Goal: Information Seeking & Learning: Learn about a topic

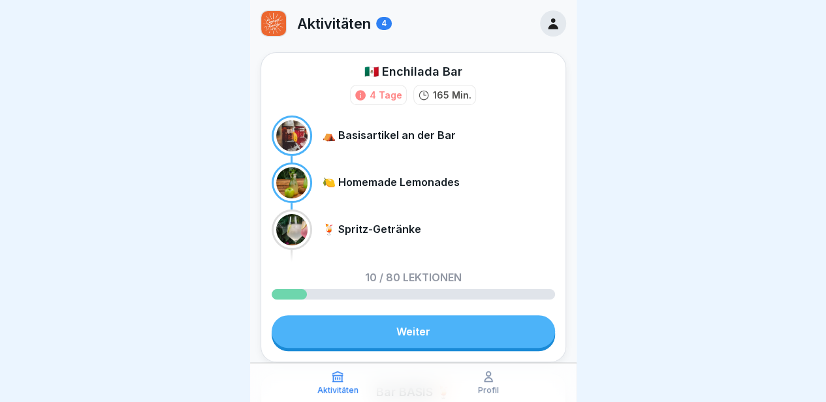
click at [443, 330] on link "Weiter" at bounding box center [413, 331] width 283 height 33
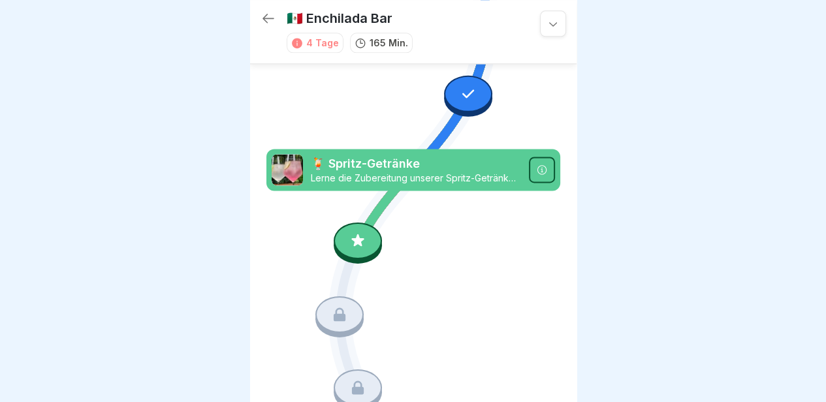
scroll to position [803, 0]
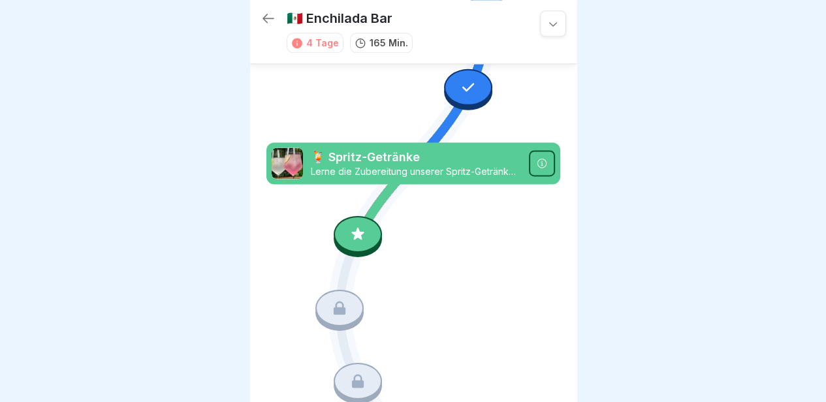
scroll to position [819, 0]
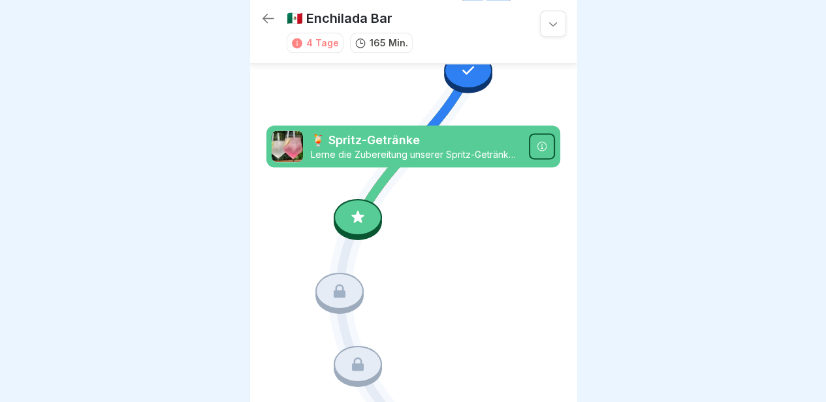
click at [359, 199] on div at bounding box center [358, 217] width 48 height 37
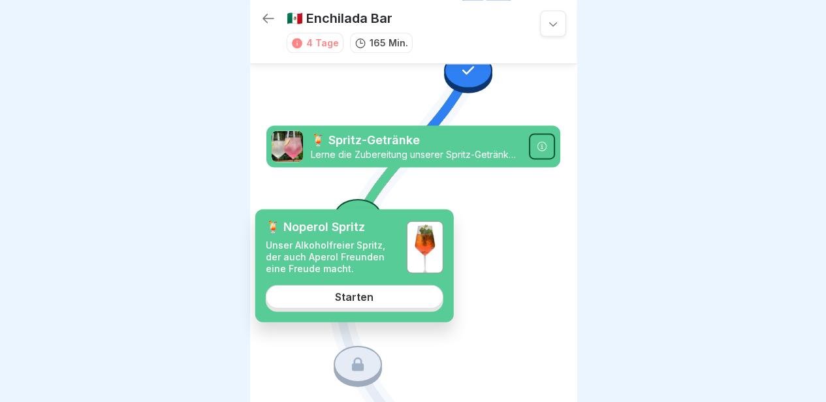
click at [358, 293] on div "Starten" at bounding box center [354, 297] width 39 height 12
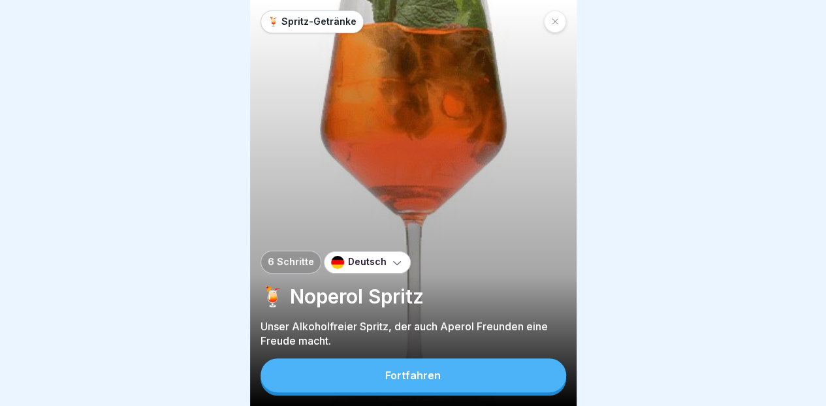
scroll to position [10, 0]
click at [452, 373] on button "Fortfahren" at bounding box center [413, 375] width 306 height 34
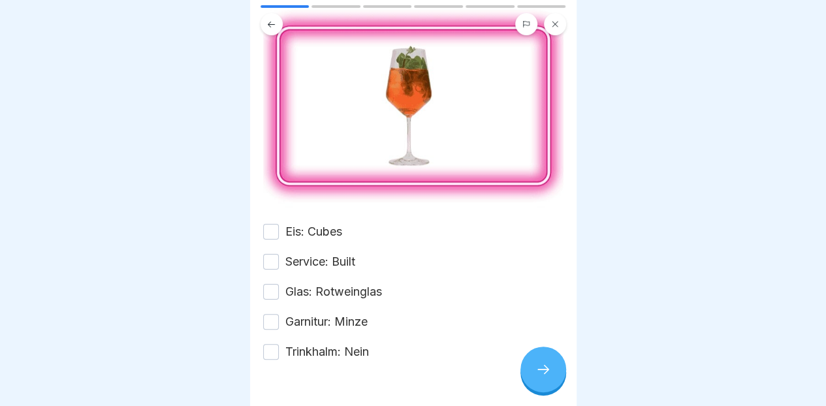
scroll to position [108, 0]
click at [317, 223] on label "Eis: Cubes" at bounding box center [313, 231] width 57 height 17
click at [279, 223] on button "Eis: Cubes" at bounding box center [271, 231] width 16 height 16
click at [338, 253] on label "Service: Built" at bounding box center [320, 261] width 70 height 17
click at [279, 253] on button "Service: Built" at bounding box center [271, 261] width 16 height 16
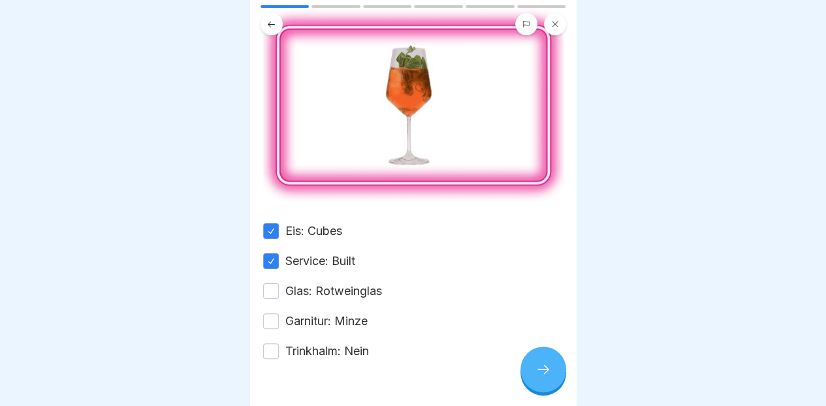
click at [347, 283] on label "Glas: Rotweinglas" at bounding box center [333, 291] width 97 height 17
click at [279, 283] on button "Glas: Rotweinglas" at bounding box center [271, 291] width 16 height 16
click at [347, 313] on label "Garnitur: Minze" at bounding box center [326, 321] width 82 height 17
click at [279, 313] on button "Garnitur: Minze" at bounding box center [271, 321] width 16 height 16
click at [354, 343] on label "Trinkhalm: Nein" at bounding box center [327, 351] width 84 height 17
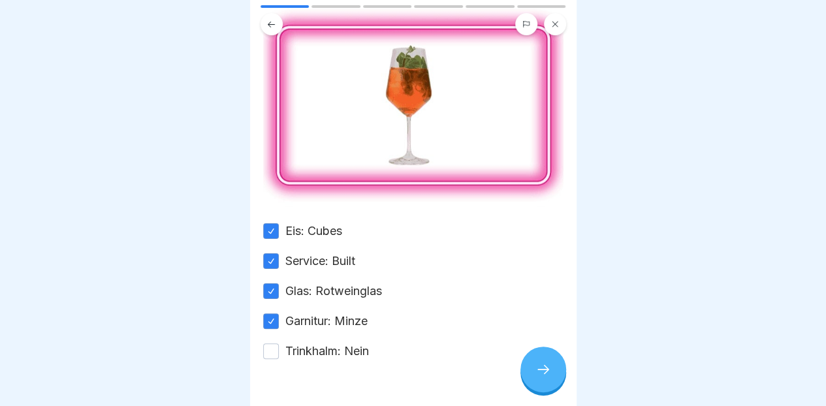
click at [279, 343] on button "Trinkhalm: Nein" at bounding box center [271, 351] width 16 height 16
click at [550, 359] on div at bounding box center [543, 370] width 46 height 46
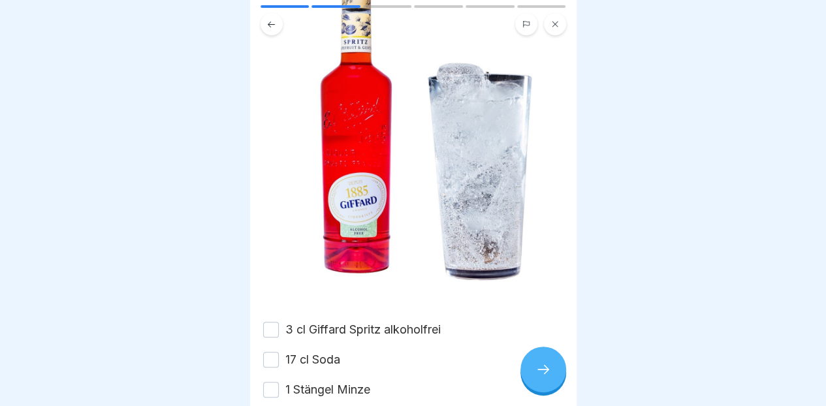
scroll to position [191, 0]
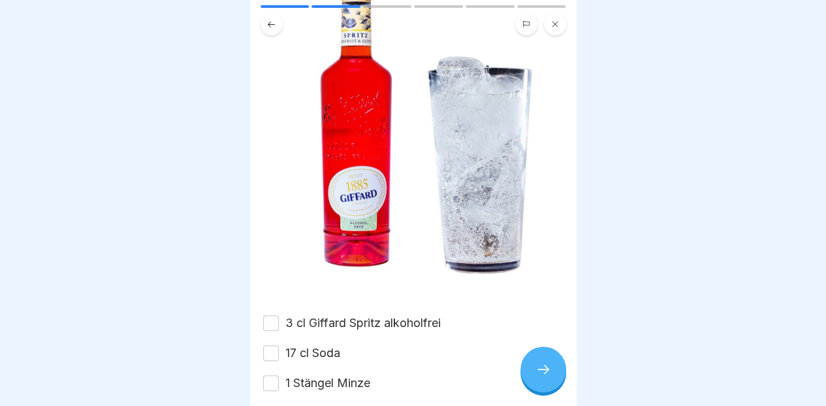
click at [368, 315] on label "3 cl Giffard Spritz alkoholfrei" at bounding box center [362, 323] width 155 height 17
click at [279, 315] on button "3 cl Giffard Spritz alkoholfrei" at bounding box center [271, 323] width 16 height 16
click at [317, 345] on label "17 cl Soda" at bounding box center [312, 353] width 55 height 17
click at [279, 345] on button "17 cl Soda" at bounding box center [271, 353] width 16 height 16
click at [325, 375] on label "1 Stängel Minze" at bounding box center [327, 383] width 85 height 17
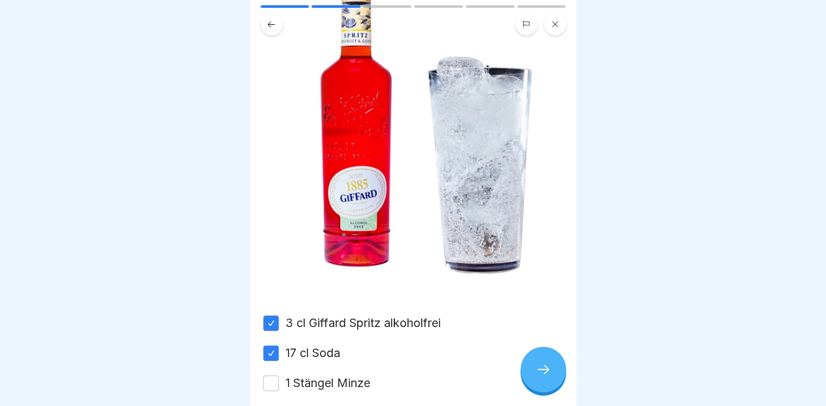
click at [279, 375] on button "1 Stängel Minze" at bounding box center [271, 383] width 16 height 16
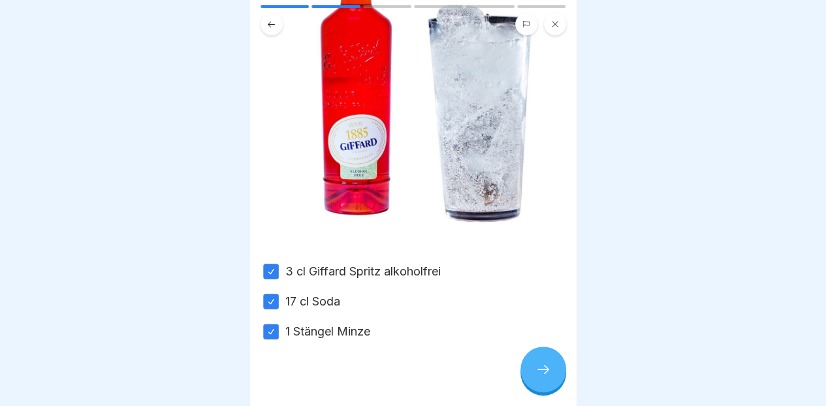
scroll to position [237, 0]
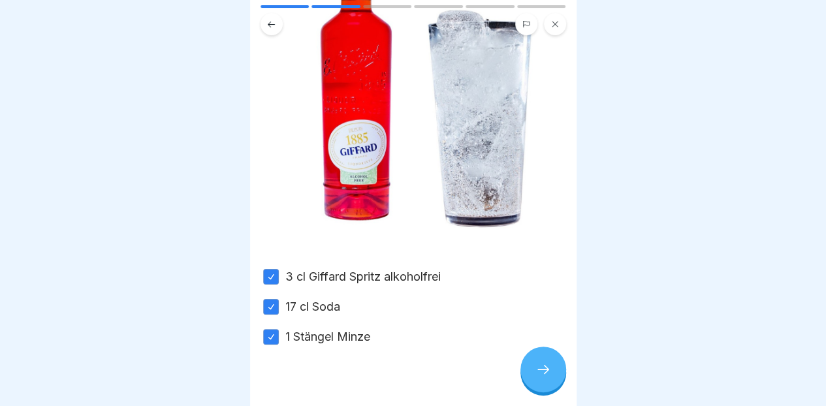
click at [544, 375] on icon at bounding box center [543, 370] width 16 height 16
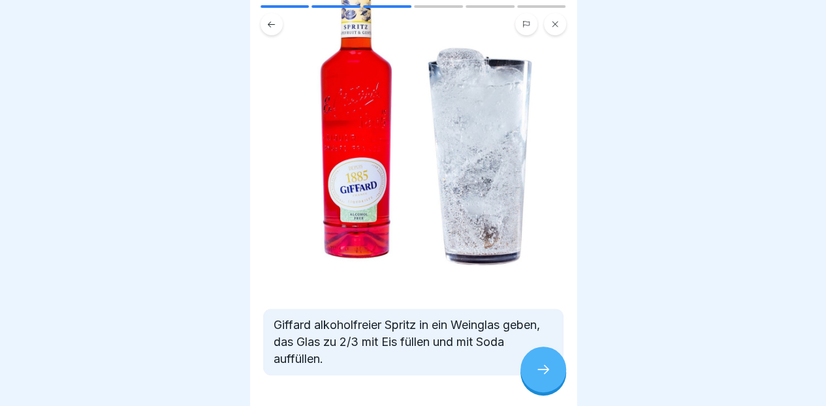
scroll to position [212, 0]
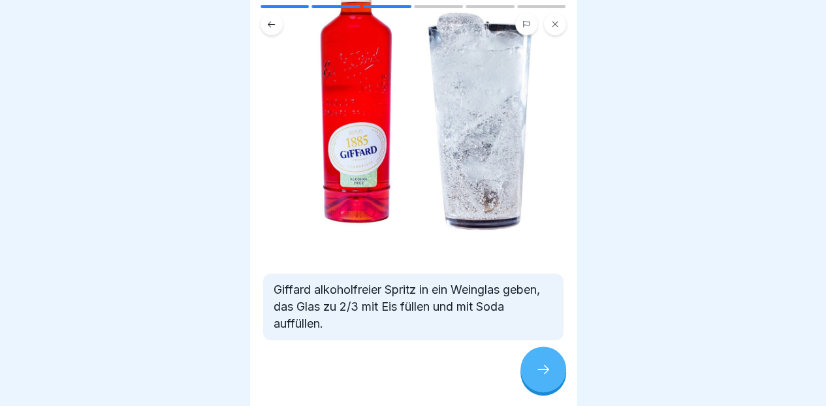
click at [538, 366] on icon at bounding box center [543, 370] width 16 height 16
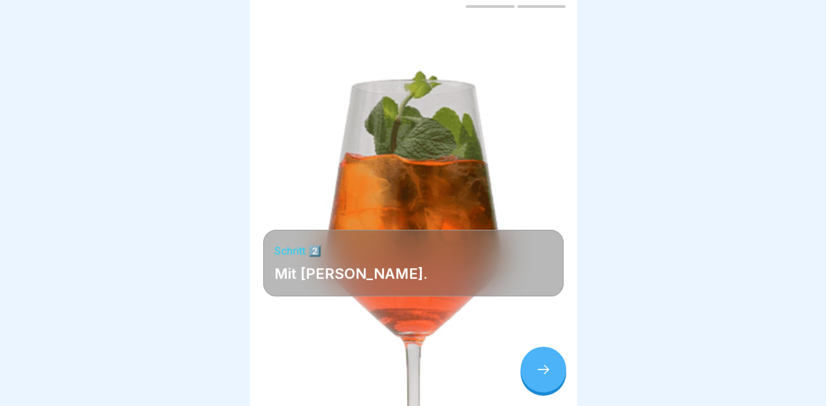
click at [547, 350] on div at bounding box center [543, 370] width 46 height 46
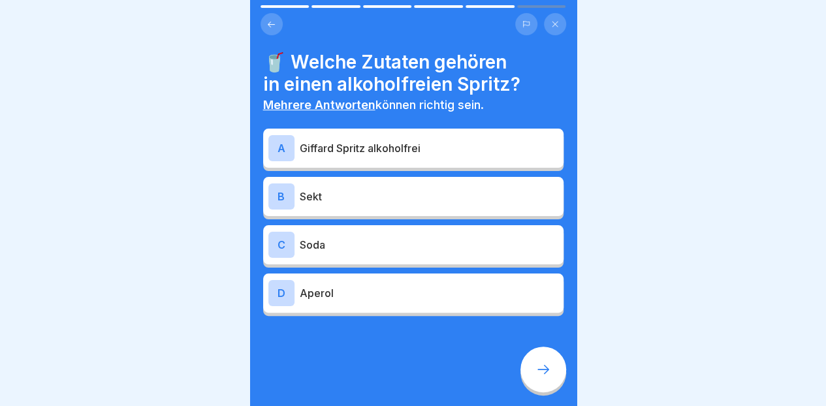
click at [489, 140] on p "Giffard Spritz alkoholfrei" at bounding box center [429, 148] width 259 height 16
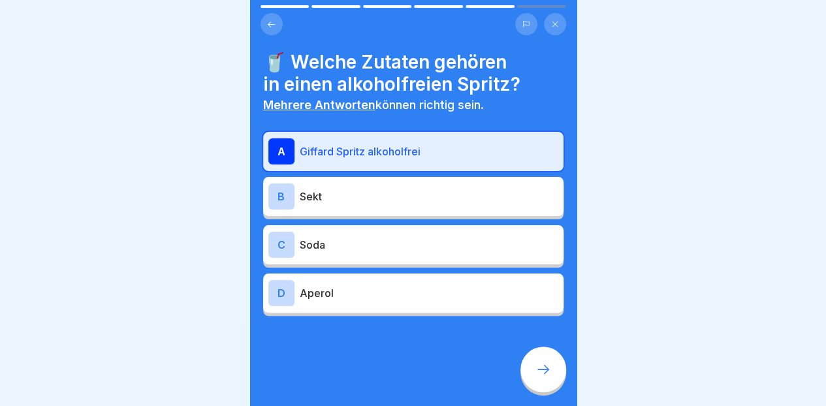
click at [463, 245] on div "C Soda" at bounding box center [413, 245] width 290 height 26
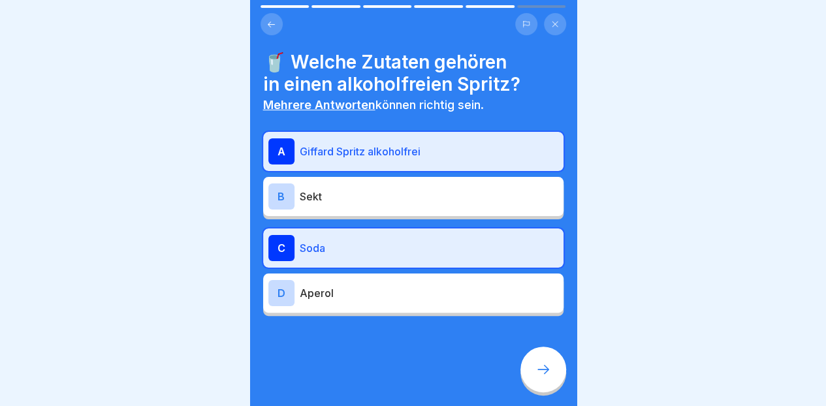
click at [542, 385] on div at bounding box center [543, 370] width 46 height 46
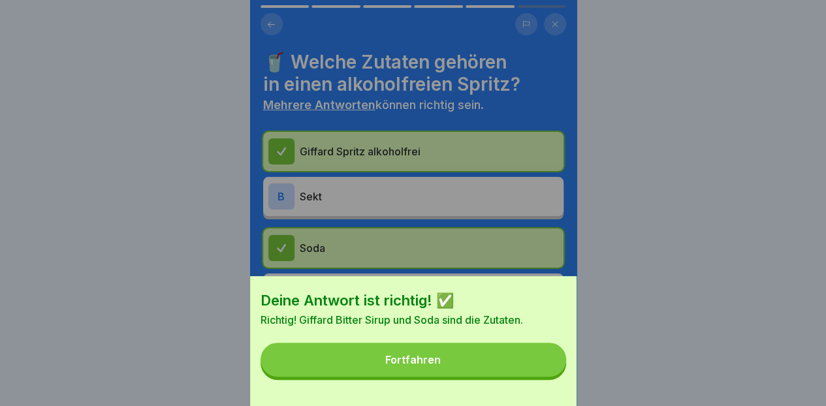
click at [514, 377] on button "Fortfahren" at bounding box center [413, 360] width 306 height 34
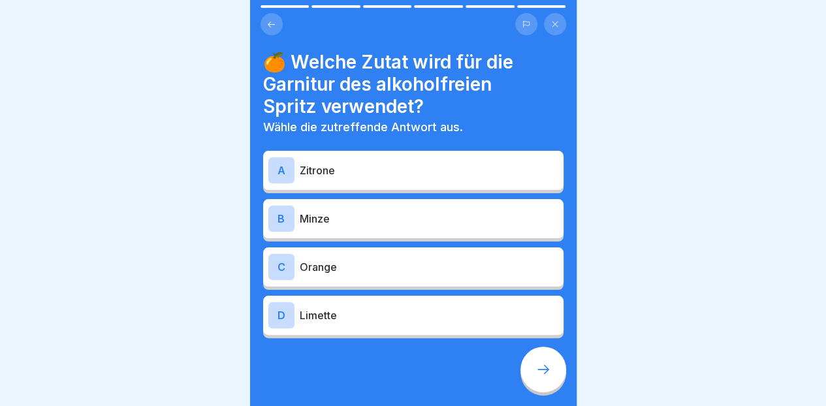
click at [451, 213] on p "Minze" at bounding box center [429, 219] width 259 height 16
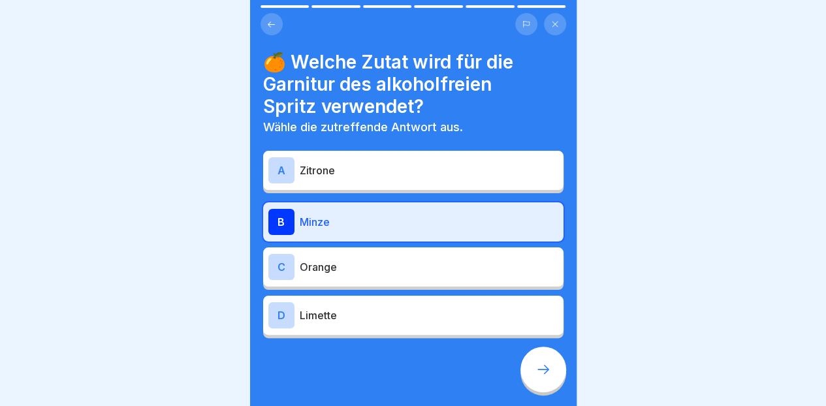
click at [533, 383] on div at bounding box center [543, 370] width 46 height 46
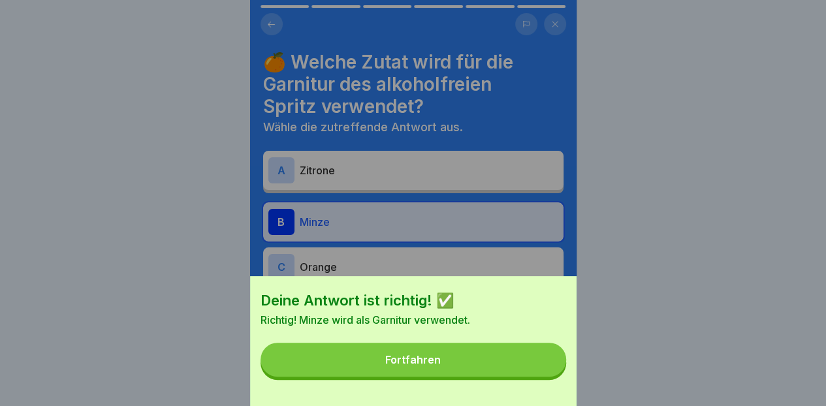
click at [522, 377] on button "Fortfahren" at bounding box center [413, 360] width 306 height 34
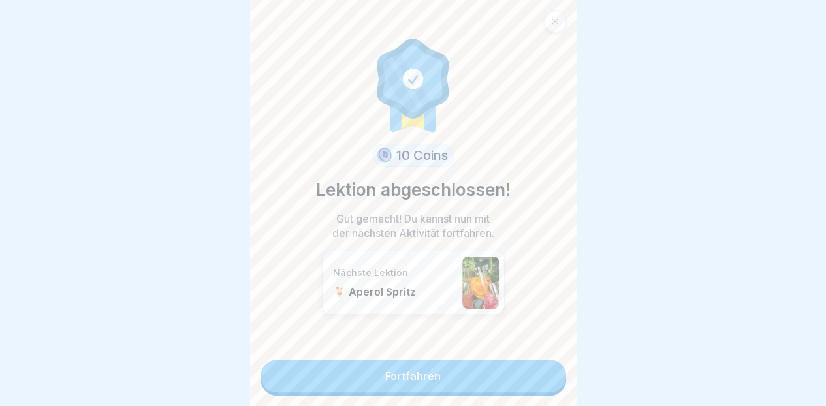
click at [496, 371] on link "Fortfahren" at bounding box center [413, 376] width 306 height 33
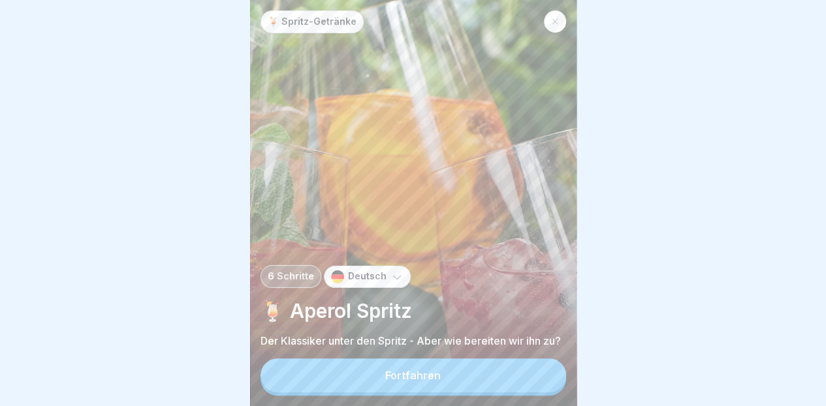
click at [383, 359] on button "Fortfahren" at bounding box center [413, 375] width 306 height 34
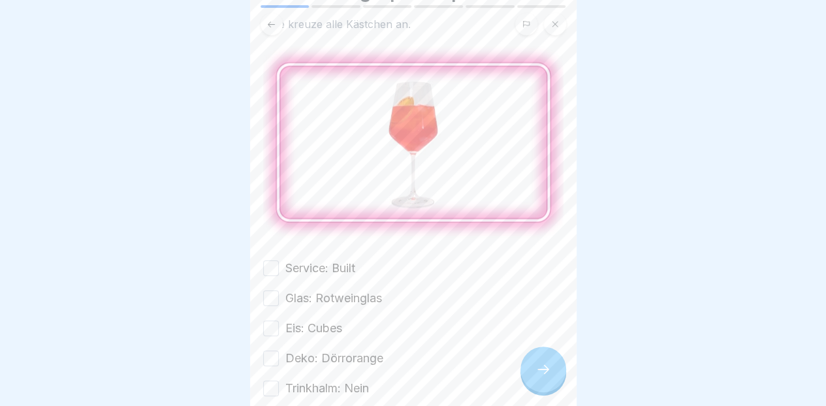
scroll to position [102, 0]
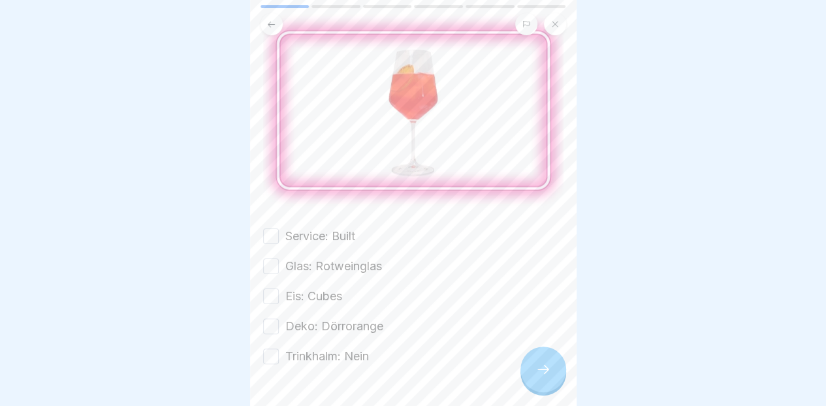
click at [338, 228] on label "Service: Built" at bounding box center [320, 236] width 70 height 17
click at [279, 228] on button "Service: Built" at bounding box center [271, 236] width 16 height 16
click at [330, 258] on label "Glas: Rotweinglas" at bounding box center [333, 266] width 97 height 17
click at [279, 259] on button "Glas: Rotweinglas" at bounding box center [271, 267] width 16 height 16
click at [324, 288] on label "Eis: Cubes" at bounding box center [313, 296] width 57 height 17
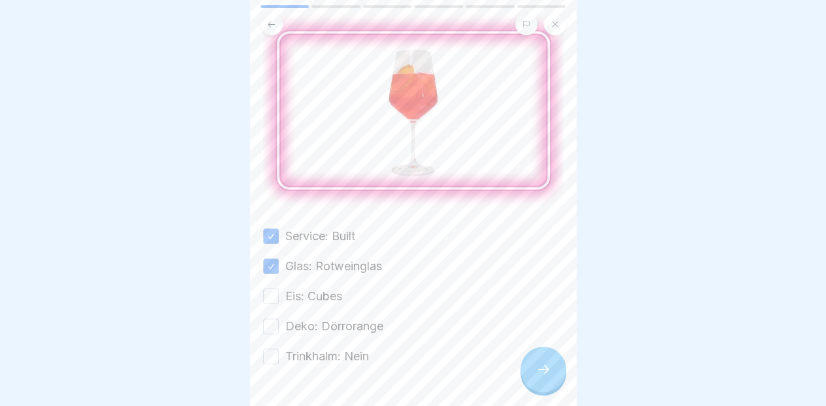
click at [279, 289] on button "Eis: Cubes" at bounding box center [271, 297] width 16 height 16
click at [364, 318] on label "Deko: Dörrorange" at bounding box center [334, 326] width 98 height 17
click at [279, 319] on button "Deko: Dörrorange" at bounding box center [271, 327] width 16 height 16
click at [358, 348] on label "Trinkhalm: Nein" at bounding box center [327, 356] width 84 height 17
click at [279, 349] on button "Trinkhalm: Nein" at bounding box center [271, 357] width 16 height 16
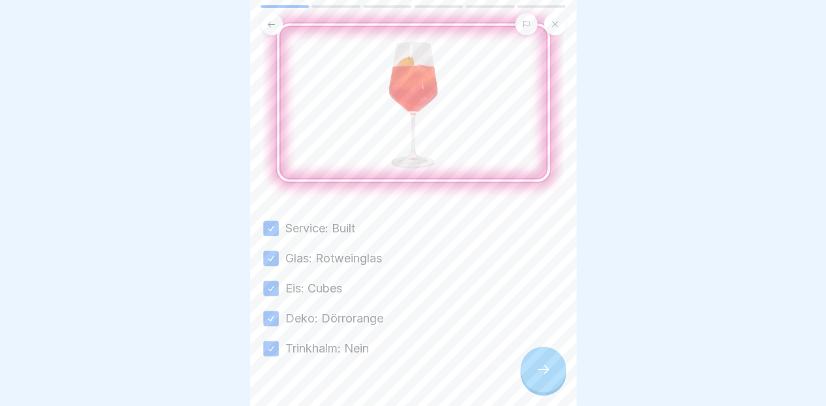
scroll to position [116, 0]
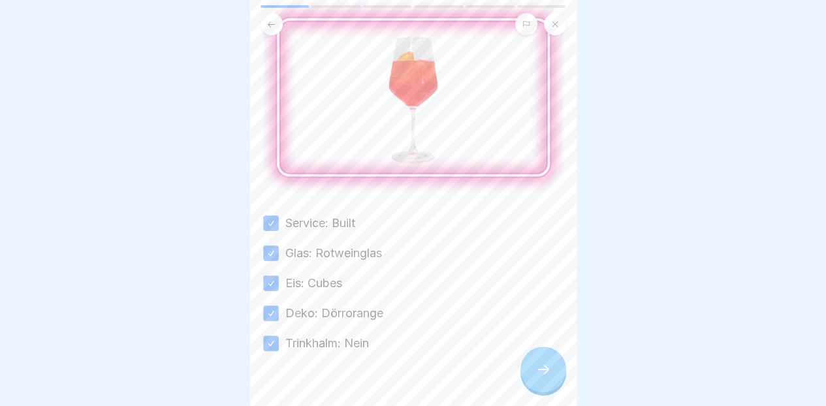
click at [537, 370] on icon at bounding box center [543, 370] width 16 height 16
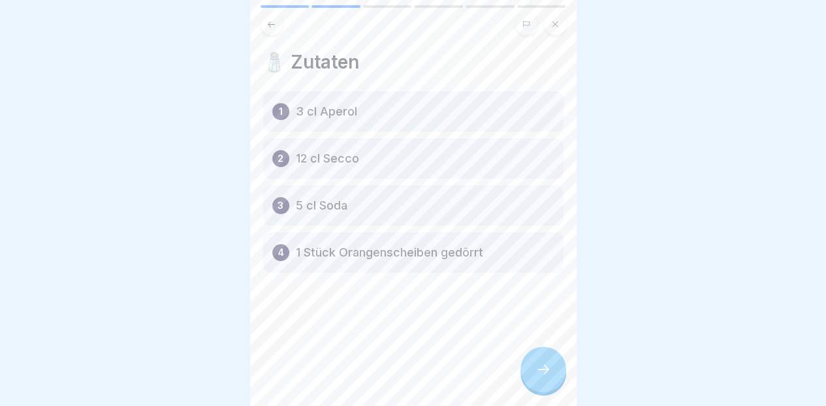
click at [541, 375] on icon at bounding box center [543, 370] width 16 height 16
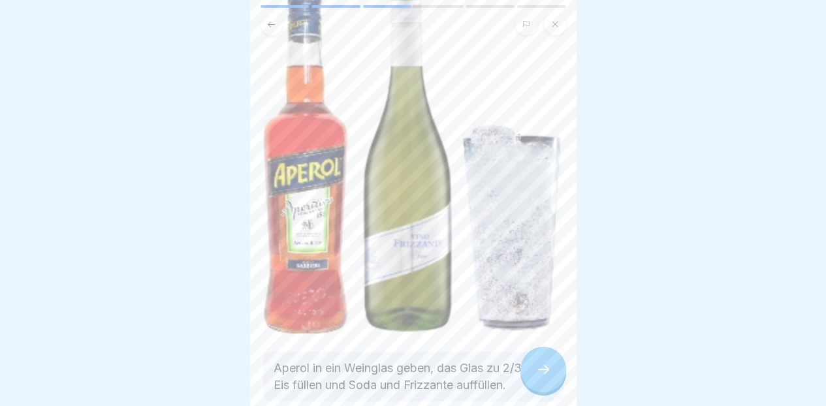
scroll to position [168, 0]
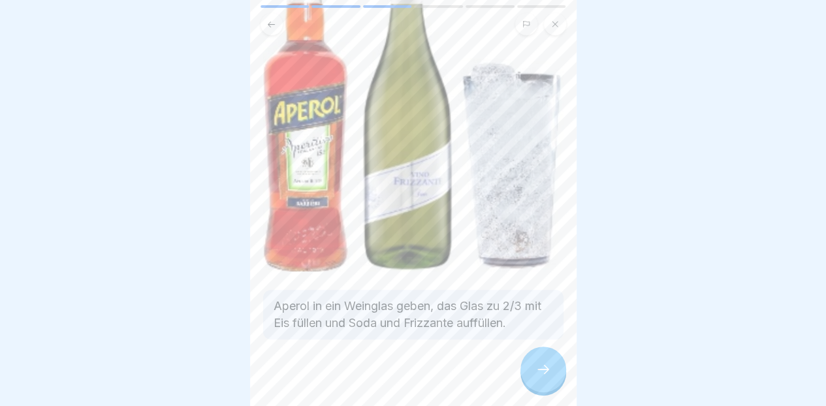
click at [539, 370] on icon at bounding box center [543, 369] width 12 height 9
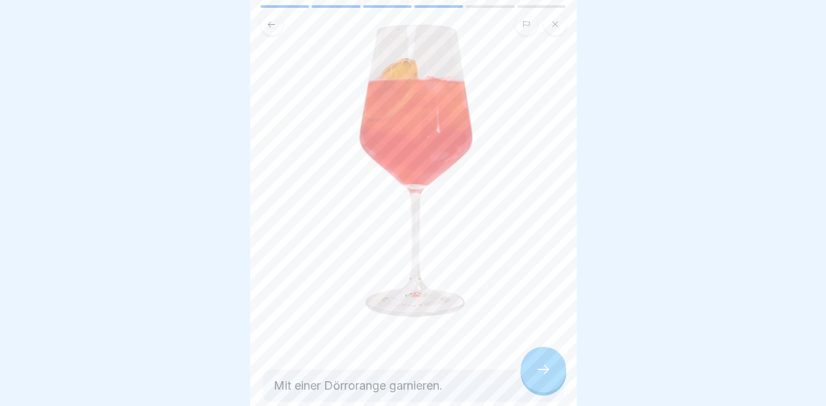
scroll to position [178, 0]
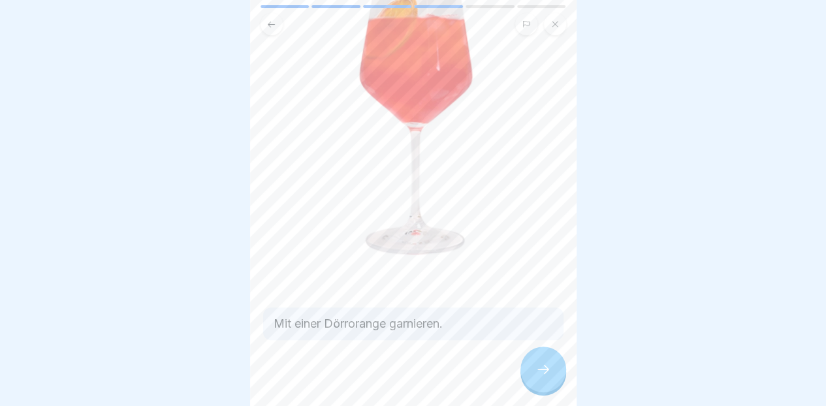
click at [543, 368] on icon at bounding box center [543, 370] width 16 height 16
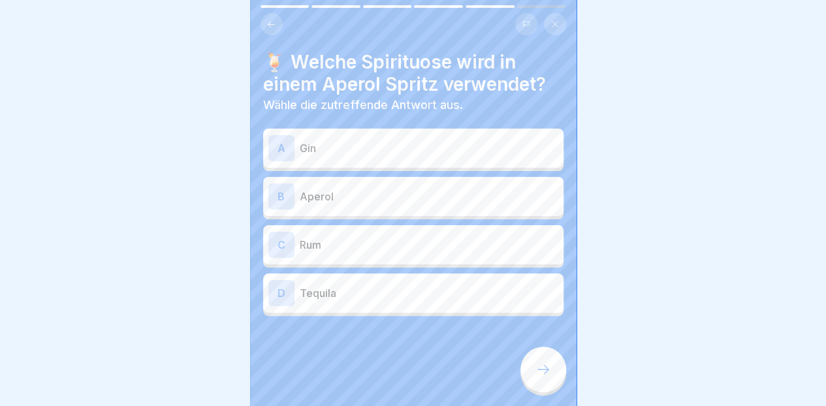
click at [441, 189] on p "Aperol" at bounding box center [429, 197] width 259 height 16
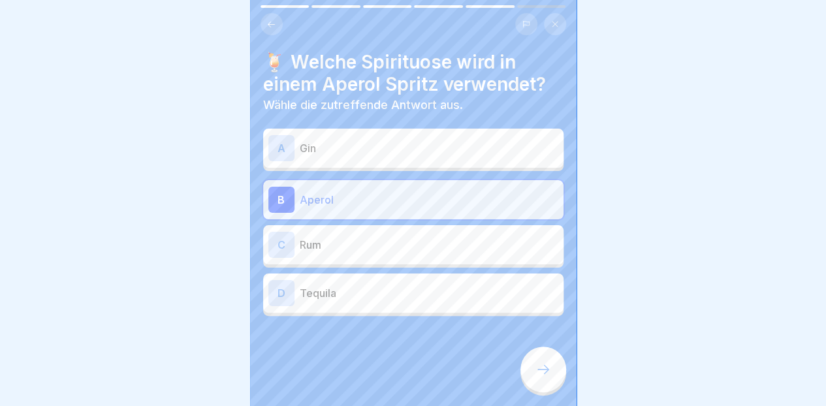
click at [537, 370] on icon at bounding box center [543, 369] width 12 height 9
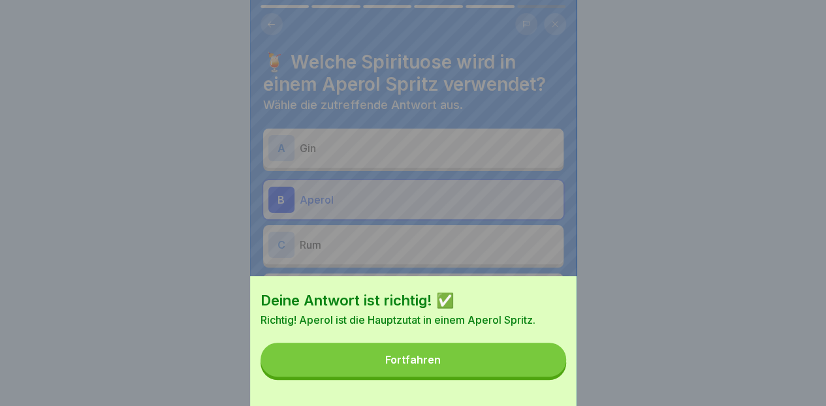
click at [492, 374] on button "Fortfahren" at bounding box center [413, 360] width 306 height 34
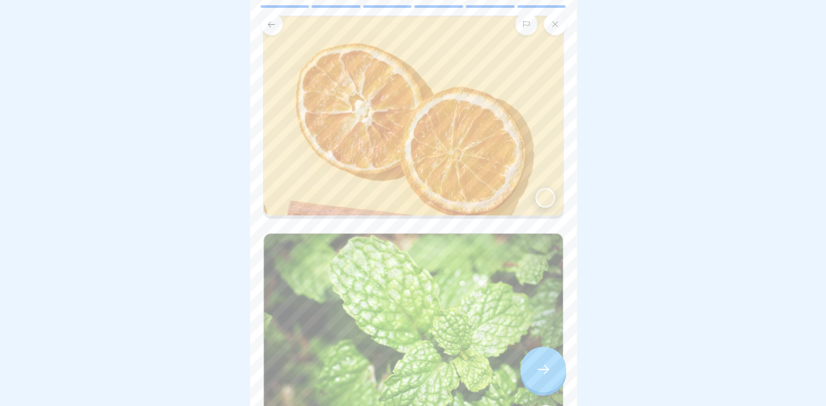
scroll to position [221, 0]
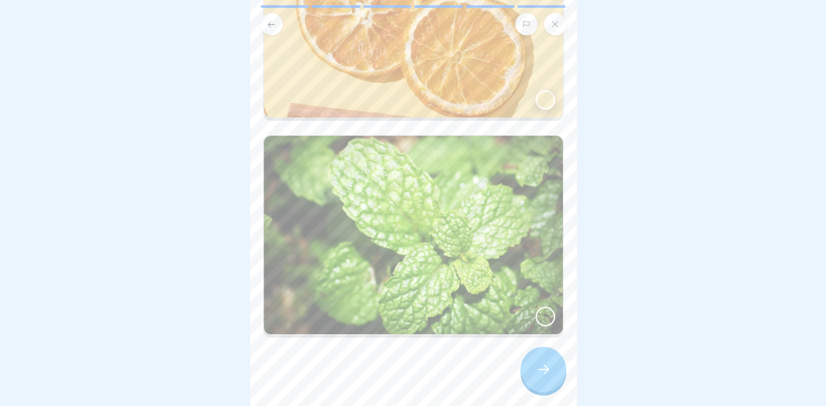
click at [544, 368] on icon at bounding box center [543, 370] width 16 height 16
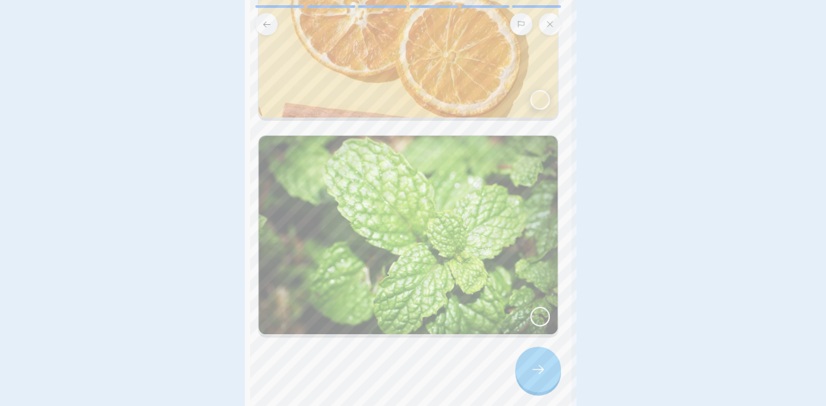
scroll to position [0, 0]
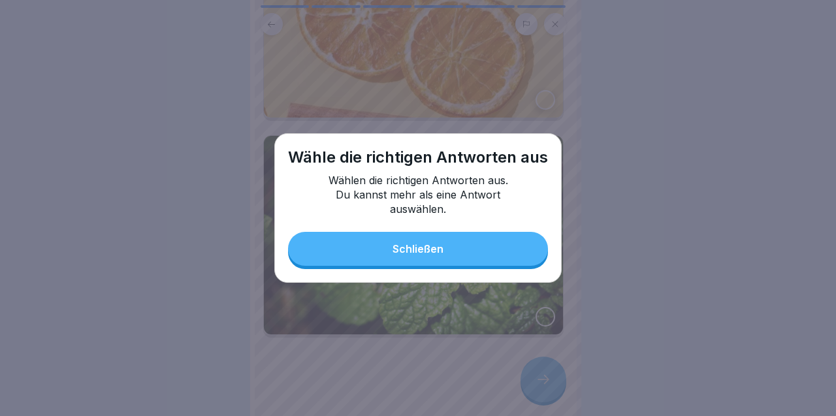
click at [497, 262] on button "Schließen" at bounding box center [418, 249] width 260 height 34
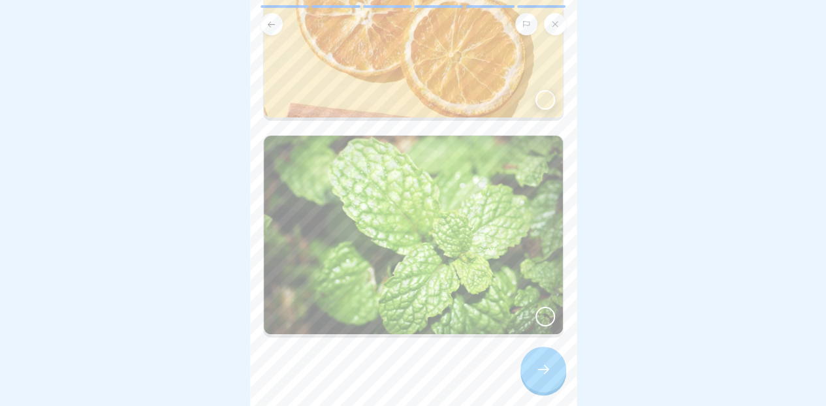
click at [524, 91] on img at bounding box center [413, 17] width 299 height 199
click at [544, 372] on icon at bounding box center [543, 370] width 16 height 16
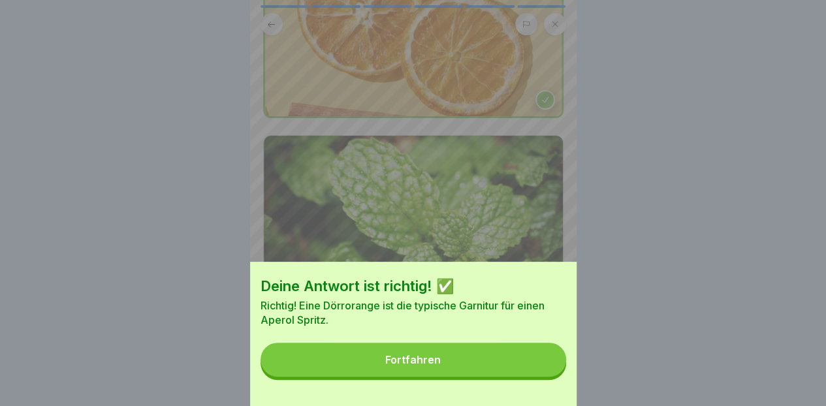
click at [531, 370] on button "Fortfahren" at bounding box center [413, 360] width 306 height 34
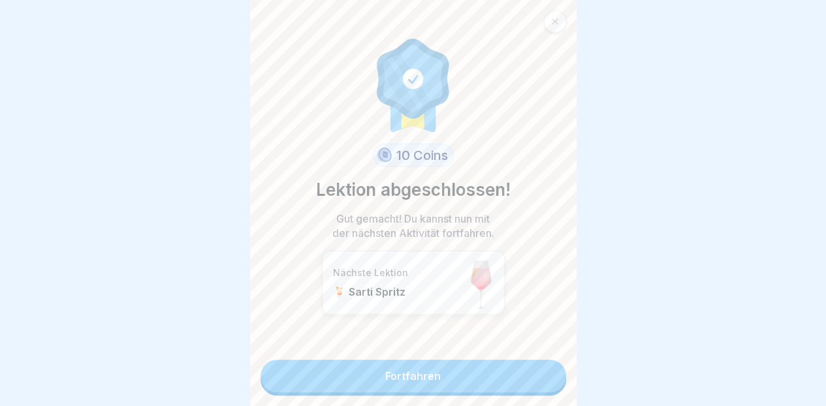
click at [513, 386] on link "Fortfahren" at bounding box center [413, 376] width 306 height 33
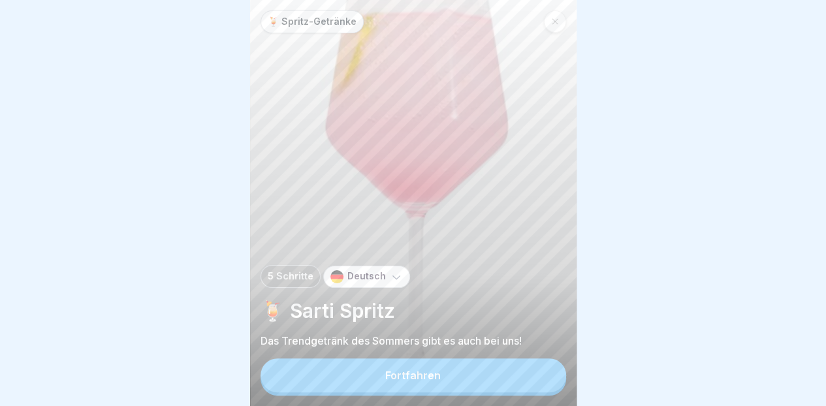
click at [490, 392] on button "Fortfahren" at bounding box center [413, 375] width 306 height 34
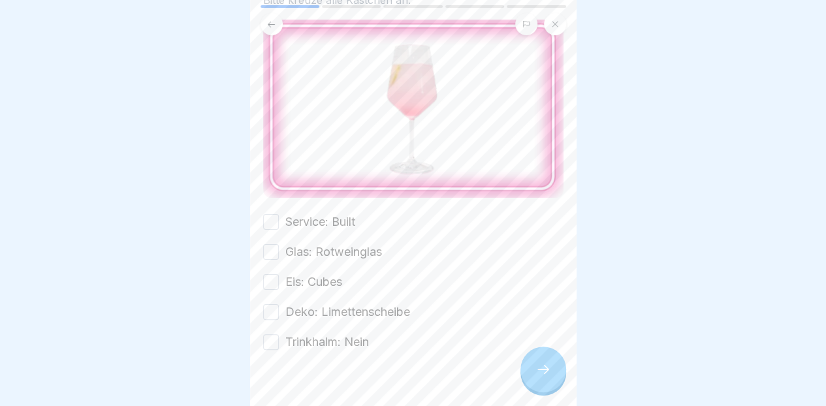
scroll to position [111, 0]
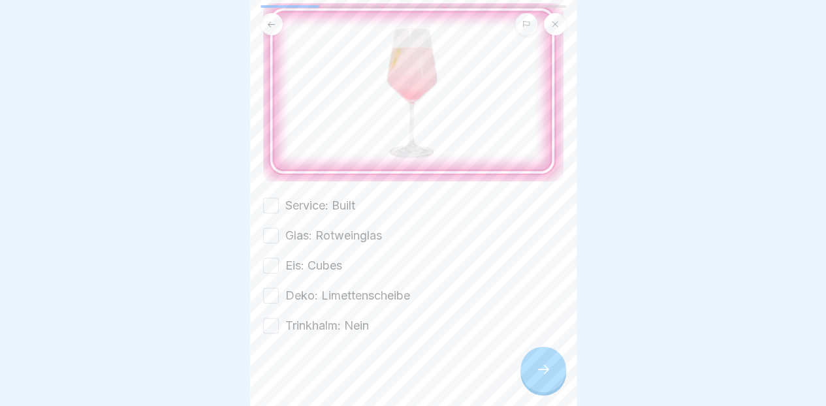
click at [348, 203] on label "Service: Built" at bounding box center [320, 205] width 70 height 17
click at [279, 203] on button "Service: Built" at bounding box center [271, 206] width 16 height 16
click at [342, 232] on label "Glas: Rotweinglas" at bounding box center [333, 235] width 97 height 17
click at [279, 232] on button "Glas: Rotweinglas" at bounding box center [271, 236] width 16 height 16
click at [332, 264] on label "Eis: Cubes" at bounding box center [313, 265] width 57 height 17
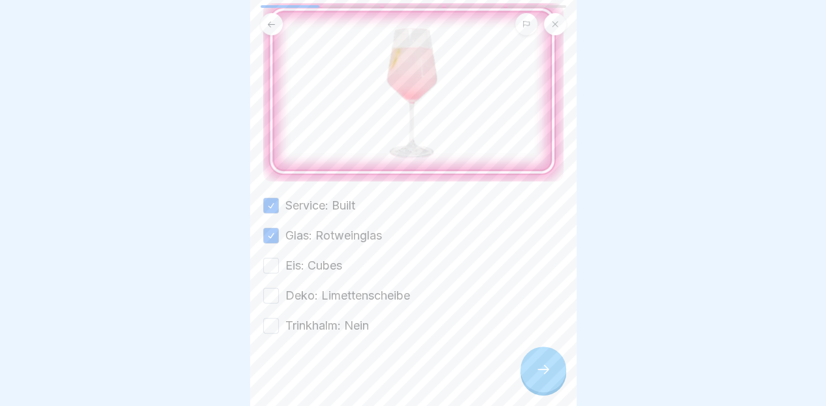
click at [279, 264] on button "Eis: Cubes" at bounding box center [271, 266] width 16 height 16
click at [345, 294] on label "Deko: Limettenscheibe" at bounding box center [347, 295] width 125 height 17
click at [279, 294] on button "Deko: Limettenscheibe" at bounding box center [271, 296] width 16 height 16
click at [357, 323] on label "Trinkhalm: Nein" at bounding box center [327, 325] width 84 height 17
click at [279, 323] on button "Trinkhalm: Nein" at bounding box center [271, 326] width 16 height 16
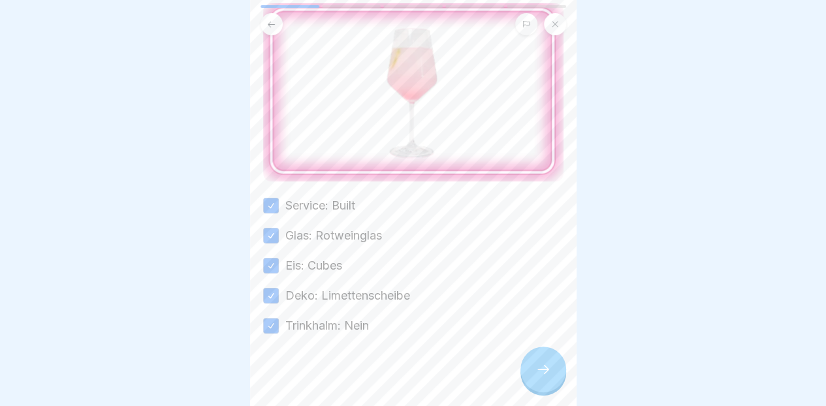
click at [546, 377] on icon at bounding box center [543, 370] width 16 height 16
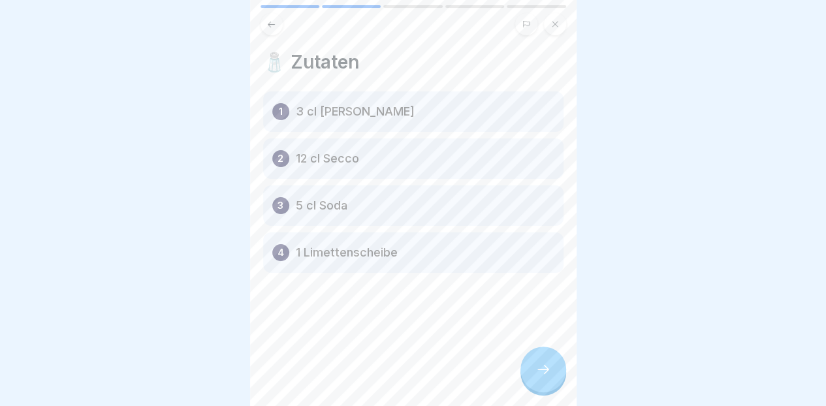
click at [546, 374] on icon at bounding box center [543, 369] width 12 height 9
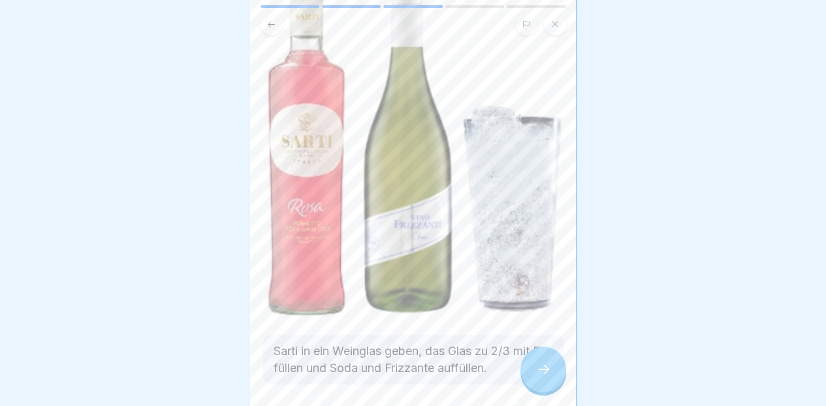
scroll to position [167, 0]
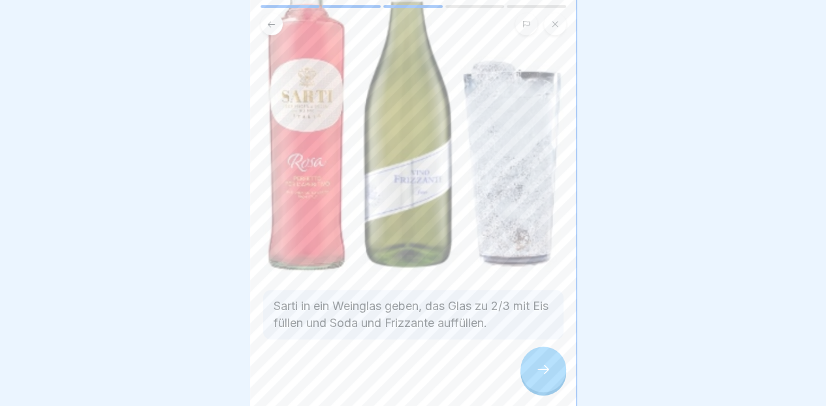
click at [537, 377] on icon at bounding box center [543, 370] width 16 height 16
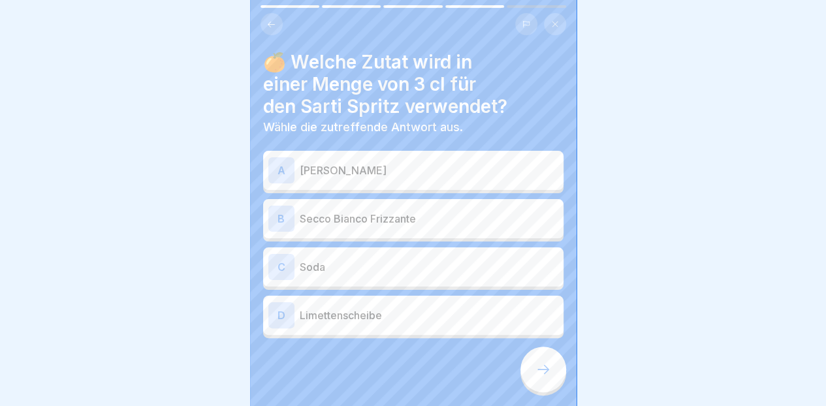
click at [480, 181] on div "A Sarti Rosa" at bounding box center [413, 170] width 290 height 26
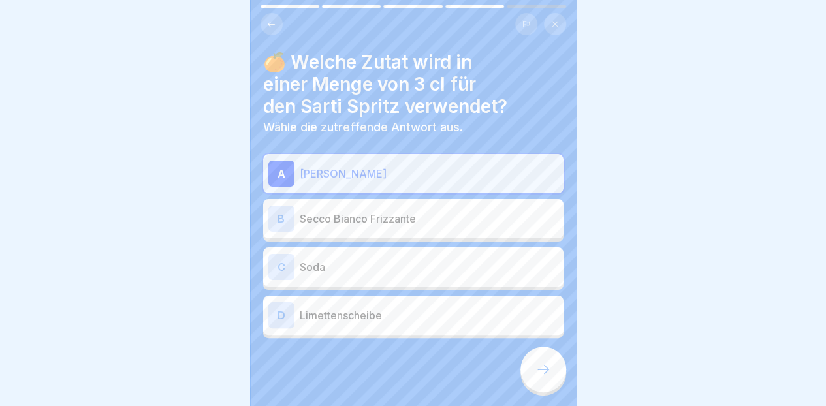
click at [539, 371] on div at bounding box center [543, 370] width 46 height 46
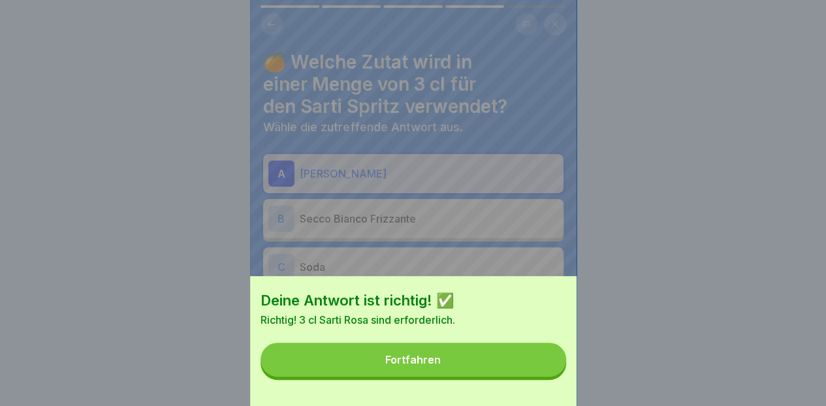
click at [466, 370] on button "Fortfahren" at bounding box center [413, 360] width 306 height 34
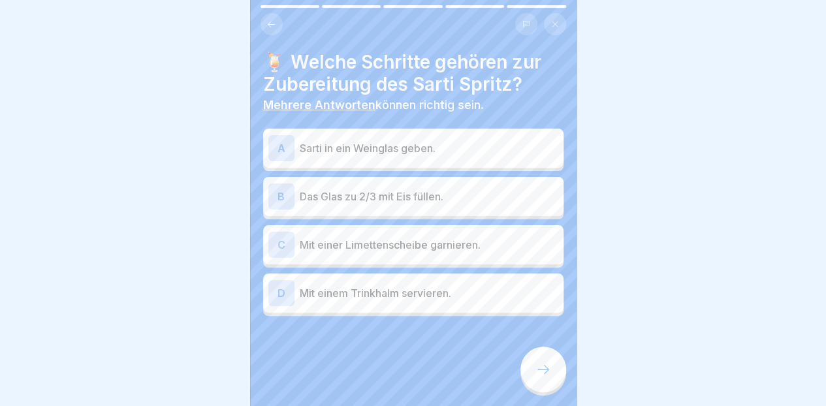
click at [501, 180] on div "B Das Glas zu 2/3 mit Eis füllen." at bounding box center [413, 196] width 300 height 39
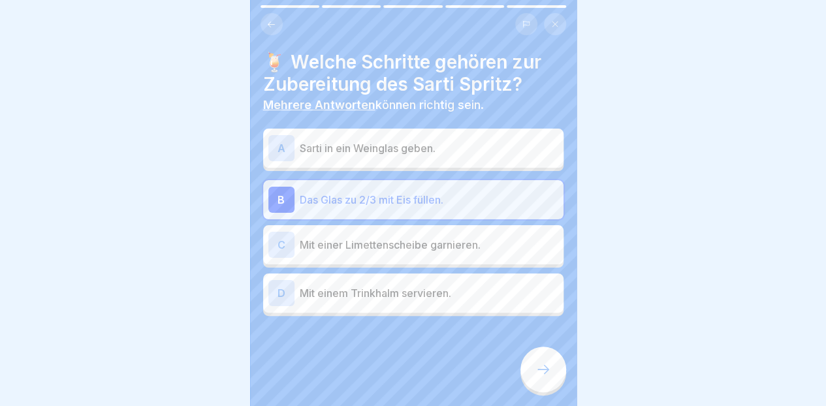
click at [505, 159] on div "A Sarti in ein Weinglas geben." at bounding box center [413, 148] width 290 height 26
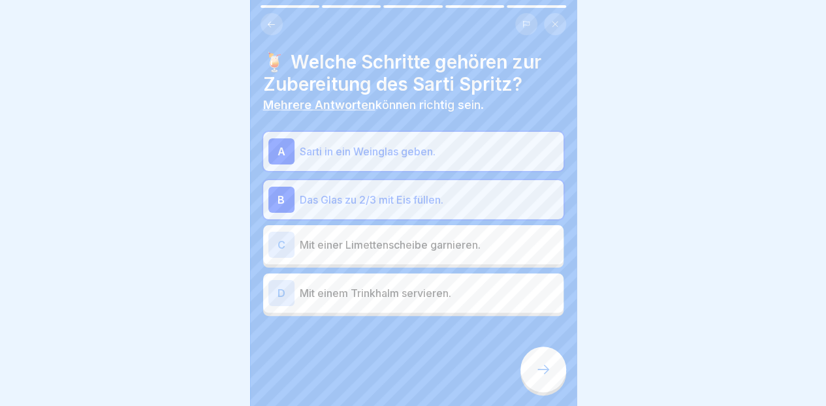
click at [480, 254] on div "C Mit einer Limettenscheibe garnieren." at bounding box center [413, 245] width 290 height 26
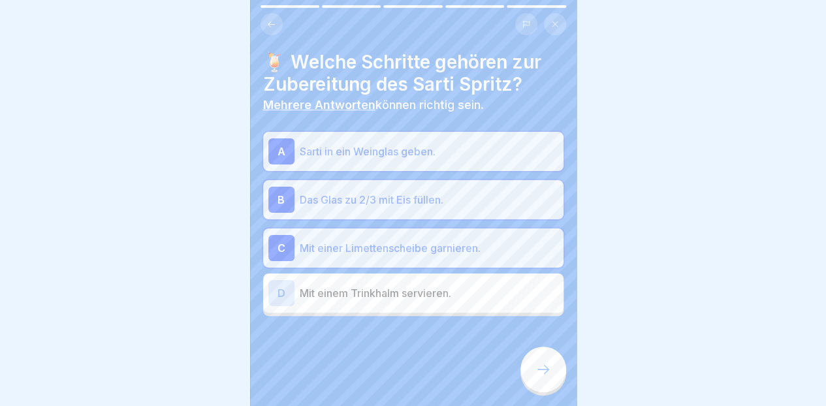
click at [500, 295] on p "Mit einem Trinkhalm servieren." at bounding box center [429, 293] width 259 height 16
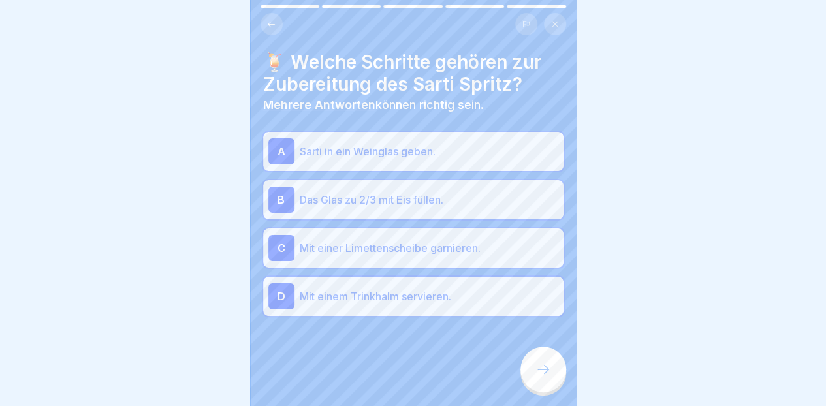
click at [538, 377] on icon at bounding box center [543, 370] width 16 height 16
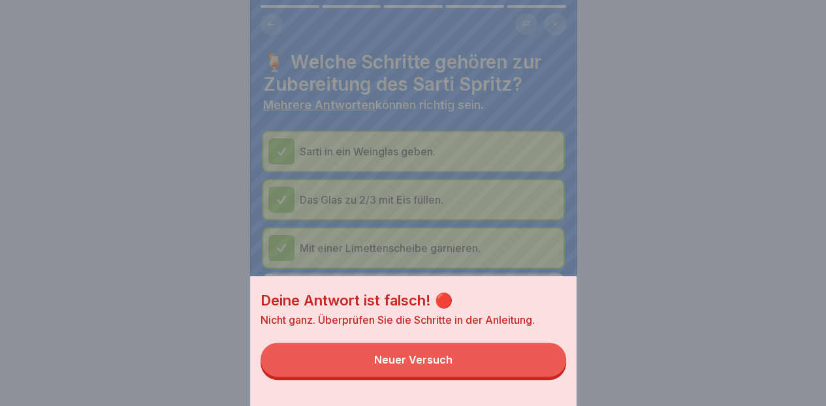
click at [491, 367] on button "Neuer Versuch" at bounding box center [413, 360] width 306 height 34
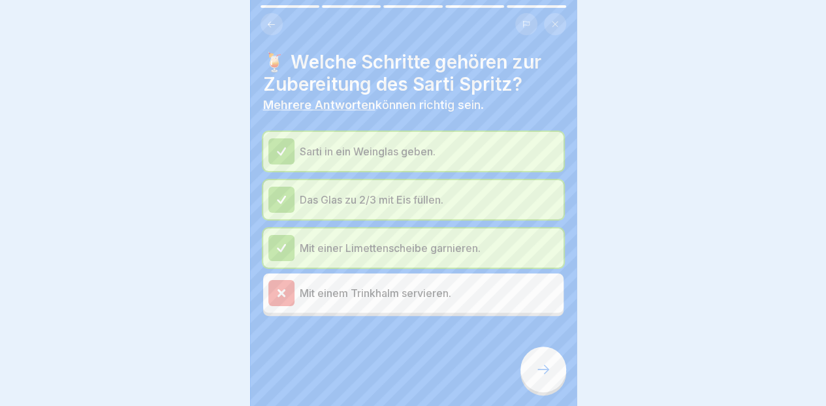
click at [476, 296] on p "Mit einem Trinkhalm servieren." at bounding box center [429, 293] width 259 height 16
click at [427, 294] on p "Mit einem Trinkhalm servieren." at bounding box center [429, 293] width 259 height 16
click at [364, 249] on p "Mit einer Limettenscheibe garnieren." at bounding box center [429, 248] width 259 height 16
click at [370, 299] on p "Mit einem Trinkhalm servieren." at bounding box center [429, 293] width 259 height 16
click at [544, 374] on icon at bounding box center [543, 369] width 12 height 9
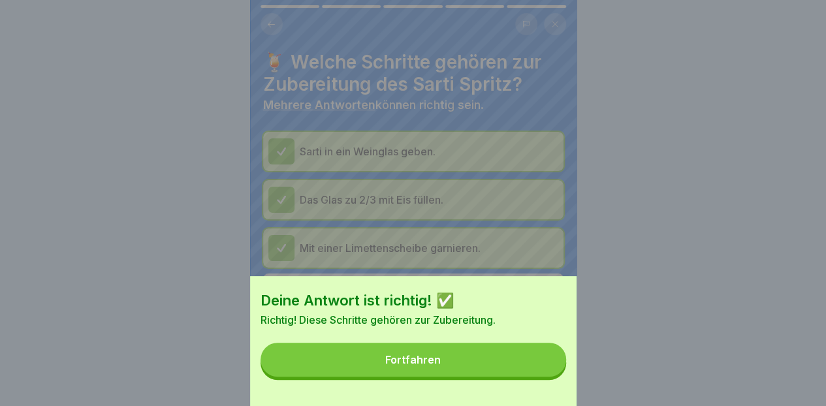
click at [487, 375] on button "Fortfahren" at bounding box center [413, 360] width 306 height 34
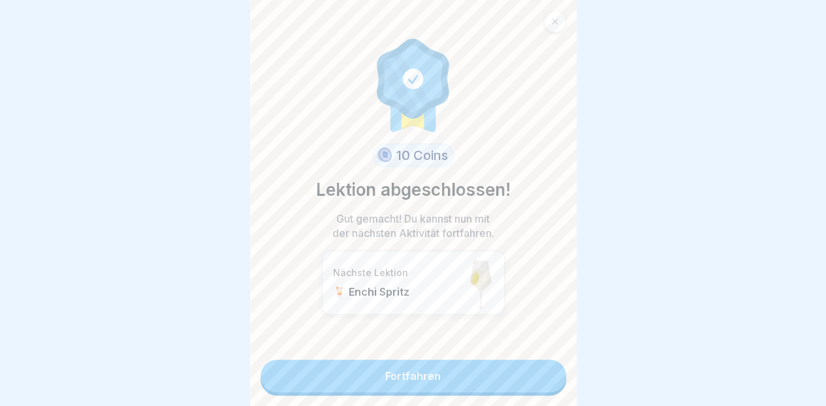
click at [432, 368] on link "Fortfahren" at bounding box center [413, 376] width 306 height 33
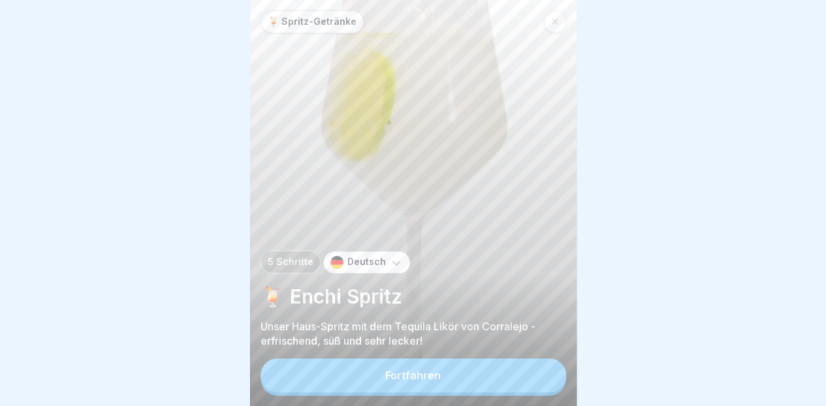
click at [438, 381] on div "Fortfahren" at bounding box center [412, 376] width 55 height 12
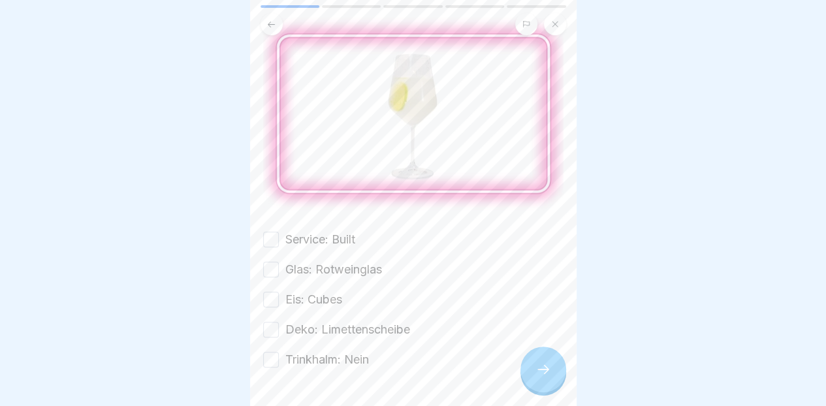
scroll to position [133, 0]
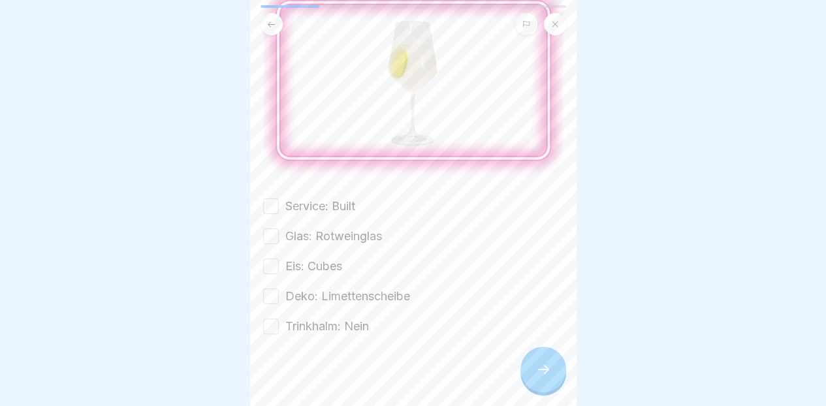
click at [348, 205] on label "Service: Built" at bounding box center [320, 206] width 70 height 17
click at [279, 205] on button "Service: Built" at bounding box center [271, 206] width 16 height 16
click at [340, 233] on label "Glas: Rotweinglas" at bounding box center [333, 236] width 97 height 17
click at [279, 233] on button "Glas: Rotweinglas" at bounding box center [271, 236] width 16 height 16
click at [328, 261] on label "Eis: Cubes" at bounding box center [313, 266] width 57 height 17
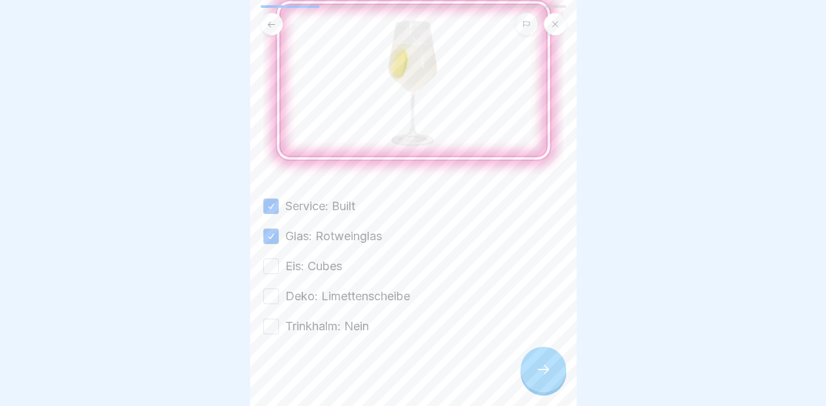
click at [279, 261] on button "Eis: Cubes" at bounding box center [271, 267] width 16 height 16
click at [327, 294] on label "Deko: Limettenscheibe" at bounding box center [347, 296] width 125 height 17
click at [279, 294] on button "Deko: Limettenscheibe" at bounding box center [271, 297] width 16 height 16
click at [334, 321] on label "Trinkhalm: Nein" at bounding box center [327, 326] width 84 height 17
click at [279, 321] on button "Trinkhalm: Nein" at bounding box center [271, 327] width 16 height 16
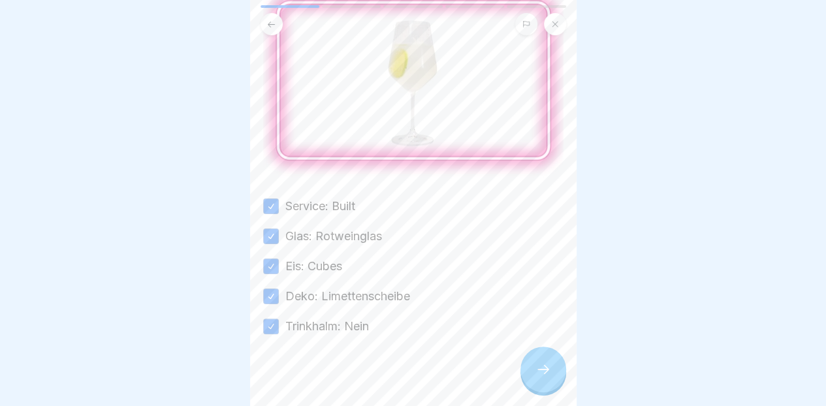
click at [537, 377] on icon at bounding box center [543, 370] width 16 height 16
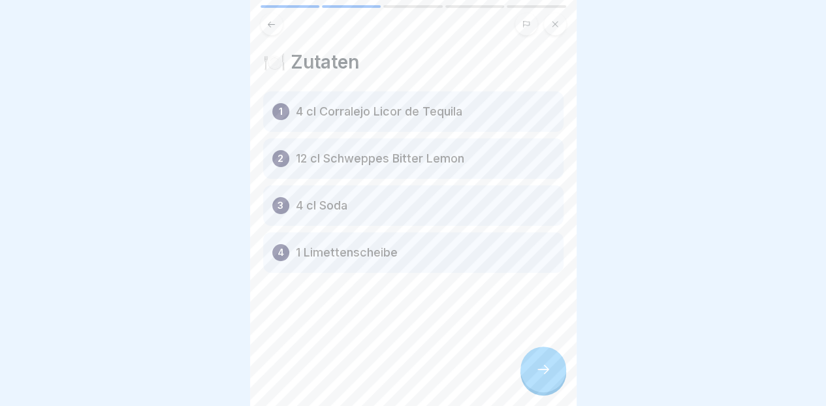
click at [550, 373] on div at bounding box center [543, 370] width 46 height 46
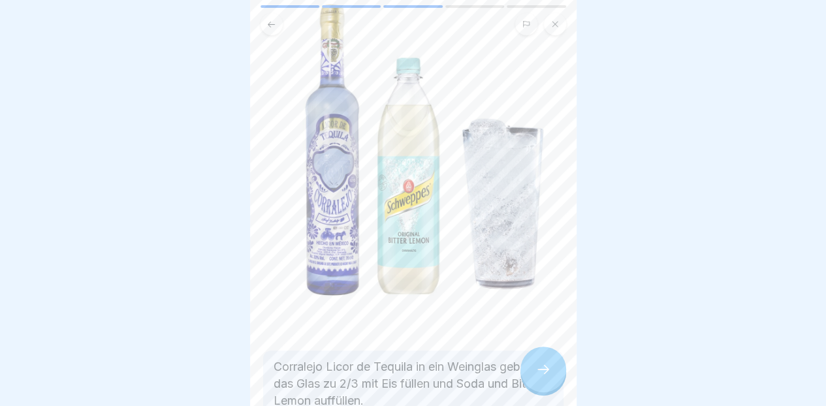
scroll to position [212, 0]
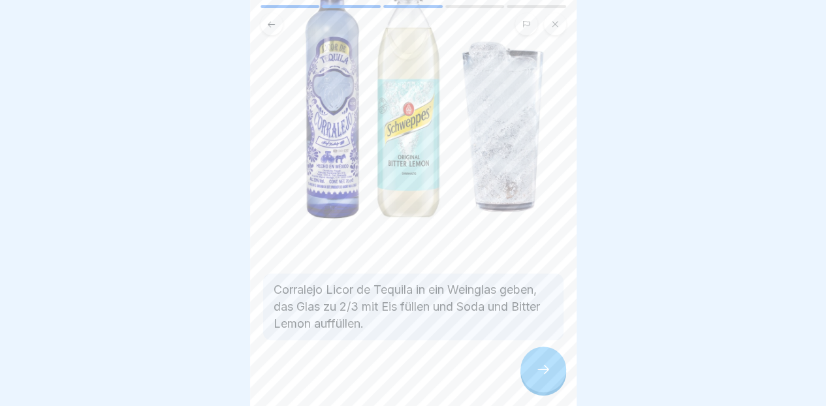
click at [539, 376] on icon at bounding box center [543, 370] width 16 height 16
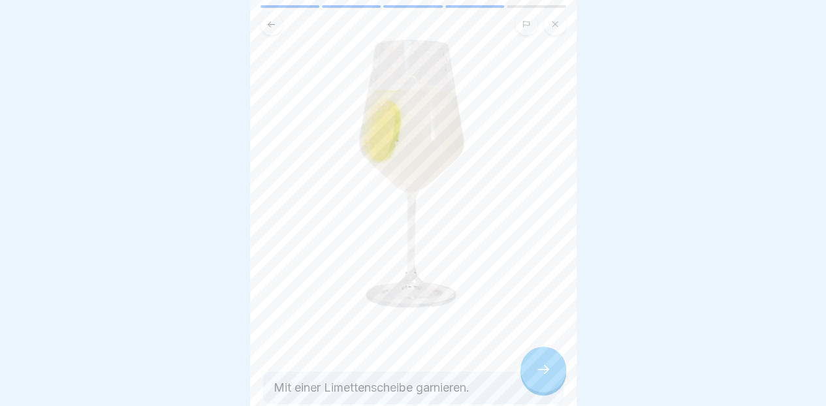
scroll to position [178, 0]
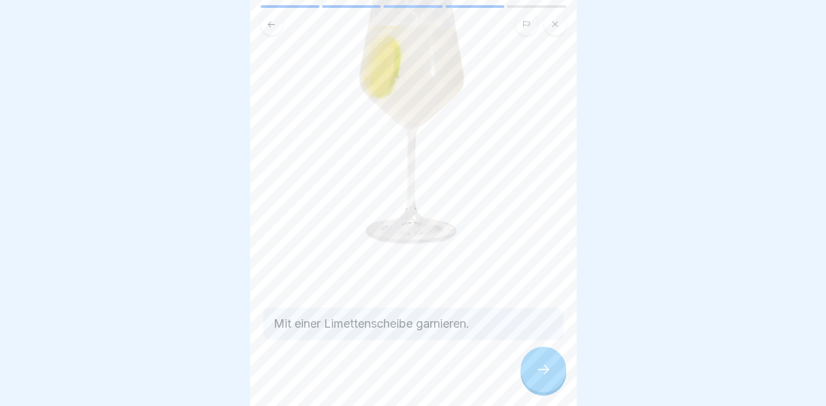
click at [548, 377] on icon at bounding box center [543, 370] width 16 height 16
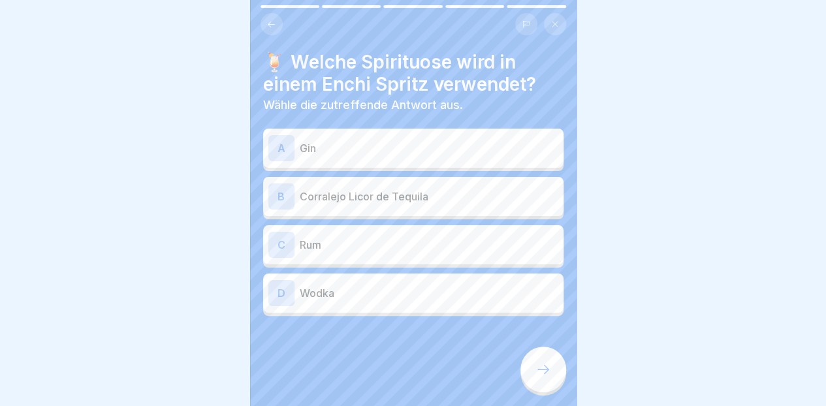
click at [490, 195] on p "Corralejo Licor de Tequila" at bounding box center [429, 197] width 259 height 16
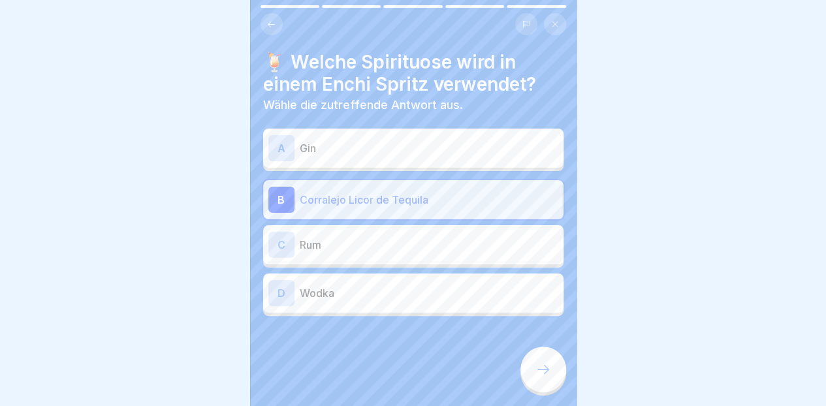
click at [547, 390] on div at bounding box center [543, 370] width 46 height 46
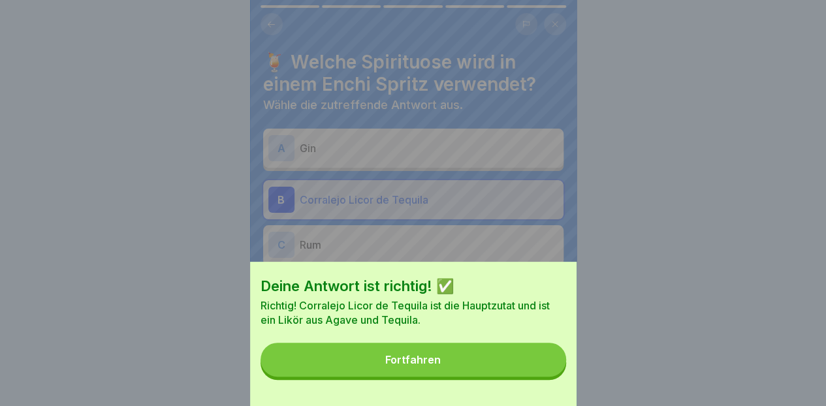
click at [534, 373] on button "Fortfahren" at bounding box center [413, 360] width 306 height 34
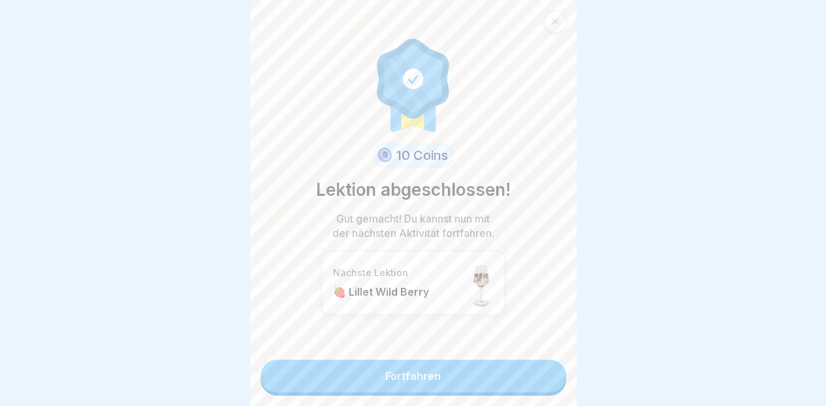
click at [507, 377] on link "Fortfahren" at bounding box center [413, 376] width 306 height 33
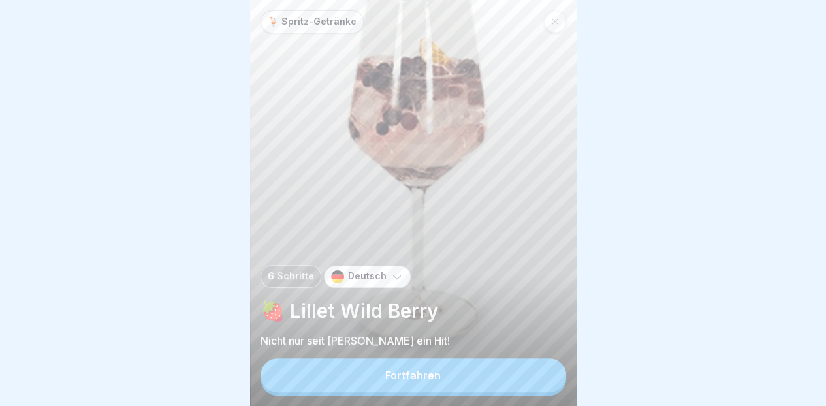
click at [456, 384] on button "Fortfahren" at bounding box center [413, 375] width 306 height 34
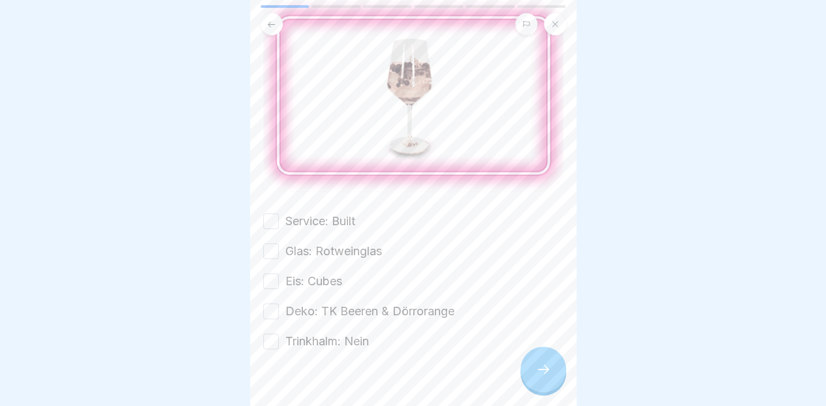
scroll to position [133, 0]
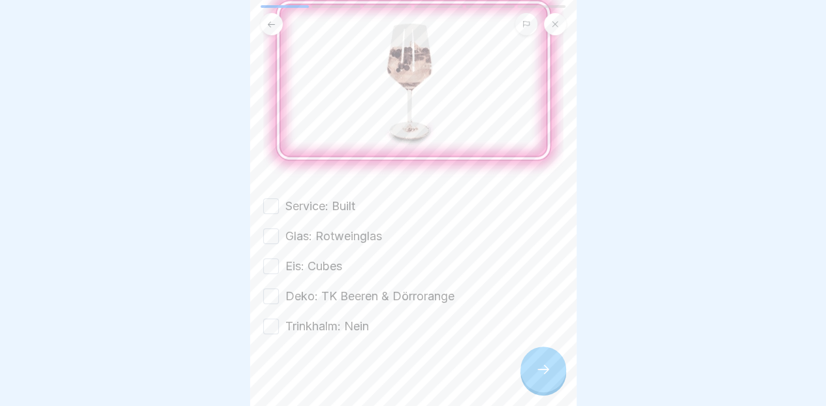
click at [342, 205] on label "Service: Built" at bounding box center [320, 206] width 70 height 17
click at [279, 205] on button "Service: Built" at bounding box center [271, 206] width 16 height 16
click at [347, 234] on label "Glas: Rotweinglas" at bounding box center [333, 236] width 97 height 17
click at [279, 234] on button "Glas: Rotweinglas" at bounding box center [271, 236] width 16 height 16
click at [332, 264] on label "Eis: Cubes" at bounding box center [313, 266] width 57 height 17
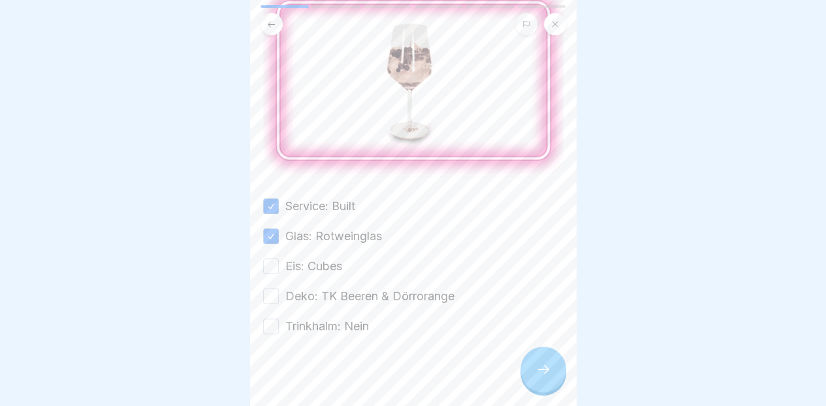
click at [279, 264] on button "Eis: Cubes" at bounding box center [271, 267] width 16 height 16
click at [334, 295] on label "Deko: TK Beeren & Dörrorange" at bounding box center [369, 296] width 169 height 17
click at [279, 295] on button "Deko: TK Beeren & Dörrorange" at bounding box center [271, 297] width 16 height 16
click at [345, 319] on label "Trinkhalm: Nein" at bounding box center [327, 326] width 84 height 17
click at [279, 319] on button "Trinkhalm: Nein" at bounding box center [271, 327] width 16 height 16
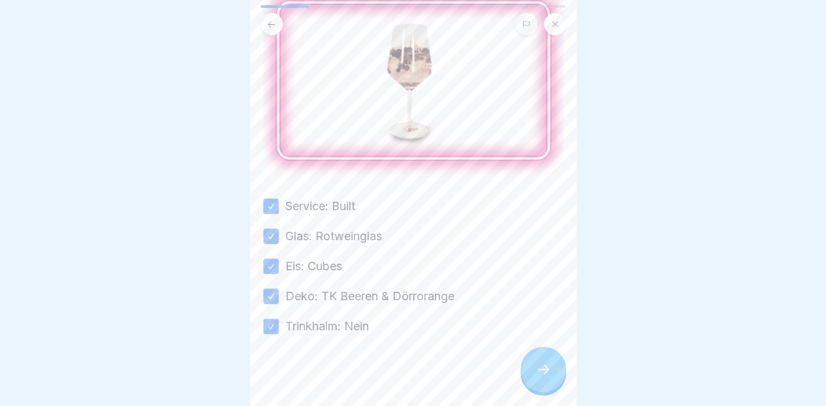
click at [548, 372] on icon at bounding box center [543, 370] width 16 height 16
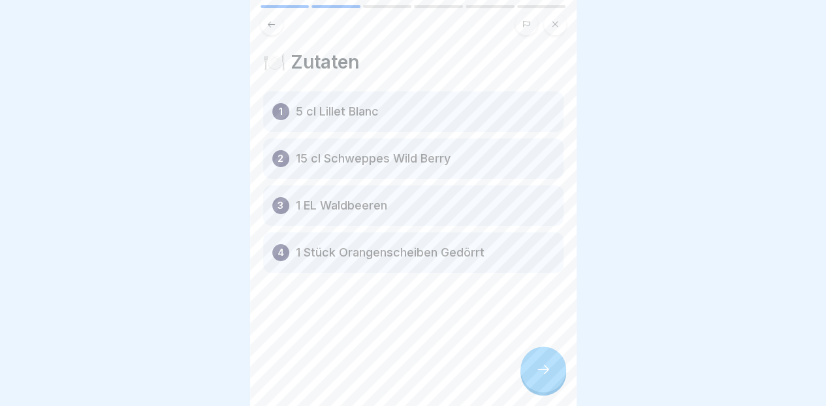
click at [554, 402] on div "🍽️ Zutaten 1 5 cl Lillet Blanc 2 15 cl Schweppes Wild Berry 3 1 EL Waldbeeren 4…" at bounding box center [413, 203] width 326 height 406
click at [548, 390] on div at bounding box center [543, 370] width 46 height 46
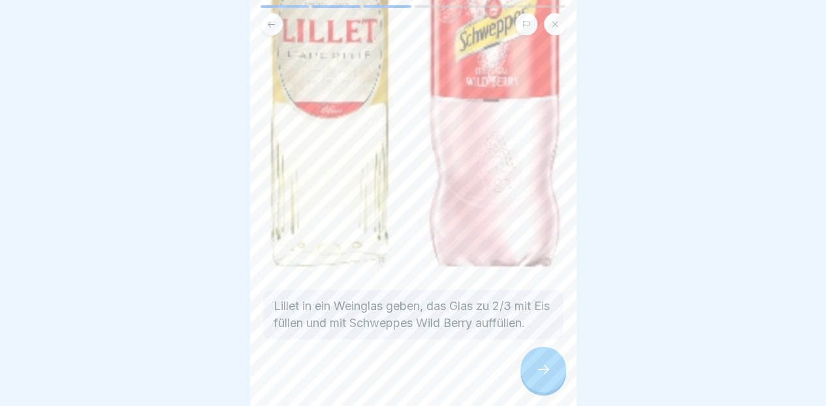
scroll to position [342, 0]
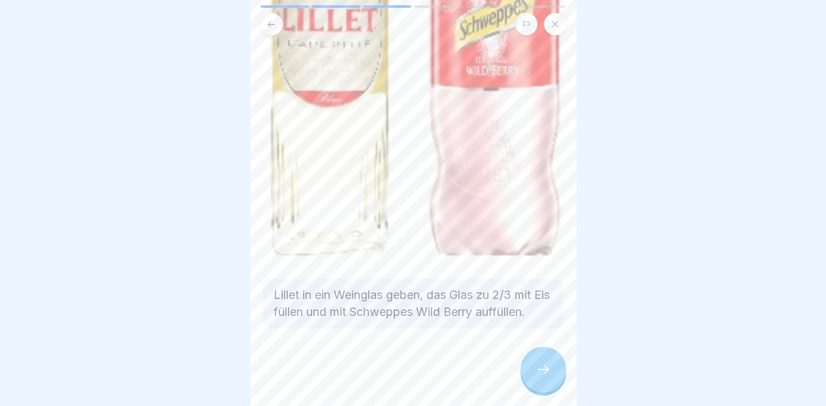
click at [529, 370] on div at bounding box center [543, 370] width 46 height 46
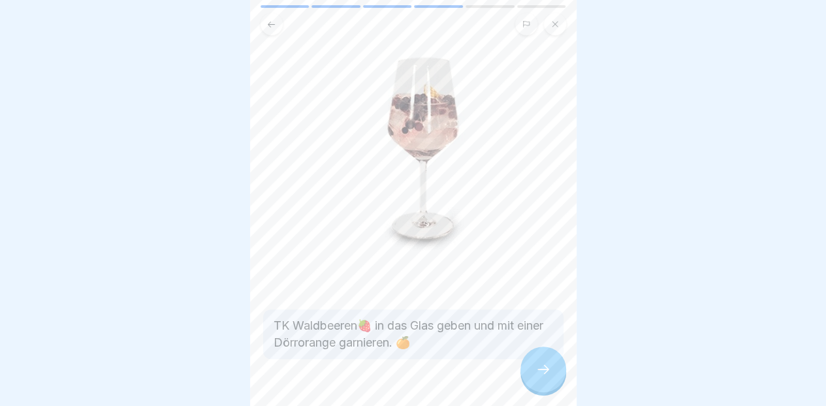
scroll to position [121, 0]
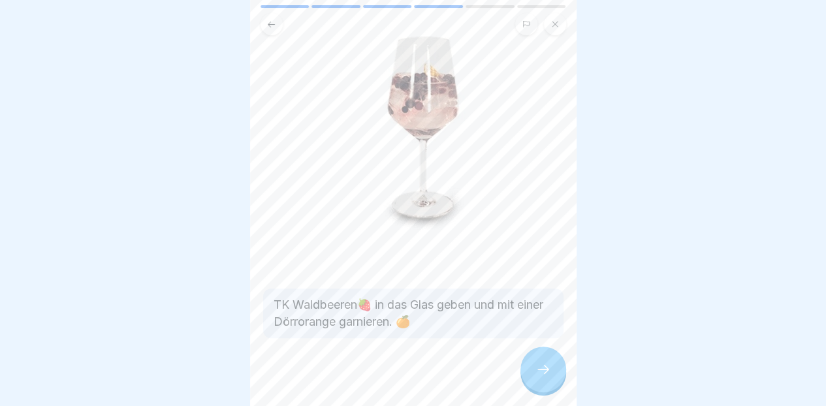
click at [543, 375] on icon at bounding box center [543, 370] width 16 height 16
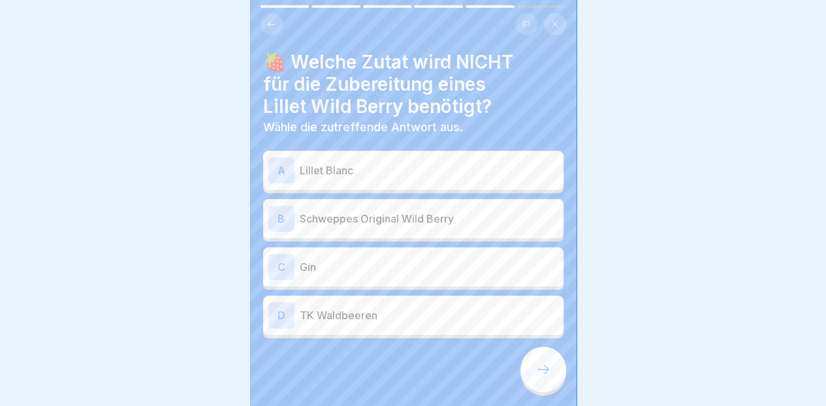
click at [440, 264] on p "Gin" at bounding box center [429, 267] width 259 height 16
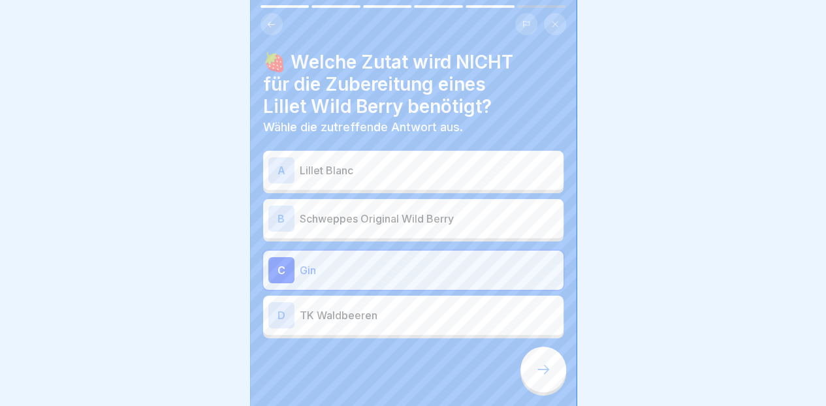
click at [544, 365] on div at bounding box center [543, 370] width 46 height 46
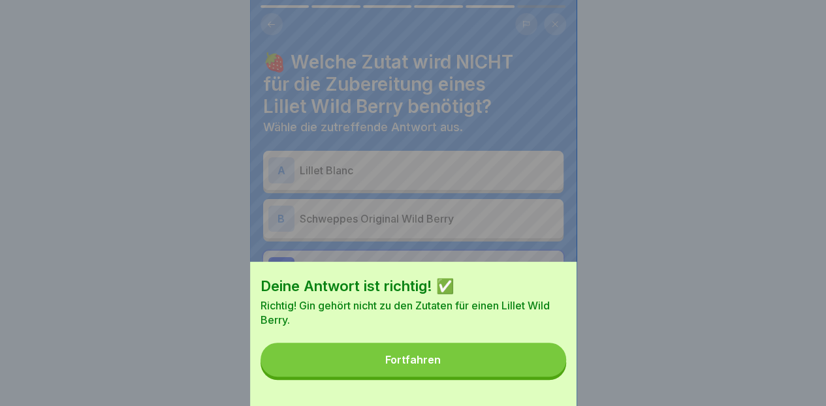
click at [521, 377] on button "Fortfahren" at bounding box center [413, 360] width 306 height 34
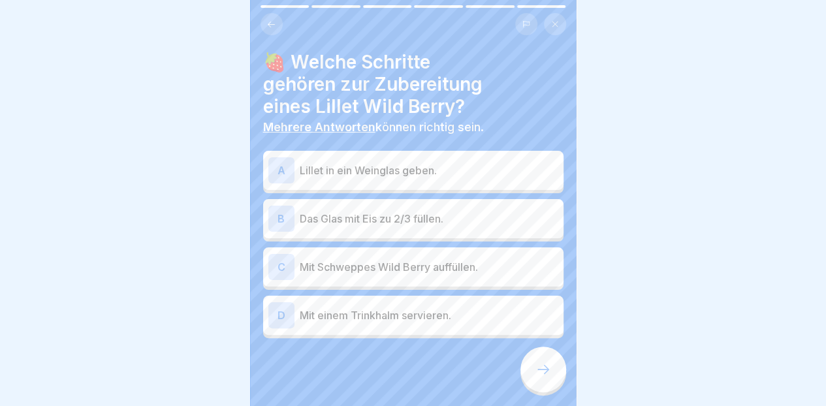
click at [512, 172] on p "Lillet in ein Weinglas geben." at bounding box center [429, 171] width 259 height 16
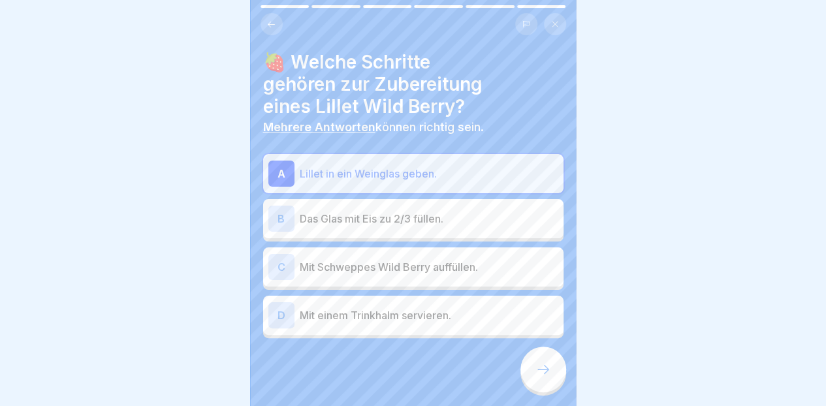
click at [487, 223] on p "Das Glas mit Eis zu 2/3 füllen." at bounding box center [429, 219] width 259 height 16
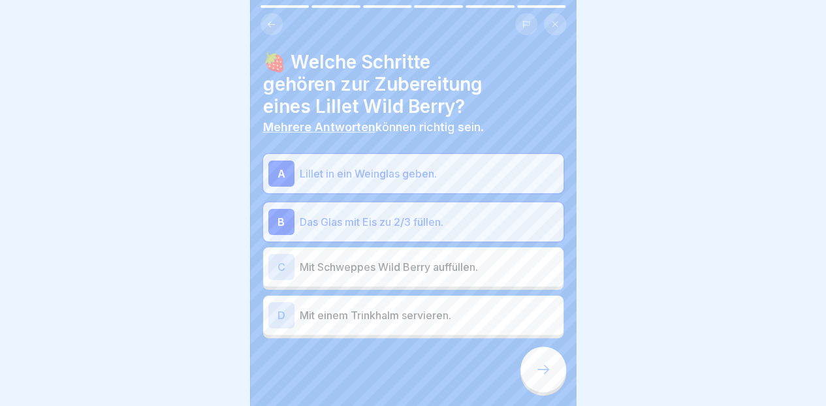
click at [474, 273] on p "Mit Schweppes Wild Berry auffüllen." at bounding box center [429, 267] width 259 height 16
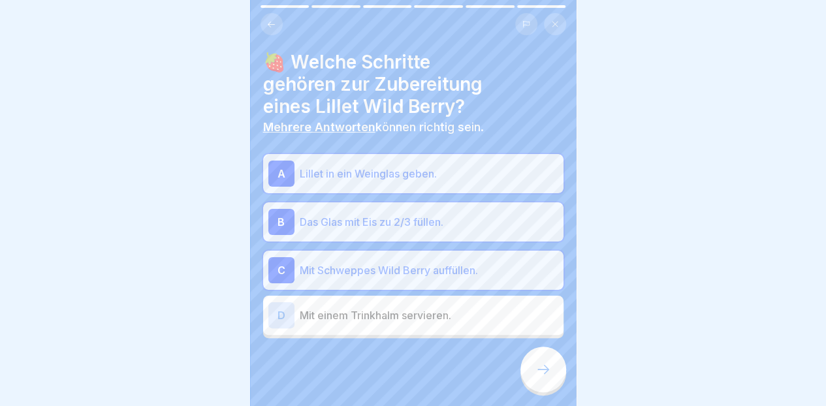
click at [546, 377] on icon at bounding box center [543, 370] width 16 height 16
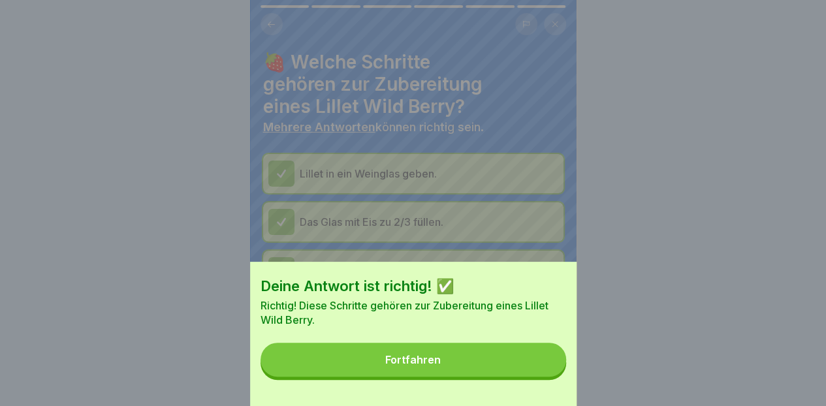
click at [537, 372] on button "Fortfahren" at bounding box center [413, 360] width 306 height 34
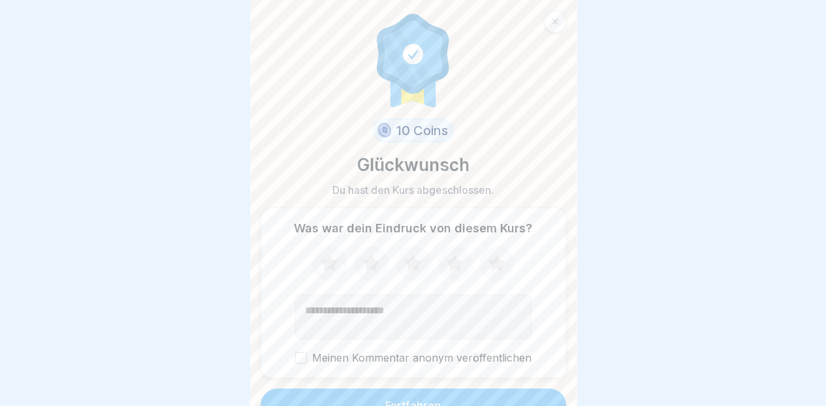
scroll to position [18, 0]
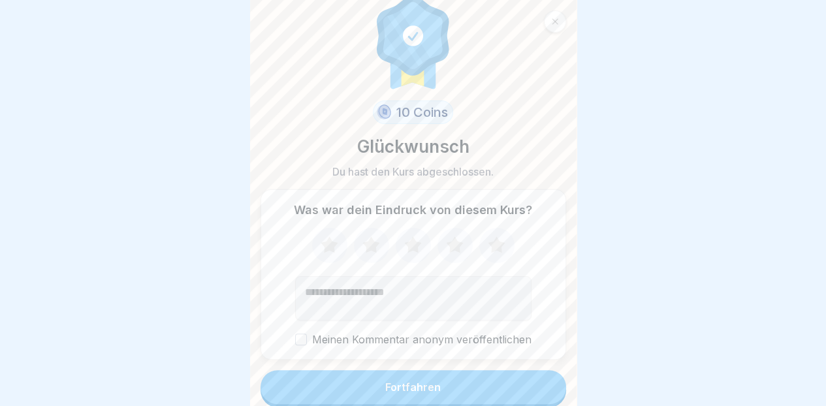
click at [452, 383] on button "Fortfahren" at bounding box center [413, 387] width 306 height 34
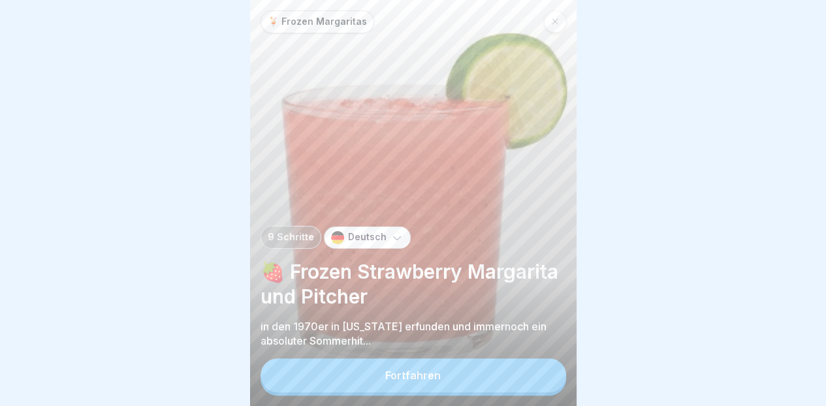
click at [445, 383] on button "Fortfahren" at bounding box center [413, 375] width 306 height 34
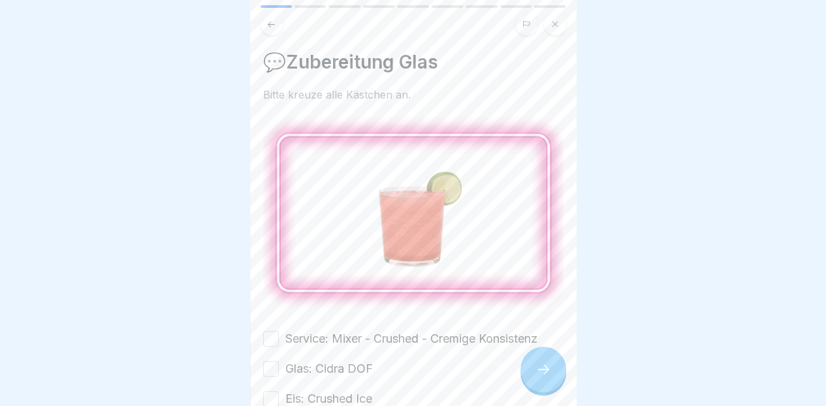
click at [281, 24] on button at bounding box center [271, 24] width 22 height 22
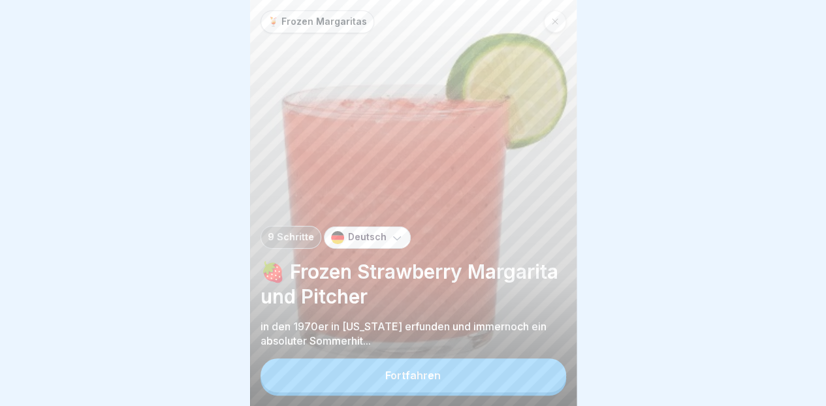
click at [466, 377] on button "Fortfahren" at bounding box center [413, 375] width 306 height 34
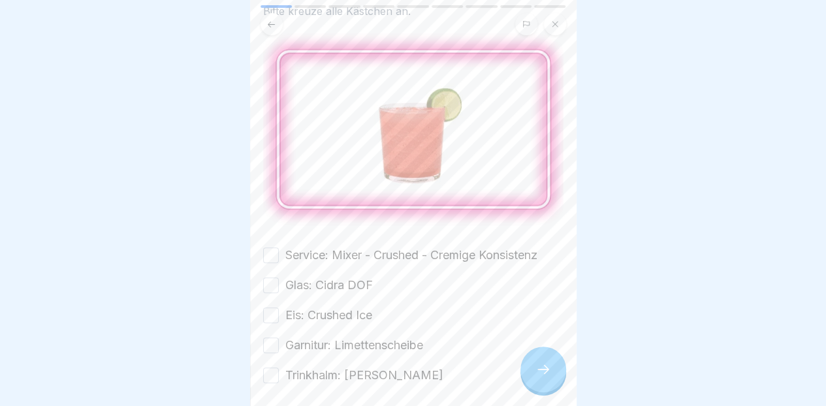
scroll to position [133, 0]
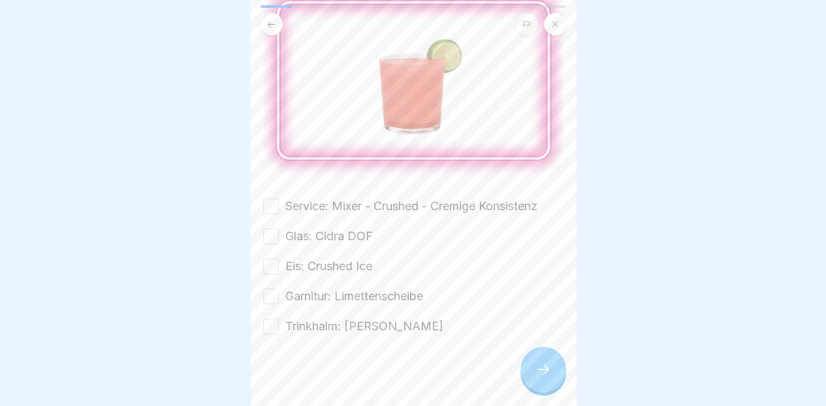
click at [370, 201] on label "Service: Mixer - Crushed - Cremige Konsistenz" at bounding box center [411, 206] width 252 height 17
click at [279, 201] on button "Service: Mixer - Crushed - Cremige Konsistenz" at bounding box center [271, 206] width 16 height 16
click at [361, 234] on label "Glas: Cidra DOF" at bounding box center [328, 236] width 87 height 17
click at [279, 234] on button "Glas: Cidra DOF" at bounding box center [271, 236] width 16 height 16
click at [353, 263] on label "Eis: Crushed Ice" at bounding box center [328, 266] width 87 height 17
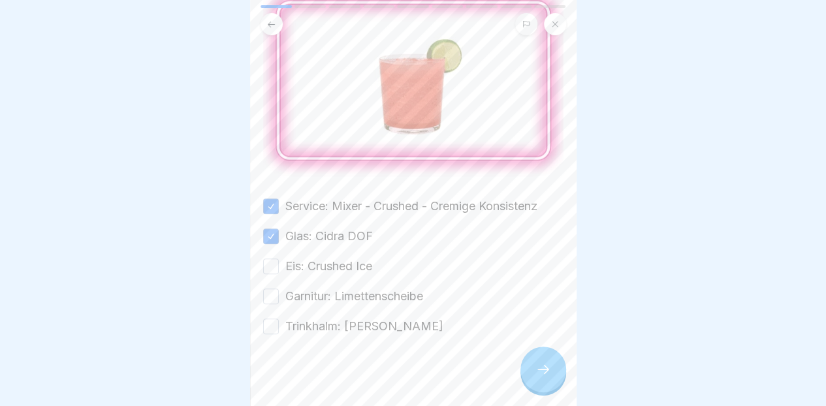
click at [279, 263] on button "Eis: Crushed Ice" at bounding box center [271, 267] width 16 height 16
click at [368, 292] on label "Garnitur: Limettenscheibe" at bounding box center [354, 296] width 138 height 17
click at [279, 292] on button "Garnitur: Limettenscheibe" at bounding box center [271, 297] width 16 height 16
click at [349, 324] on label "Trinkhalm: [PERSON_NAME]" at bounding box center [364, 326] width 158 height 17
click at [279, 324] on button "Trinkhalm: [PERSON_NAME]" at bounding box center [271, 327] width 16 height 16
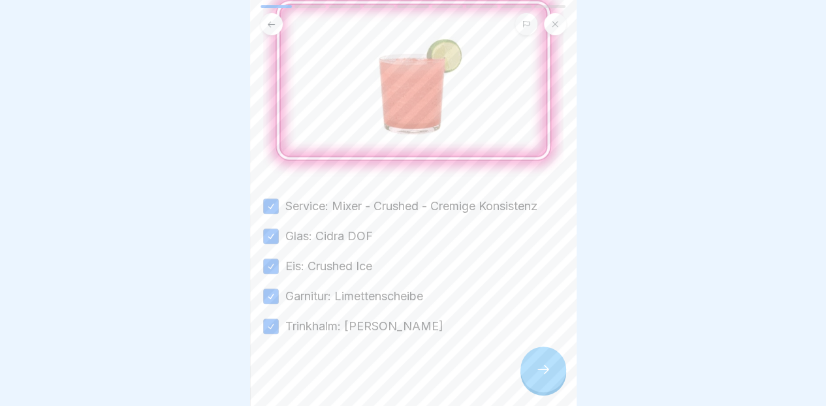
click at [541, 377] on icon at bounding box center [543, 370] width 16 height 16
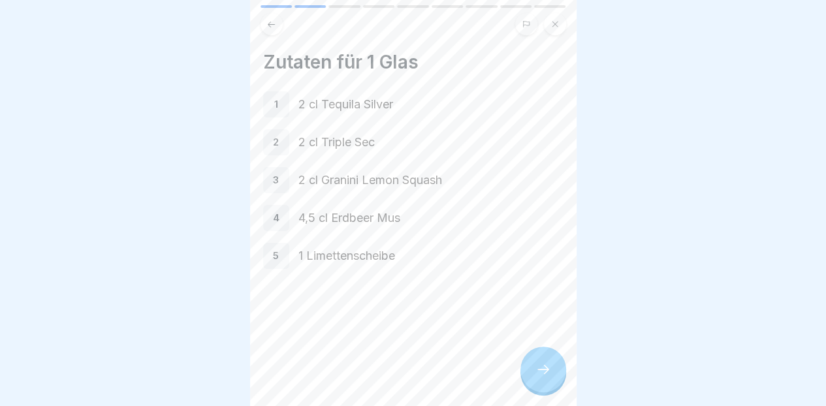
scroll to position [7, 0]
click at [550, 383] on div at bounding box center [543, 370] width 46 height 46
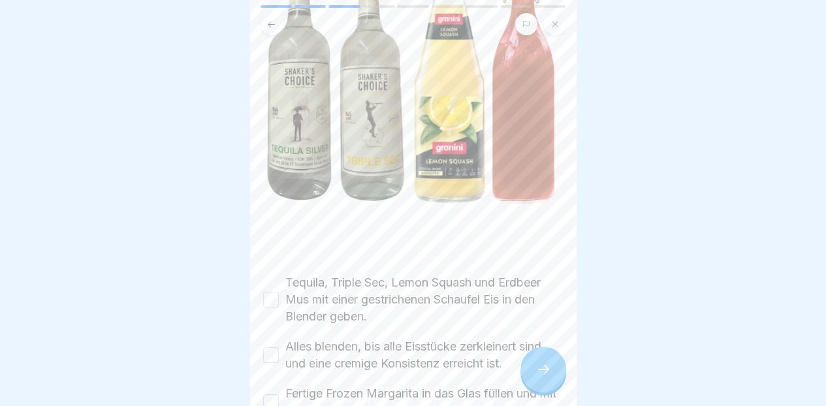
scroll to position [327, 0]
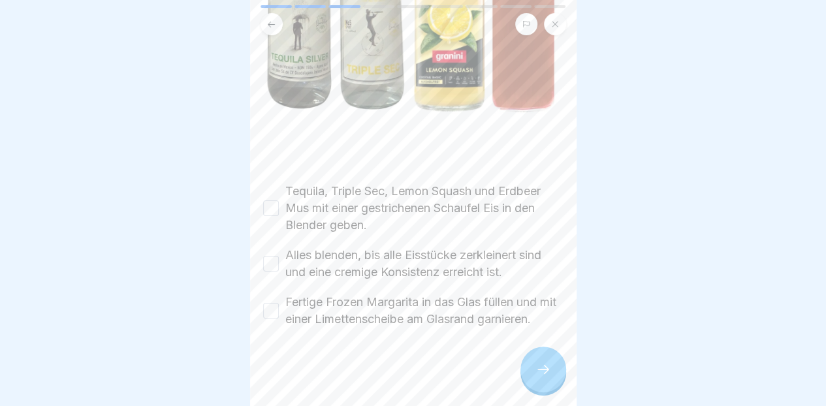
click at [479, 183] on label "Tequila, Triple Sec, Lemon Squash und Erdbeer Mus mit einer gestrichenen Schauf…" at bounding box center [424, 208] width 278 height 51
click at [279, 200] on button "Tequila, Triple Sec, Lemon Squash und Erdbeer Mus mit einer gestrichenen Schauf…" at bounding box center [271, 208] width 16 height 16
click at [454, 247] on label "Alles blenden, bis alle Eisstücke zerkleinert sind und eine cremige Konsistenz …" at bounding box center [424, 264] width 278 height 34
click at [279, 256] on button "Alles blenden, bis alle Eisstücke zerkleinert sind und eine cremige Konsistenz …" at bounding box center [271, 264] width 16 height 16
click at [417, 294] on label "Fertige Frozen Margarita in das Glas füllen und mit einer Limettenscheibe am Gl…" at bounding box center [424, 311] width 278 height 34
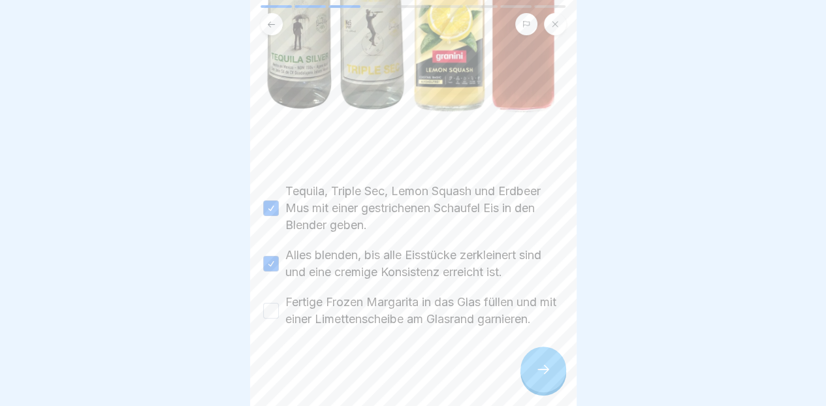
click at [279, 303] on button "Fertige Frozen Margarita in das Glas füllen und mit einer Limettenscheibe am Gl…" at bounding box center [271, 311] width 16 height 16
click at [543, 375] on icon at bounding box center [543, 370] width 16 height 16
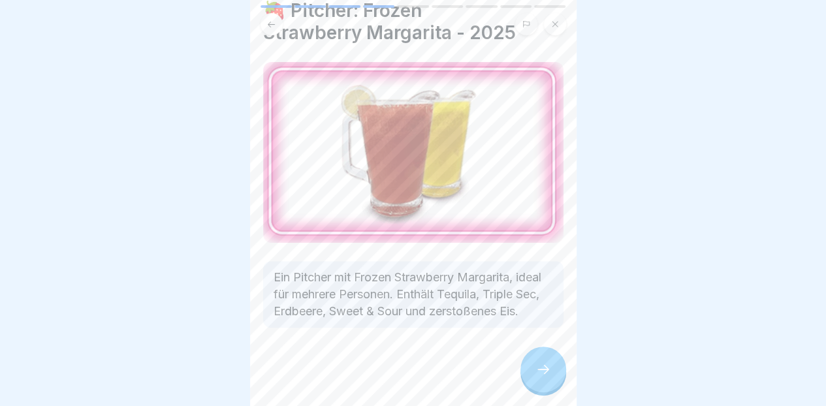
scroll to position [62, 0]
click at [539, 345] on div at bounding box center [413, 367] width 300 height 78
click at [540, 354] on div at bounding box center [543, 370] width 46 height 46
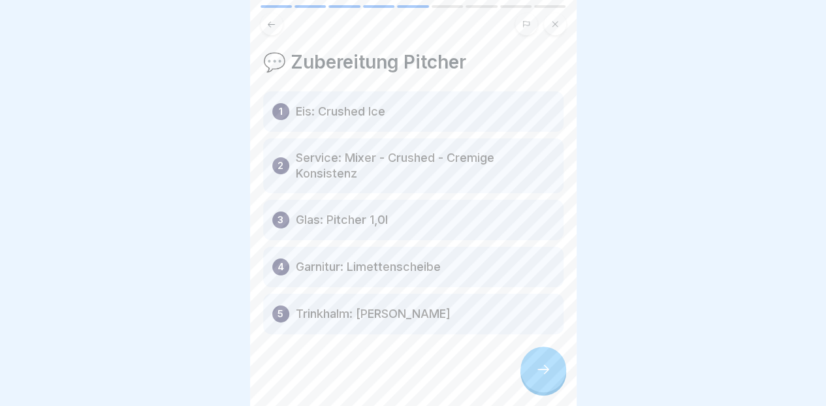
click at [539, 364] on icon at bounding box center [543, 370] width 16 height 16
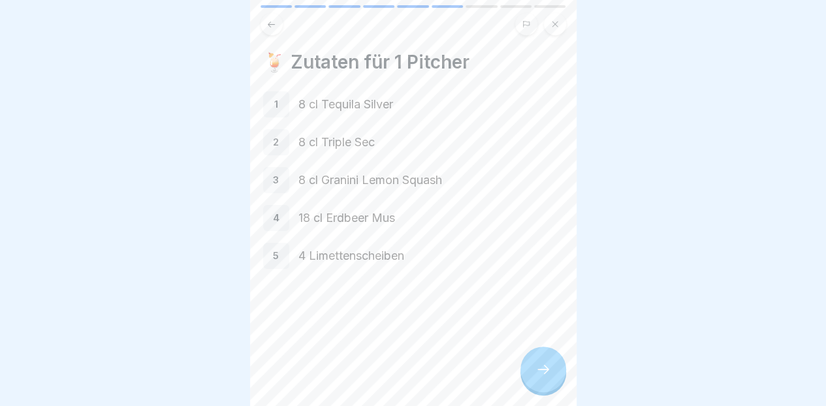
click at [268, 20] on icon at bounding box center [271, 25] width 10 height 10
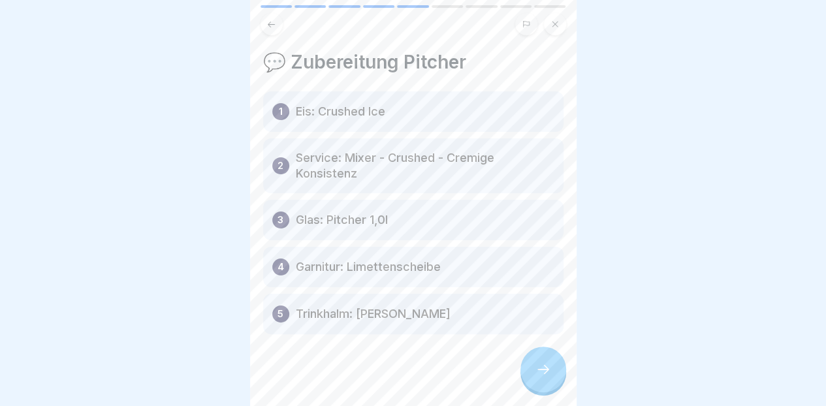
click at [271, 21] on icon at bounding box center [271, 24] width 7 height 6
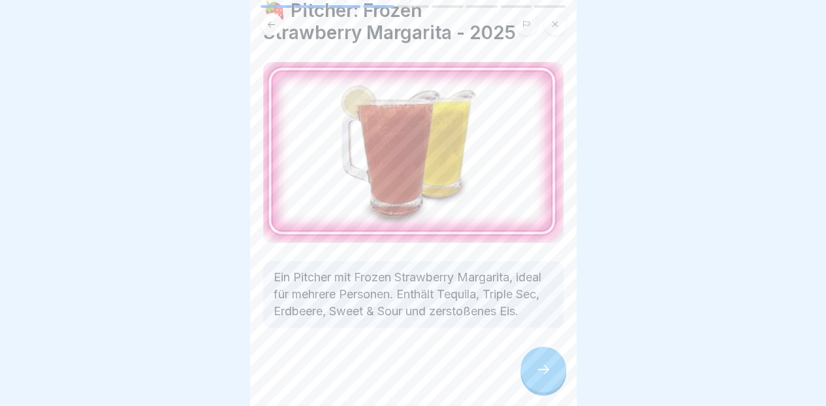
click at [547, 369] on icon at bounding box center [543, 370] width 16 height 16
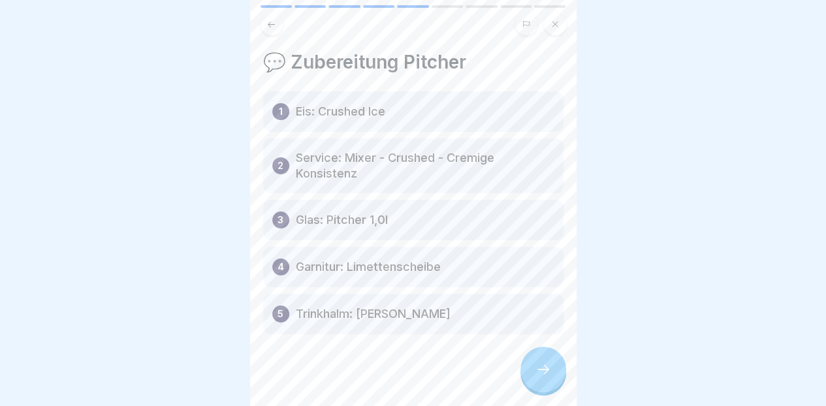
click at [538, 380] on div at bounding box center [543, 370] width 46 height 46
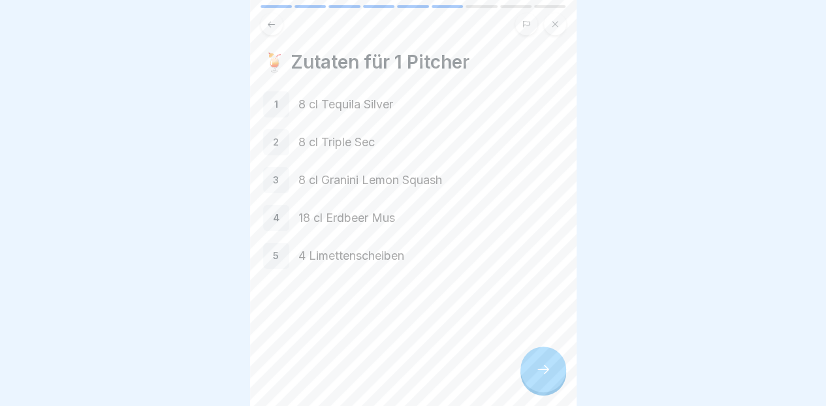
click at [551, 374] on div at bounding box center [543, 370] width 46 height 46
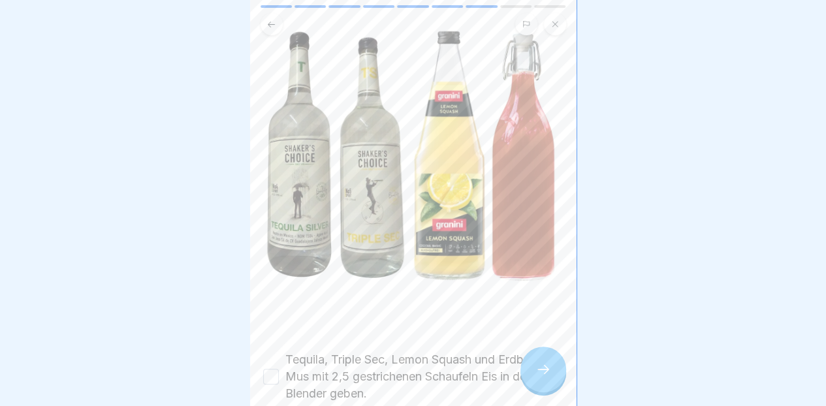
scroll to position [327, 0]
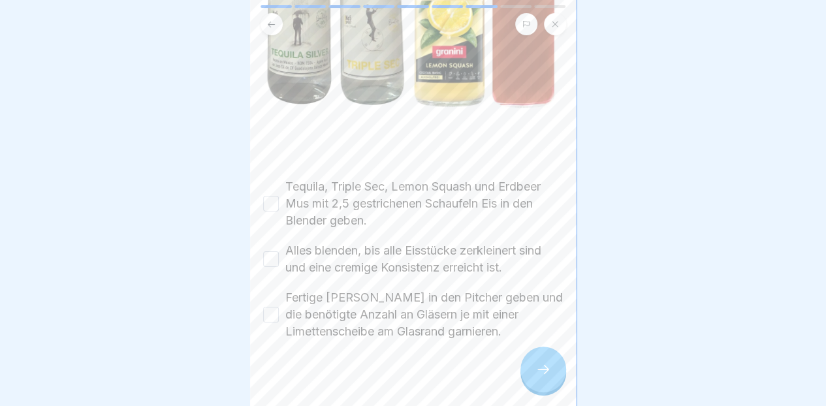
click at [460, 180] on label "Tequila, Triple Sec, Lemon Squash und Erdbeer Mus mit 2,5 gestrichenen Schaufel…" at bounding box center [424, 203] width 278 height 51
click at [279, 196] on button "Tequila, Triple Sec, Lemon Squash und Erdbeer Mus mit 2,5 gestrichenen Schaufel…" at bounding box center [271, 204] width 16 height 16
click at [464, 253] on label "Alles blenden, bis alle Eisstücke zerkleinert sind und eine cremige Konsistenz …" at bounding box center [424, 259] width 278 height 34
click at [279, 253] on button "Alles blenden, bis alle Eisstücke zerkleinert sind und eine cremige Konsistenz …" at bounding box center [271, 259] width 16 height 16
click at [452, 289] on label "Fertige [PERSON_NAME] in den Pitcher geben und die benötigte Anzahl an Gläsern …" at bounding box center [424, 314] width 278 height 51
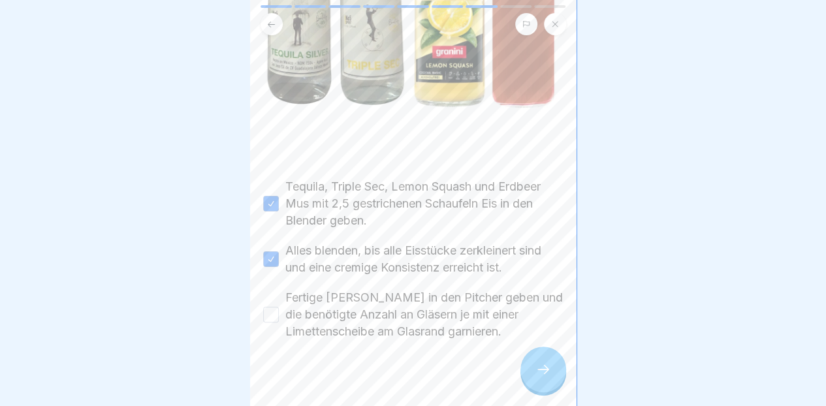
click at [279, 307] on button "Fertige [PERSON_NAME] in den Pitcher geben und die benötigte Anzahl an Gläsern …" at bounding box center [271, 315] width 16 height 16
click at [547, 376] on icon at bounding box center [543, 370] width 16 height 16
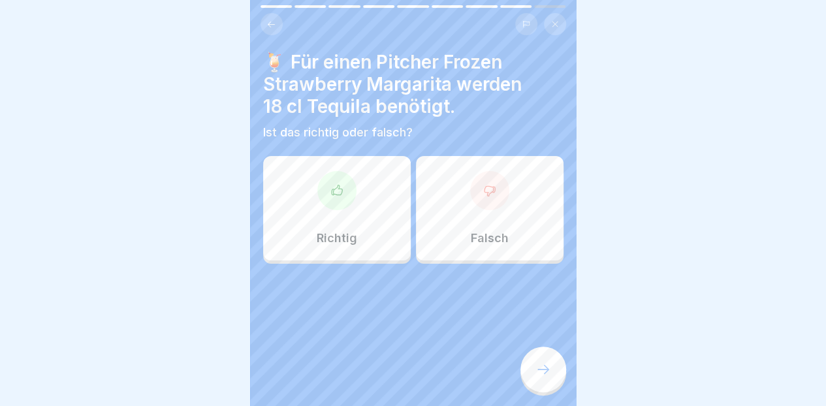
click at [364, 206] on div "Richtig" at bounding box center [337, 208] width 148 height 104
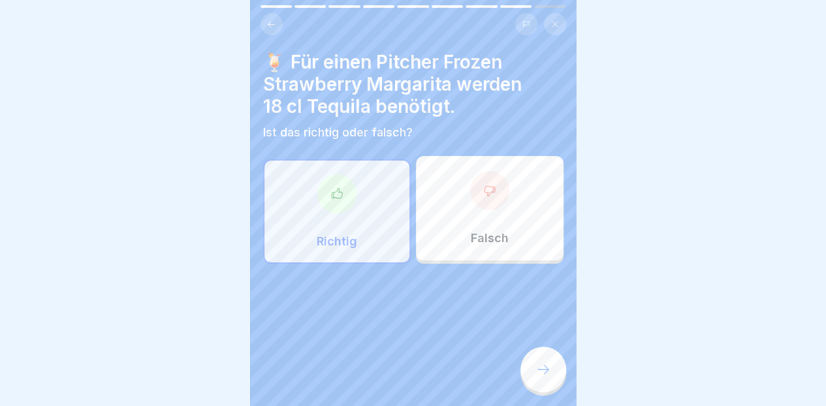
click at [548, 371] on icon at bounding box center [543, 370] width 16 height 16
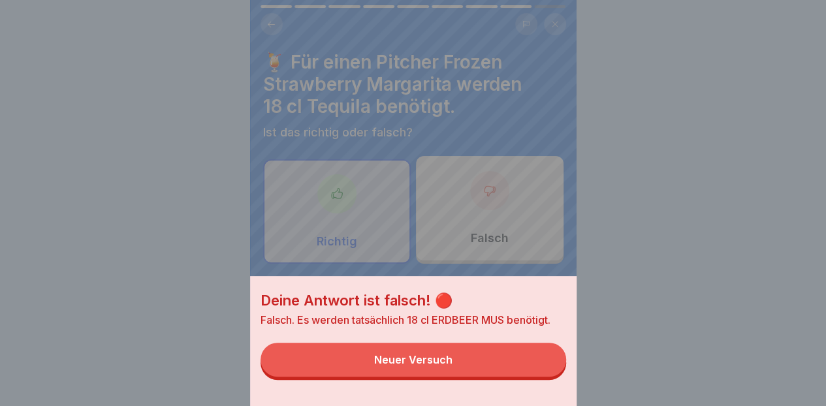
click at [497, 370] on button "Neuer Versuch" at bounding box center [413, 360] width 306 height 34
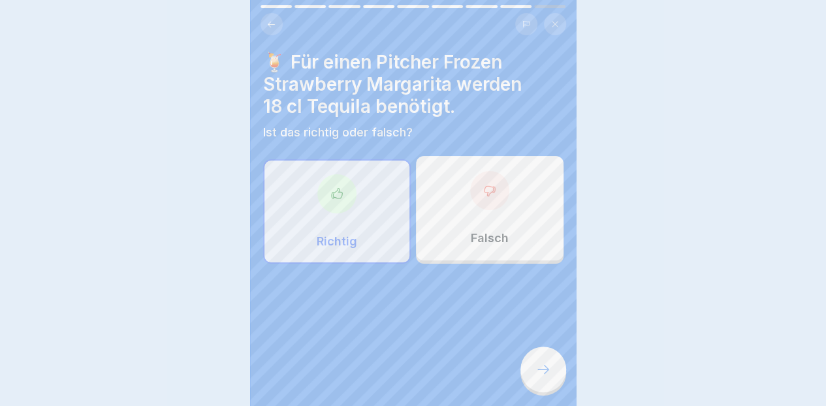
click at [511, 222] on div "Falsch" at bounding box center [490, 208] width 148 height 104
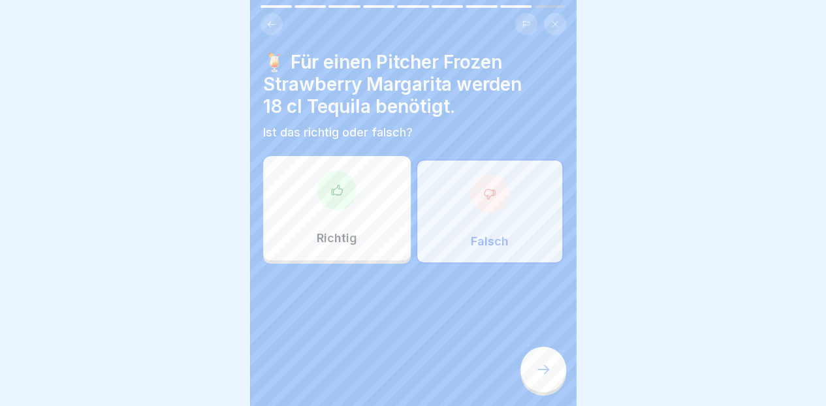
click at [542, 385] on div at bounding box center [543, 370] width 46 height 46
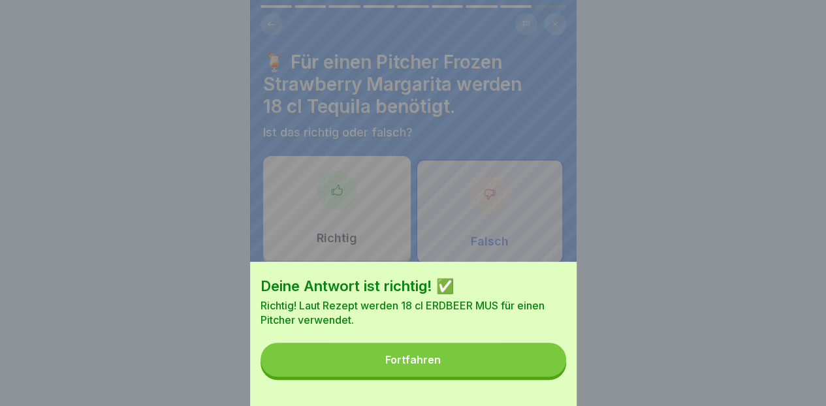
click at [521, 373] on button "Fortfahren" at bounding box center [413, 360] width 306 height 34
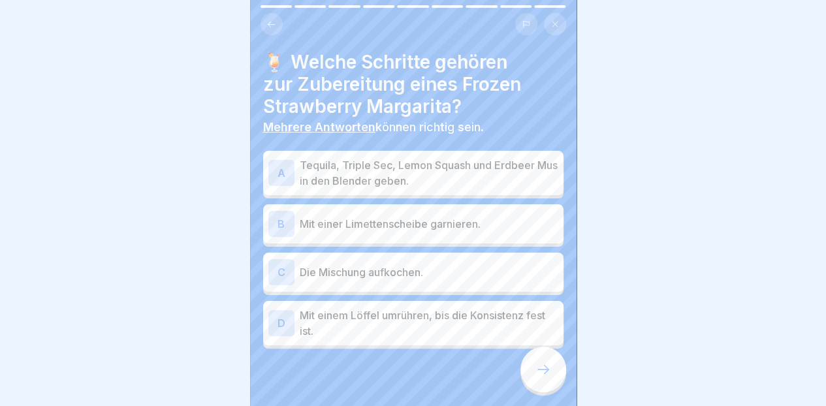
click at [453, 172] on p "Tequila, Triple Sec, Lemon Squash und Erdbeer Mus in den Blender geben." at bounding box center [429, 172] width 259 height 31
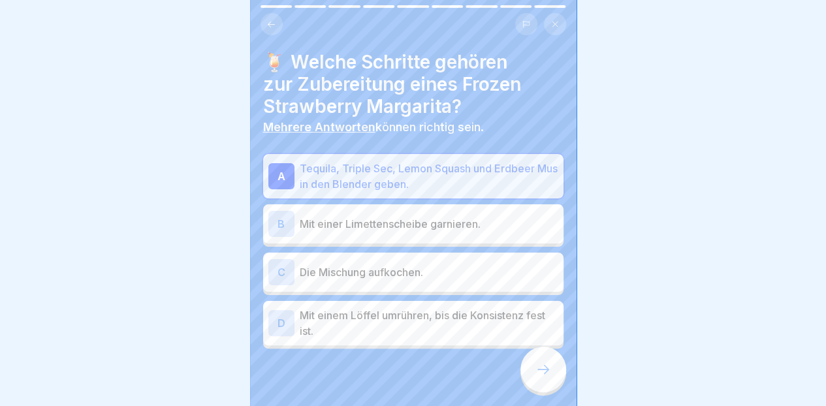
click at [492, 221] on p "Mit einer Limettenscheibe garnieren." at bounding box center [429, 224] width 259 height 16
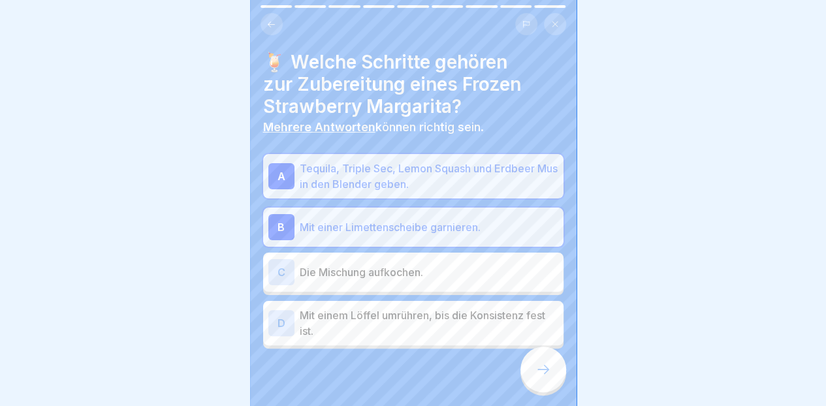
click at [540, 381] on div at bounding box center [543, 370] width 46 height 46
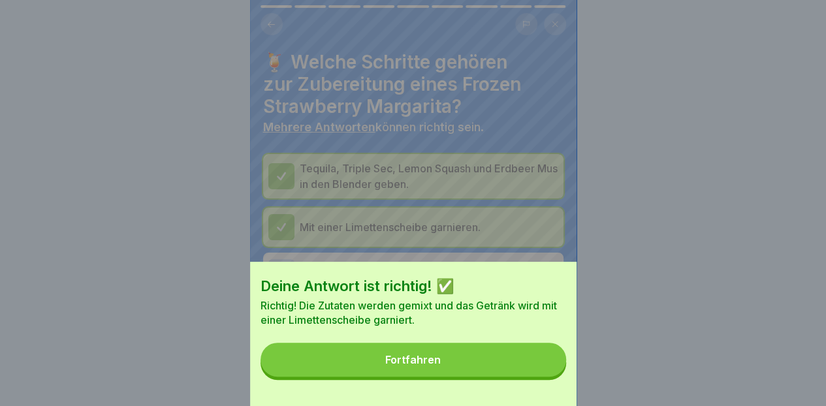
click at [512, 374] on button "Fortfahren" at bounding box center [413, 360] width 306 height 34
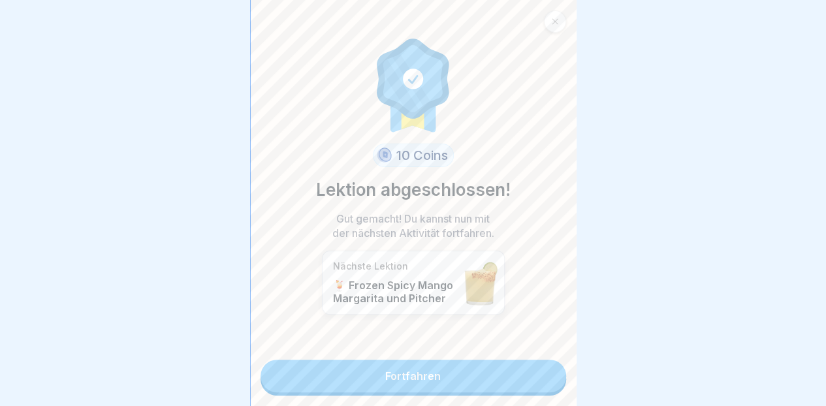
click at [487, 370] on link "Fortfahren" at bounding box center [413, 376] width 306 height 33
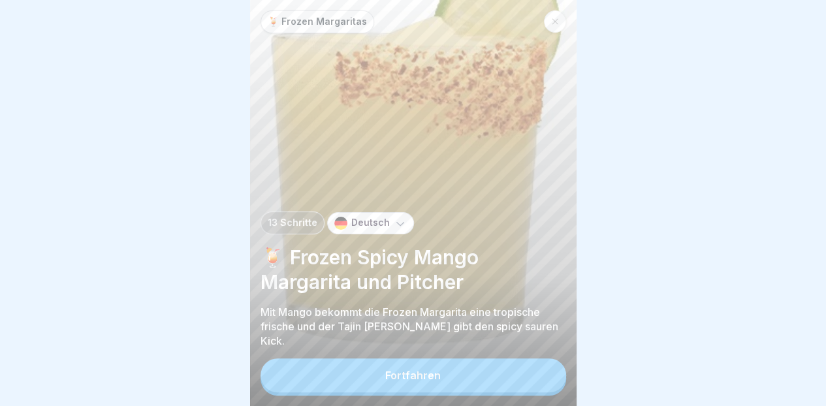
click at [443, 373] on button "Fortfahren" at bounding box center [413, 375] width 306 height 34
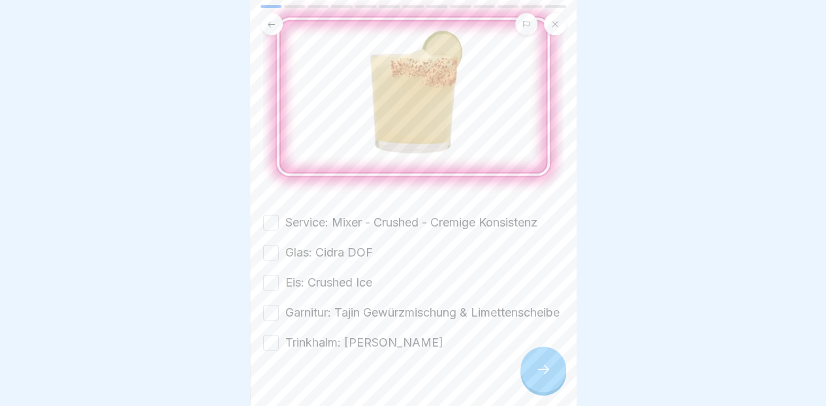
scroll to position [150, 0]
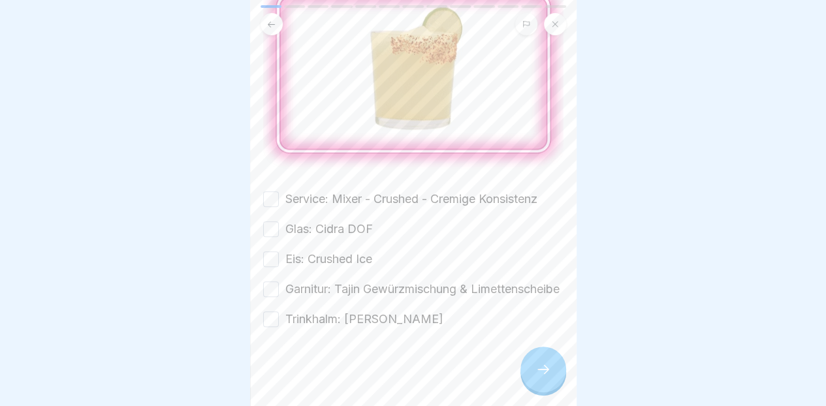
click at [376, 191] on label "Service: Mixer - Crushed - Cremige Konsistenz" at bounding box center [411, 199] width 252 height 17
click at [279, 191] on button "Service: Mixer - Crushed - Cremige Konsistenz" at bounding box center [271, 199] width 16 height 16
click at [360, 221] on label "Glas: Cidra DOF" at bounding box center [328, 229] width 87 height 17
click at [279, 221] on button "Glas: Cidra DOF" at bounding box center [271, 229] width 16 height 16
click at [353, 251] on label "Eis: Crushed Ice" at bounding box center [328, 259] width 87 height 17
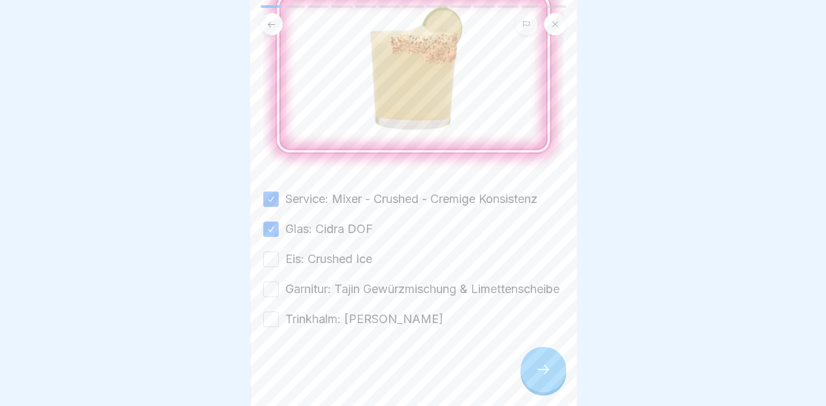
click at [279, 251] on button "Eis: Crushed Ice" at bounding box center [271, 259] width 16 height 16
click at [364, 285] on label "Garnitur: Tajin Gewürzmischung & Limettenscheibe" at bounding box center [422, 289] width 274 height 17
click at [279, 285] on button "Garnitur: Tajin Gewürzmischung & Limettenscheibe" at bounding box center [271, 289] width 16 height 16
click at [351, 316] on label "Trinkhalm: [PERSON_NAME]" at bounding box center [364, 319] width 158 height 17
click at [279, 316] on button "Trinkhalm: [PERSON_NAME]" at bounding box center [271, 319] width 16 height 16
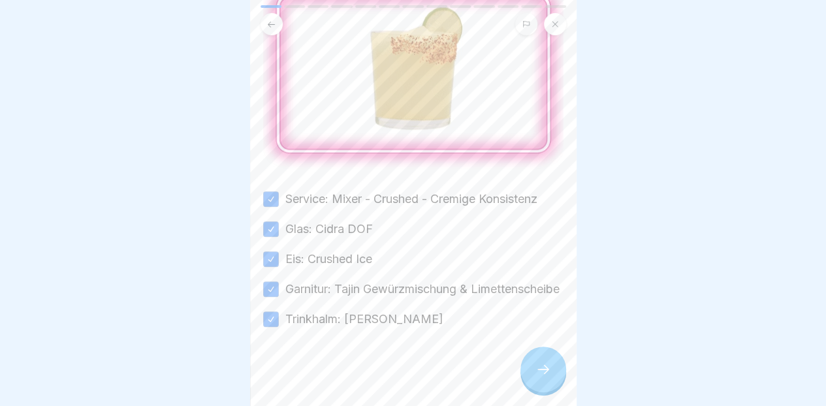
click at [539, 375] on icon at bounding box center [543, 370] width 16 height 16
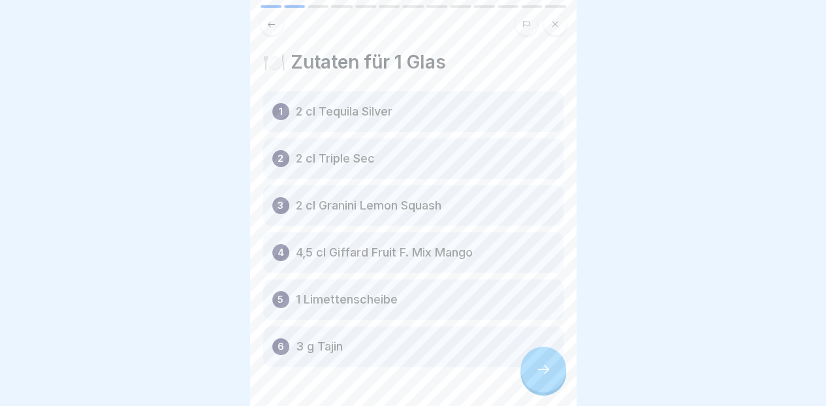
click at [534, 371] on div at bounding box center [543, 370] width 46 height 46
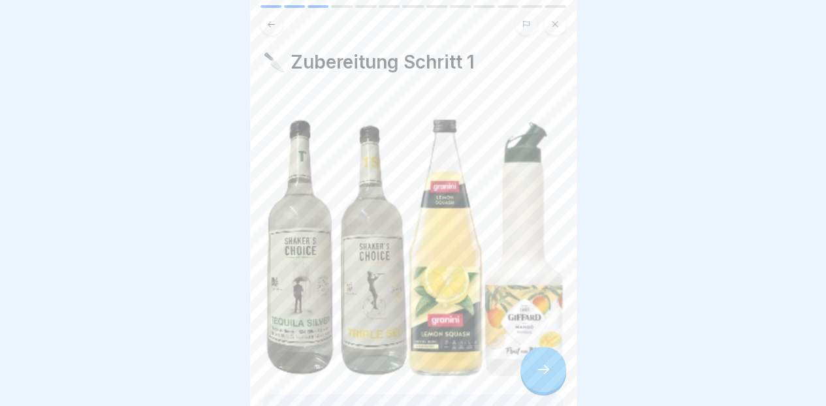
scroll to position [174, 0]
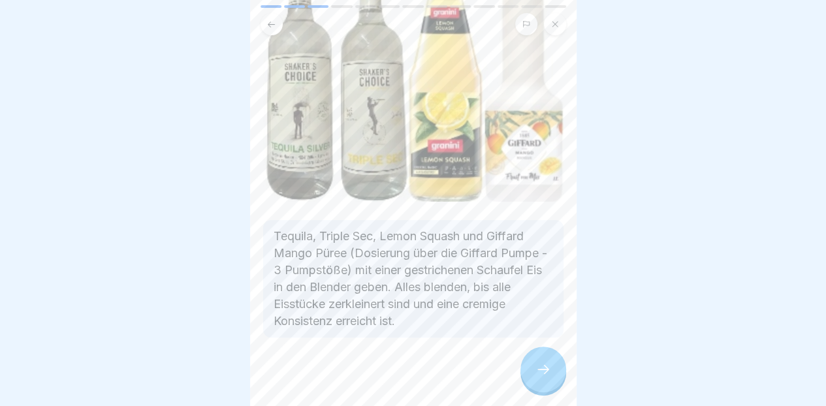
click at [534, 371] on div at bounding box center [543, 370] width 46 height 46
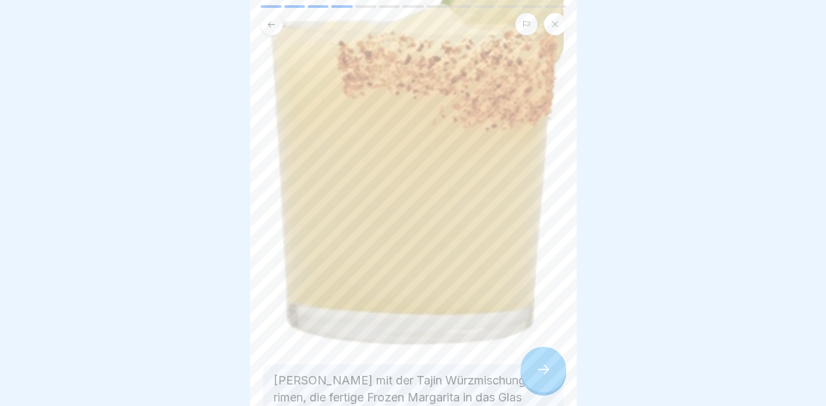
scroll to position [265, 0]
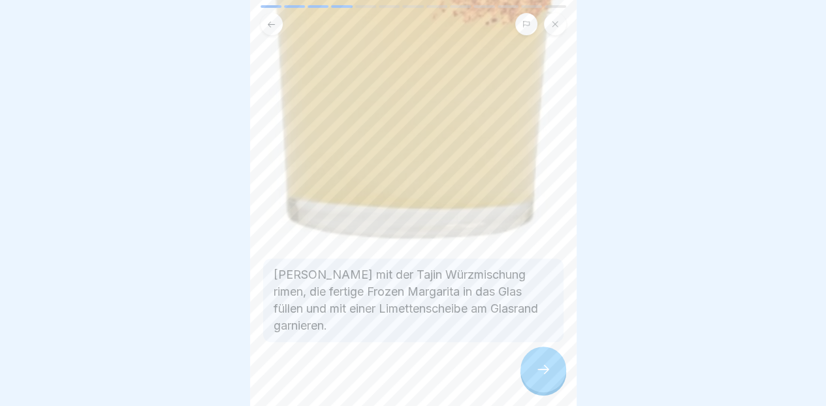
click at [538, 372] on icon at bounding box center [543, 369] width 12 height 9
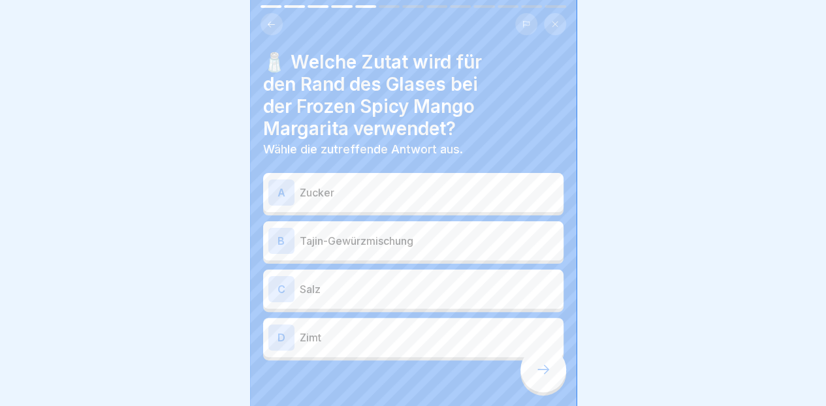
click at [482, 233] on p "Tajin-Gewürzmischung" at bounding box center [429, 241] width 259 height 16
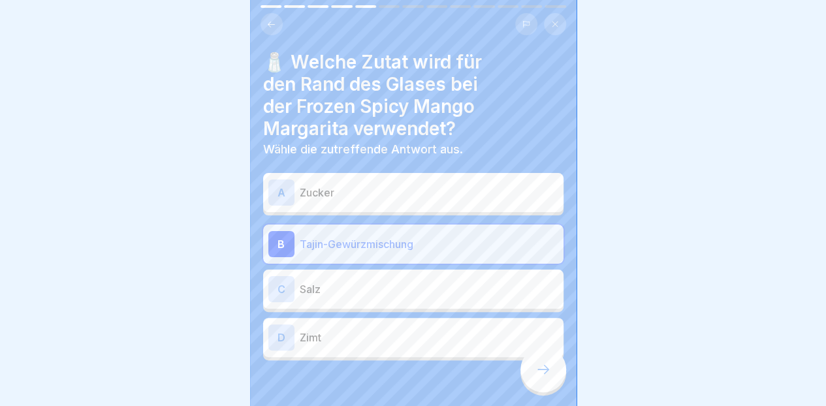
click at [541, 364] on icon at bounding box center [543, 370] width 16 height 16
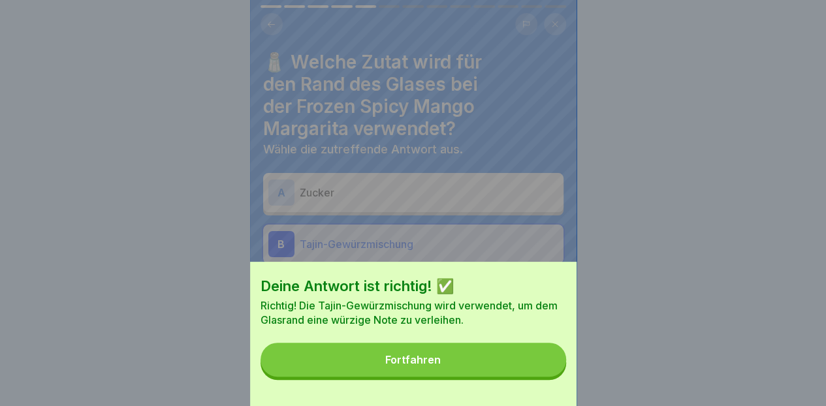
click at [526, 366] on button "Fortfahren" at bounding box center [413, 360] width 306 height 34
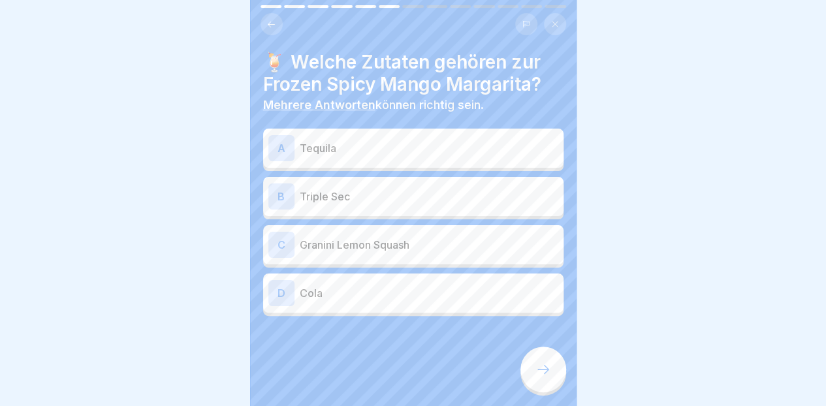
click at [501, 146] on p "Tequila" at bounding box center [429, 148] width 259 height 16
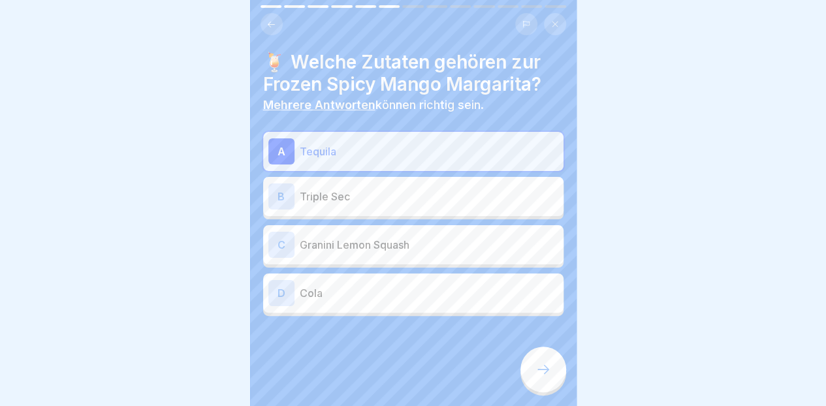
click at [491, 247] on div "C Granini Lemon Squash" at bounding box center [413, 245] width 290 height 26
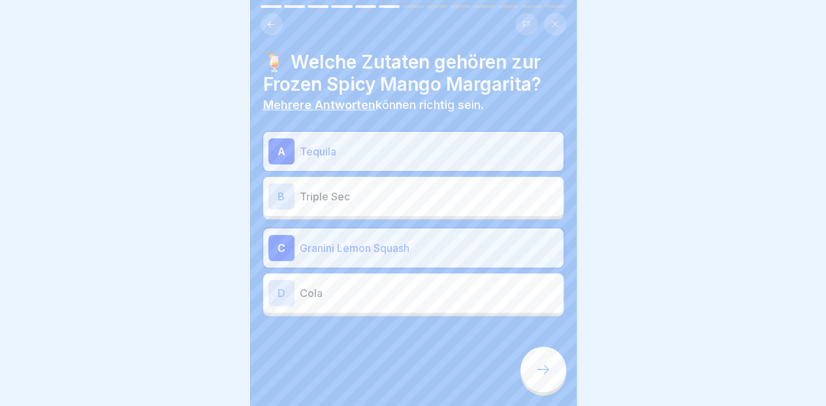
click at [555, 381] on div at bounding box center [543, 370] width 46 height 46
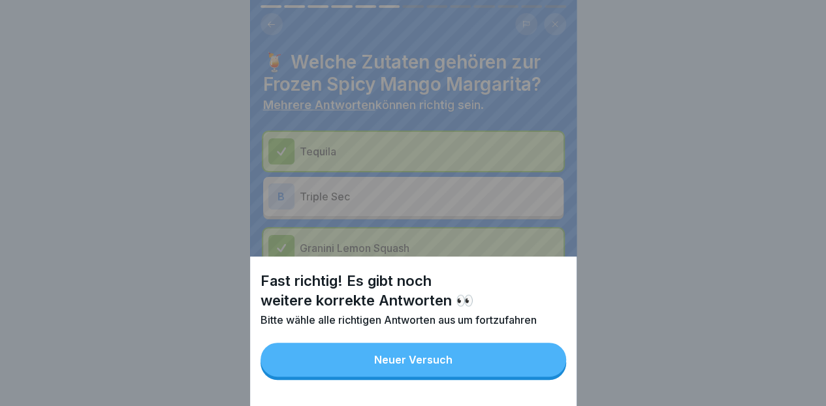
click at [521, 377] on button "Neuer Versuch" at bounding box center [413, 360] width 306 height 34
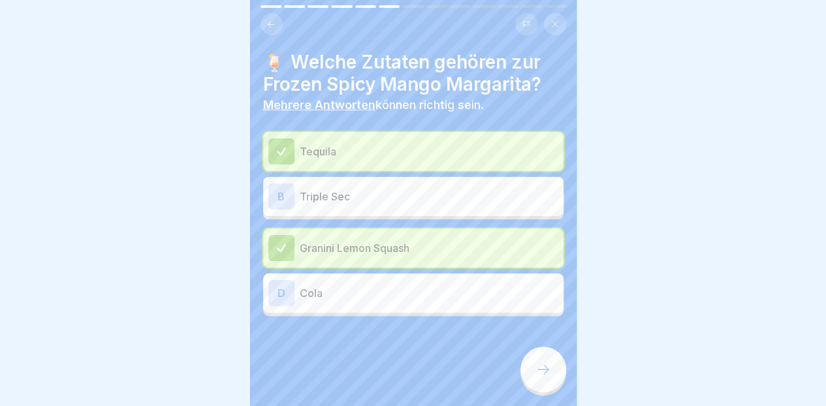
click at [479, 177] on div "B Triple Sec" at bounding box center [413, 196] width 300 height 39
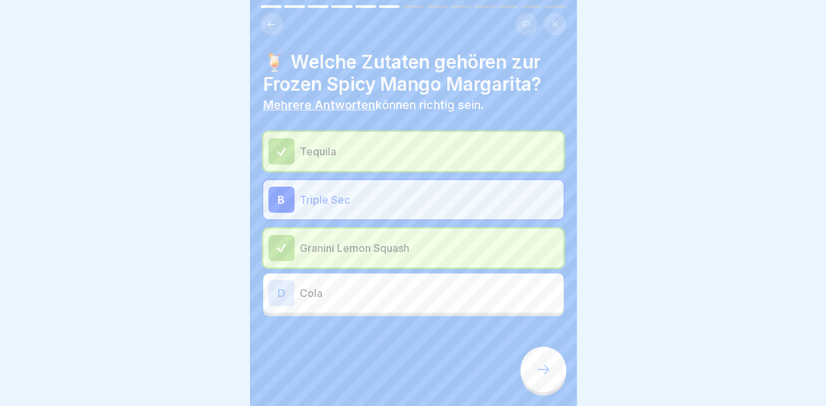
click at [555, 373] on div at bounding box center [543, 370] width 46 height 46
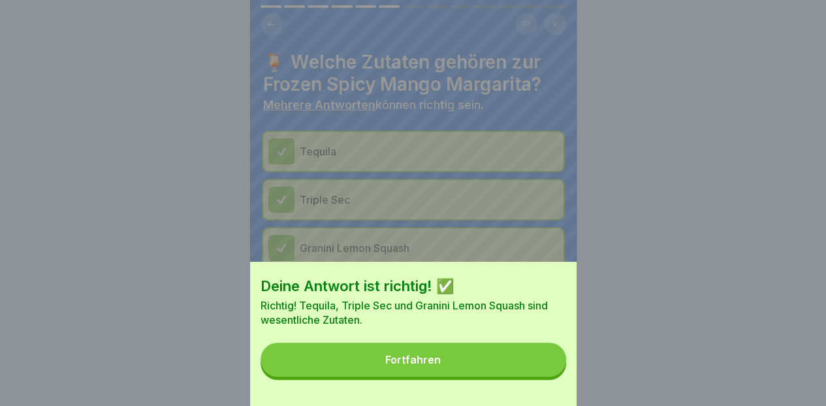
click at [514, 370] on button "Fortfahren" at bounding box center [413, 360] width 306 height 34
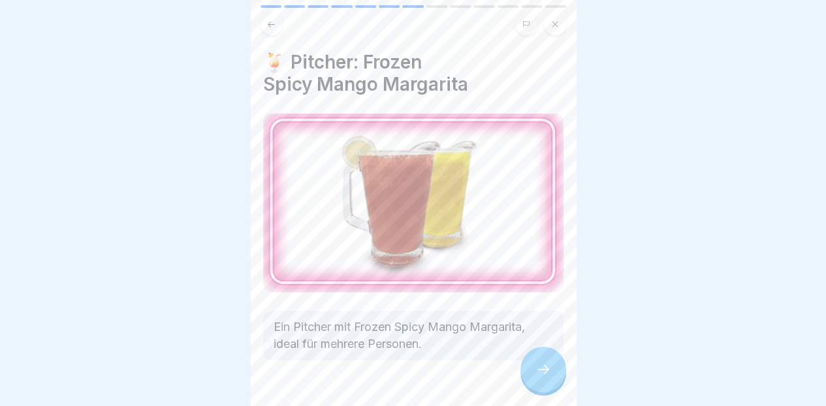
scroll to position [27, 0]
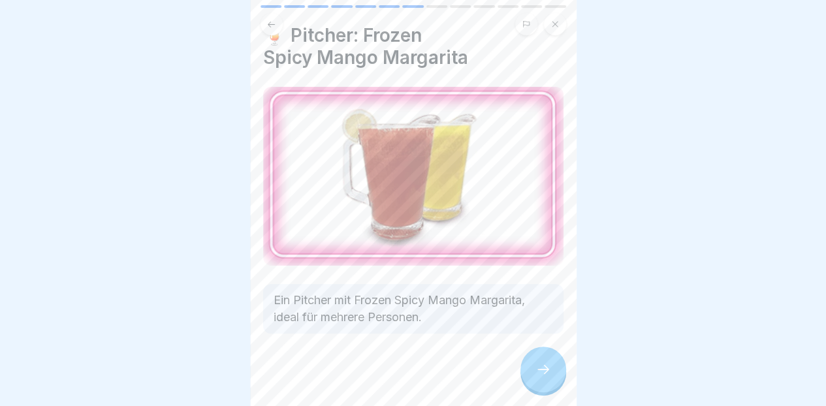
click at [533, 350] on div at bounding box center [413, 373] width 300 height 78
click at [539, 383] on div at bounding box center [543, 370] width 46 height 46
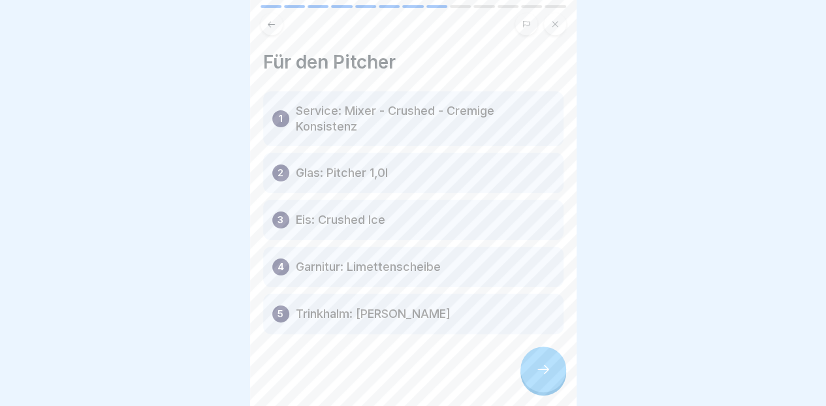
click at [545, 380] on div at bounding box center [543, 370] width 46 height 46
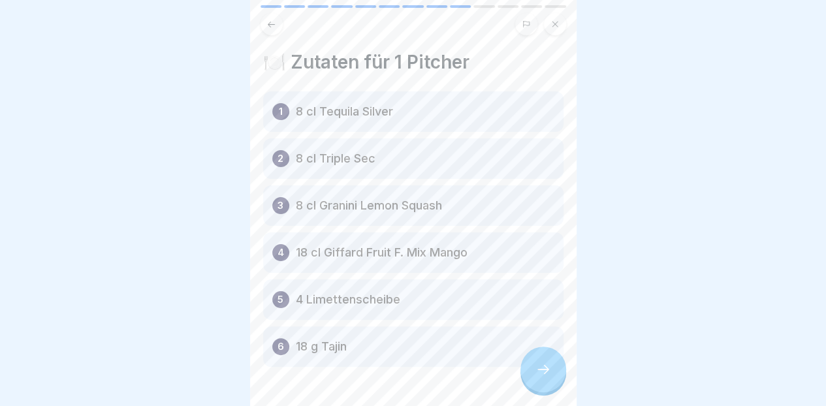
click at [538, 372] on icon at bounding box center [543, 369] width 12 height 9
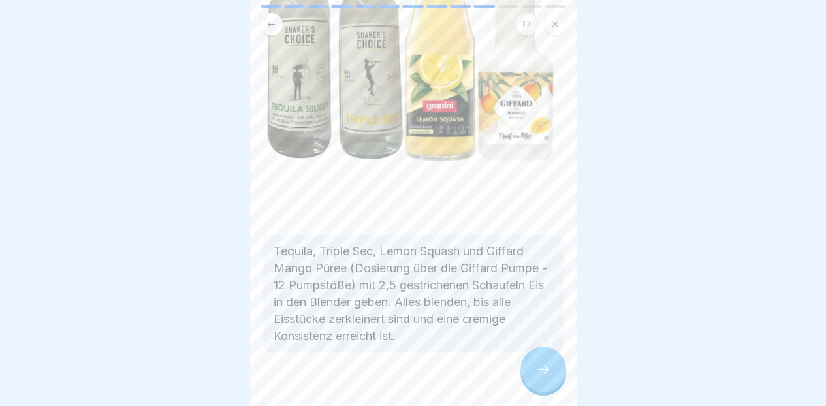
scroll to position [262, 0]
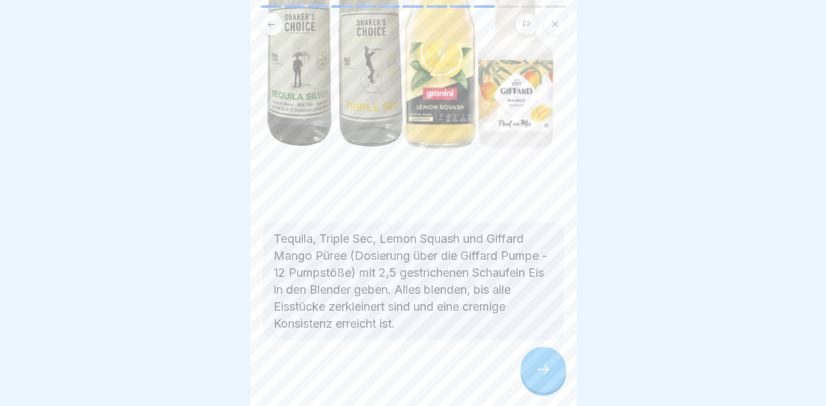
click at [535, 372] on icon at bounding box center [543, 370] width 16 height 16
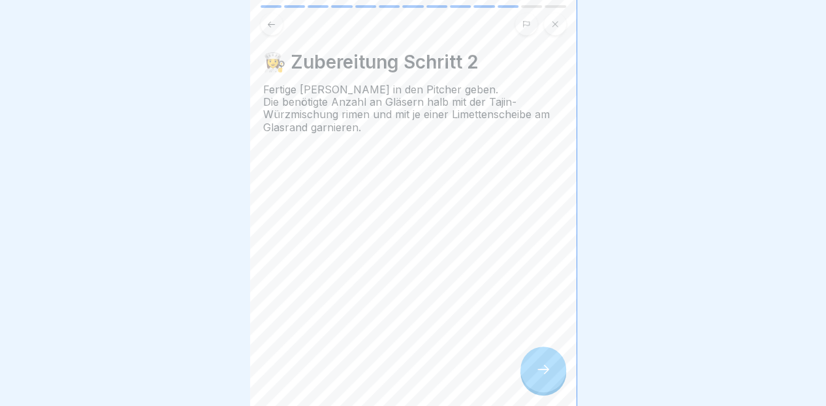
click at [538, 377] on icon at bounding box center [543, 370] width 16 height 16
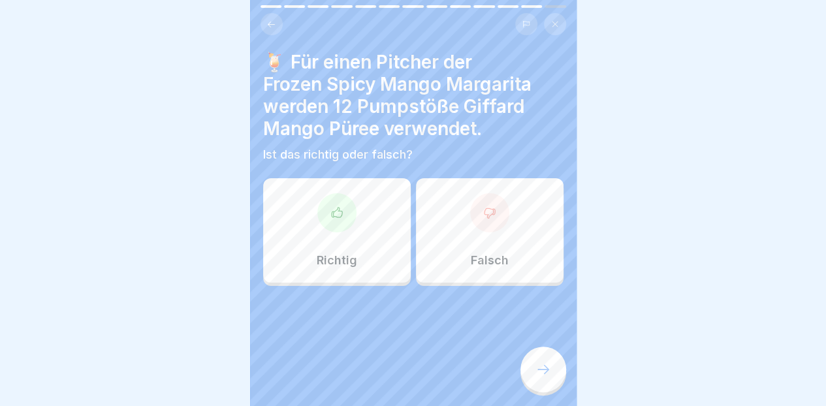
click at [375, 222] on div "Richtig" at bounding box center [337, 230] width 148 height 104
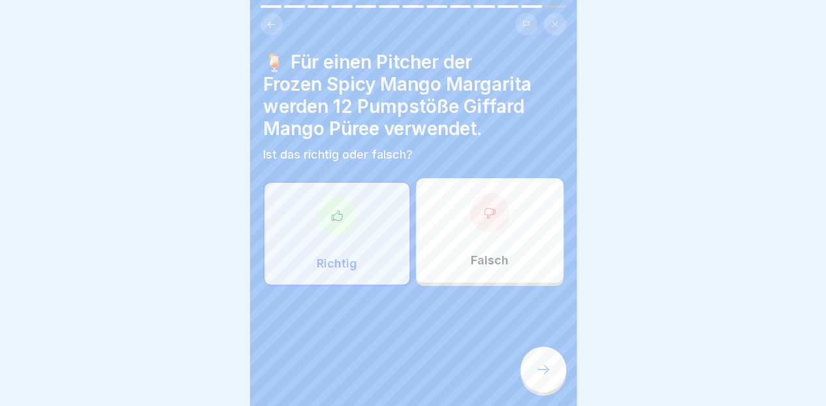
click at [537, 364] on div at bounding box center [543, 370] width 46 height 46
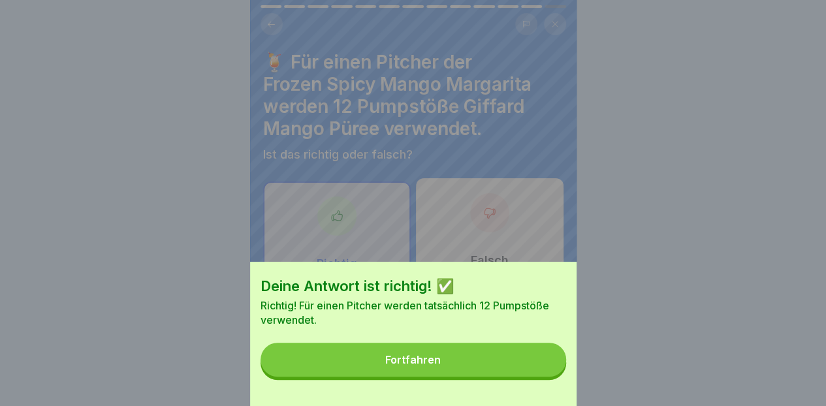
click at [511, 373] on button "Fortfahren" at bounding box center [413, 360] width 306 height 34
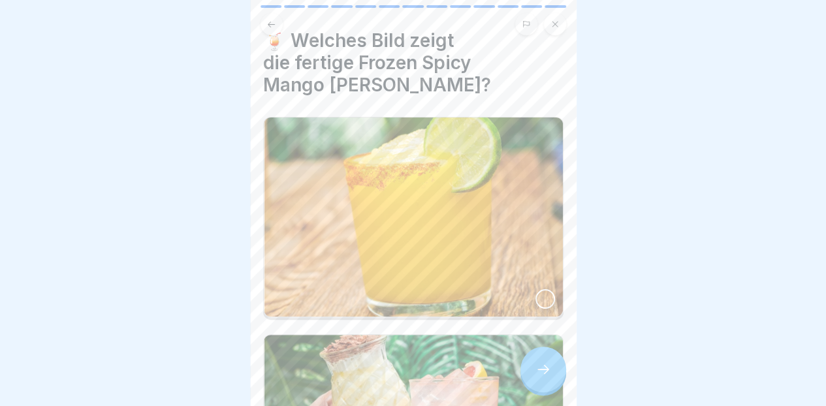
scroll to position [20, 0]
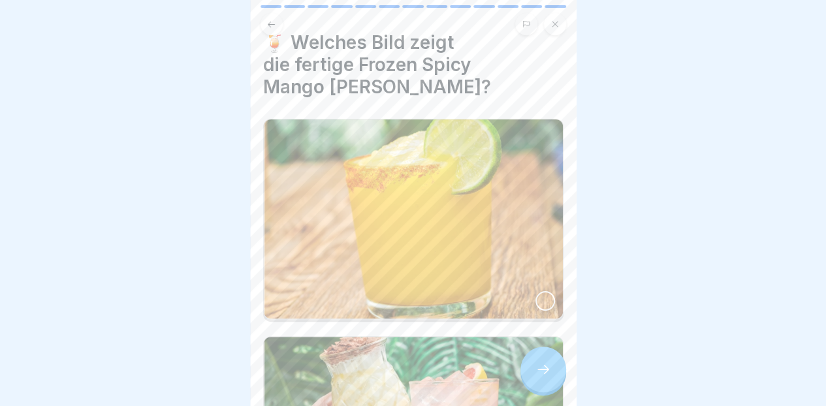
click at [483, 191] on img at bounding box center [413, 218] width 299 height 199
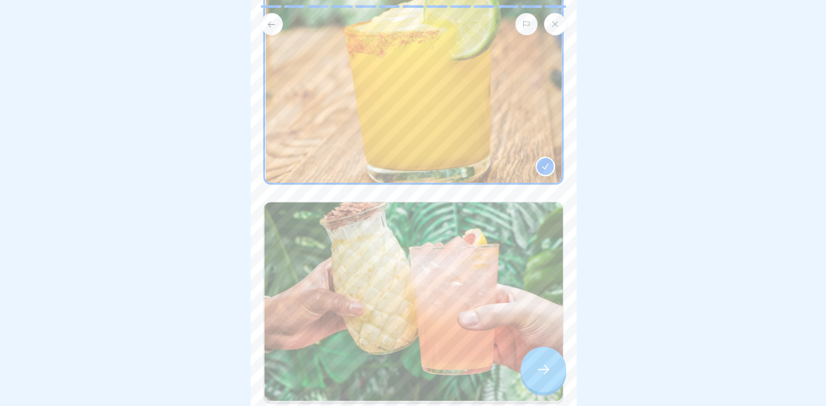
scroll to position [158, 0]
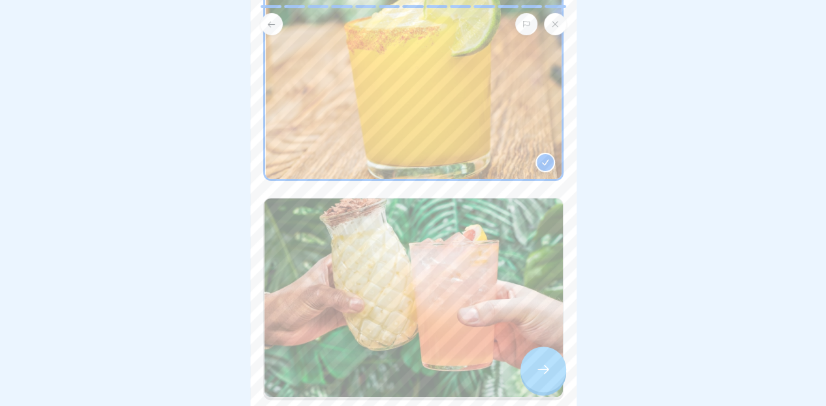
click at [531, 372] on div at bounding box center [543, 370] width 46 height 46
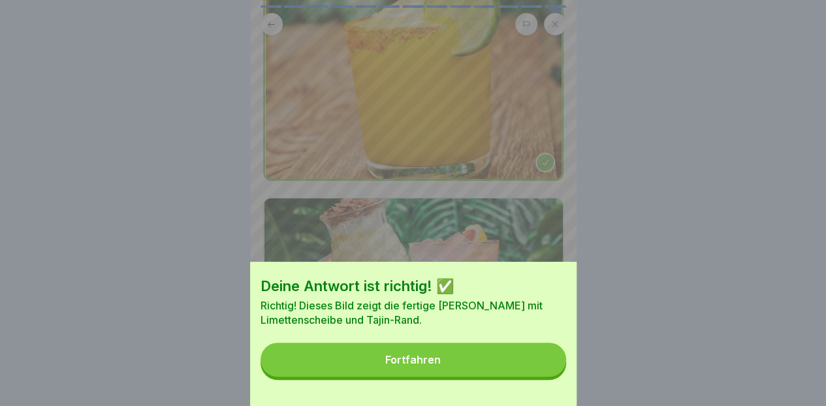
click at [462, 371] on button "Fortfahren" at bounding box center [413, 360] width 306 height 34
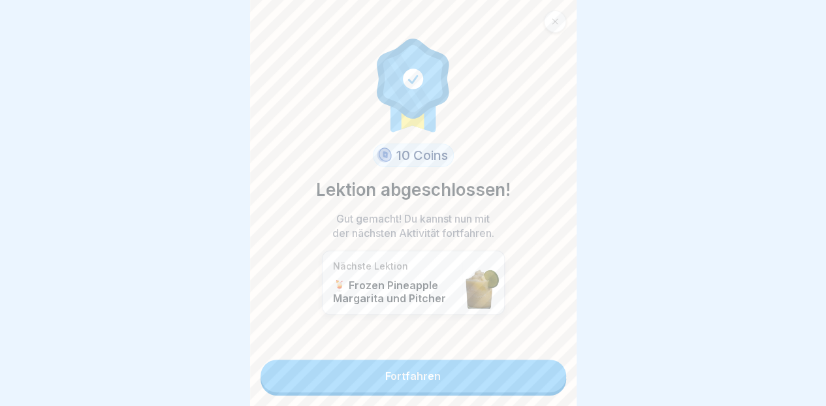
click at [457, 365] on link "Fortfahren" at bounding box center [413, 376] width 306 height 33
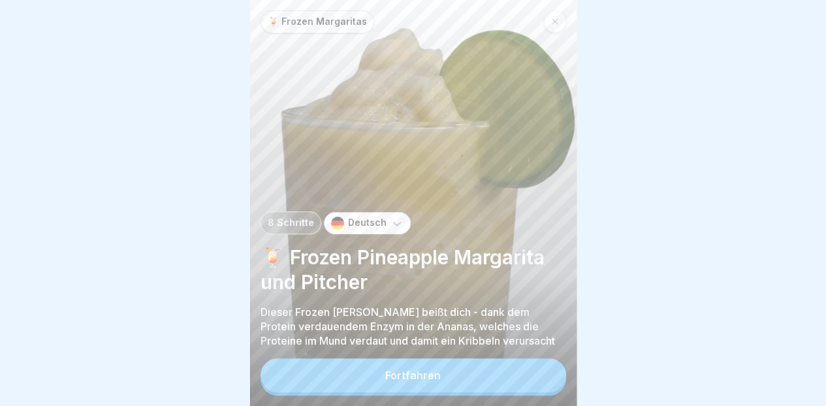
click at [556, 21] on div at bounding box center [555, 21] width 22 height 22
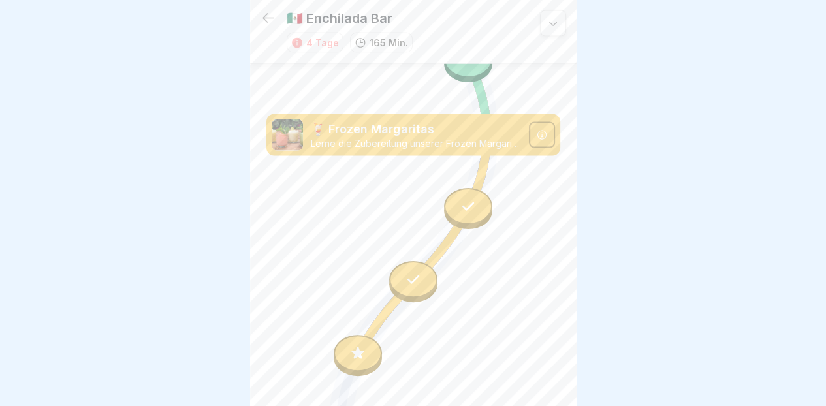
scroll to position [1269, 0]
click at [366, 336] on div at bounding box center [358, 354] width 48 height 37
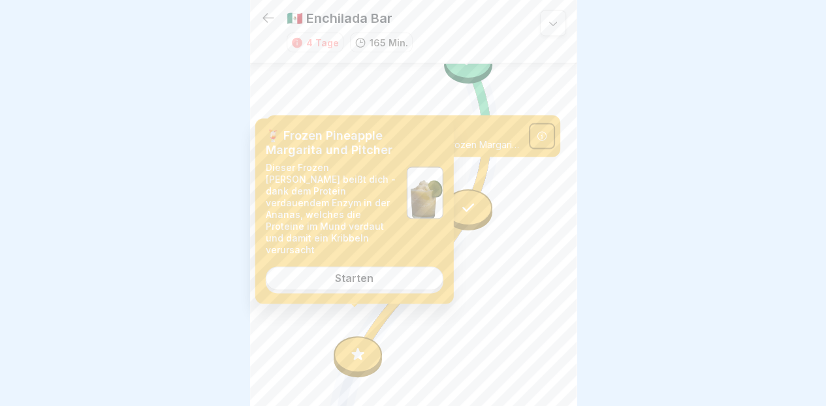
click at [405, 267] on link "Starten" at bounding box center [355, 279] width 178 height 24
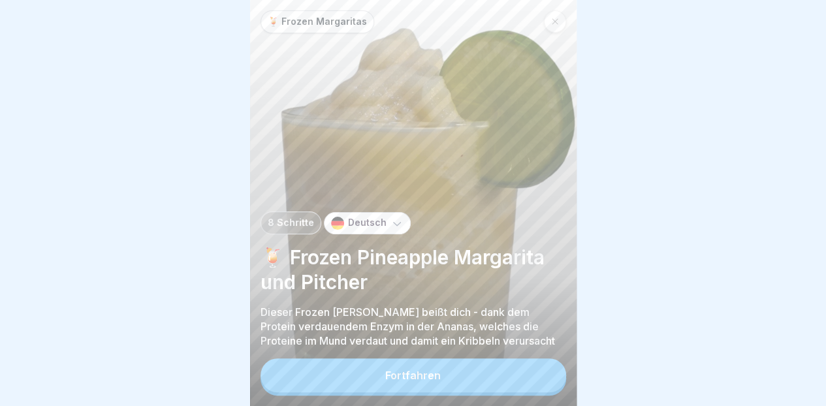
click at [444, 364] on button "Fortfahren" at bounding box center [413, 375] width 306 height 34
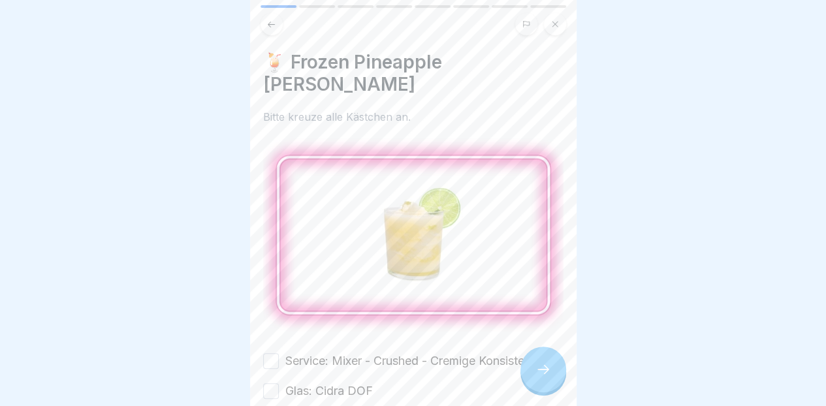
scroll to position [155, 0]
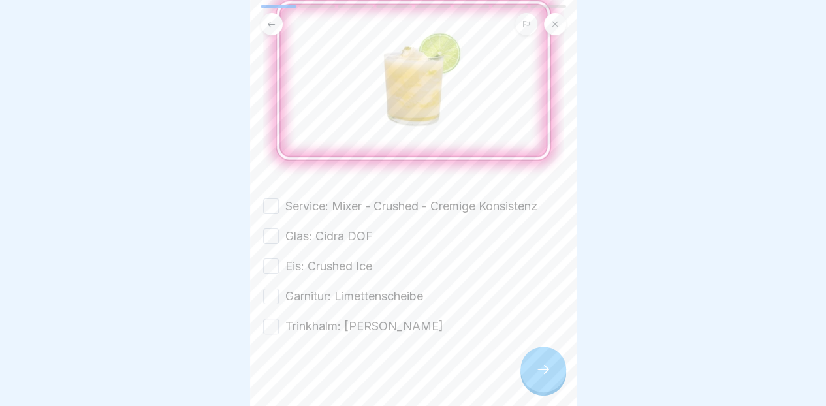
click at [365, 198] on label "Service: Mixer - Crushed - Cremige Konsistenz" at bounding box center [411, 206] width 252 height 17
click at [279, 198] on button "Service: Mixer - Crushed - Cremige Konsistenz" at bounding box center [271, 206] width 16 height 16
click at [353, 228] on label "Glas: Cidra DOF" at bounding box center [328, 236] width 87 height 17
click at [279, 228] on button "Glas: Cidra DOF" at bounding box center [271, 236] width 16 height 16
click at [352, 258] on label "Eis: Crushed Ice" at bounding box center [328, 266] width 87 height 17
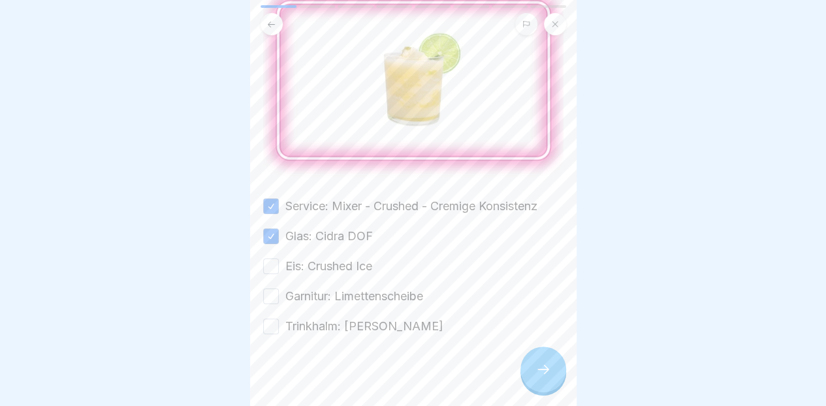
click at [279, 259] on button "Eis: Crushed Ice" at bounding box center [271, 267] width 16 height 16
click at [356, 290] on label "Garnitur: Limettenscheibe" at bounding box center [354, 296] width 138 height 17
click at [279, 290] on button "Garnitur: Limettenscheibe" at bounding box center [271, 297] width 16 height 16
click at [340, 318] on label "Trinkhalm: [PERSON_NAME]" at bounding box center [364, 326] width 158 height 17
click at [279, 319] on button "Trinkhalm: [PERSON_NAME]" at bounding box center [271, 327] width 16 height 16
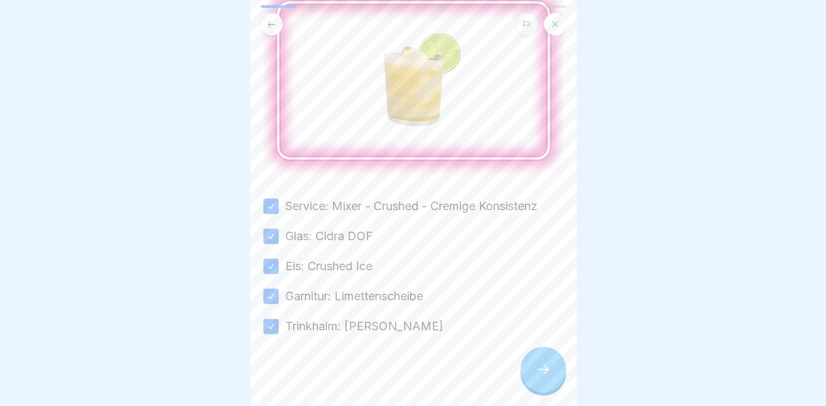
click at [541, 371] on icon at bounding box center [543, 370] width 16 height 16
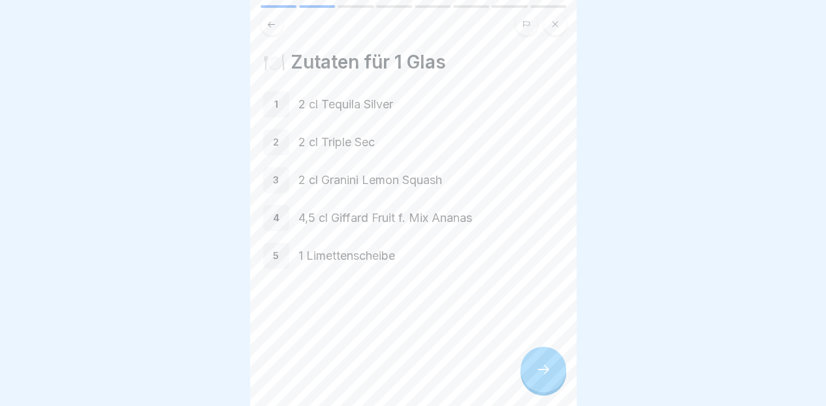
click at [546, 377] on icon at bounding box center [543, 370] width 16 height 16
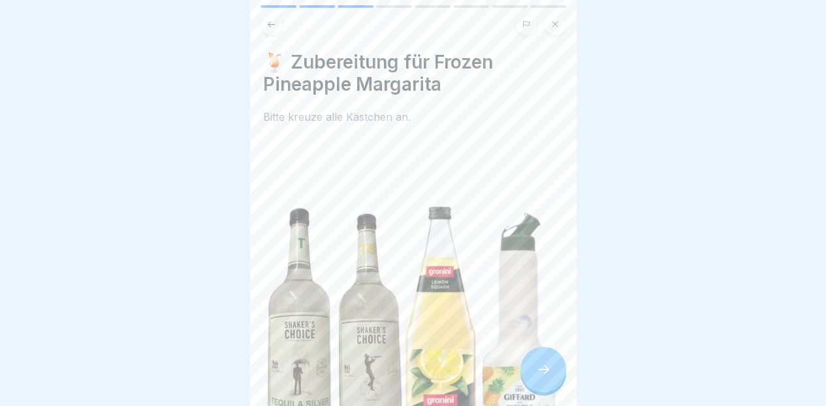
click at [544, 374] on icon at bounding box center [543, 369] width 12 height 9
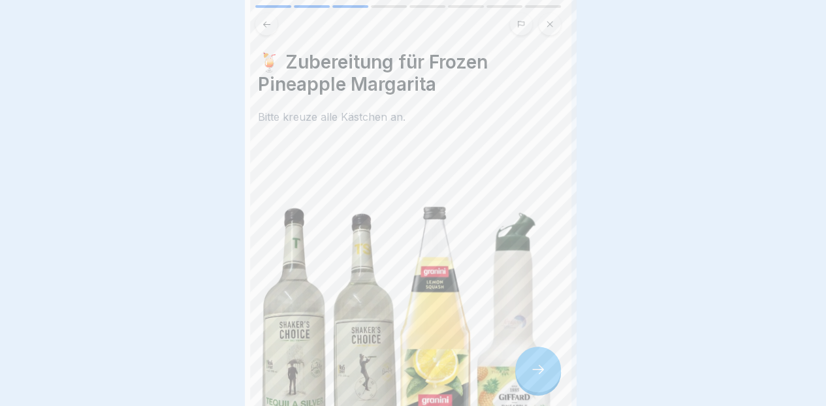
scroll to position [0, 0]
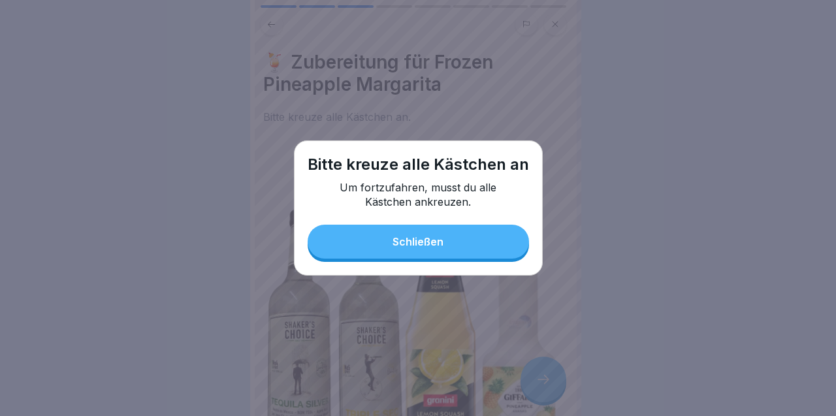
click at [469, 230] on button "Schließen" at bounding box center [417, 242] width 221 height 34
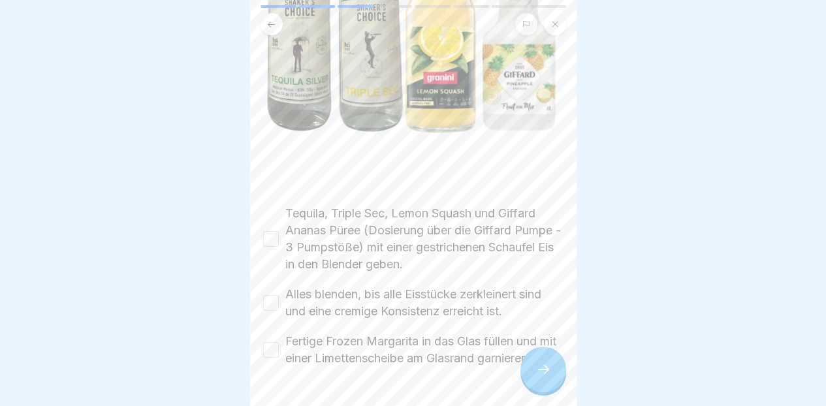
scroll to position [366, 0]
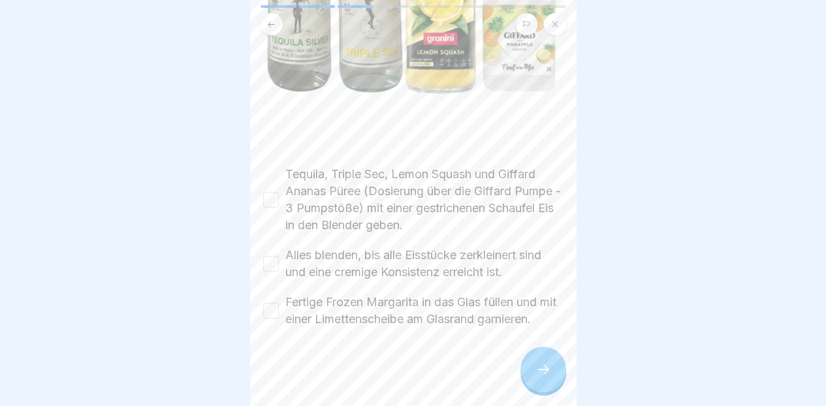
click at [431, 180] on label "Tequila, Triple Sec, Lemon Squash und Giffard Ananas Püree (Dosierung über die …" at bounding box center [424, 200] width 278 height 68
click at [279, 192] on button "Tequila, Triple Sec, Lemon Squash und Giffard Ananas Püree (Dosierung über die …" at bounding box center [271, 200] width 16 height 16
click at [422, 251] on label "Alles blenden, bis alle Eisstücke zerkleinert sind und eine cremige Konsistenz …" at bounding box center [424, 264] width 278 height 34
click at [279, 256] on button "Alles blenden, bis alle Eisstücke zerkleinert sind und eine cremige Konsistenz …" at bounding box center [271, 264] width 16 height 16
click at [429, 298] on label "Fertige Frozen Margarita in das Glas füllen und mit einer Limettenscheibe am Gl…" at bounding box center [424, 311] width 278 height 34
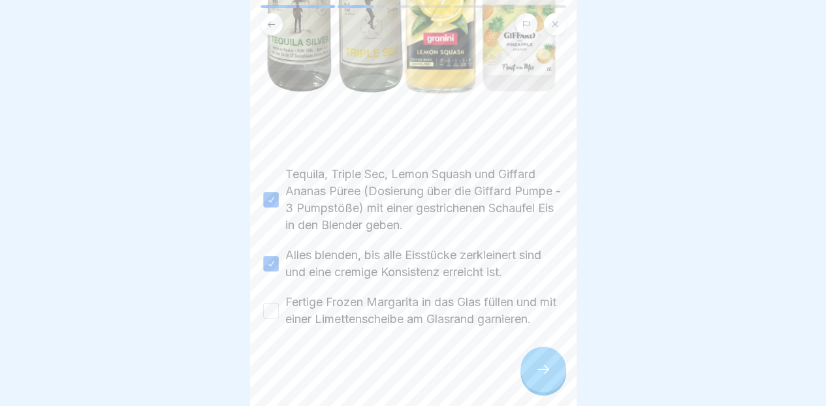
click at [279, 303] on button "Fertige Frozen Margarita in das Glas füllen und mit einer Limettenscheibe am Gl…" at bounding box center [271, 311] width 16 height 16
click at [546, 373] on icon at bounding box center [543, 370] width 16 height 16
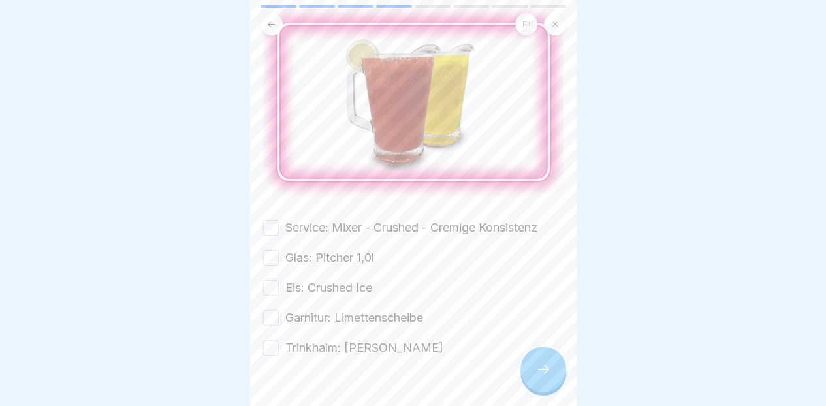
scroll to position [155, 0]
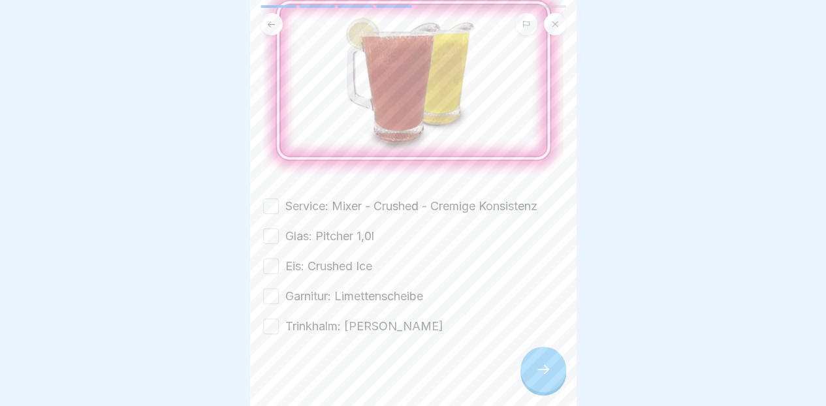
click at [394, 201] on label "Service: Mixer - Crushed - Cremige Konsistenz" at bounding box center [411, 206] width 252 height 17
click at [279, 201] on button "Service: Mixer - Crushed - Cremige Konsistenz" at bounding box center [271, 206] width 16 height 16
click at [362, 234] on label "Glas: Pitcher 1,0l" at bounding box center [329, 236] width 89 height 17
click at [279, 234] on button "Glas: Pitcher 1,0l" at bounding box center [271, 236] width 16 height 16
click at [358, 261] on label "Eis: Crushed Ice" at bounding box center [328, 266] width 87 height 17
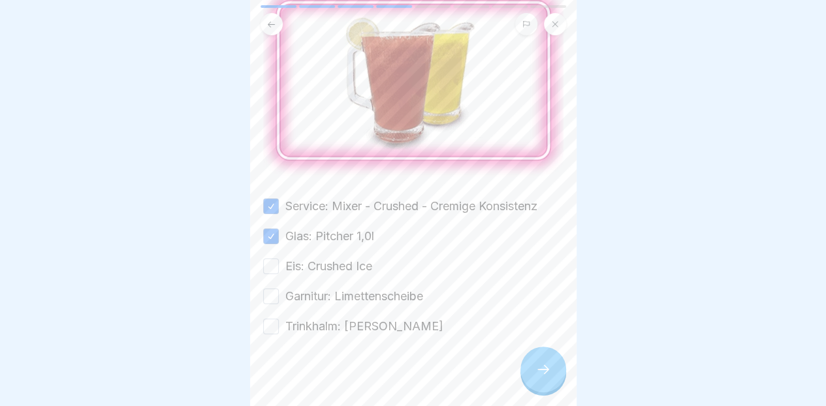
click at [279, 261] on button "Eis: Crushed Ice" at bounding box center [271, 267] width 16 height 16
click at [370, 292] on label "Garnitur: Limettenscheibe" at bounding box center [354, 296] width 138 height 17
click at [279, 292] on button "Garnitur: Limettenscheibe" at bounding box center [271, 297] width 16 height 16
click at [352, 324] on label "Trinkhalm: [PERSON_NAME]" at bounding box center [364, 326] width 158 height 17
click at [279, 324] on button "Trinkhalm: [PERSON_NAME]" at bounding box center [271, 327] width 16 height 16
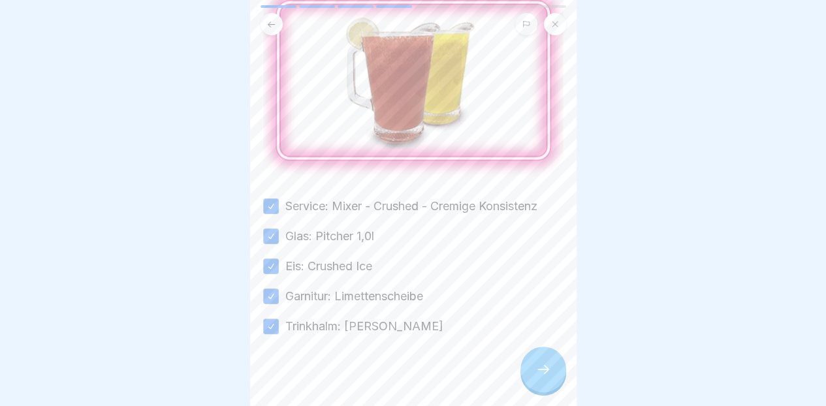
click at [547, 374] on icon at bounding box center [543, 369] width 12 height 9
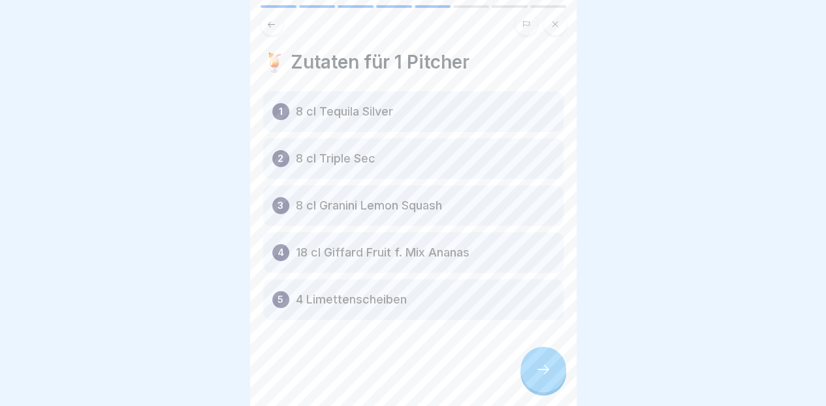
click at [544, 361] on div at bounding box center [543, 370] width 46 height 46
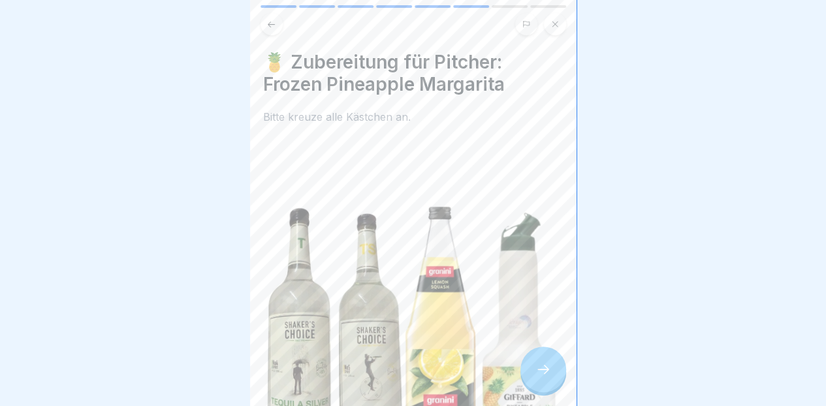
click at [550, 377] on icon at bounding box center [543, 370] width 16 height 16
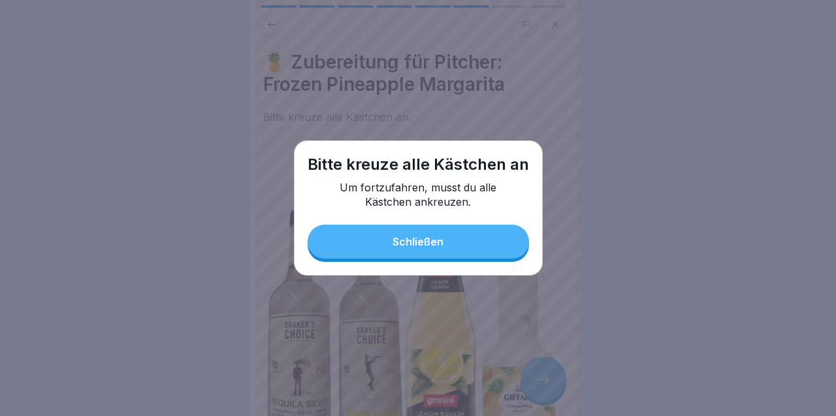
click at [482, 245] on button "Schließen" at bounding box center [417, 242] width 221 height 34
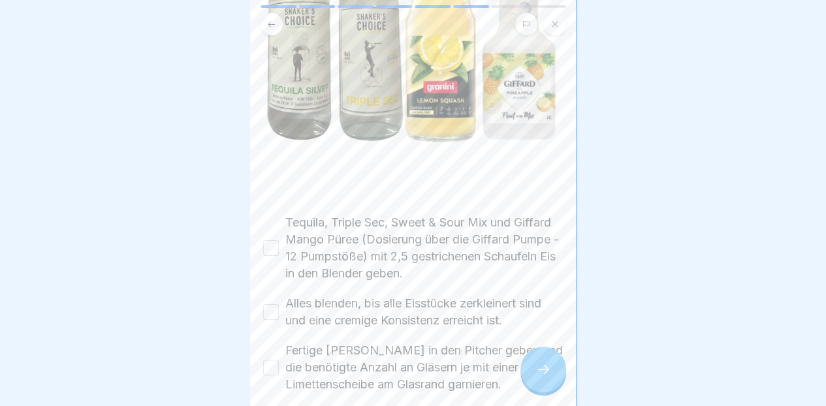
scroll to position [383, 0]
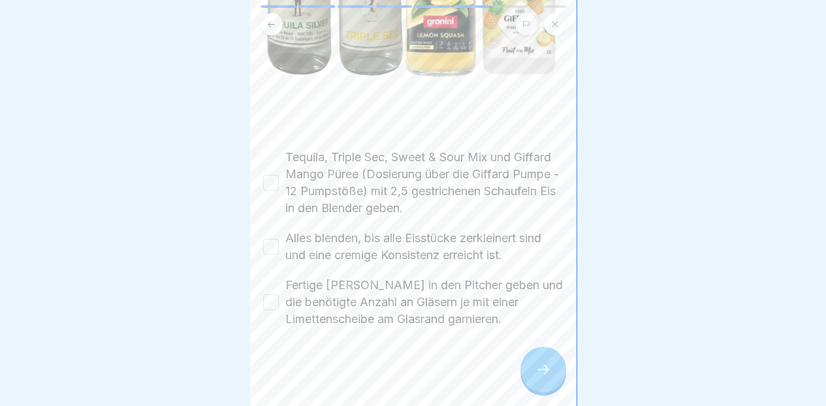
click at [417, 168] on label "Tequila, Triple Sec, Sweet & Sour Mix und Giffard Mango Püree (Dosierung über d…" at bounding box center [424, 183] width 278 height 68
click at [279, 175] on button "Tequila, Triple Sec, Sweet & Sour Mix und Giffard Mango Püree (Dosierung über d…" at bounding box center [271, 183] width 16 height 16
click at [383, 279] on label "Fertige [PERSON_NAME] in den Pitcher geben und die benötigte Anzahl an Gläsern …" at bounding box center [424, 302] width 278 height 51
click at [279, 294] on button "Fertige [PERSON_NAME] in den Pitcher geben und die benötigte Anzahl an Gläsern …" at bounding box center [271, 302] width 16 height 16
click at [403, 323] on label "Fertige [PERSON_NAME] in den Pitcher geben und die benötigte Anzahl an Gläsern …" at bounding box center [424, 302] width 278 height 51
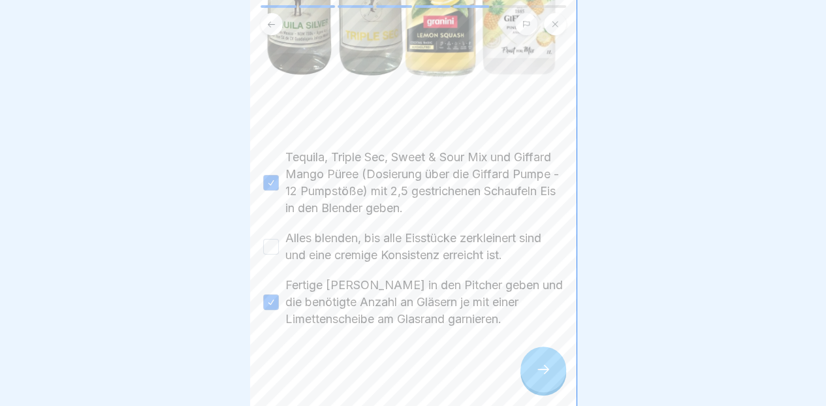
click at [279, 310] on button "Fertige [PERSON_NAME] in den Pitcher geben und die benötigte Anzahl an Gläsern …" at bounding box center [271, 302] width 16 height 16
click at [450, 242] on label "Alles blenden, bis alle Eisstücke zerkleinert sind und eine cremige Konsistenz …" at bounding box center [424, 247] width 278 height 34
click at [279, 242] on button "Alles blenden, bis alle Eisstücke zerkleinert sind und eine cremige Konsistenz …" at bounding box center [271, 247] width 16 height 16
click at [430, 298] on label "Fertige [PERSON_NAME] in den Pitcher geben und die benötigte Anzahl an Gläsern …" at bounding box center [424, 302] width 278 height 51
click at [279, 298] on button "Fertige [PERSON_NAME] in den Pitcher geben und die benötigte Anzahl an Gläsern …" at bounding box center [271, 302] width 16 height 16
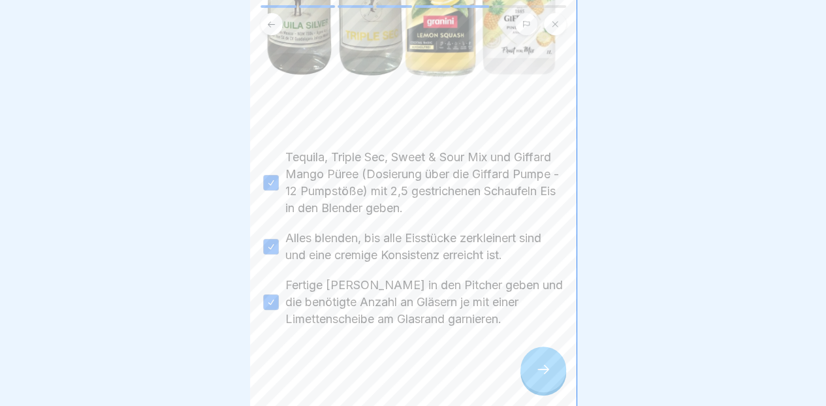
click at [543, 368] on div at bounding box center [543, 370] width 46 height 46
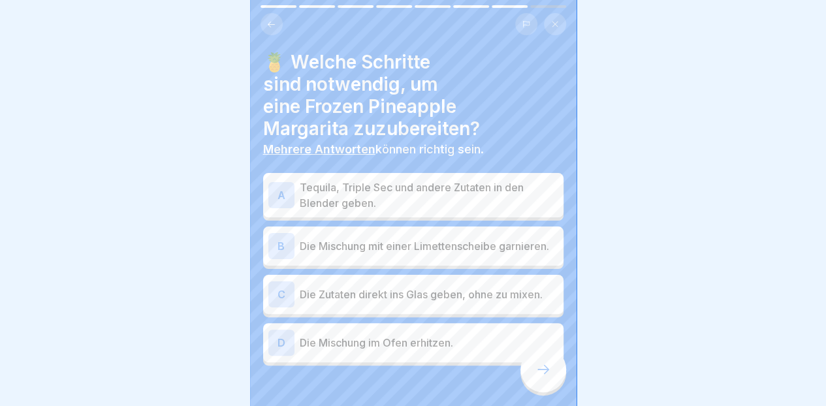
click at [497, 196] on p "Tequila, Triple Sec und andere Zutaten in den Blender geben." at bounding box center [429, 195] width 259 height 31
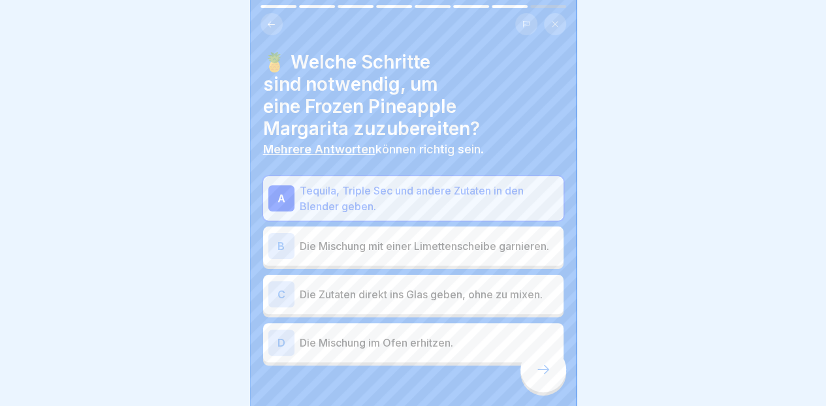
click at [493, 254] on p "Die Mischung mit einer Limettenscheibe garnieren." at bounding box center [429, 246] width 259 height 16
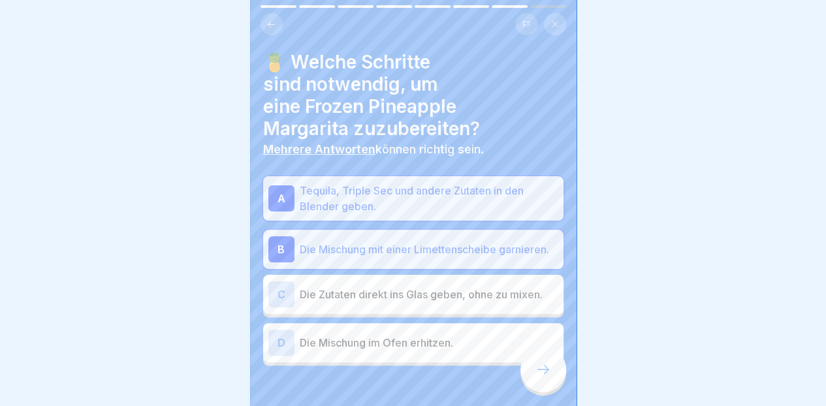
click at [539, 377] on icon at bounding box center [543, 370] width 16 height 16
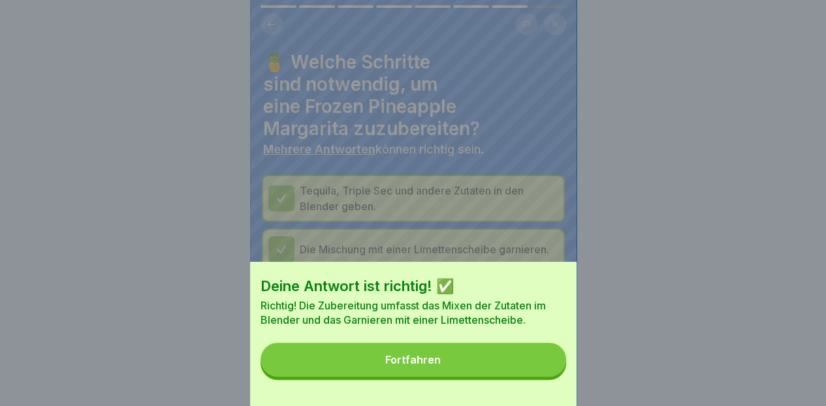
click at [535, 367] on button "Fortfahren" at bounding box center [413, 360] width 306 height 34
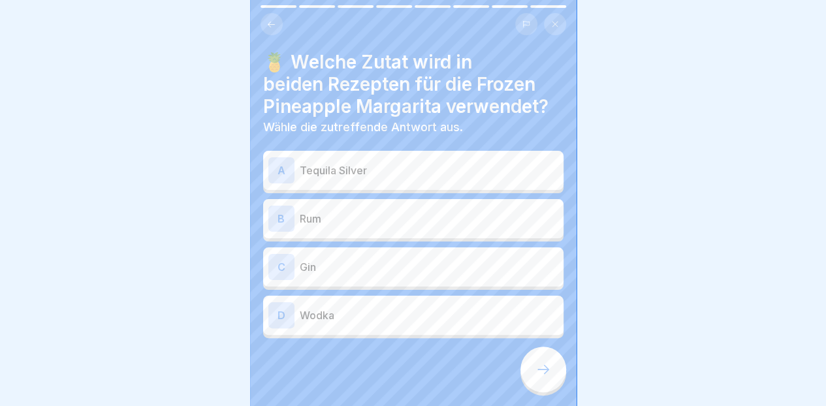
click at [477, 170] on p "Tequila Silver" at bounding box center [429, 171] width 259 height 16
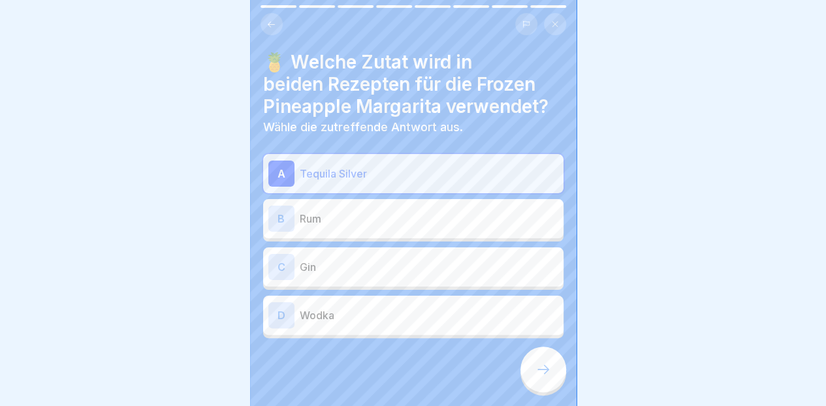
click at [550, 387] on div at bounding box center [543, 370] width 46 height 46
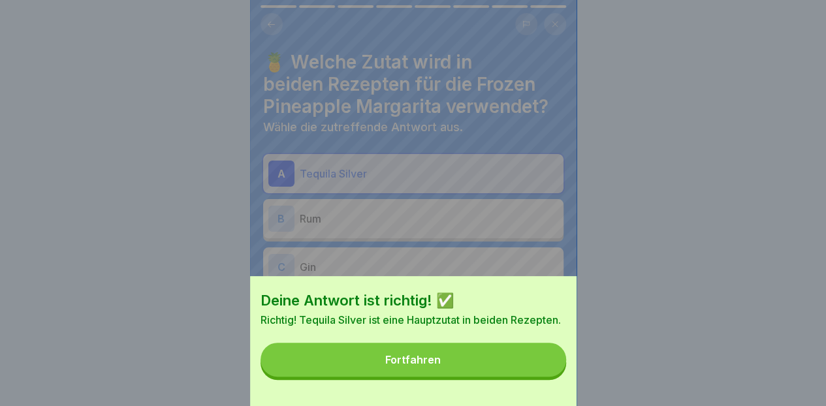
click at [539, 370] on button "Fortfahren" at bounding box center [413, 360] width 306 height 34
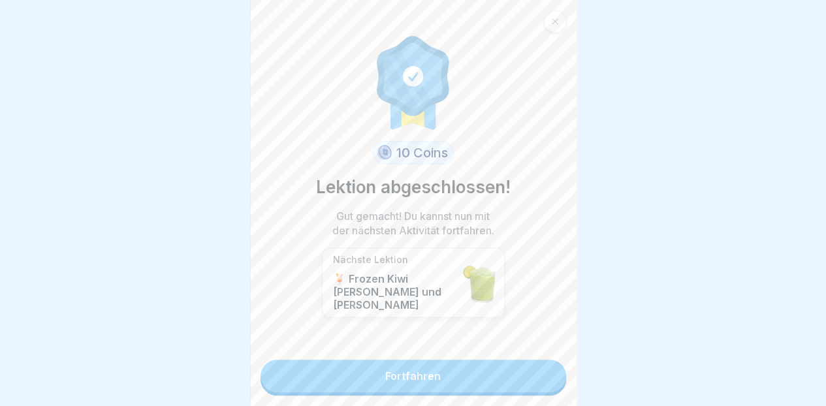
click at [517, 385] on link "Fortfahren" at bounding box center [413, 376] width 306 height 33
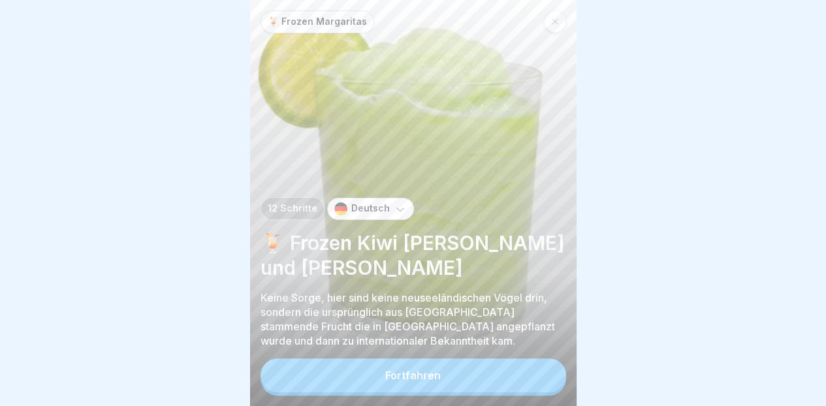
click at [437, 379] on button "Fortfahren" at bounding box center [413, 375] width 306 height 34
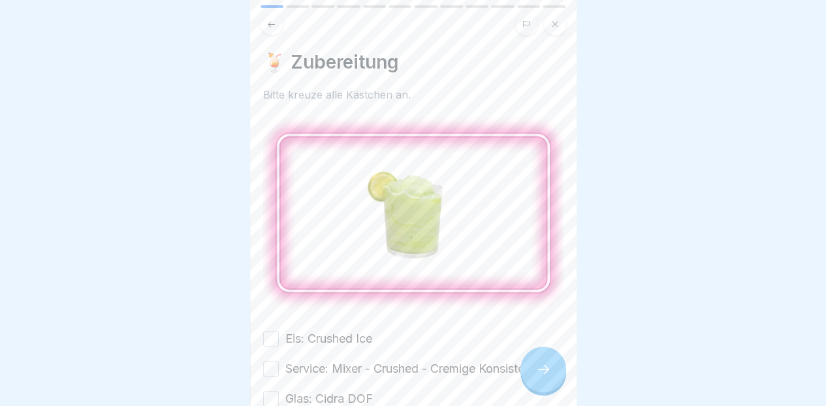
scroll to position [133, 0]
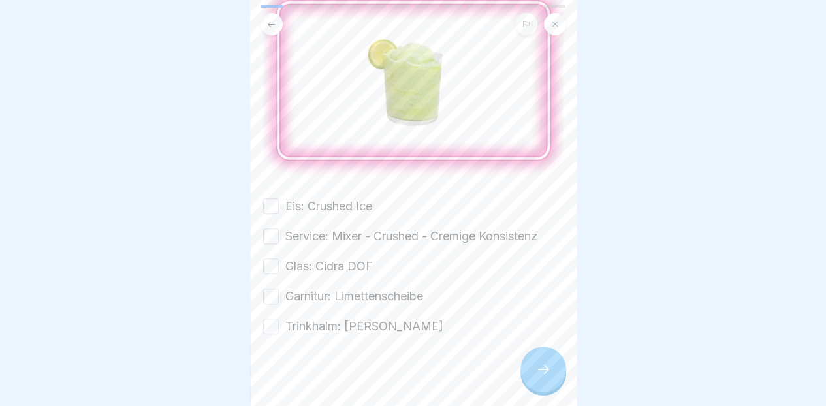
click at [359, 202] on label "Eis: Crushed Ice" at bounding box center [328, 206] width 87 height 17
click at [279, 202] on button "Eis: Crushed Ice" at bounding box center [271, 206] width 16 height 16
click at [350, 234] on label "Service: Mixer - Crushed - Cremige Konsistenz" at bounding box center [411, 236] width 252 height 17
click at [279, 234] on button "Service: Mixer - Crushed - Cremige Konsistenz" at bounding box center [271, 236] width 16 height 16
click at [345, 264] on label "Glas: Cidra DOF" at bounding box center [328, 266] width 87 height 17
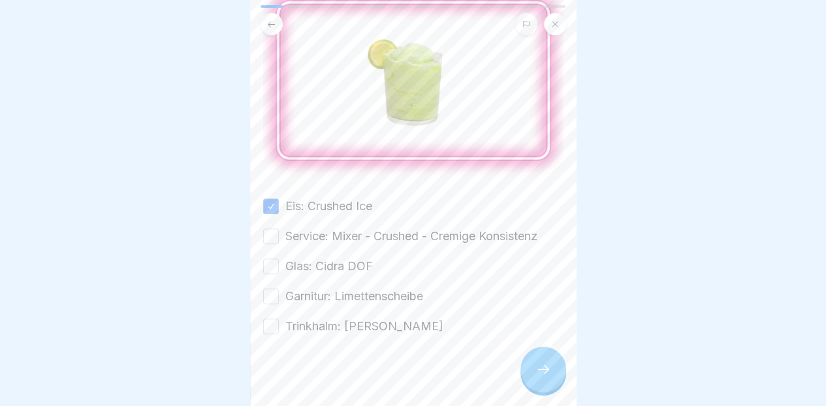
click at [279, 264] on button "Glas: Cidra DOF" at bounding box center [271, 267] width 16 height 16
click at [342, 294] on label "Garnitur: Limettenscheibe" at bounding box center [354, 296] width 138 height 17
click at [279, 294] on button "Garnitur: Limettenscheibe" at bounding box center [271, 297] width 16 height 16
click at [334, 323] on label "Trinkhalm: [PERSON_NAME]" at bounding box center [364, 326] width 158 height 17
click at [279, 323] on button "Trinkhalm: [PERSON_NAME]" at bounding box center [271, 327] width 16 height 16
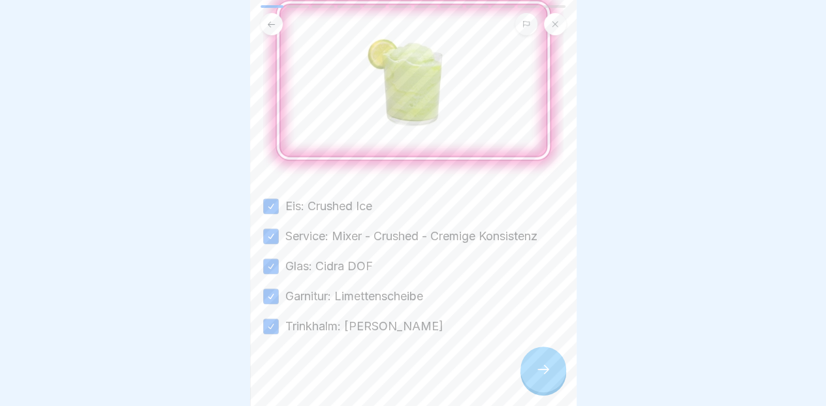
click at [536, 377] on icon at bounding box center [543, 370] width 16 height 16
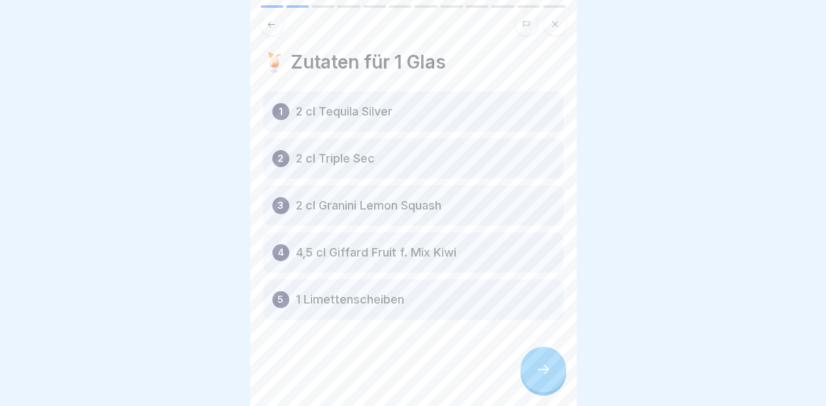
click at [530, 373] on div at bounding box center [543, 370] width 46 height 46
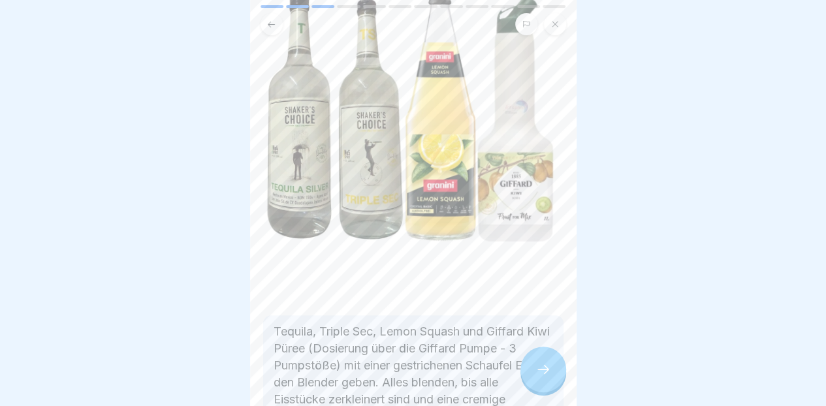
scroll to position [262, 0]
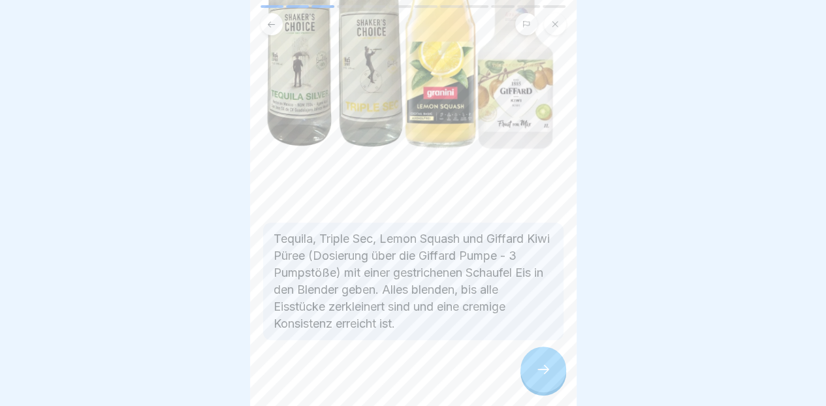
click at [537, 377] on icon at bounding box center [543, 370] width 16 height 16
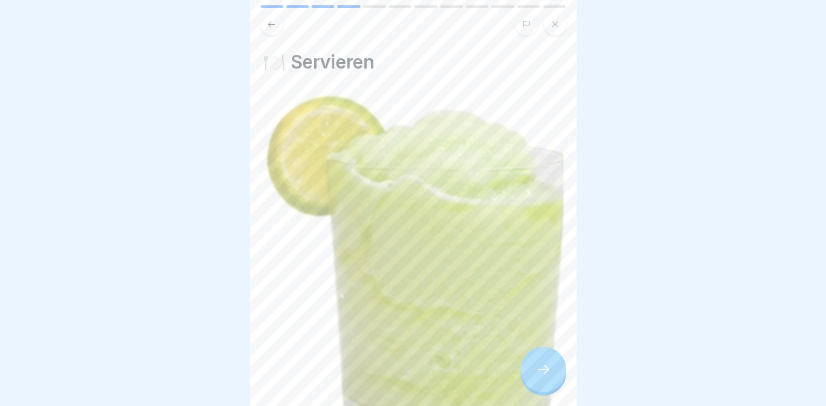
scroll to position [193, 0]
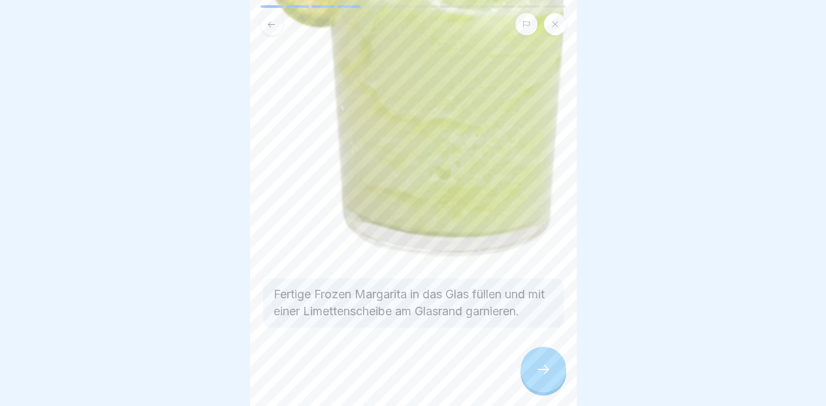
click at [546, 391] on div at bounding box center [543, 370] width 46 height 46
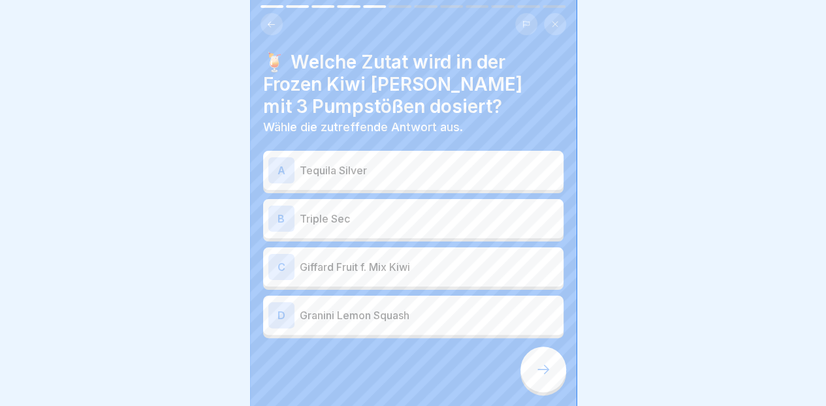
click at [484, 268] on p "Giffard Fruit f. Mix Kiwi" at bounding box center [429, 267] width 259 height 16
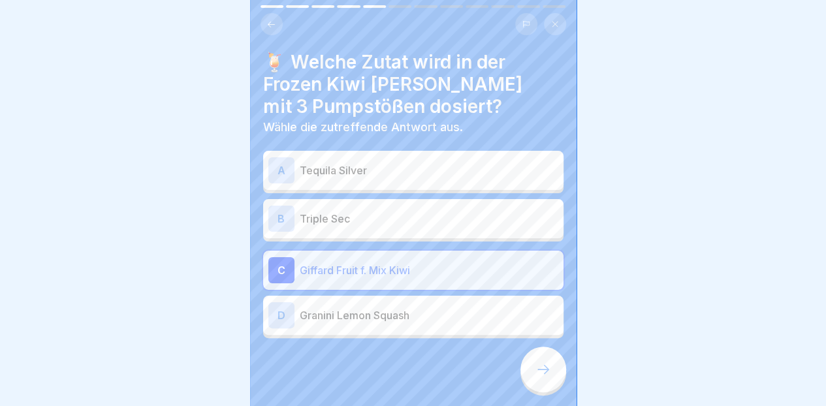
click at [556, 383] on div at bounding box center [543, 370] width 46 height 46
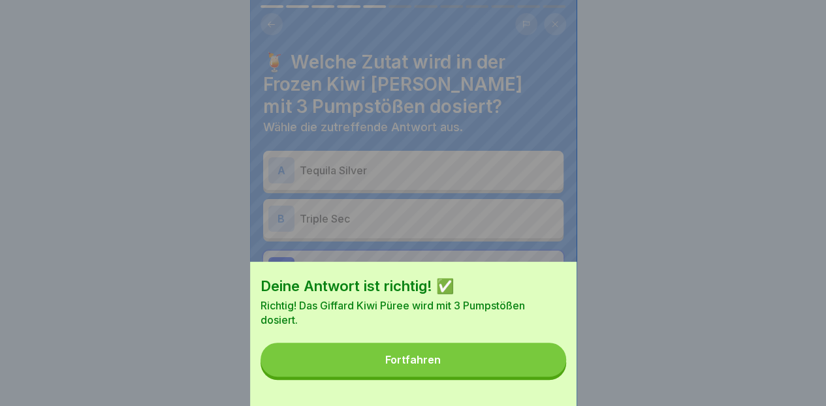
click at [522, 377] on button "Fortfahren" at bounding box center [413, 360] width 306 height 34
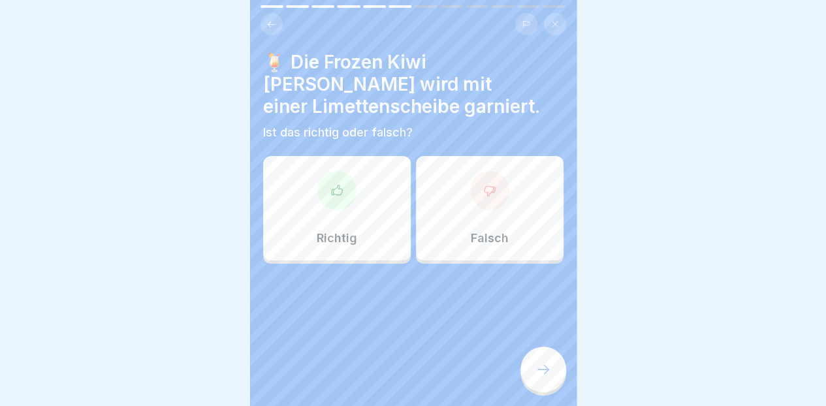
click at [377, 215] on div "Richtig" at bounding box center [337, 208] width 148 height 104
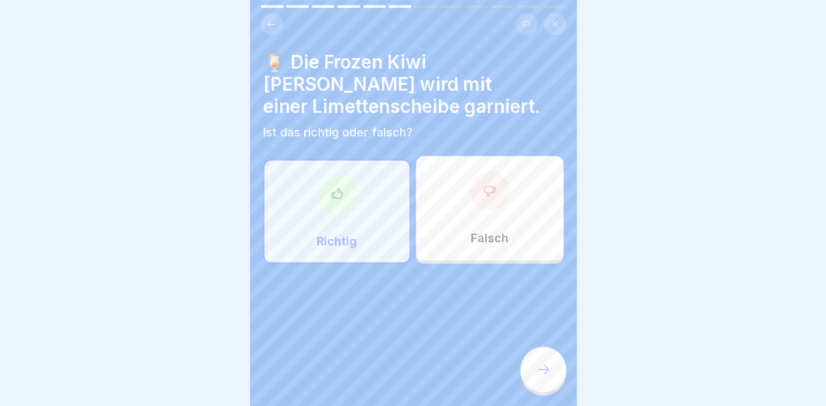
click at [546, 389] on div at bounding box center [543, 370] width 46 height 46
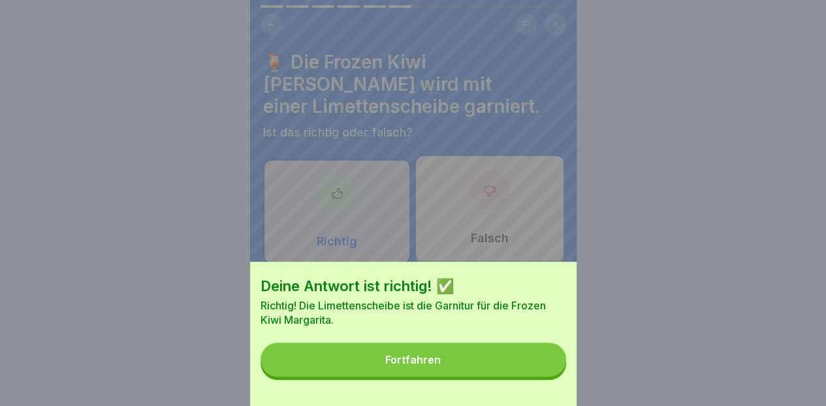
click at [534, 377] on button "Fortfahren" at bounding box center [413, 360] width 306 height 34
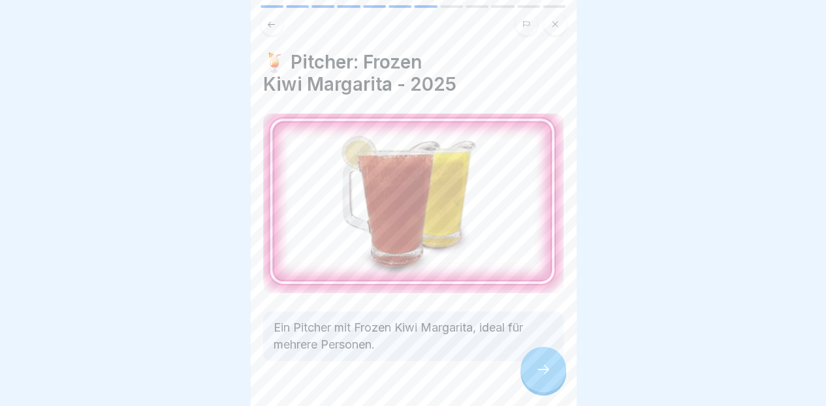
scroll to position [27, 0]
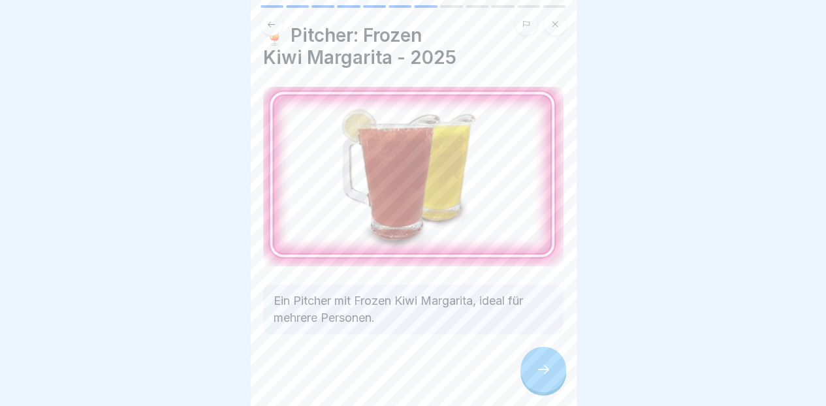
click at [544, 377] on icon at bounding box center [543, 370] width 16 height 16
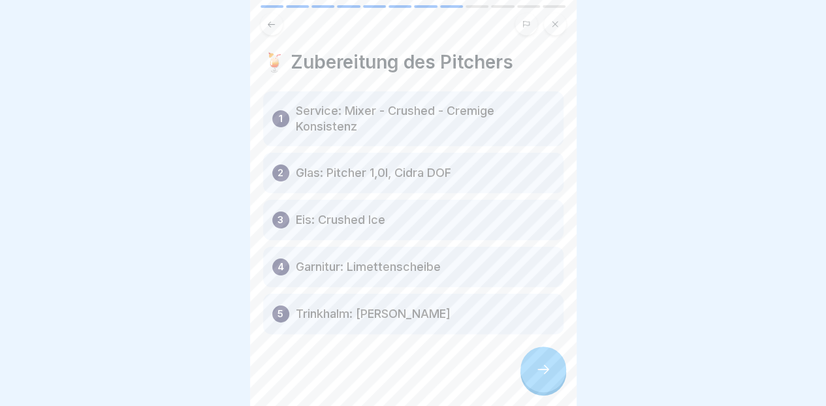
click at [563, 400] on div "🍹 Zubereitung des Pitchers 1 Service: Mixer - Crushed - Cremige Konsistenz 2 Gl…" at bounding box center [413, 203] width 326 height 406
click at [564, 381] on div at bounding box center [543, 370] width 46 height 46
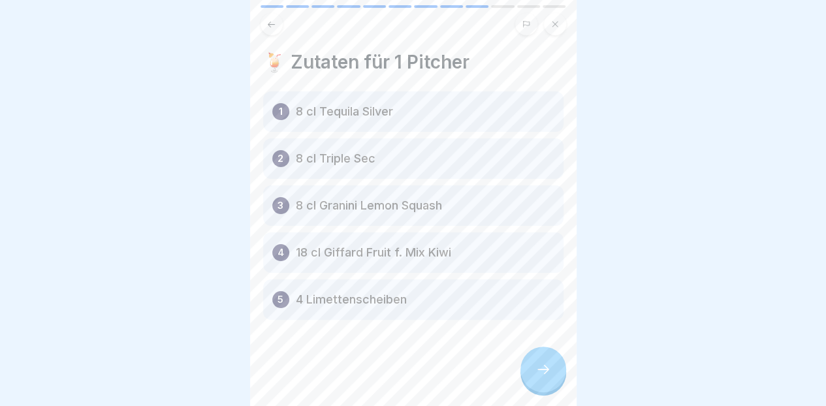
click at [543, 392] on div at bounding box center [543, 370] width 46 height 46
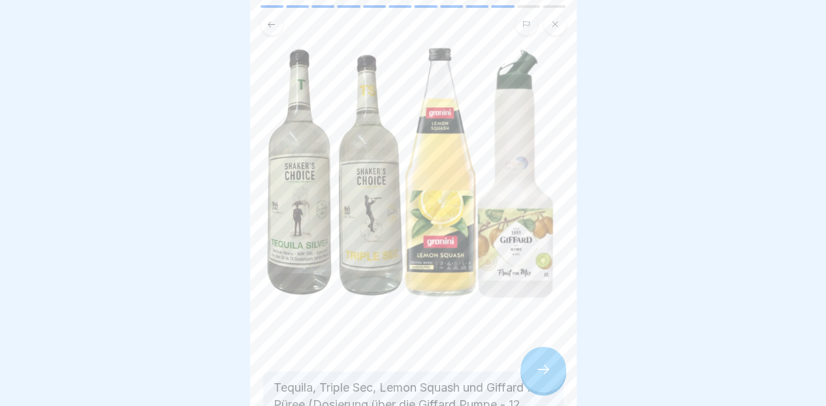
scroll to position [262, 0]
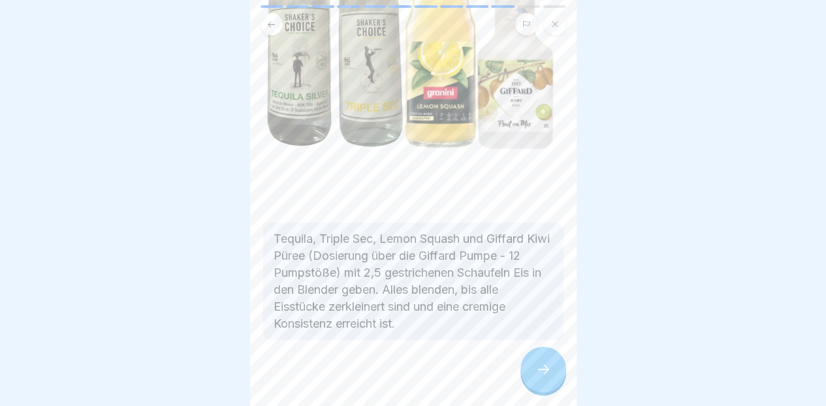
click at [542, 377] on icon at bounding box center [543, 370] width 16 height 16
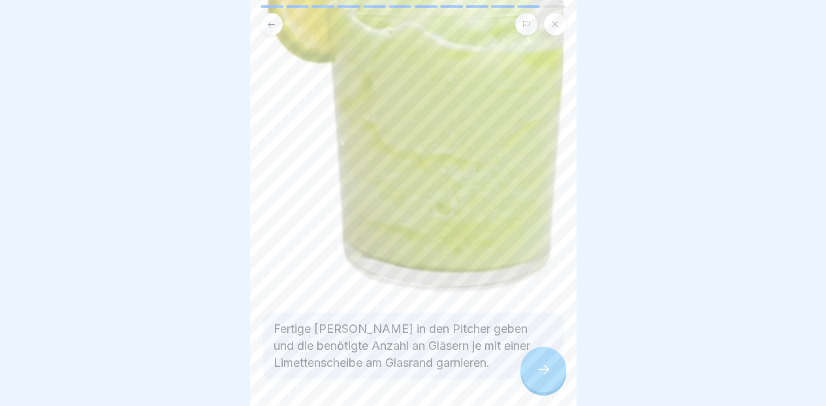
scroll to position [192, 0]
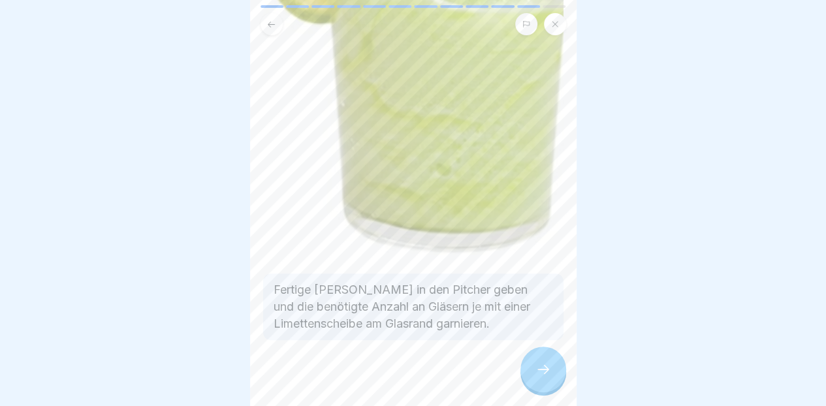
click at [541, 377] on icon at bounding box center [543, 370] width 16 height 16
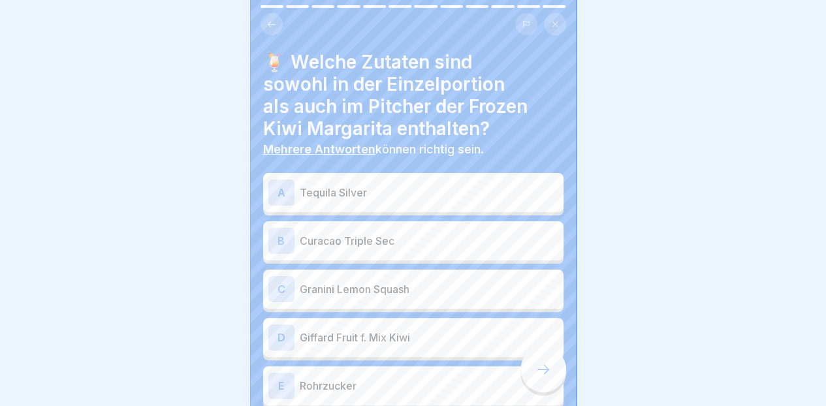
click at [508, 199] on p "Tequila Silver" at bounding box center [429, 193] width 259 height 16
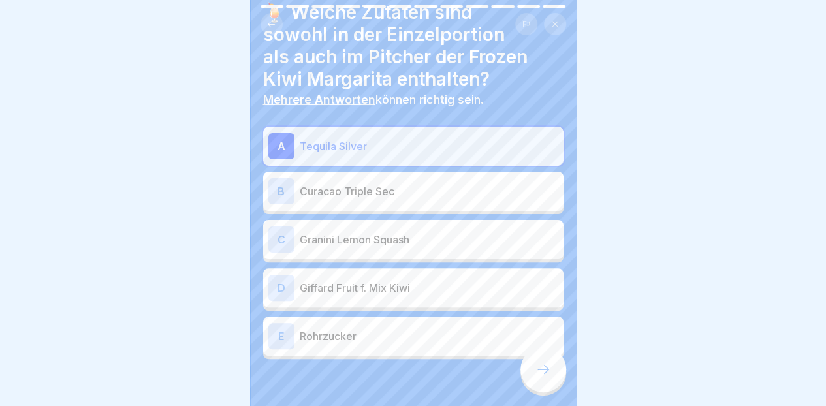
scroll to position [80, 0]
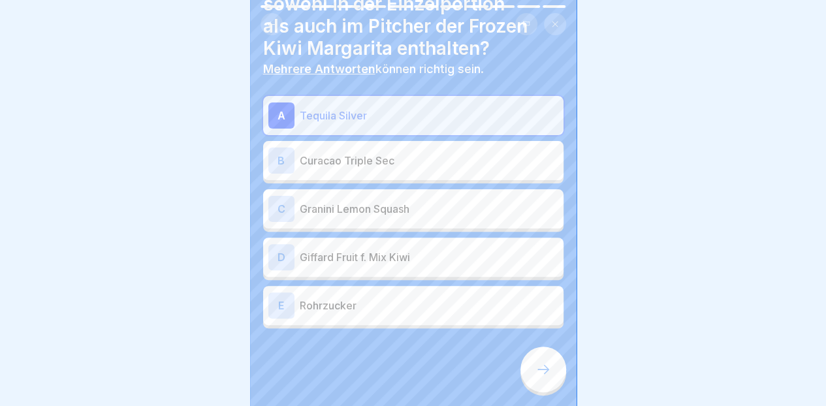
click at [480, 165] on p "Curacao Triple Sec" at bounding box center [429, 161] width 259 height 16
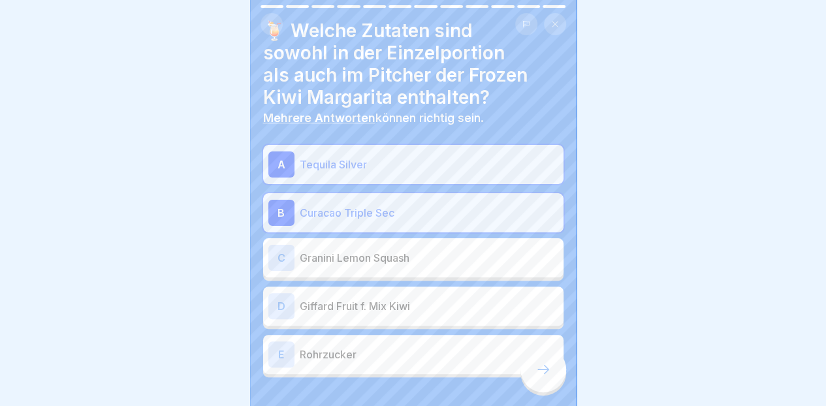
scroll to position [31, 0]
click at [451, 310] on p "Giffard Fruit f. Mix Kiwi" at bounding box center [429, 306] width 259 height 16
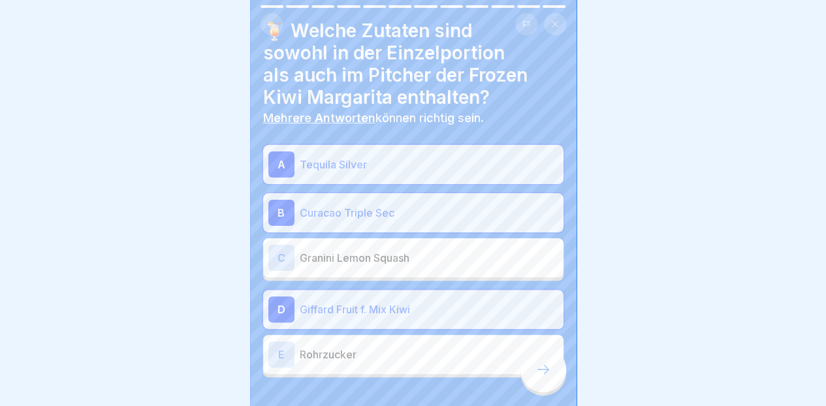
click at [475, 259] on p "Granini Lemon Squash" at bounding box center [429, 258] width 259 height 16
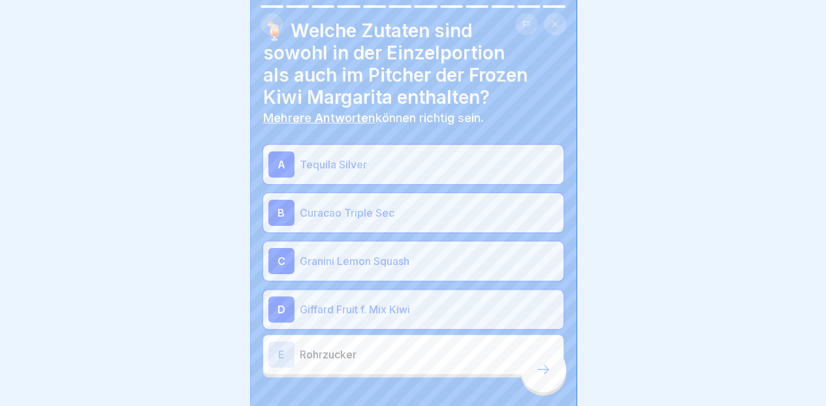
click at [544, 377] on icon at bounding box center [543, 370] width 16 height 16
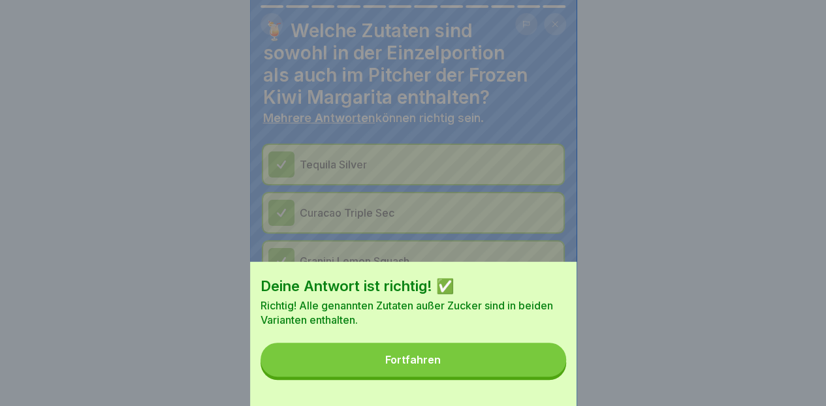
click at [525, 362] on button "Fortfahren" at bounding box center [413, 360] width 306 height 34
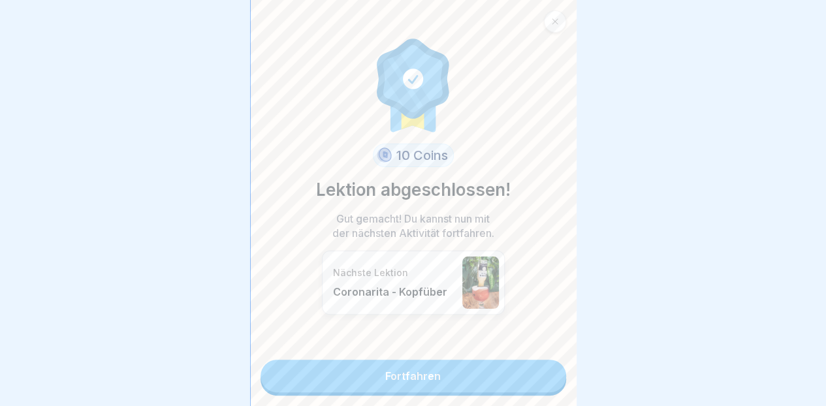
click at [473, 373] on link "Fortfahren" at bounding box center [413, 376] width 306 height 33
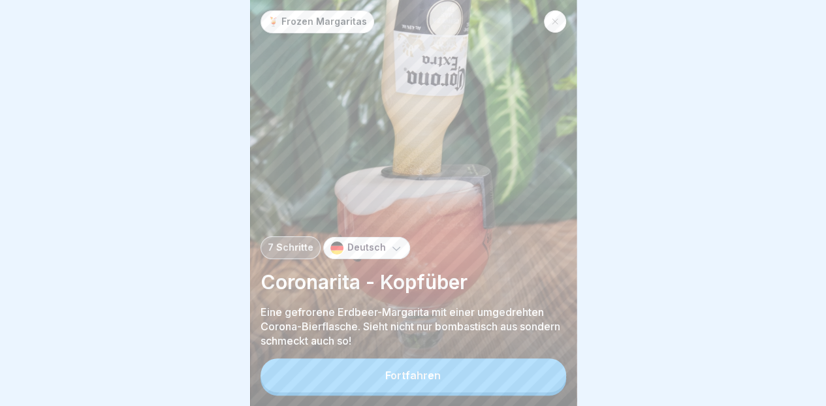
click at [508, 375] on button "Fortfahren" at bounding box center [413, 375] width 306 height 34
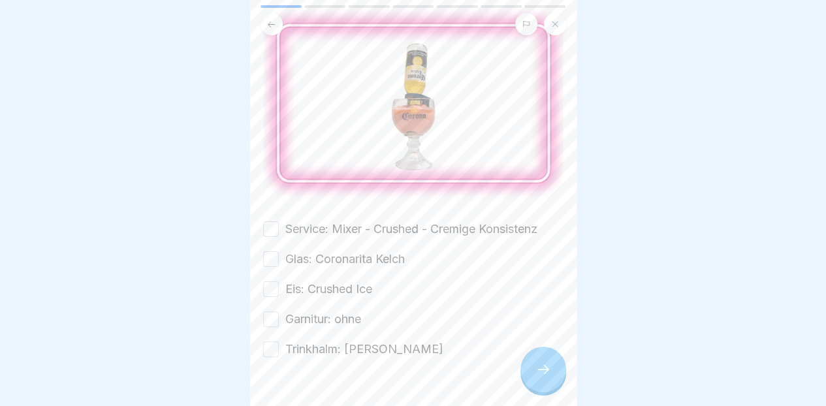
scroll to position [133, 0]
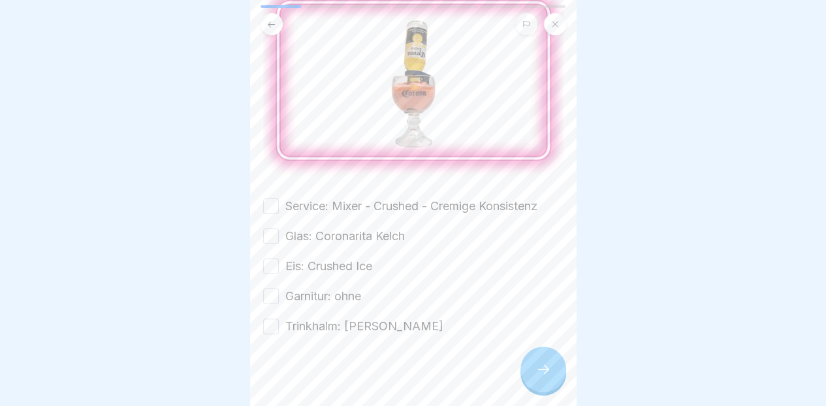
click at [471, 202] on label "Service: Mixer - Crushed - Cremige Konsistenz" at bounding box center [411, 206] width 252 height 17
click at [279, 202] on button "Service: Mixer - Crushed - Cremige Konsistenz" at bounding box center [271, 206] width 16 height 16
click at [392, 230] on label "Glas: Coronarita Kelch" at bounding box center [344, 236] width 119 height 17
click at [279, 230] on button "Glas: Coronarita Kelch" at bounding box center [271, 236] width 16 height 16
click at [371, 258] on label "Eis: Crushed Ice" at bounding box center [328, 266] width 87 height 17
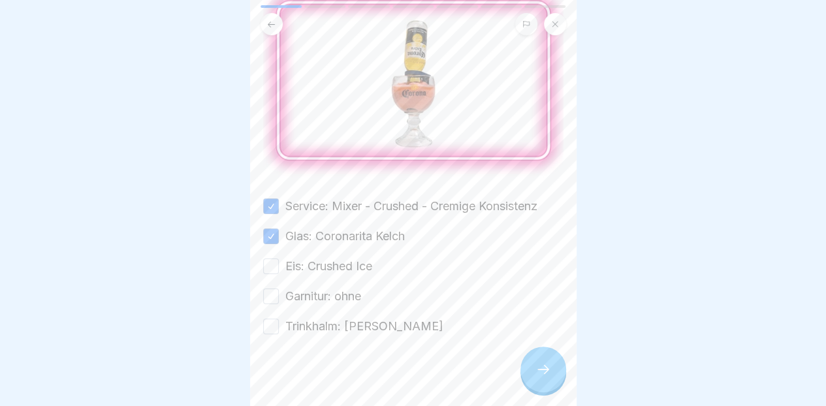
click at [279, 259] on button "Eis: Crushed Ice" at bounding box center [271, 267] width 16 height 16
click at [357, 292] on label "Garnitur: ohne" at bounding box center [323, 296] width 76 height 17
click at [279, 292] on button "Garnitur: ohne" at bounding box center [271, 297] width 16 height 16
click at [345, 320] on label "Trinkhalm: [PERSON_NAME]" at bounding box center [364, 326] width 158 height 17
click at [279, 320] on button "Trinkhalm: [PERSON_NAME]" at bounding box center [271, 327] width 16 height 16
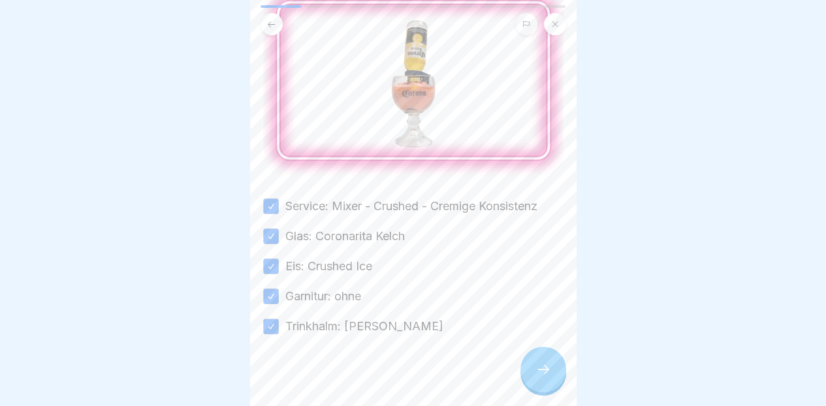
click at [537, 374] on icon at bounding box center [543, 369] width 12 height 9
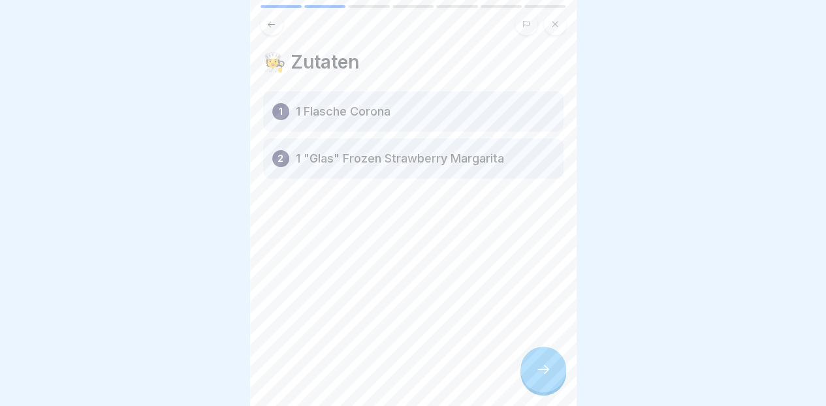
click at [550, 377] on icon at bounding box center [543, 370] width 16 height 16
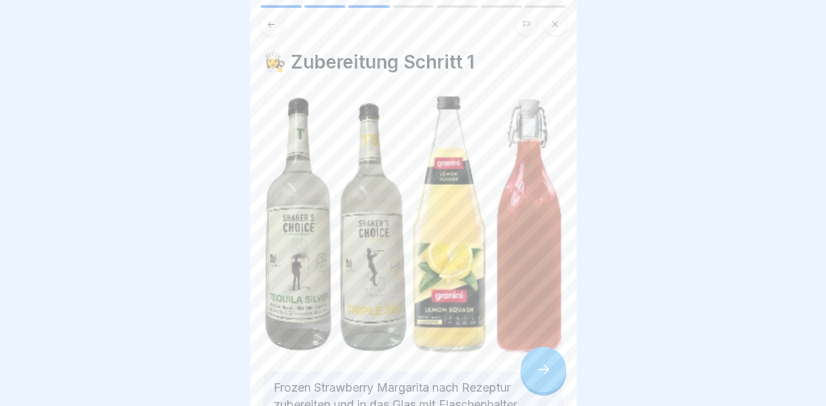
scroll to position [102, 0]
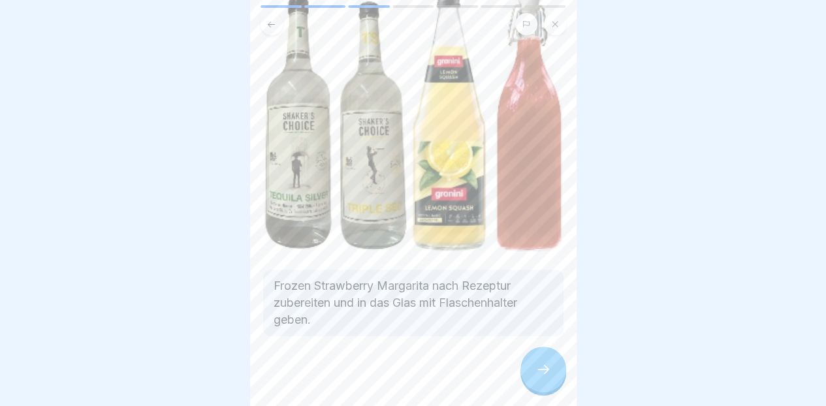
click at [537, 377] on icon at bounding box center [543, 370] width 16 height 16
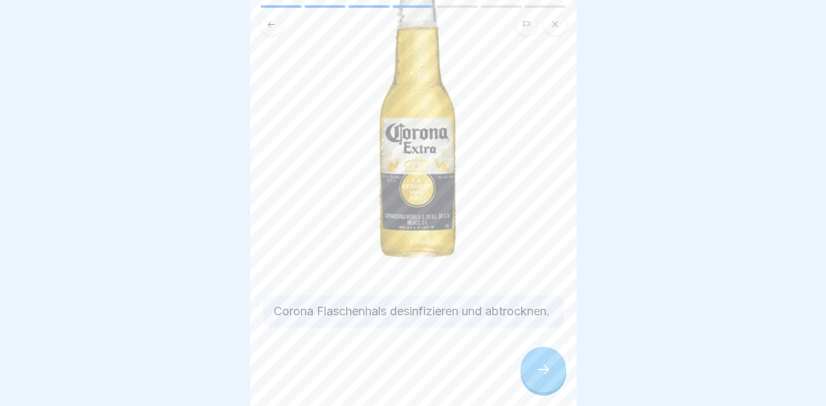
scroll to position [157, 0]
click at [541, 377] on icon at bounding box center [543, 370] width 16 height 16
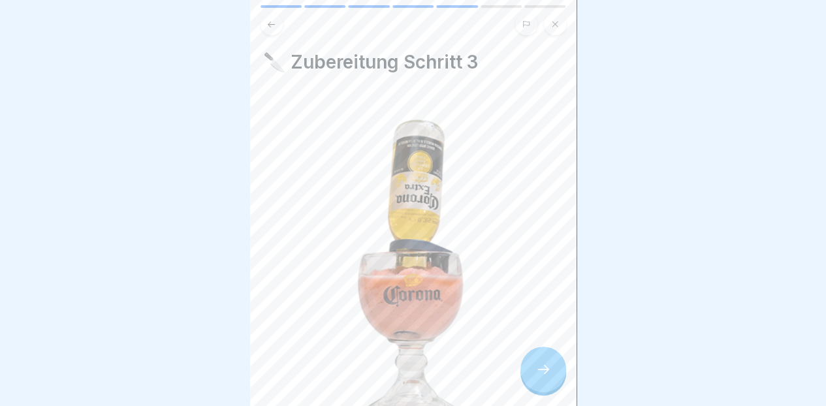
click at [272, 31] on button at bounding box center [271, 24] width 22 height 22
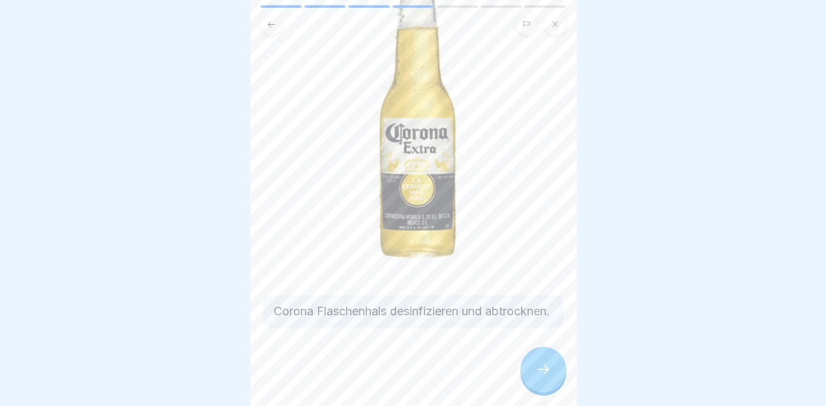
click at [272, 25] on icon at bounding box center [271, 25] width 10 height 10
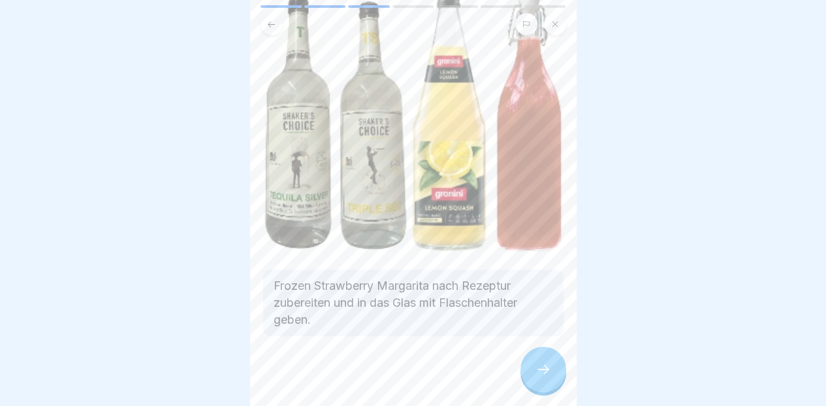
click at [547, 377] on icon at bounding box center [543, 370] width 16 height 16
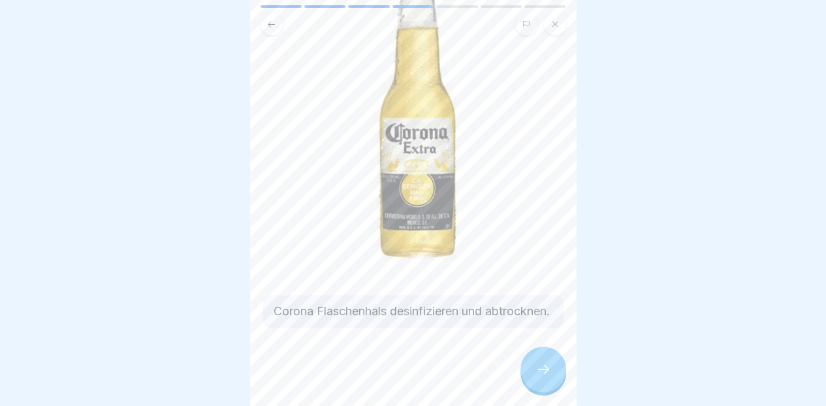
click at [546, 374] on icon at bounding box center [543, 369] width 12 height 9
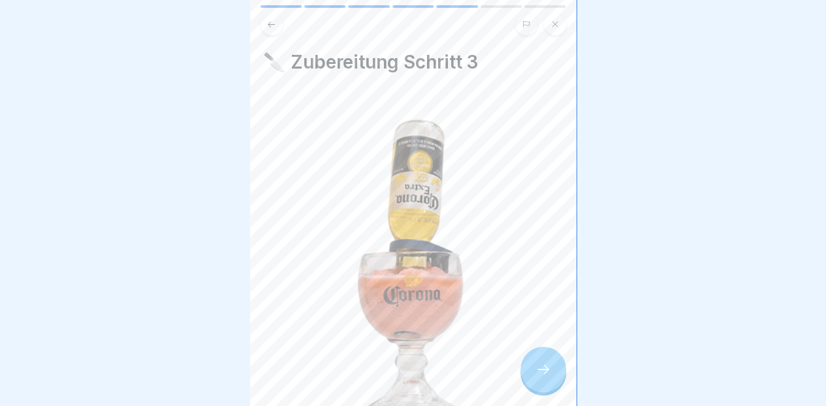
scroll to position [176, 0]
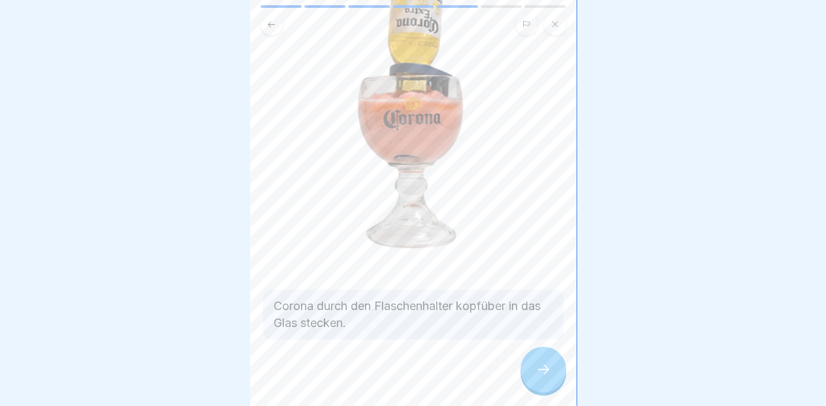
click at [544, 377] on icon at bounding box center [543, 370] width 16 height 16
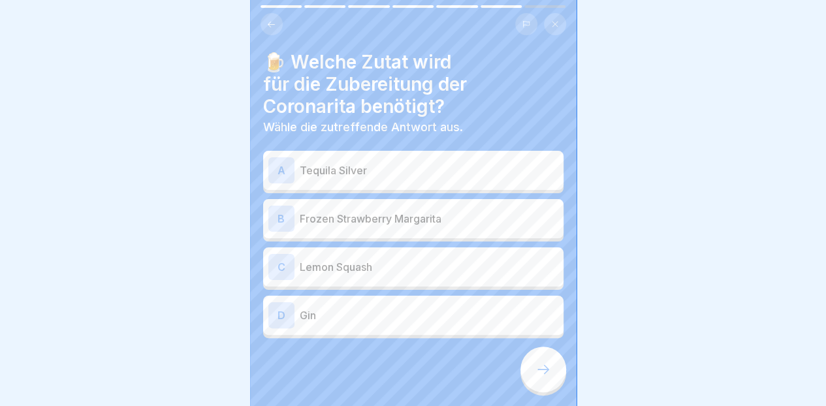
click at [491, 215] on p "Frozen Strawberry Margarita" at bounding box center [429, 219] width 259 height 16
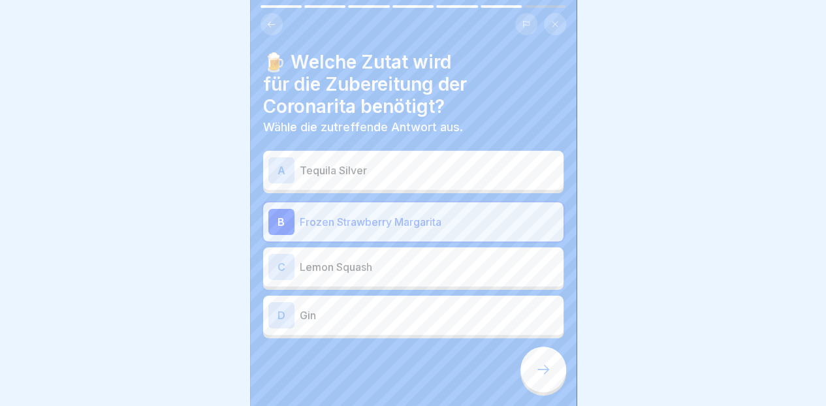
click at [548, 374] on icon at bounding box center [543, 369] width 12 height 9
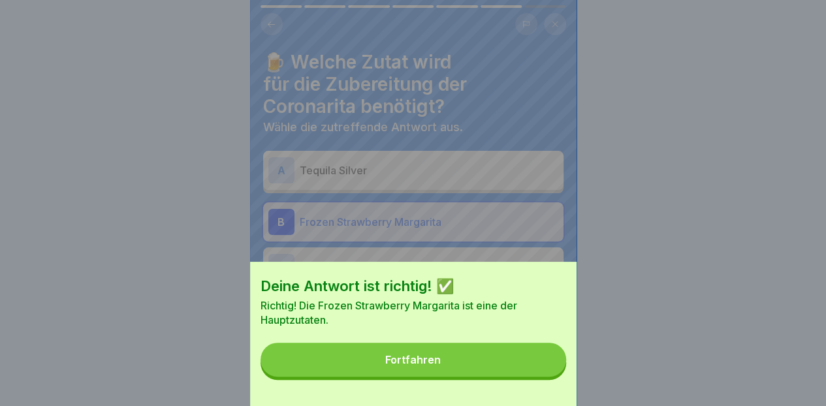
click at [516, 377] on button "Fortfahren" at bounding box center [413, 360] width 306 height 34
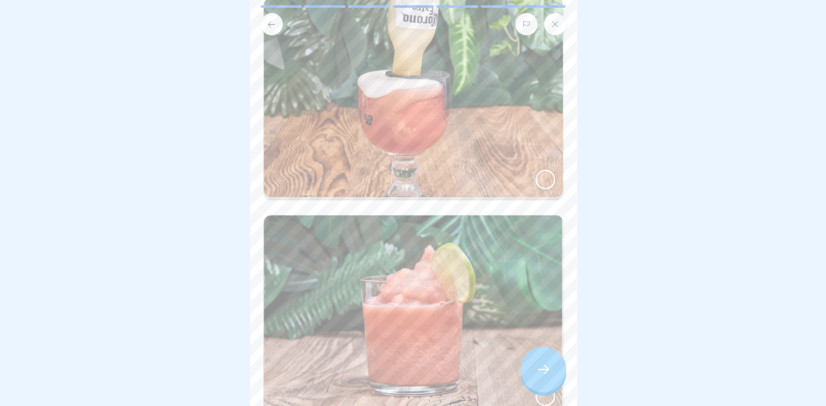
click at [483, 157] on img at bounding box center [413, 97] width 299 height 199
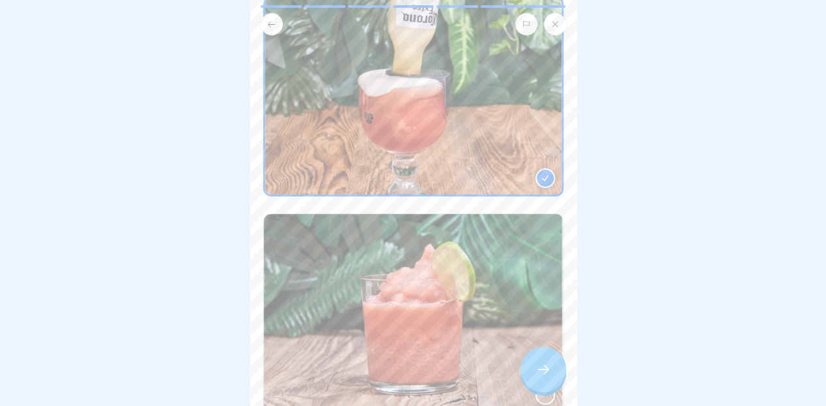
click at [542, 375] on icon at bounding box center [543, 370] width 16 height 16
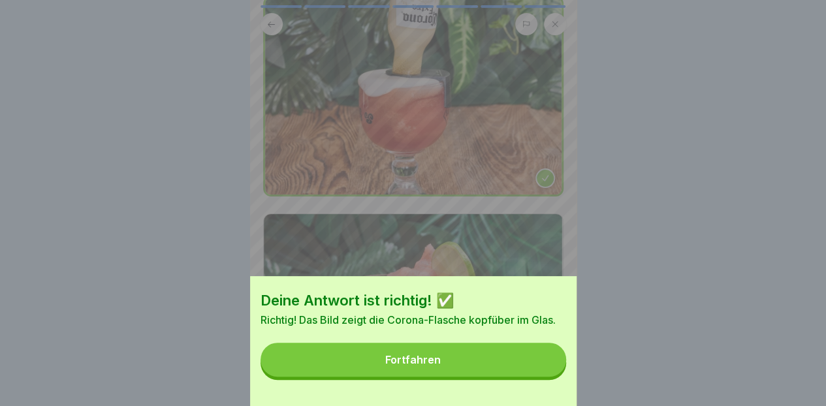
click at [520, 370] on button "Fortfahren" at bounding box center [413, 360] width 306 height 34
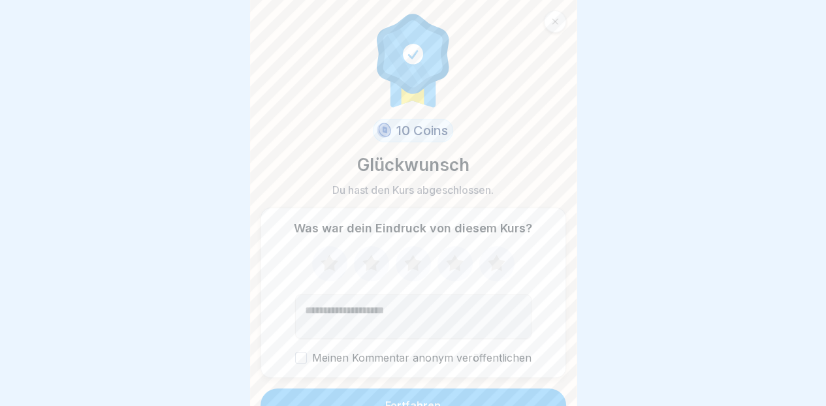
scroll to position [18, 0]
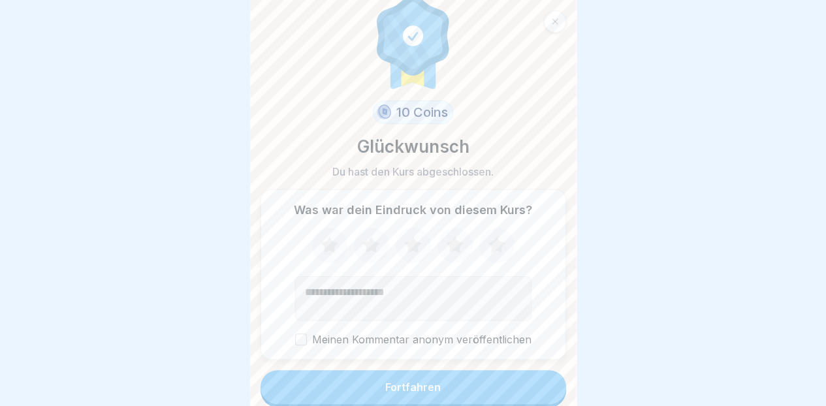
click at [441, 393] on button "Fortfahren" at bounding box center [413, 387] width 306 height 34
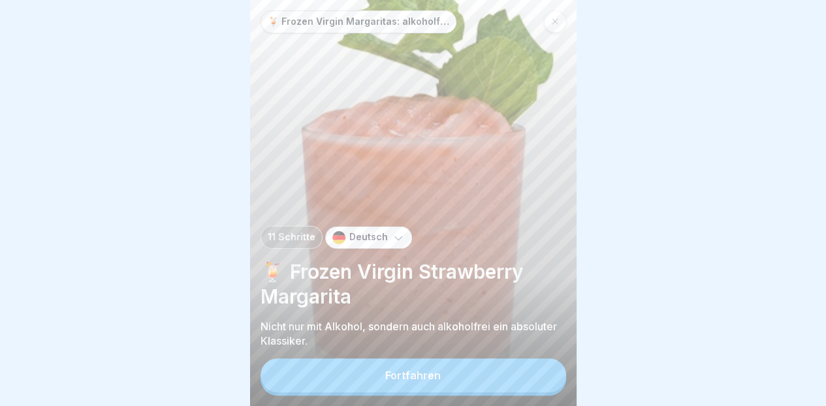
scroll to position [10, 0]
click at [450, 360] on button "Fortfahren" at bounding box center [413, 375] width 306 height 34
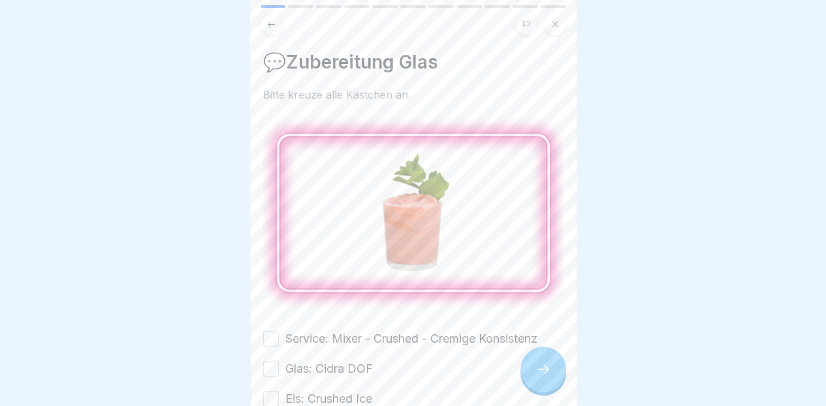
scroll to position [133, 0]
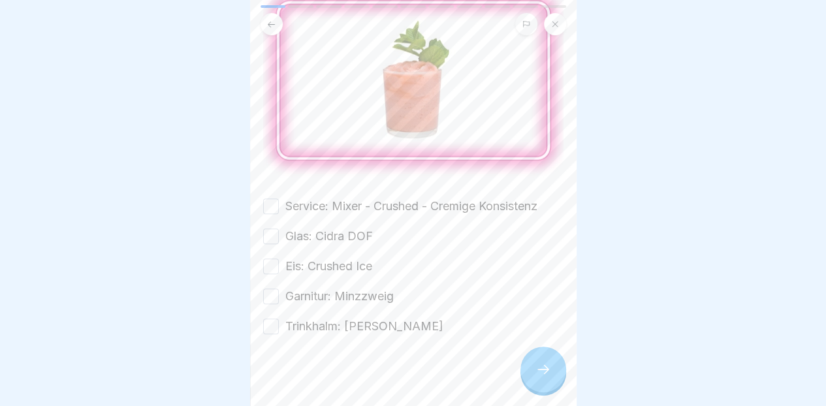
click at [381, 198] on label "Service: Mixer - Crushed - Cremige Konsistenz" at bounding box center [411, 206] width 252 height 17
click at [279, 198] on button "Service: Mixer - Crushed - Cremige Konsistenz" at bounding box center [271, 206] width 16 height 16
click at [361, 228] on label "Glas: Cidra DOF" at bounding box center [328, 236] width 87 height 17
click at [279, 228] on button "Glas: Cidra DOF" at bounding box center [271, 236] width 16 height 16
click at [350, 258] on label "Eis: Crushed Ice" at bounding box center [328, 266] width 87 height 17
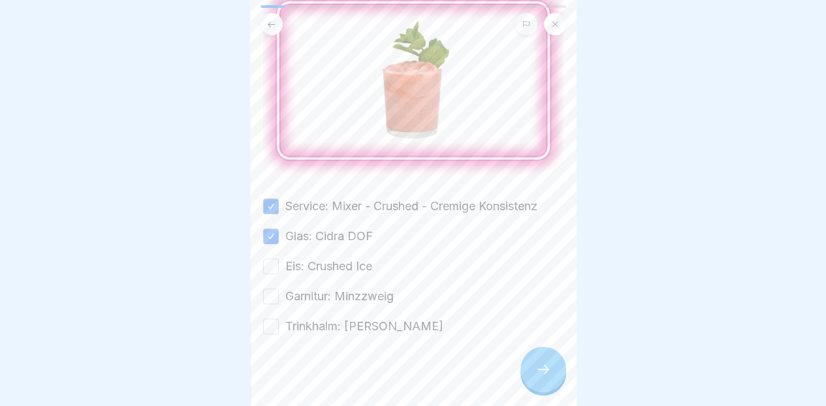
click at [279, 259] on button "Eis: Crushed Ice" at bounding box center [271, 267] width 16 height 16
click at [346, 288] on label "Garnitur: Minzzweig" at bounding box center [339, 296] width 108 height 17
click at [279, 289] on button "Garnitur: Minzzweig" at bounding box center [271, 297] width 16 height 16
click at [338, 318] on label "Trinkhalm: [PERSON_NAME]" at bounding box center [364, 326] width 158 height 17
click at [279, 319] on button "Trinkhalm: [PERSON_NAME]" at bounding box center [271, 327] width 16 height 16
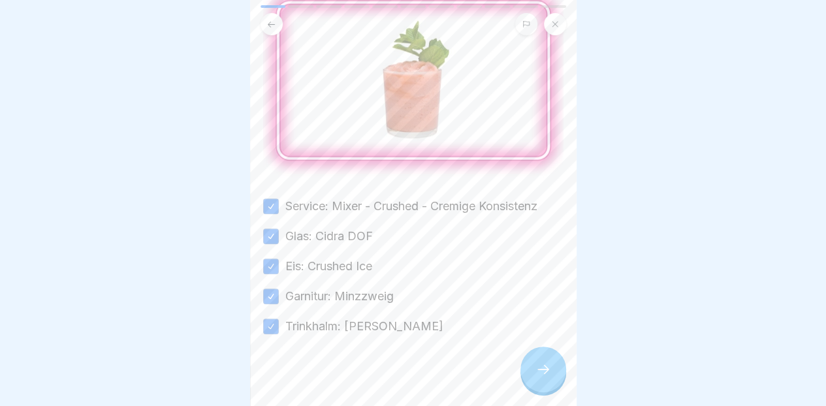
click at [547, 365] on icon at bounding box center [543, 370] width 16 height 16
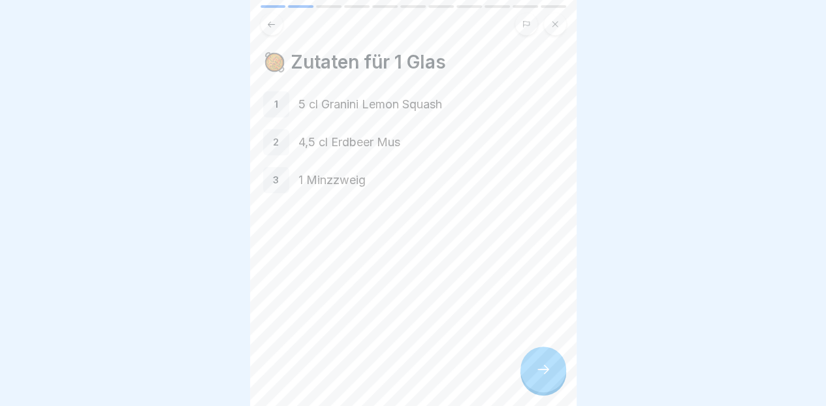
click at [550, 383] on div at bounding box center [543, 370] width 46 height 46
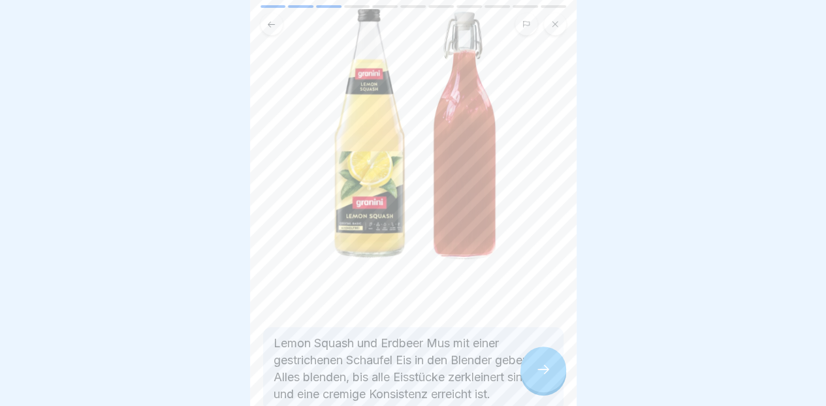
scroll to position [245, 0]
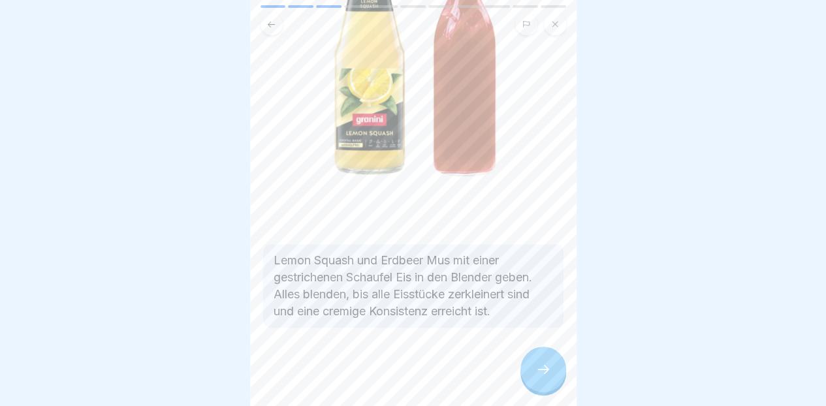
click at [539, 359] on div at bounding box center [543, 370] width 46 height 46
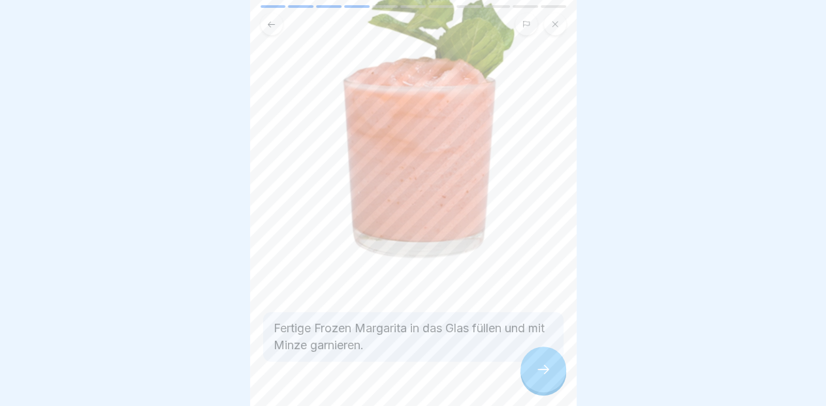
scroll to position [195, 0]
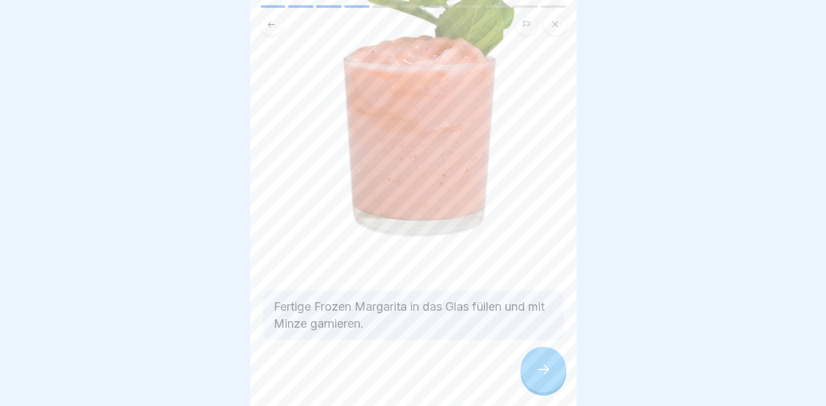
click at [539, 362] on icon at bounding box center [543, 370] width 16 height 16
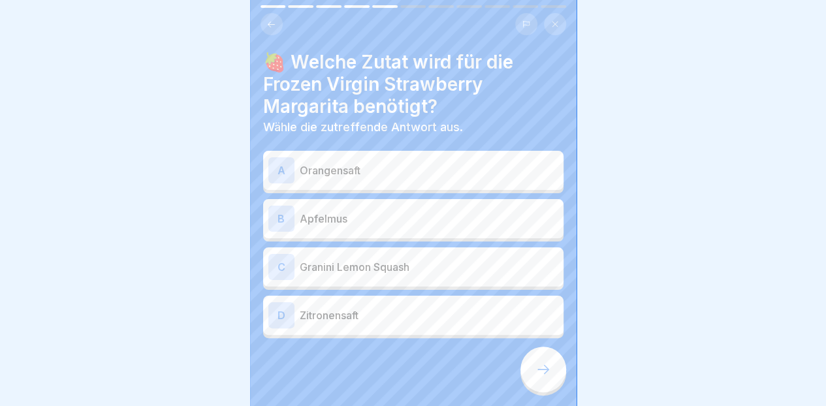
click at [490, 217] on div "B Apfelmus" at bounding box center [413, 219] width 290 height 26
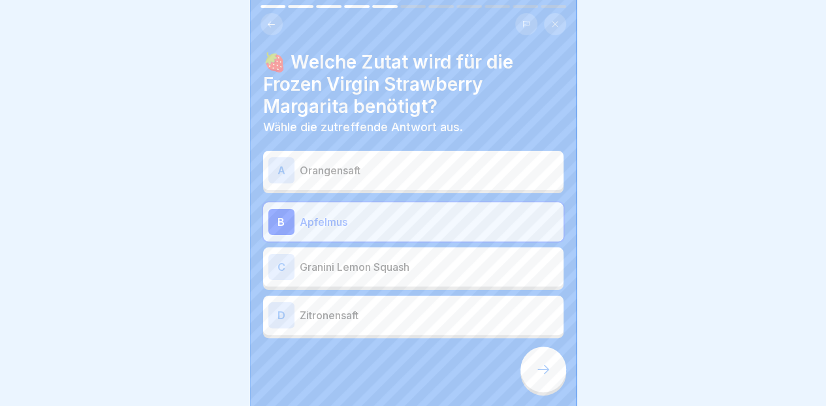
click at [534, 364] on div at bounding box center [543, 370] width 46 height 46
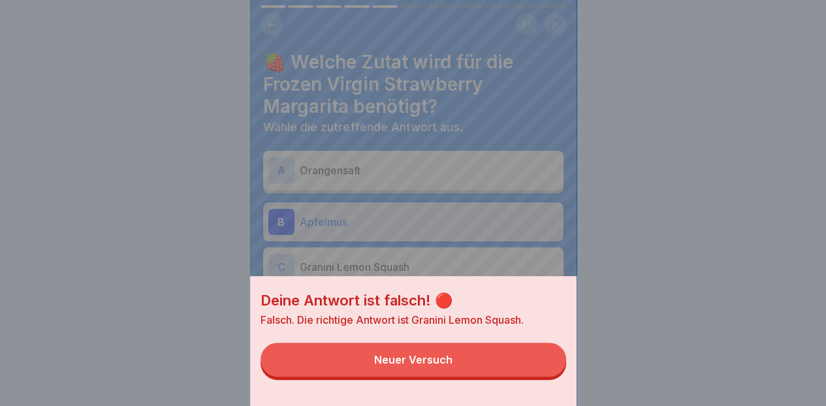
click at [486, 373] on button "Neuer Versuch" at bounding box center [413, 360] width 306 height 34
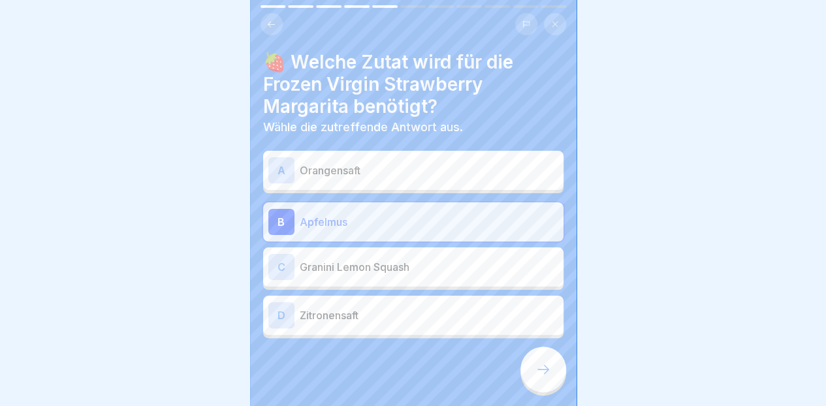
click at [496, 259] on p "Granini Lemon Squash" at bounding box center [429, 267] width 259 height 16
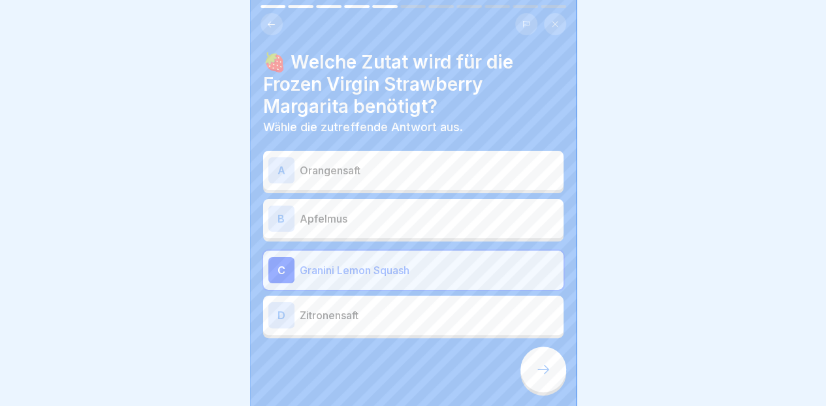
click at [537, 373] on icon at bounding box center [543, 370] width 16 height 16
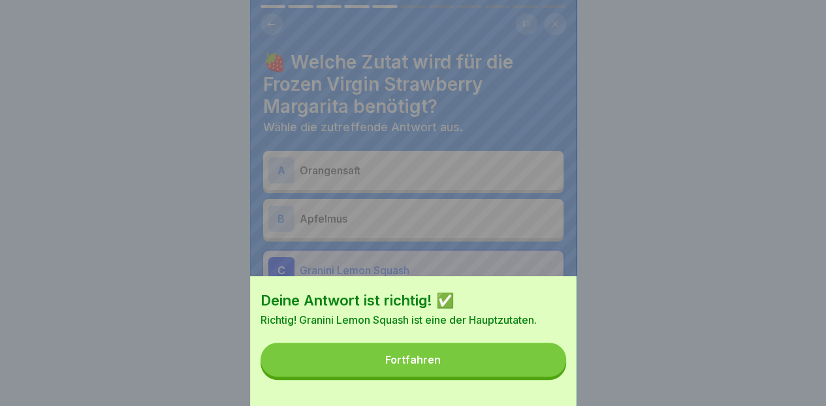
click at [502, 370] on button "Fortfahren" at bounding box center [413, 360] width 306 height 34
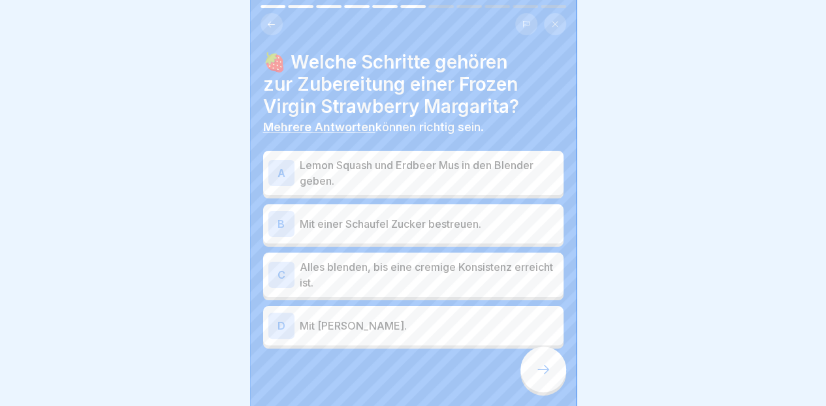
click at [514, 176] on p "Lemon Squash und Erdbeer Mus in den Blender geben." at bounding box center [429, 172] width 259 height 31
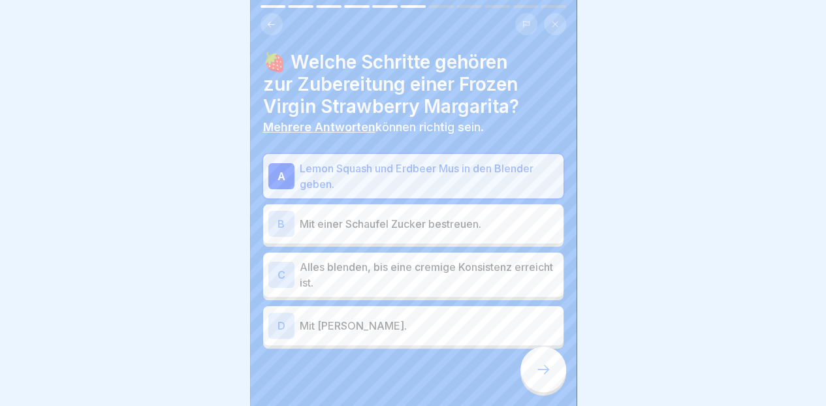
click at [516, 277] on p "Alles blenden, bis eine cremige Konsistenz erreicht ist." at bounding box center [429, 274] width 259 height 31
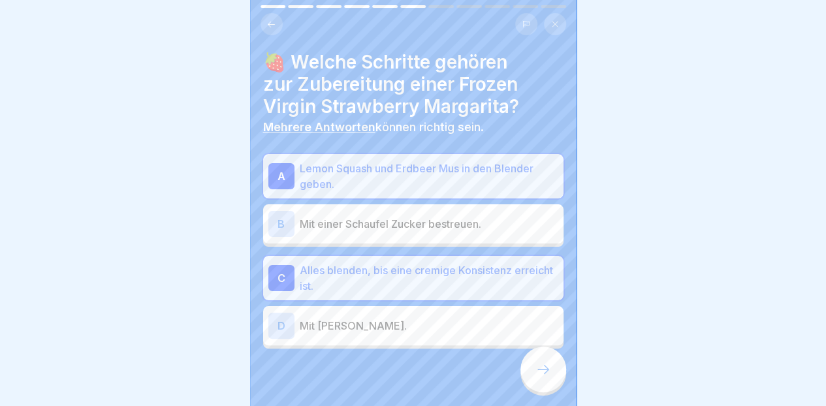
click at [542, 375] on icon at bounding box center [543, 370] width 16 height 16
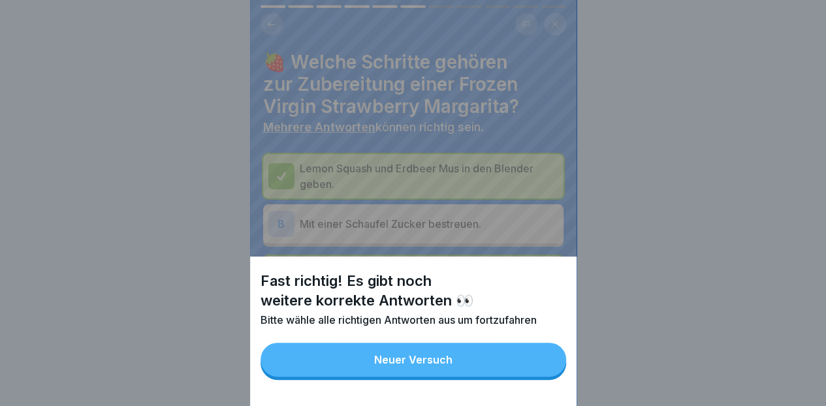
click at [516, 365] on button "Neuer Versuch" at bounding box center [413, 360] width 306 height 34
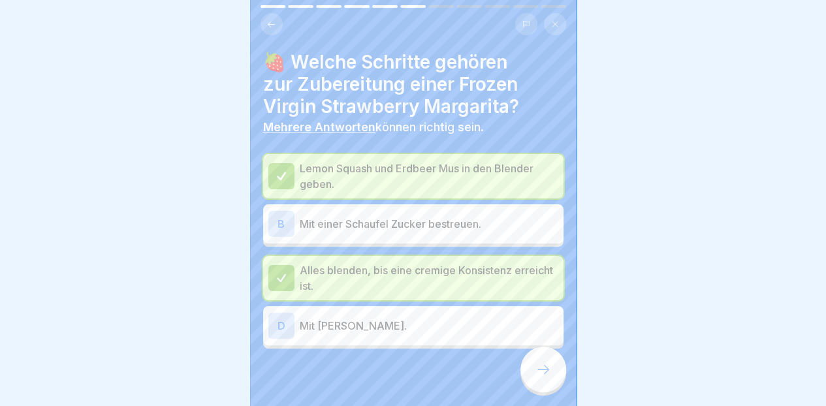
click at [509, 318] on p "Mit [PERSON_NAME]." at bounding box center [429, 326] width 259 height 16
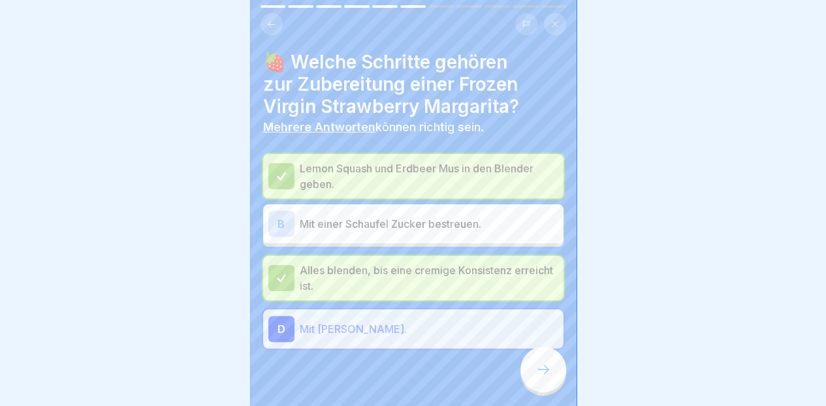
click at [544, 368] on icon at bounding box center [543, 370] width 16 height 16
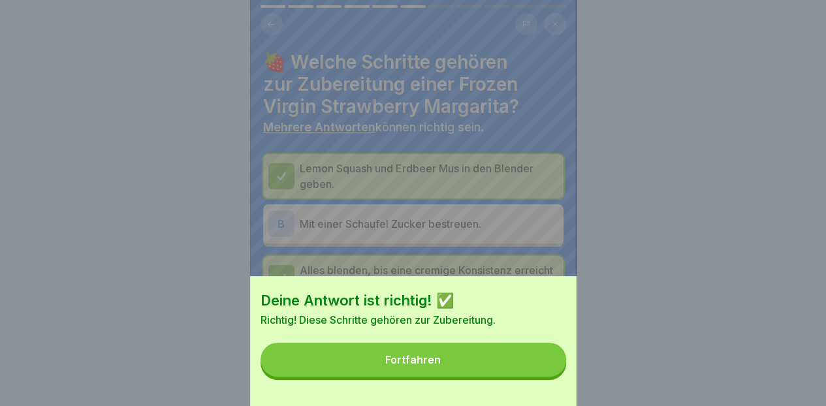
click at [514, 367] on button "Fortfahren" at bounding box center [413, 360] width 306 height 34
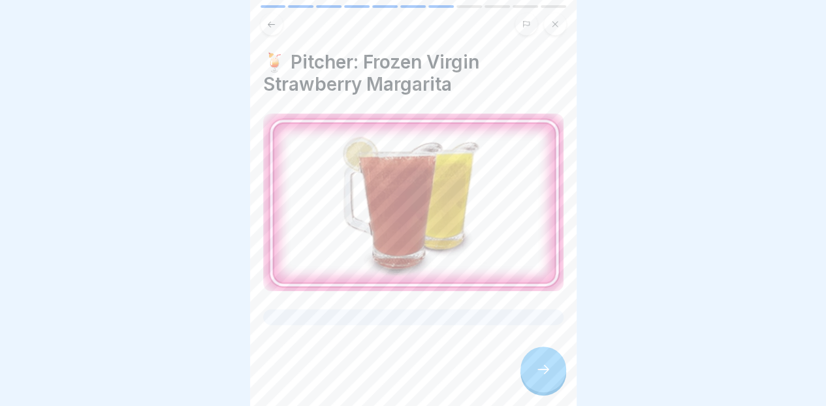
click at [533, 366] on div at bounding box center [543, 370] width 46 height 46
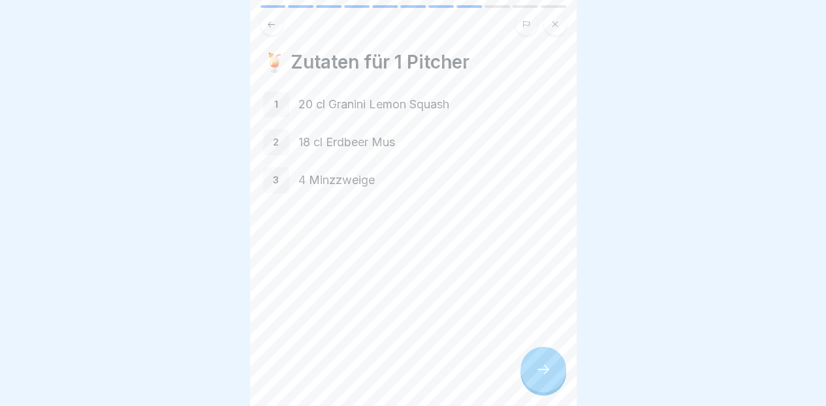
click at [548, 366] on icon at bounding box center [543, 370] width 16 height 16
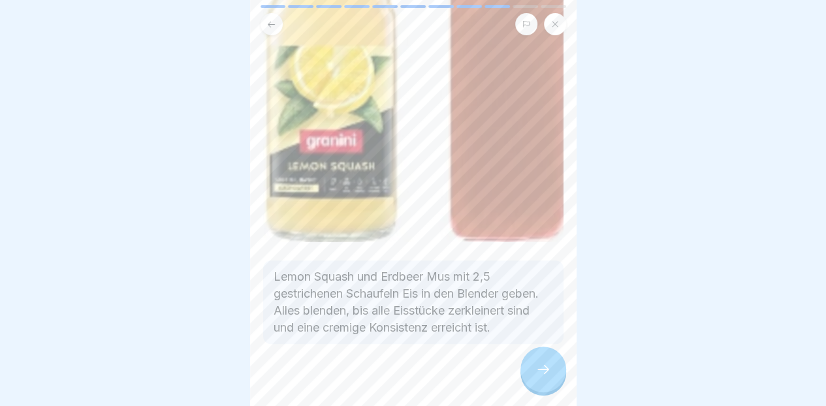
scroll to position [360, 0]
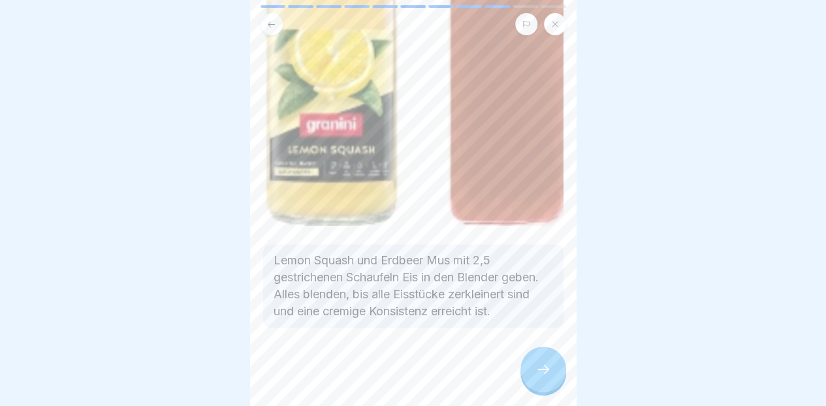
click at [538, 367] on icon at bounding box center [543, 370] width 16 height 16
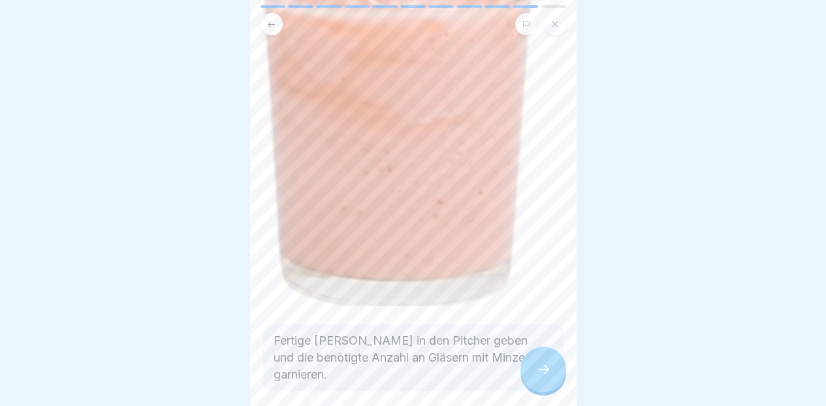
scroll to position [362, 0]
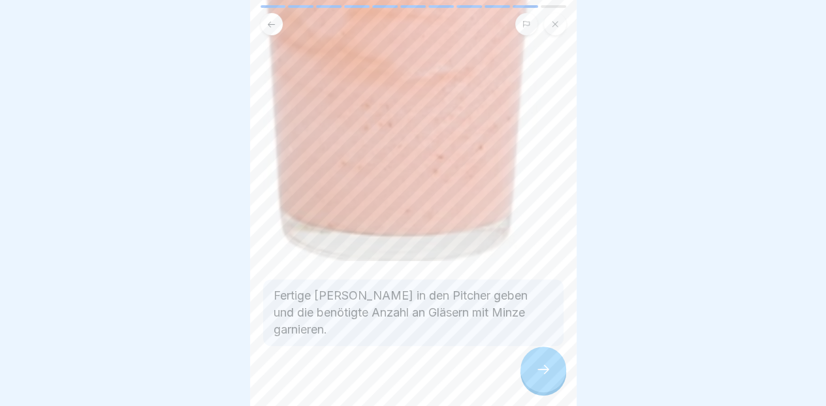
click at [541, 373] on icon at bounding box center [543, 370] width 16 height 16
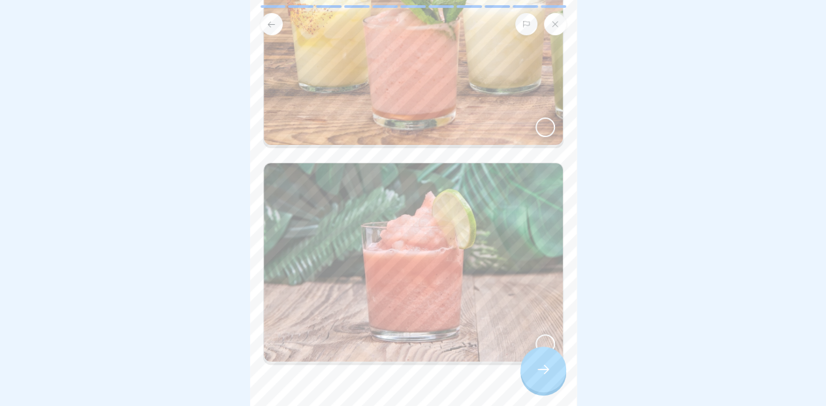
scroll to position [196, 0]
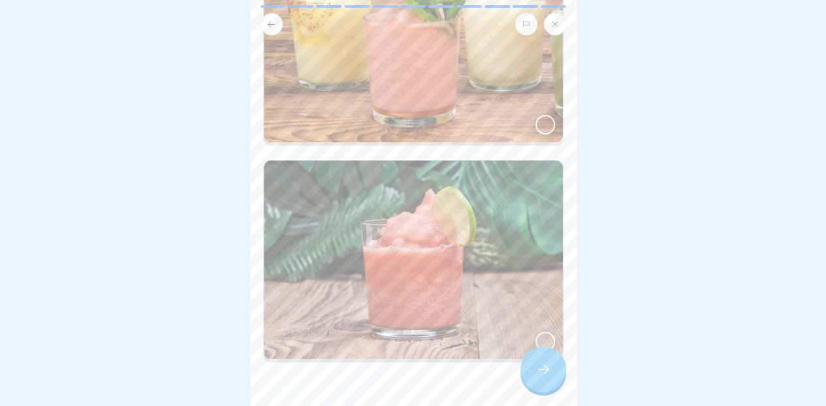
click at [491, 252] on img at bounding box center [413, 260] width 299 height 199
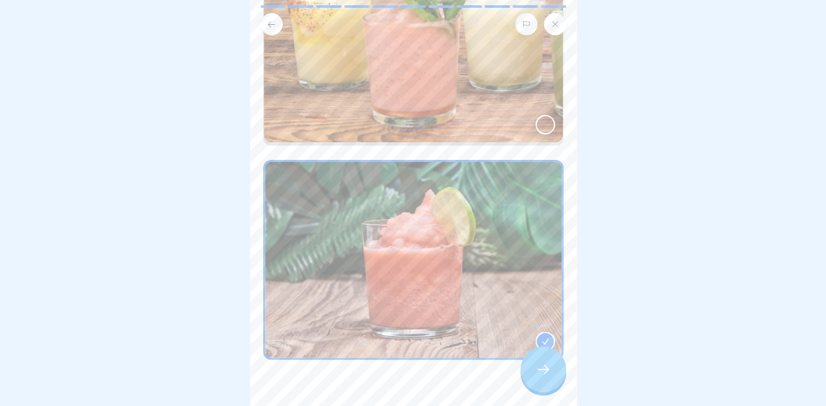
click at [543, 377] on div at bounding box center [543, 370] width 46 height 46
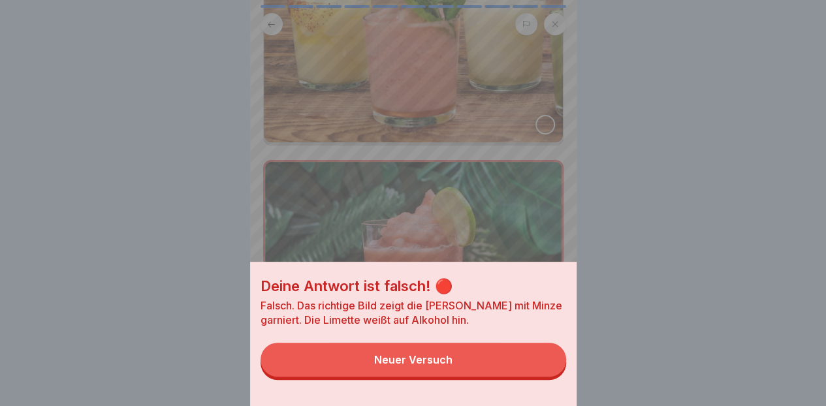
click at [507, 375] on button "Neuer Versuch" at bounding box center [413, 360] width 306 height 34
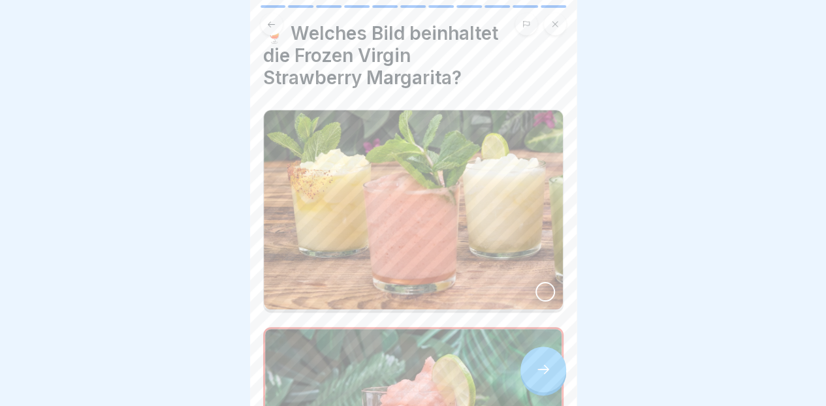
scroll to position [27, 0]
click at [515, 228] on img at bounding box center [413, 211] width 299 height 199
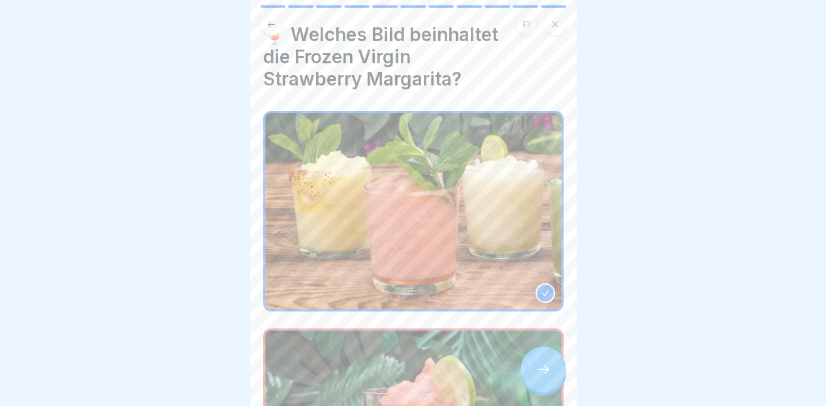
click at [547, 381] on div at bounding box center [543, 370] width 46 height 46
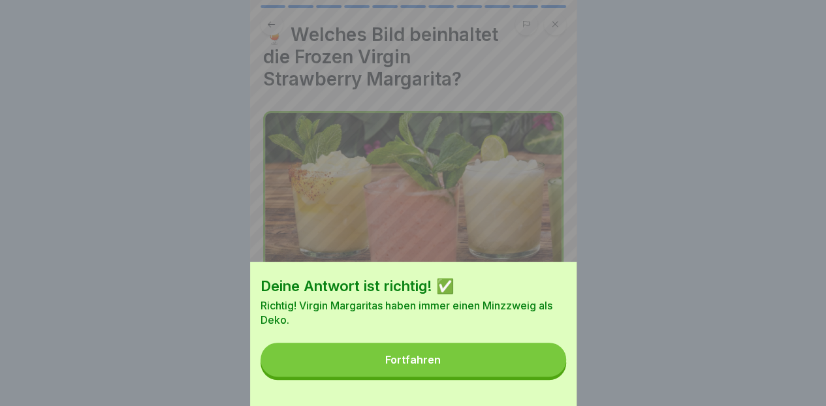
click at [531, 375] on button "Fortfahren" at bounding box center [413, 360] width 306 height 34
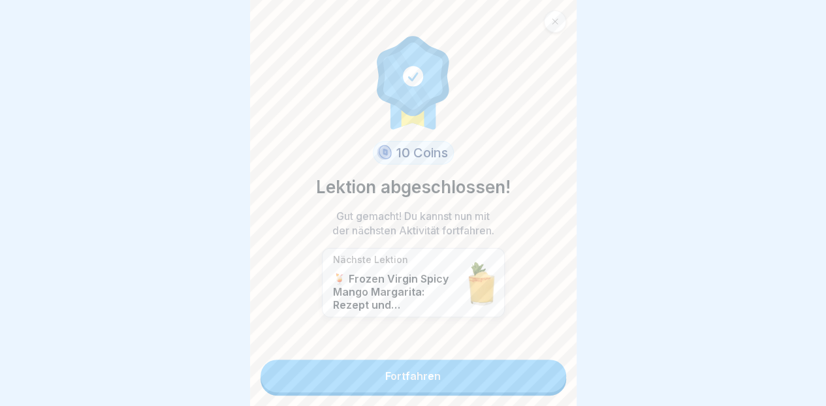
click at [490, 365] on link "Fortfahren" at bounding box center [413, 376] width 306 height 33
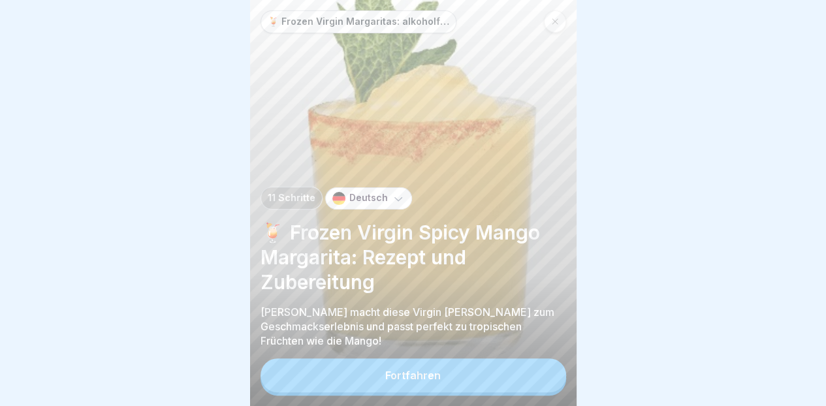
click at [461, 379] on button "Fortfahren" at bounding box center [413, 375] width 306 height 34
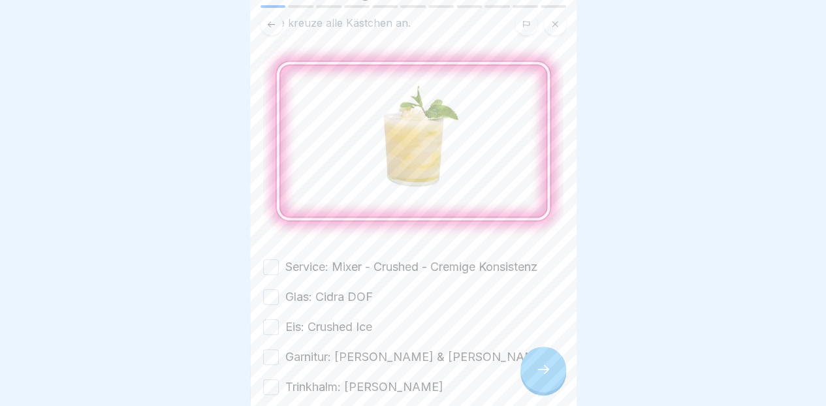
scroll to position [133, 0]
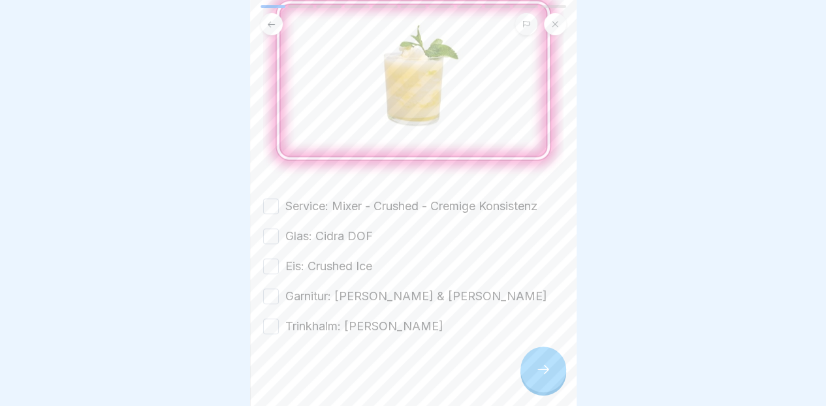
click at [461, 198] on label "Service: Mixer - Crushed - Cremige Konsistenz" at bounding box center [411, 206] width 252 height 17
click at [279, 198] on button "Service: Mixer - Crushed - Cremige Konsistenz" at bounding box center [271, 206] width 16 height 16
click at [351, 228] on label "Glas: Cidra DOF" at bounding box center [328, 236] width 87 height 17
click at [279, 228] on button "Glas: Cidra DOF" at bounding box center [271, 236] width 16 height 16
click at [360, 258] on label "Eis: Crushed Ice" at bounding box center [328, 266] width 87 height 17
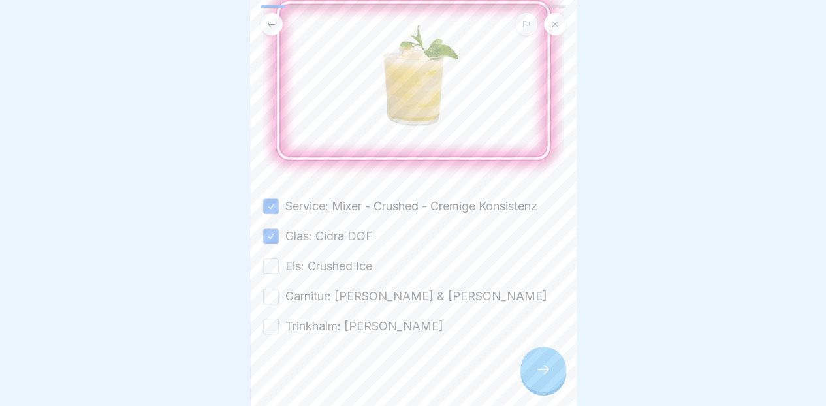
click at [279, 259] on button "Eis: Crushed Ice" at bounding box center [271, 267] width 16 height 16
click at [362, 288] on label "Garnitur: [PERSON_NAME] & [PERSON_NAME]" at bounding box center [416, 296] width 262 height 17
click at [279, 289] on button "Garnitur: [PERSON_NAME] & [PERSON_NAME]" at bounding box center [271, 297] width 16 height 16
click at [326, 318] on label "Trinkhalm: [PERSON_NAME]" at bounding box center [364, 326] width 158 height 17
click at [279, 319] on button "Trinkhalm: [PERSON_NAME]" at bounding box center [271, 327] width 16 height 16
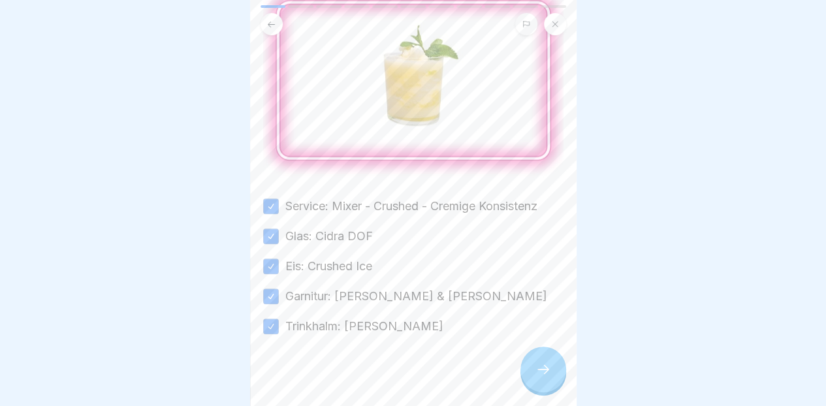
click at [552, 385] on div at bounding box center [543, 370] width 46 height 46
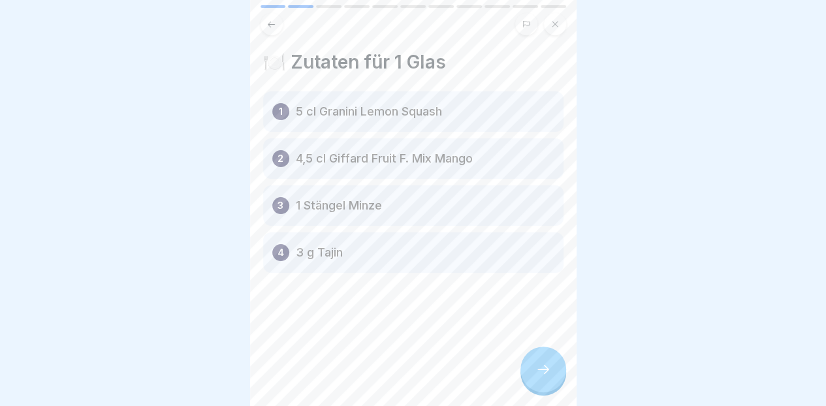
scroll to position [9, 0]
click at [550, 373] on icon at bounding box center [543, 370] width 16 height 16
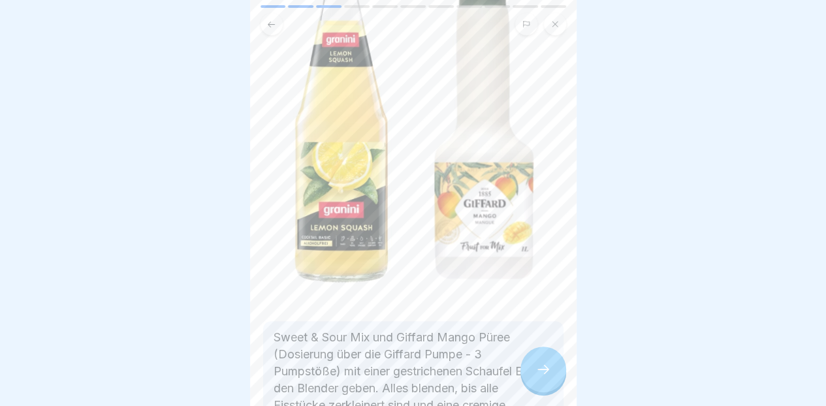
scroll to position [262, 0]
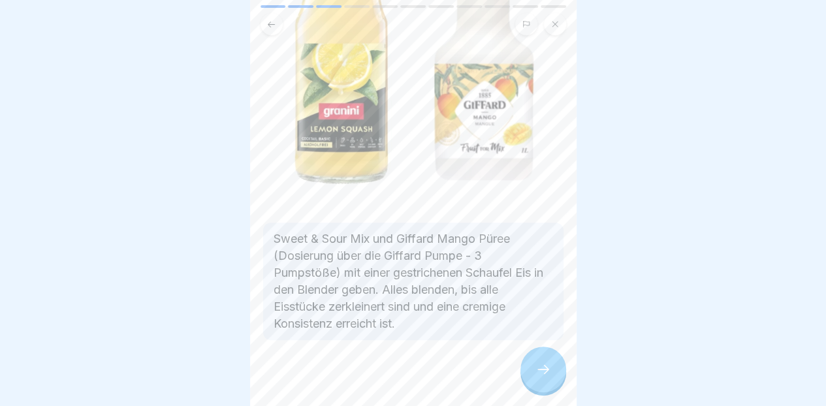
click at [537, 353] on div at bounding box center [543, 370] width 46 height 46
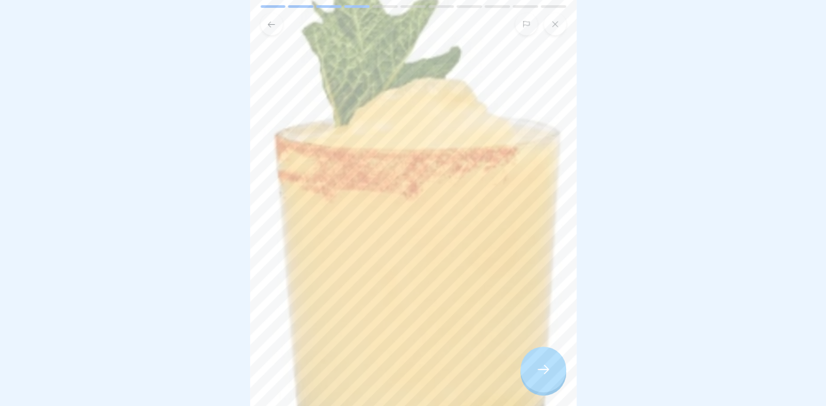
scroll to position [326, 0]
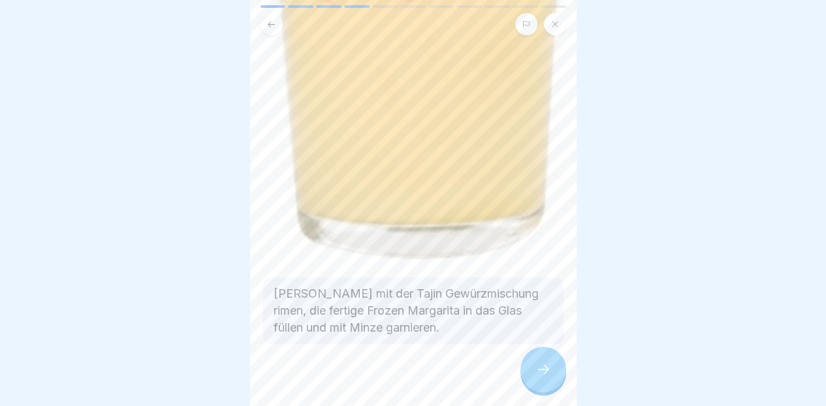
click at [542, 360] on div at bounding box center [543, 370] width 46 height 46
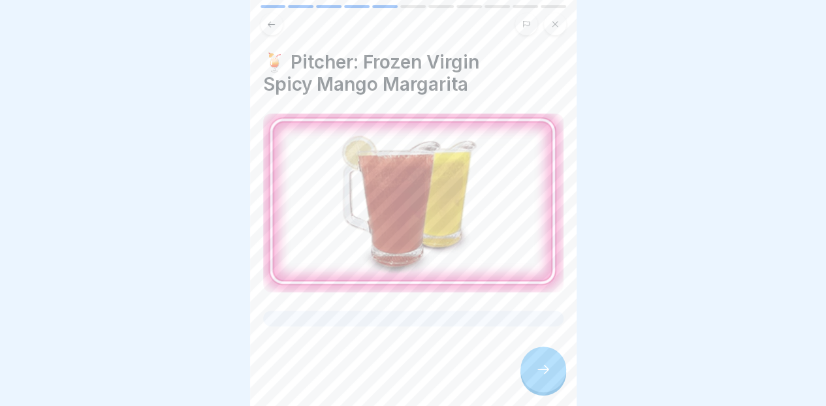
scroll to position [10, 0]
click at [538, 375] on icon at bounding box center [543, 370] width 16 height 16
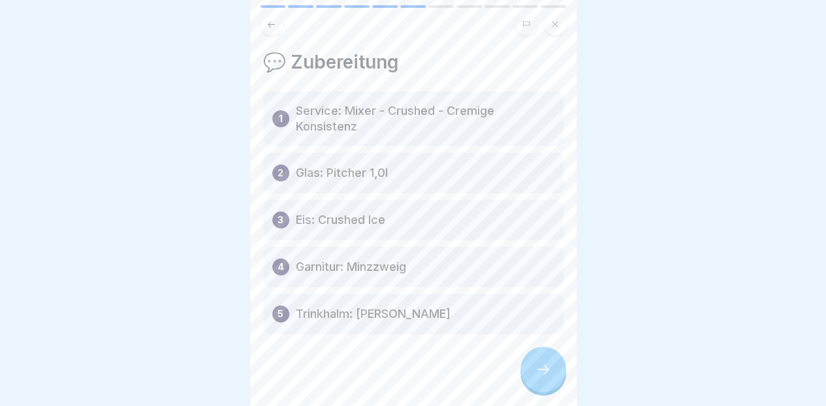
click at [537, 370] on icon at bounding box center [543, 369] width 12 height 9
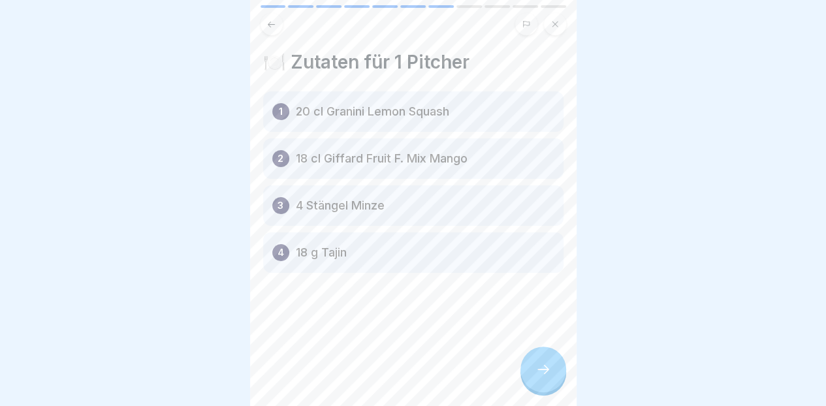
click at [548, 381] on div at bounding box center [543, 370] width 46 height 46
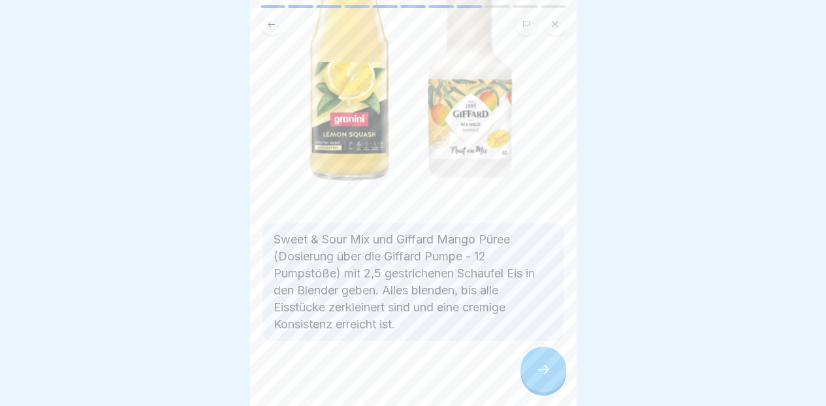
scroll to position [225, 0]
click at [535, 379] on div at bounding box center [543, 370] width 46 height 46
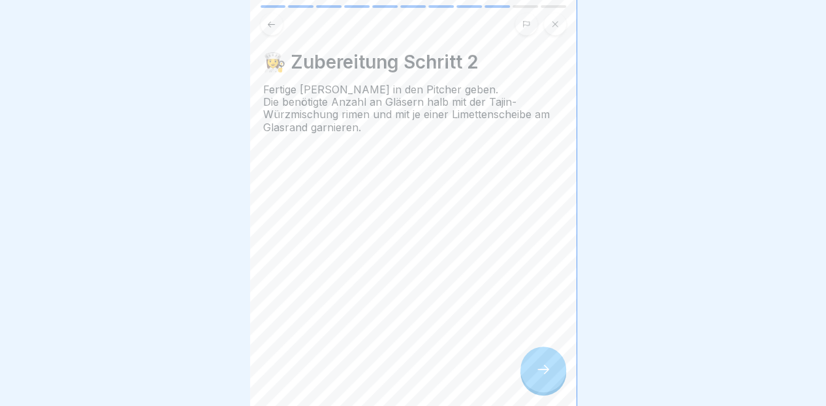
click at [533, 368] on div at bounding box center [543, 370] width 46 height 46
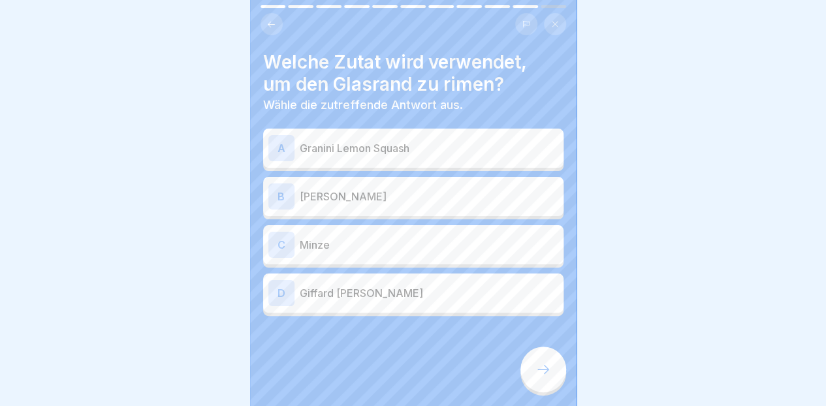
click at [471, 149] on div "A Granini Lemon Squash" at bounding box center [413, 148] width 290 height 26
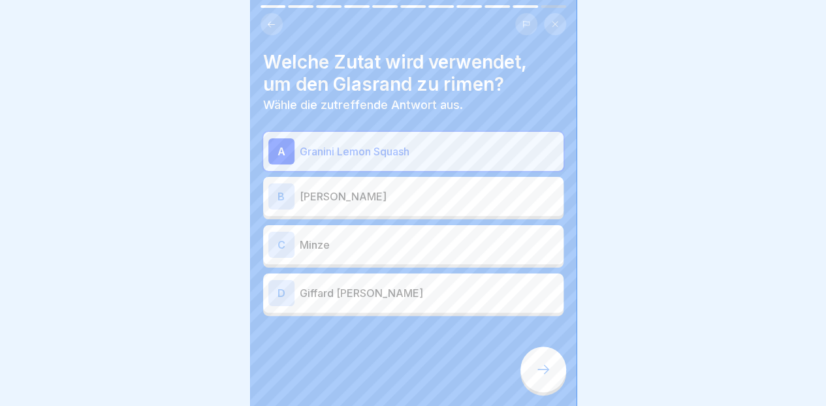
click at [463, 200] on div "B Tajin Gewürzmischung" at bounding box center [413, 196] width 300 height 39
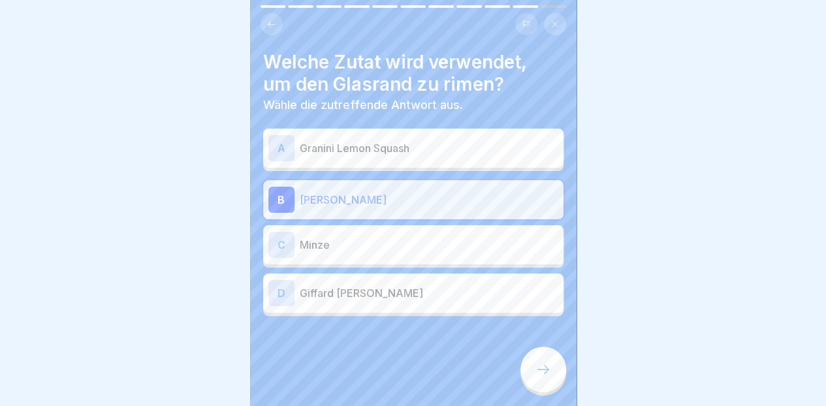
click at [546, 366] on icon at bounding box center [543, 370] width 16 height 16
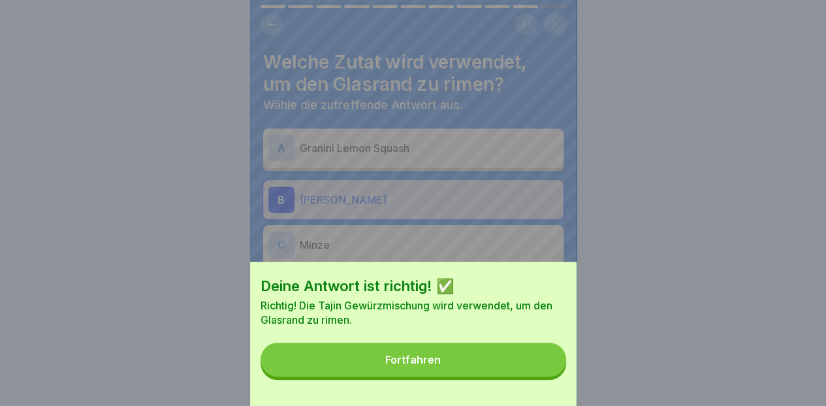
click at [524, 371] on button "Fortfahren" at bounding box center [413, 360] width 306 height 34
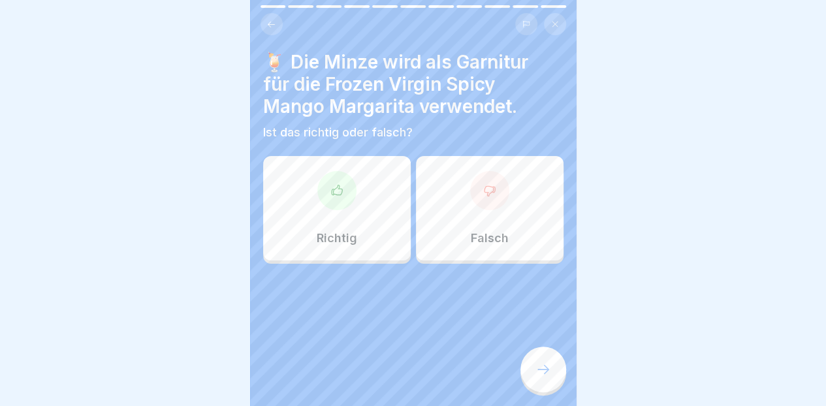
click at [338, 200] on div "Richtig" at bounding box center [337, 208] width 148 height 104
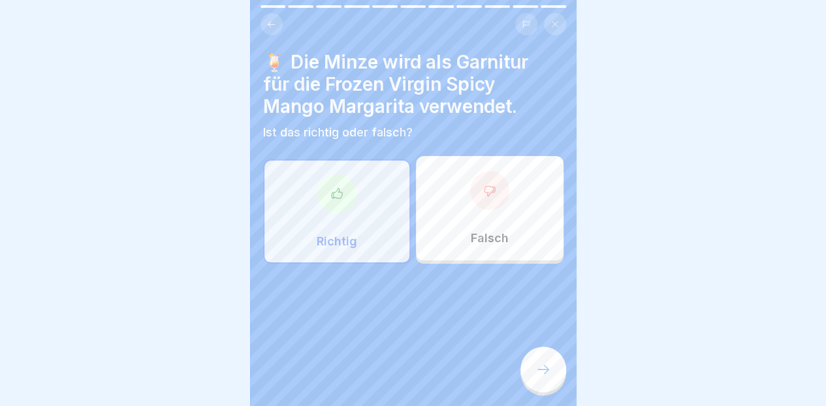
click at [546, 355] on div at bounding box center [543, 370] width 46 height 46
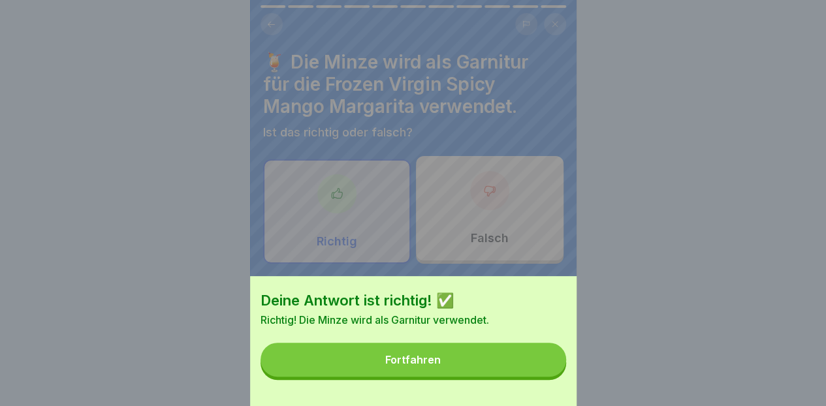
click at [528, 364] on button "Fortfahren" at bounding box center [413, 360] width 306 height 34
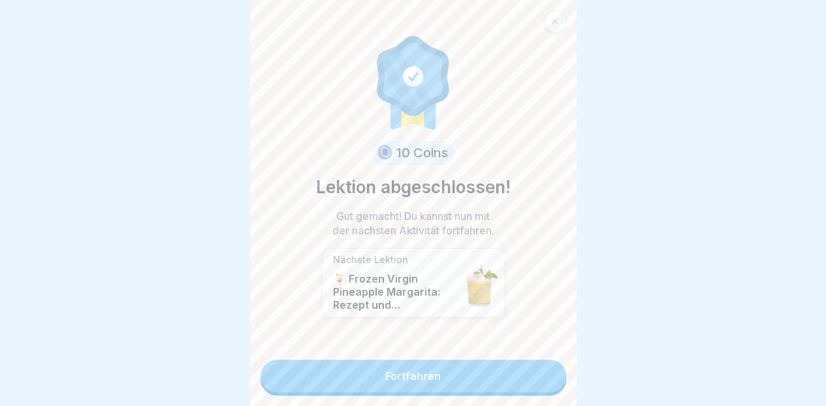
click at [475, 360] on link "Fortfahren" at bounding box center [413, 376] width 306 height 33
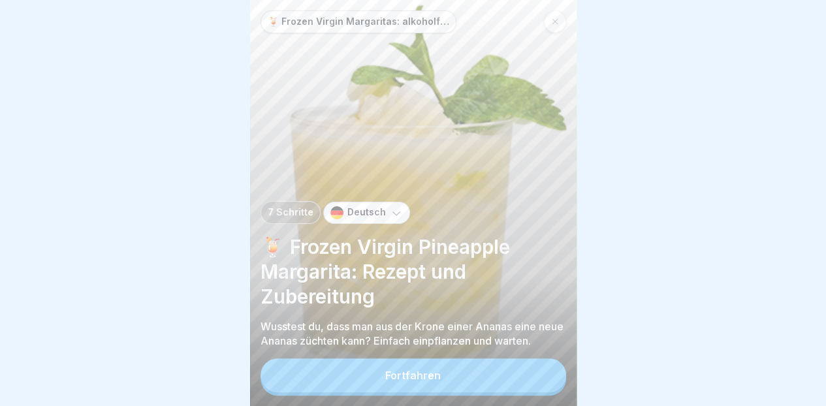
click at [437, 378] on div "Fortfahren" at bounding box center [412, 376] width 55 height 12
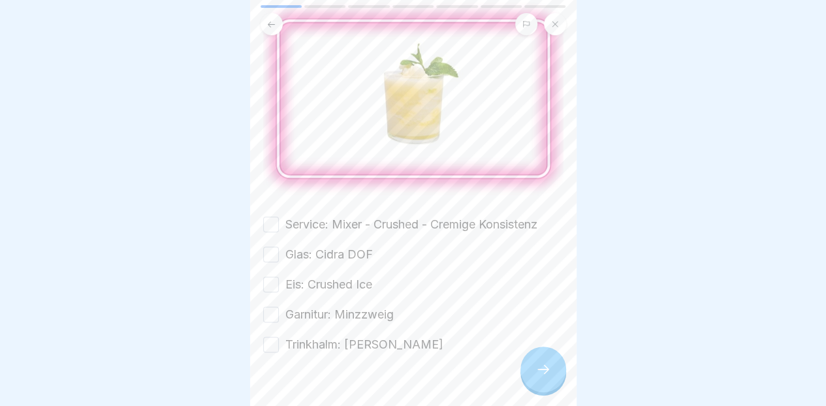
scroll to position [155, 0]
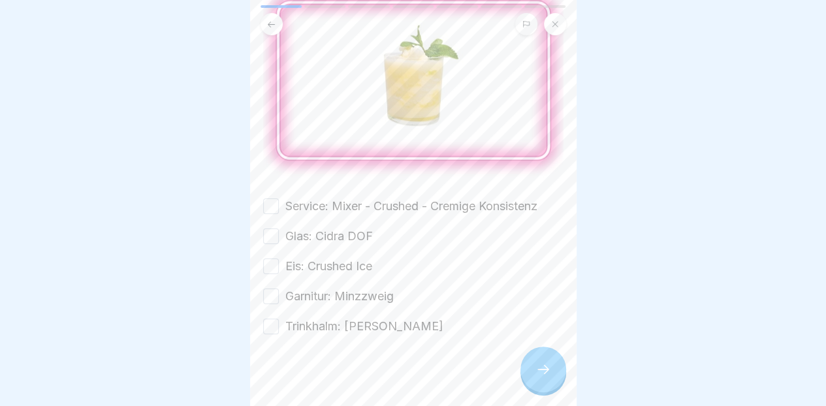
click at [385, 198] on label "Service: Mixer - Crushed - Cremige Konsistenz" at bounding box center [411, 206] width 252 height 17
click at [279, 198] on button "Service: Mixer - Crushed - Cremige Konsistenz" at bounding box center [271, 206] width 16 height 16
click at [364, 228] on label "Glas: Cidra DOF" at bounding box center [328, 236] width 87 height 17
click at [279, 228] on button "Glas: Cidra DOF" at bounding box center [271, 236] width 16 height 16
click at [375, 288] on label "Garnitur: Minzzweig" at bounding box center [339, 296] width 108 height 17
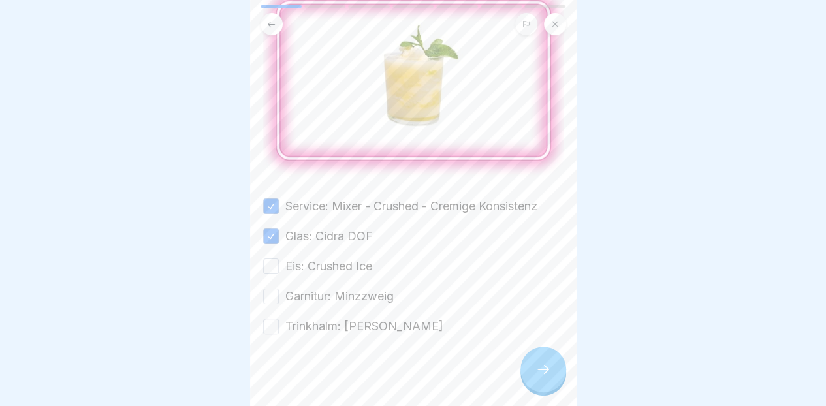
click at [279, 289] on button "Garnitur: Minzzweig" at bounding box center [271, 297] width 16 height 16
click at [341, 288] on label "Garnitur: Minzzweig" at bounding box center [339, 296] width 108 height 17
click at [279, 289] on button "Garnitur: Minzzweig" at bounding box center [271, 297] width 16 height 16
click at [345, 258] on label "Eis: Crushed Ice" at bounding box center [328, 266] width 87 height 17
click at [279, 259] on button "Eis: Crushed Ice" at bounding box center [271, 267] width 16 height 16
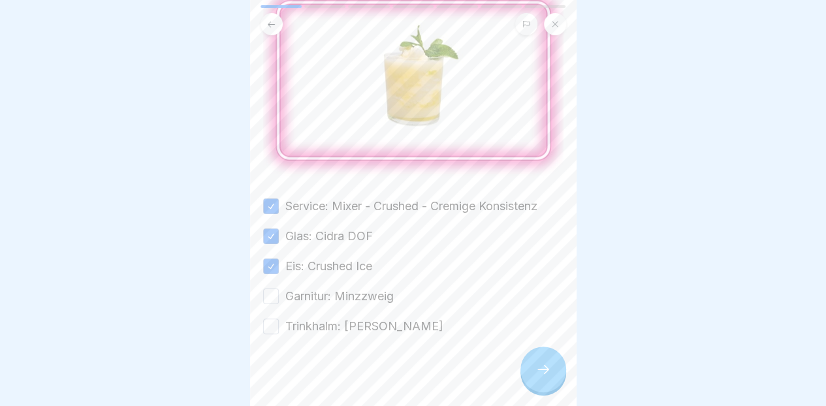
click at [349, 288] on label "Garnitur: Minzzweig" at bounding box center [339, 296] width 108 height 17
click at [279, 289] on button "Garnitur: Minzzweig" at bounding box center [271, 297] width 16 height 16
click at [335, 318] on label "Trinkhalm: [PERSON_NAME]" at bounding box center [364, 326] width 158 height 17
click at [279, 319] on button "Trinkhalm: [PERSON_NAME]" at bounding box center [271, 327] width 16 height 16
click at [553, 376] on div at bounding box center [543, 370] width 46 height 46
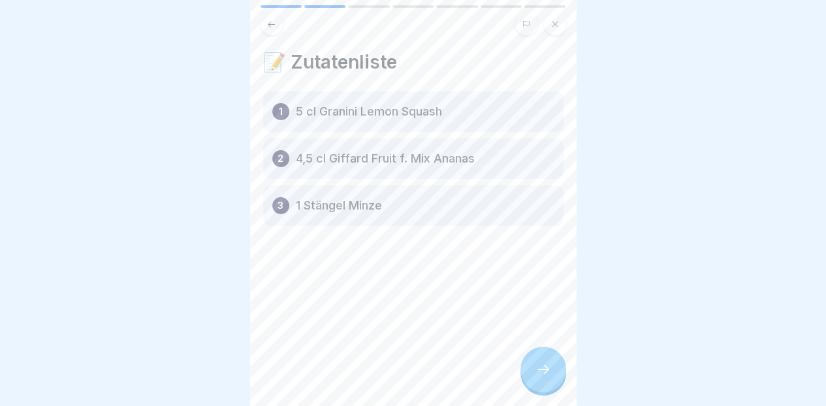
click at [546, 380] on div at bounding box center [543, 370] width 46 height 46
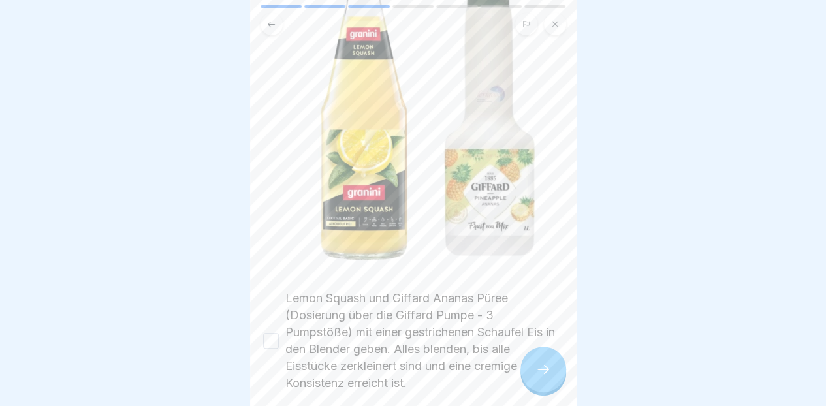
scroll to position [281, 0]
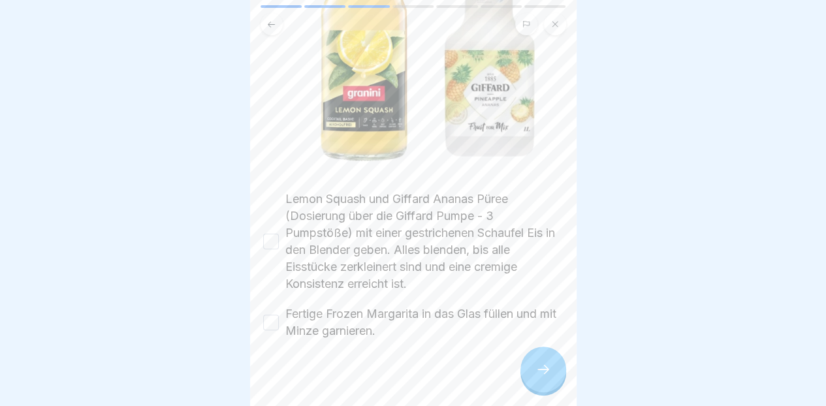
click at [403, 229] on label "Lemon Squash und Giffard Ananas Püree (Dosierung über die Giffard Pumpe - 3 Pum…" at bounding box center [424, 242] width 278 height 102
click at [279, 234] on button "Lemon Squash und Giffard Ananas Püree (Dosierung über die Giffard Pumpe - 3 Pum…" at bounding box center [271, 242] width 16 height 16
click at [380, 311] on label "Fertige Frozen Margarita in das Glas füllen und mit Minze garnieren." at bounding box center [424, 323] width 278 height 34
click at [279, 315] on button "Fertige Frozen Margarita in das Glas füllen und mit Minze garnieren." at bounding box center [271, 323] width 16 height 16
click at [548, 366] on icon at bounding box center [543, 370] width 16 height 16
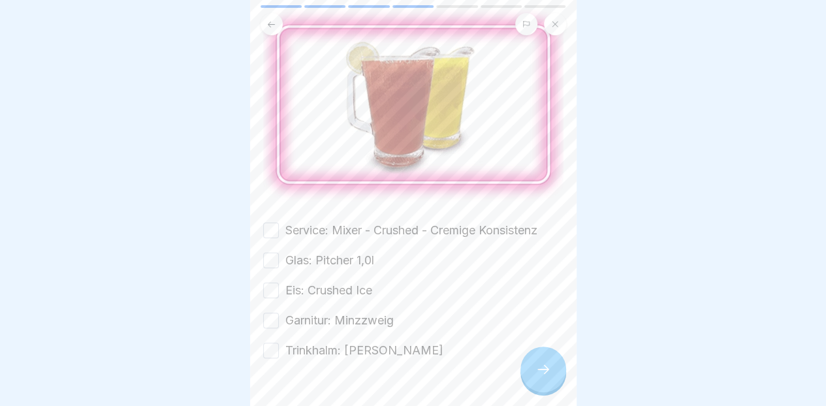
scroll to position [155, 0]
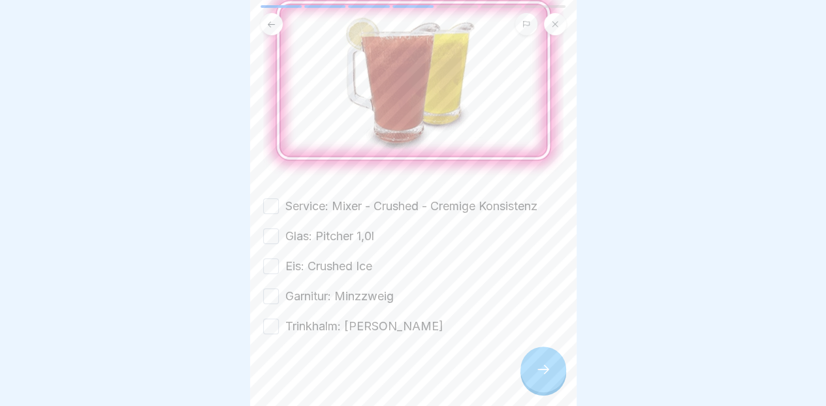
click at [359, 228] on label "Glas: Pitcher 1,0l" at bounding box center [329, 236] width 89 height 17
click at [279, 228] on button "Glas: Pitcher 1,0l" at bounding box center [271, 236] width 16 height 16
click at [357, 258] on label "Eis: Crushed Ice" at bounding box center [328, 266] width 87 height 17
click at [279, 259] on button "Eis: Crushed Ice" at bounding box center [271, 267] width 16 height 16
click at [351, 318] on label "Trinkhalm: [PERSON_NAME]" at bounding box center [364, 326] width 158 height 17
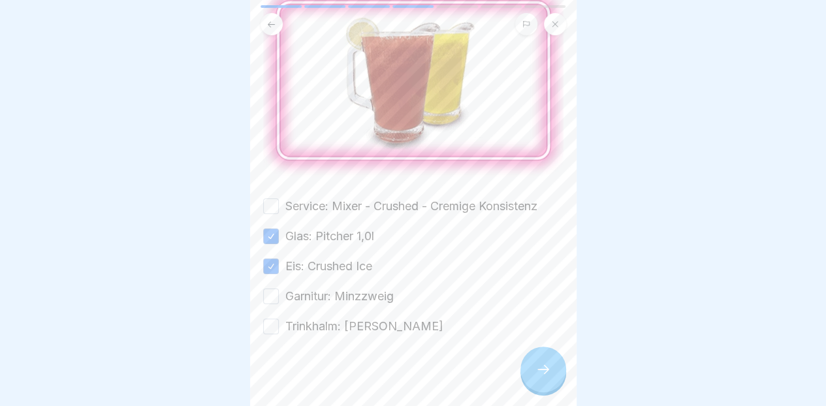
click at [279, 319] on button "Trinkhalm: [PERSON_NAME]" at bounding box center [271, 327] width 16 height 16
click at [347, 318] on label "Trinkhalm: [PERSON_NAME]" at bounding box center [364, 326] width 158 height 17
click at [279, 319] on button "Trinkhalm: [PERSON_NAME]" at bounding box center [271, 327] width 16 height 16
click at [370, 198] on label "Service: Mixer - Crushed - Cremige Konsistenz" at bounding box center [411, 206] width 252 height 17
click at [279, 198] on button "Service: Mixer - Crushed - Cremige Konsistenz" at bounding box center [271, 206] width 16 height 16
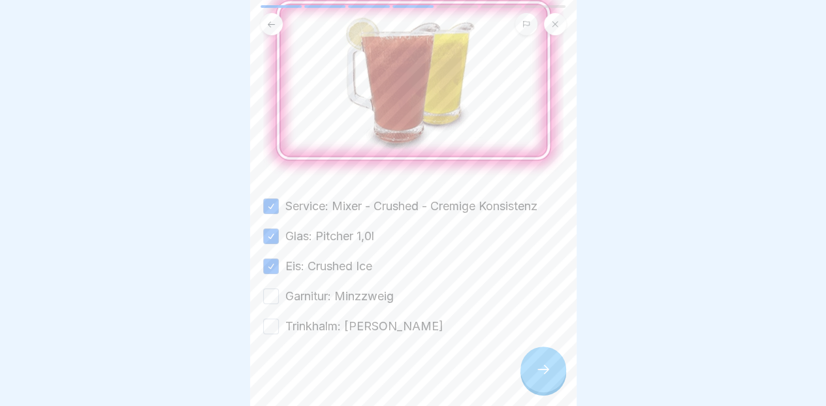
click at [359, 288] on label "Garnitur: Minzzweig" at bounding box center [339, 296] width 108 height 17
click at [279, 289] on button "Garnitur: Minzzweig" at bounding box center [271, 297] width 16 height 16
click at [343, 318] on label "Trinkhalm: [PERSON_NAME]" at bounding box center [364, 326] width 158 height 17
click at [279, 319] on button "Trinkhalm: [PERSON_NAME]" at bounding box center [271, 327] width 16 height 16
click at [543, 366] on icon at bounding box center [543, 370] width 16 height 16
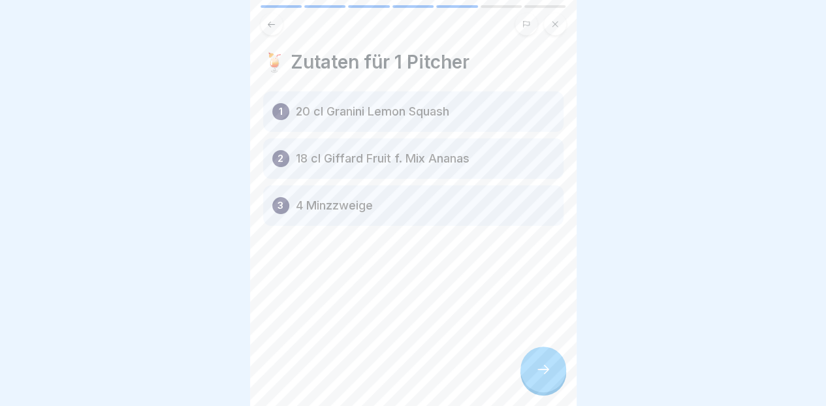
click at [530, 368] on div at bounding box center [543, 370] width 46 height 46
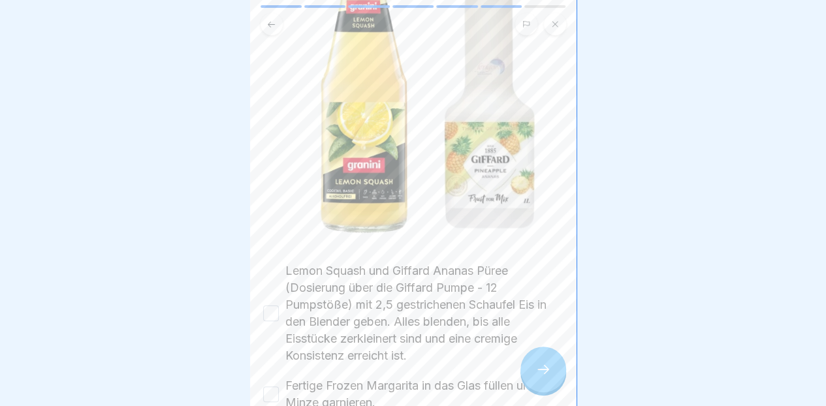
scroll to position [281, 0]
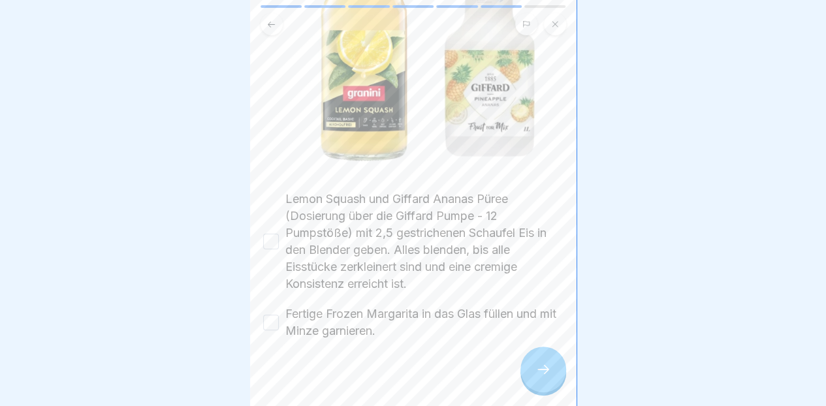
click at [470, 231] on label "Lemon Squash und Giffard Ananas Püree (Dosierung über die Giffard Pumpe - 12 Pu…" at bounding box center [424, 242] width 278 height 102
click at [279, 234] on button "Lemon Squash und Giffard Ananas Püree (Dosierung über die Giffard Pumpe - 12 Pu…" at bounding box center [271, 242] width 16 height 16
click at [453, 306] on label "Fertige Frozen Margarita in das Glas füllen und mit Minze garnieren." at bounding box center [424, 323] width 278 height 34
click at [279, 315] on button "Fertige Frozen Margarita in das Glas füllen und mit Minze garnieren." at bounding box center [271, 323] width 16 height 16
click at [524, 373] on div at bounding box center [543, 370] width 46 height 46
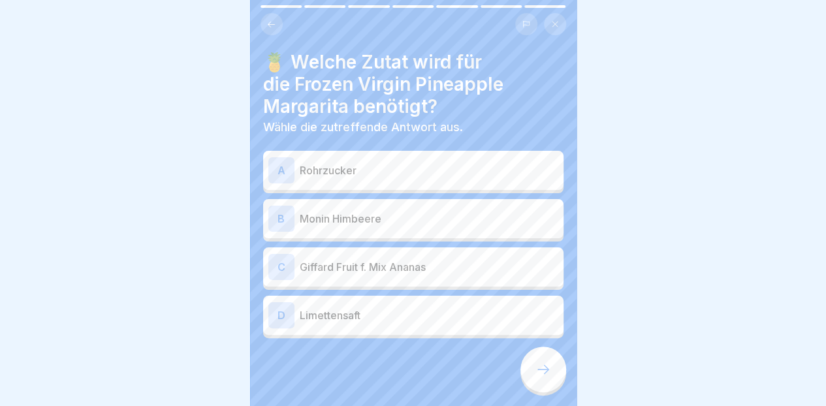
click at [477, 259] on p "Giffard Fruit f. Mix Ananas" at bounding box center [429, 267] width 259 height 16
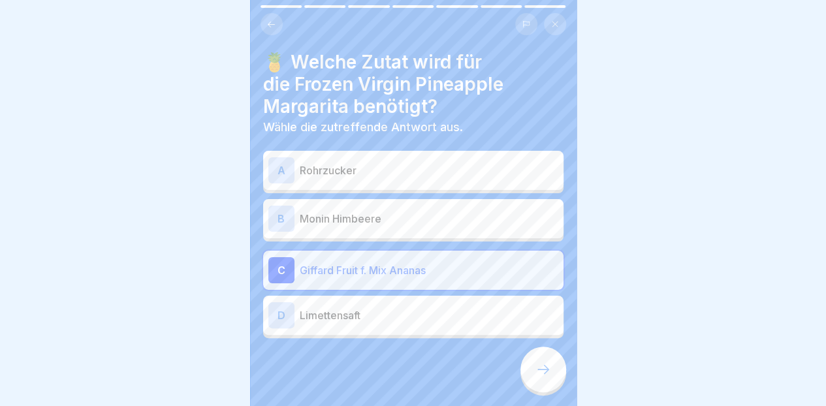
click at [531, 368] on div at bounding box center [543, 370] width 46 height 46
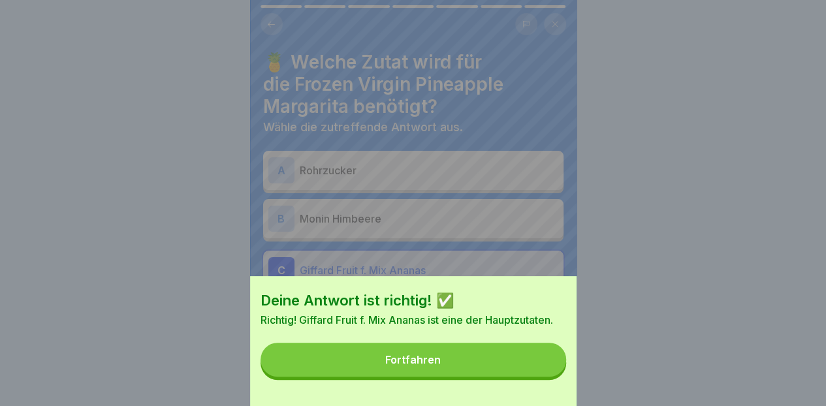
click at [522, 363] on button "Fortfahren" at bounding box center [413, 360] width 306 height 34
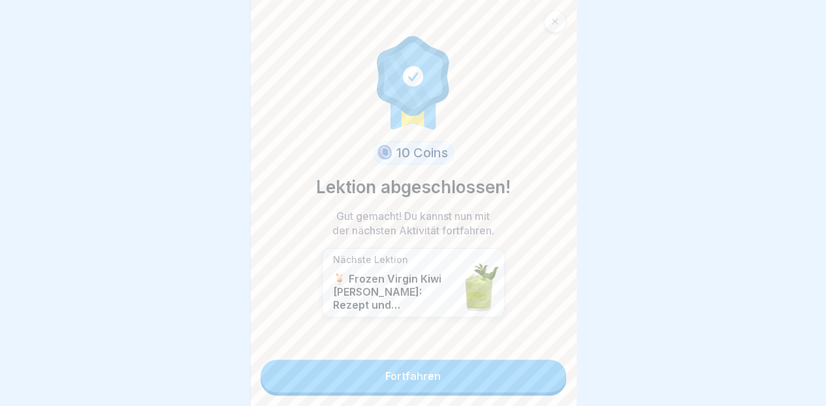
click at [479, 370] on link "Fortfahren" at bounding box center [413, 376] width 306 height 33
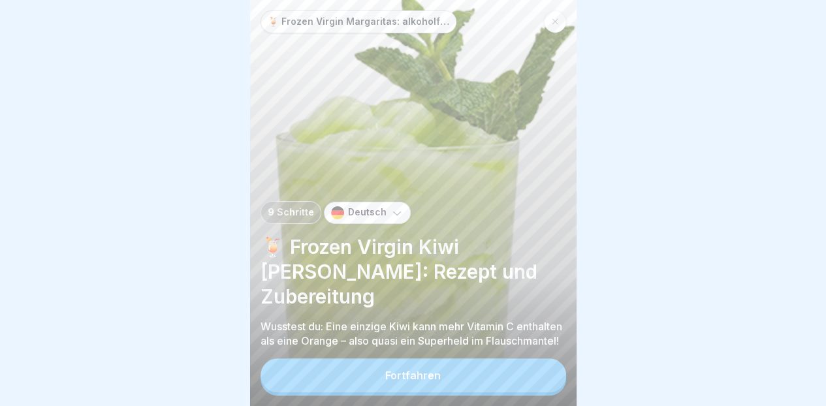
click at [456, 381] on button "Fortfahren" at bounding box center [413, 375] width 306 height 34
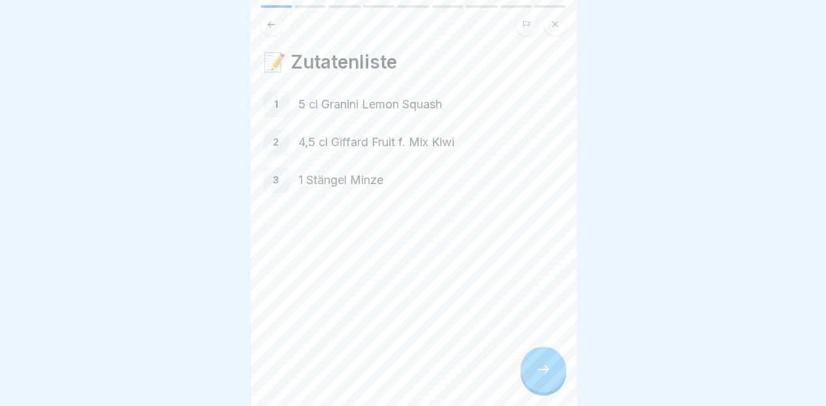
click at [533, 370] on div at bounding box center [543, 370] width 46 height 46
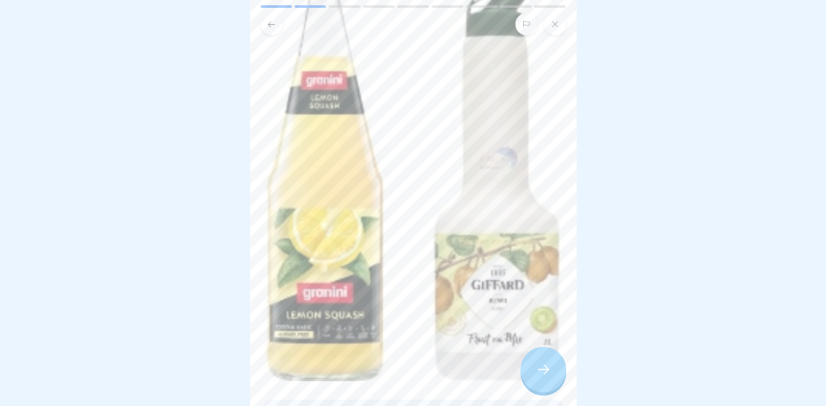
scroll to position [302, 0]
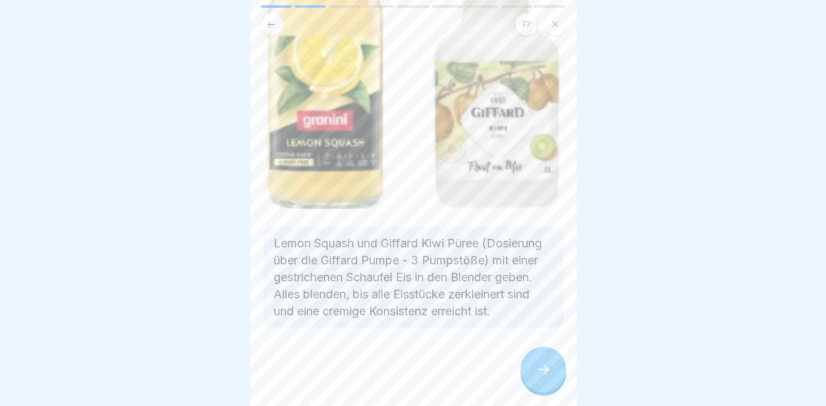
click at [542, 377] on icon at bounding box center [543, 370] width 16 height 16
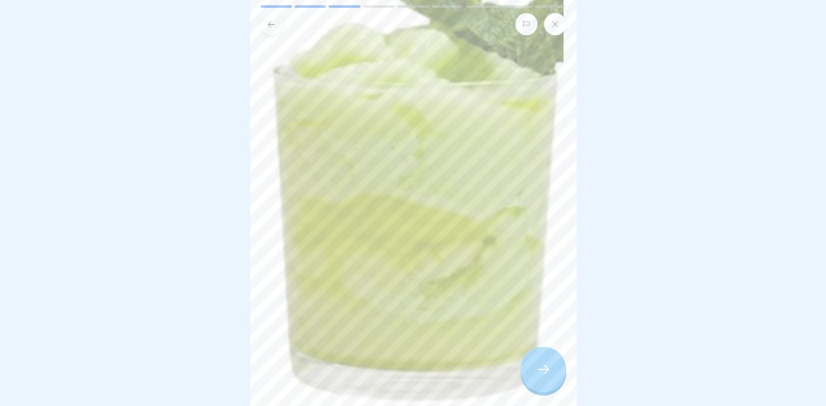
scroll to position [328, 0]
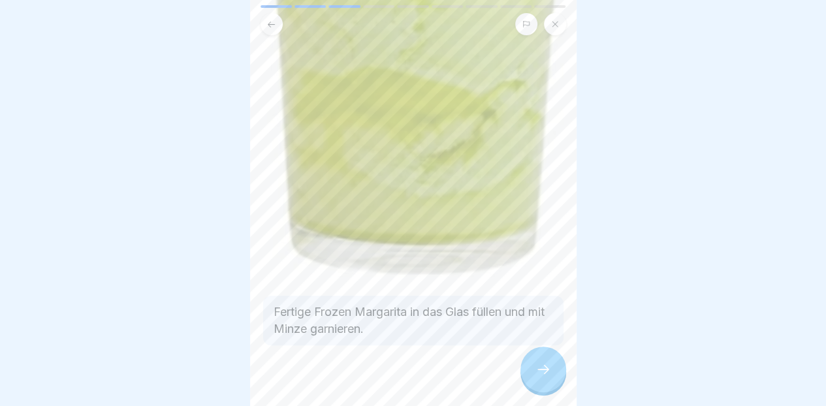
click at [534, 368] on div at bounding box center [543, 370] width 46 height 46
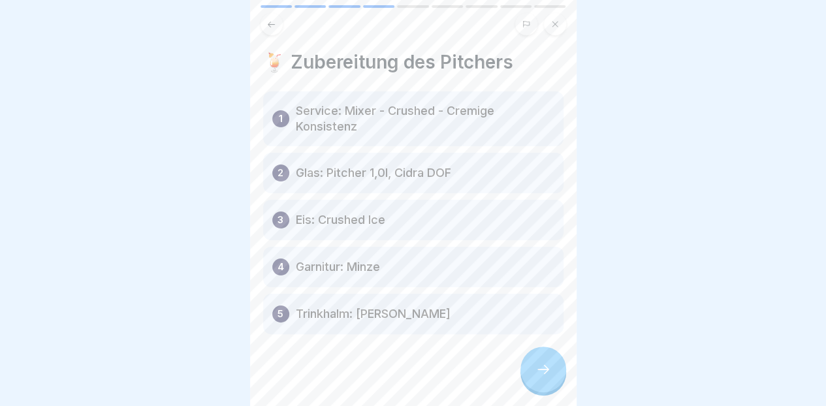
click at [529, 371] on div at bounding box center [543, 370] width 46 height 46
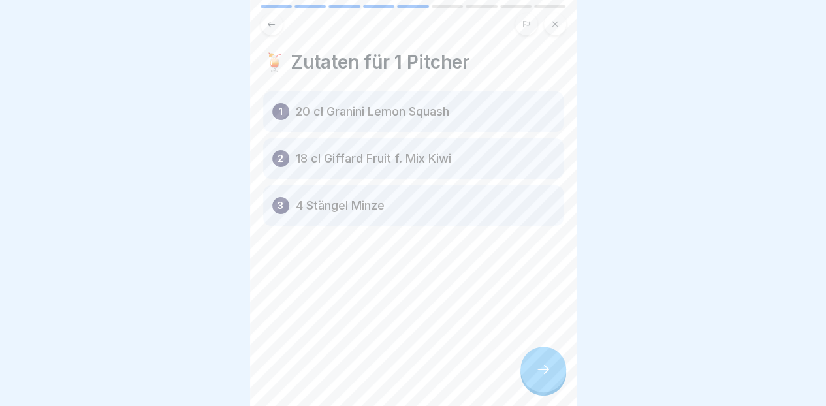
click at [556, 383] on div at bounding box center [543, 370] width 46 height 46
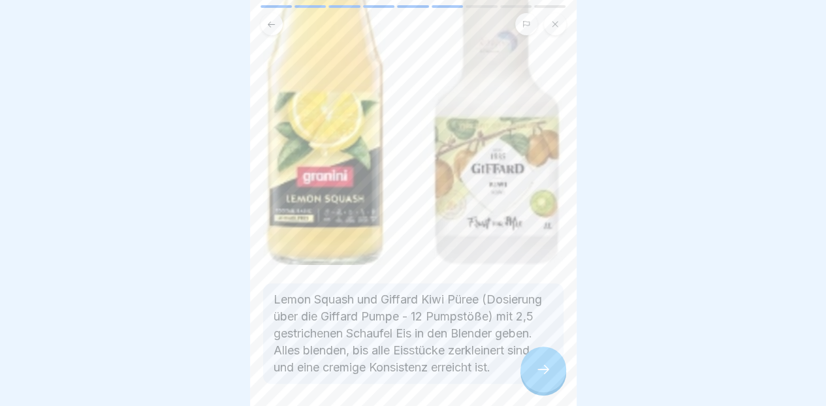
scroll to position [302, 0]
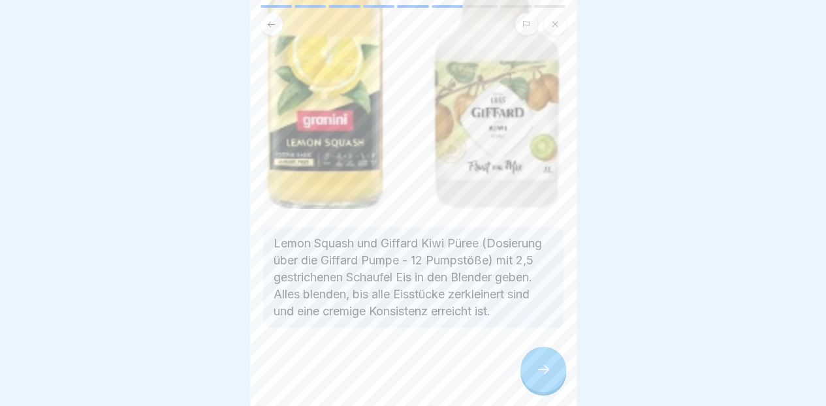
click at [541, 373] on icon at bounding box center [543, 370] width 16 height 16
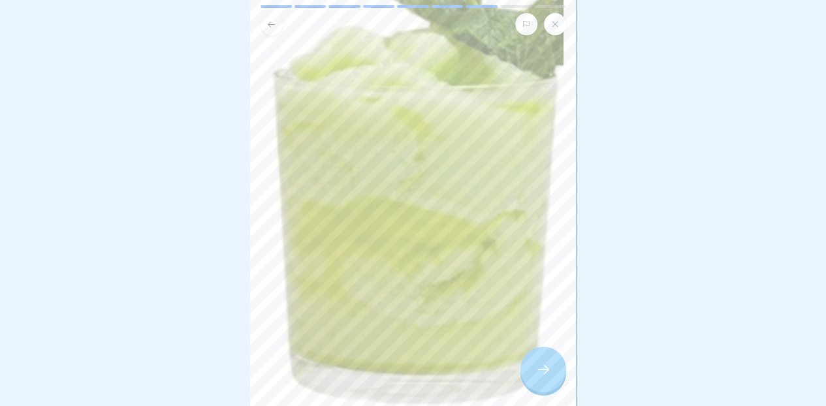
scroll to position [345, 0]
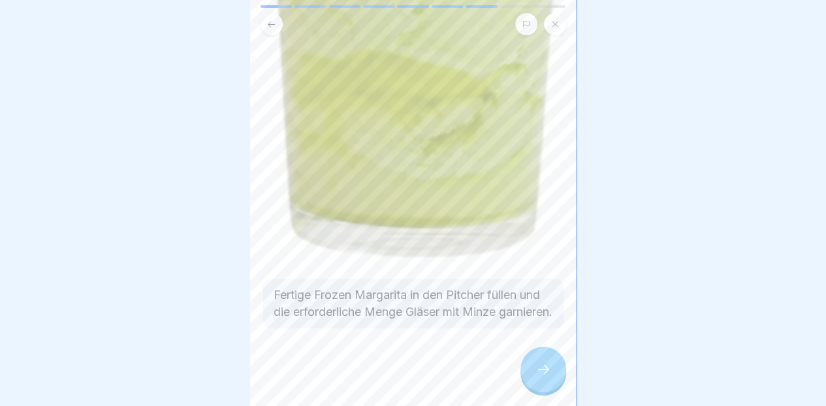
click at [539, 365] on icon at bounding box center [543, 370] width 16 height 16
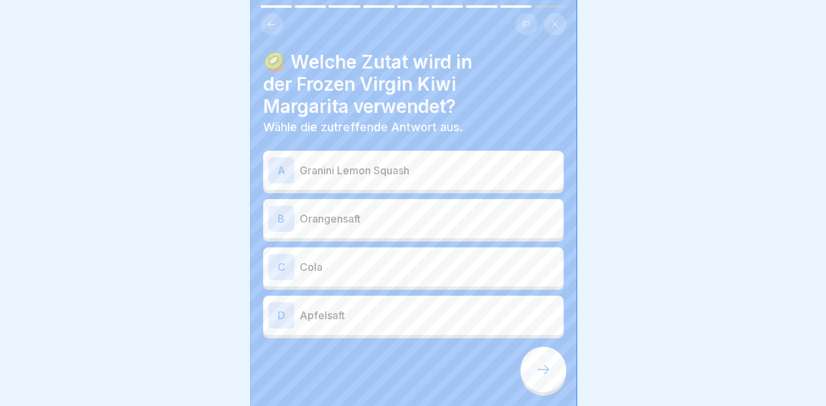
click at [496, 163] on p "Granini Lemon Squash" at bounding box center [429, 171] width 259 height 16
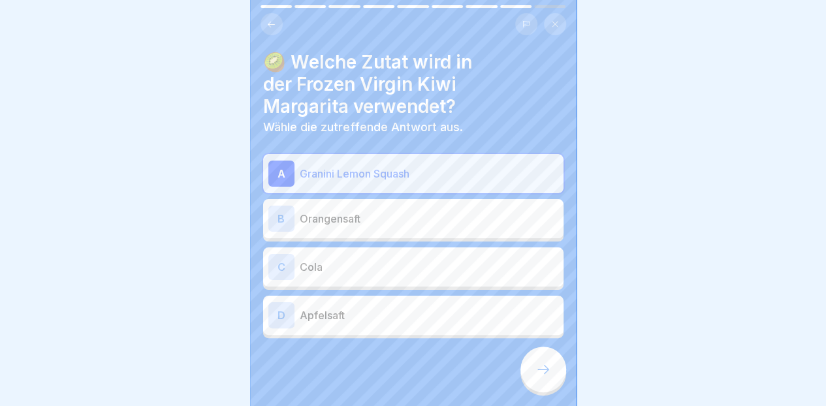
click at [546, 363] on icon at bounding box center [543, 370] width 16 height 16
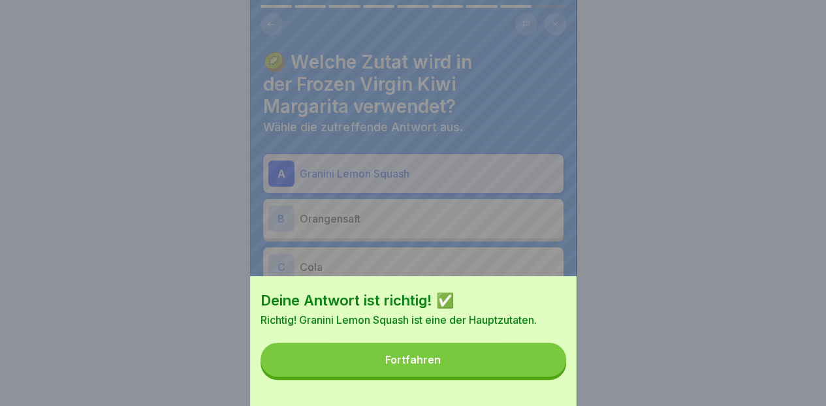
click at [514, 377] on button "Fortfahren" at bounding box center [413, 360] width 306 height 34
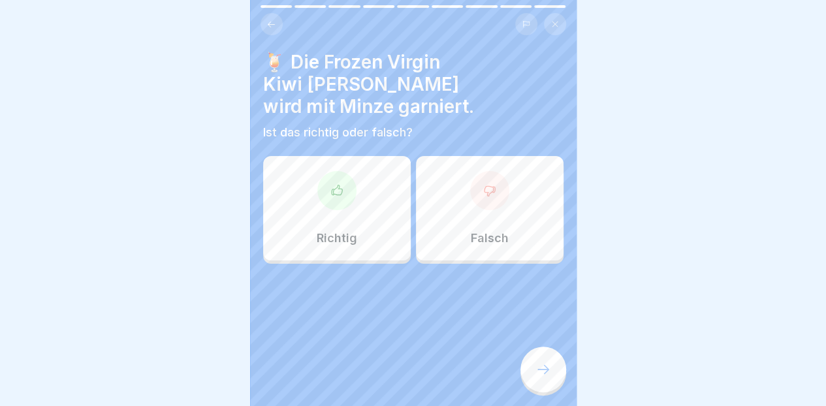
click at [332, 217] on div "Richtig" at bounding box center [337, 208] width 148 height 104
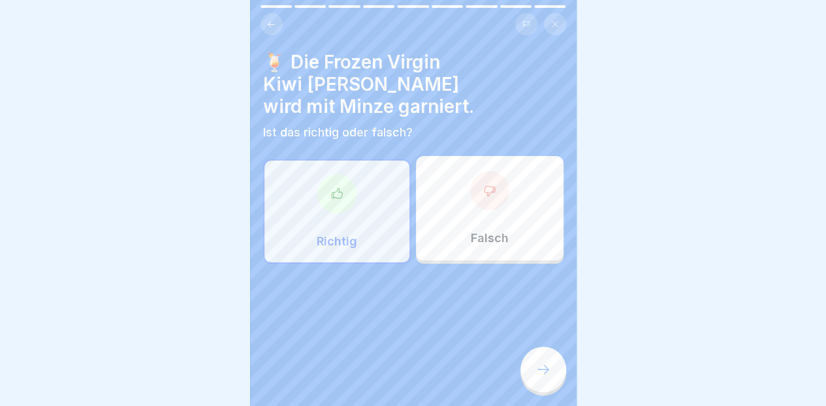
click at [546, 360] on div at bounding box center [543, 370] width 46 height 46
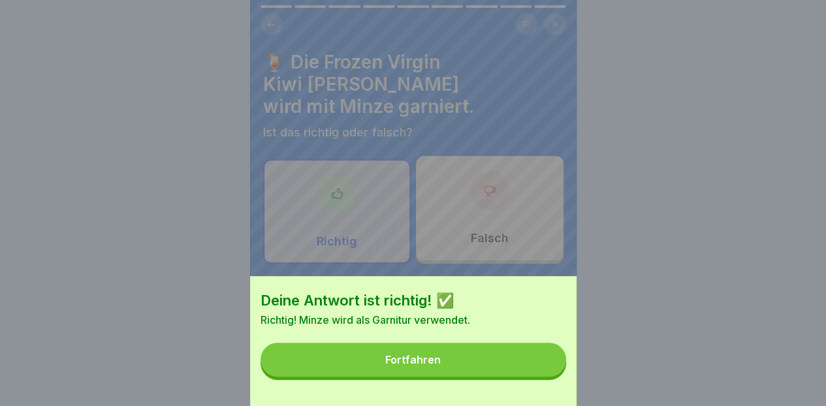
click at [526, 377] on button "Fortfahren" at bounding box center [413, 360] width 306 height 34
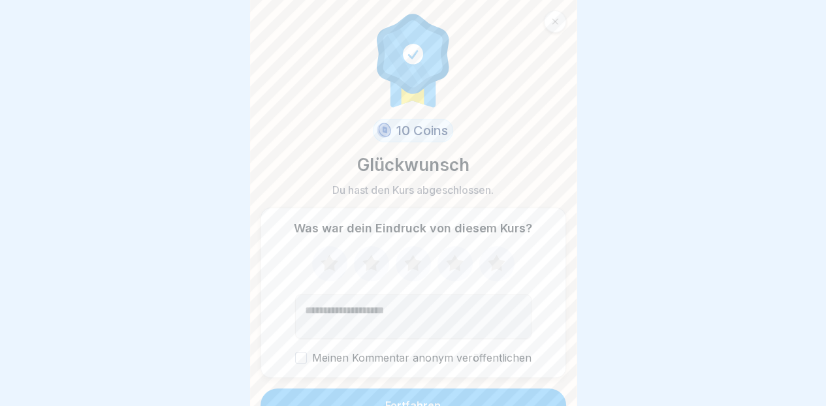
click at [510, 388] on button "Fortfahren" at bounding box center [413, 405] width 306 height 34
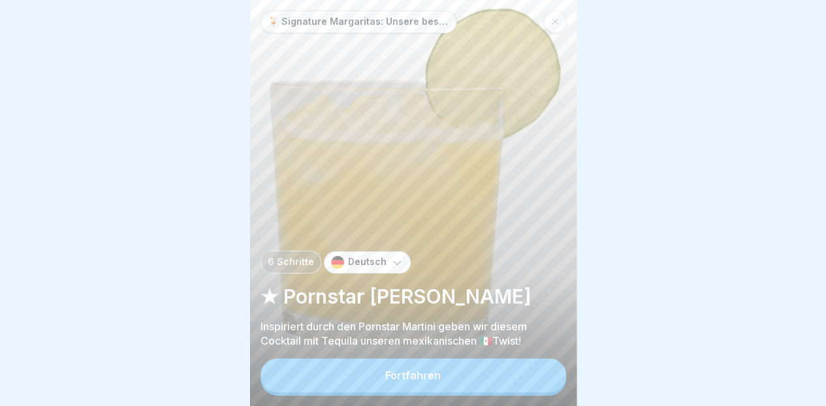
click at [544, 10] on div at bounding box center [555, 21] width 22 height 22
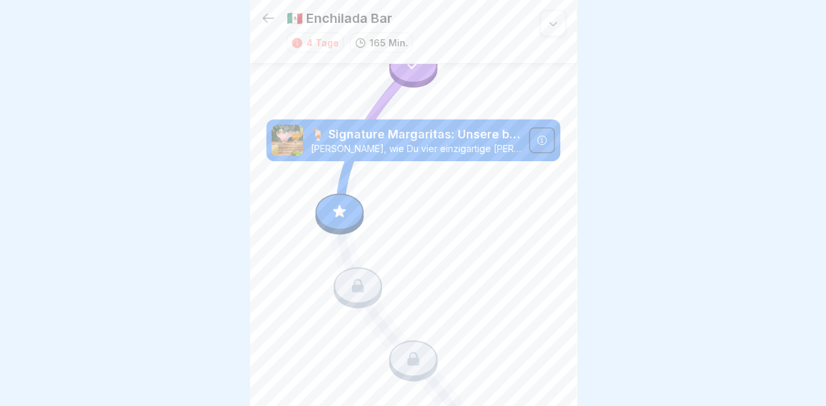
scroll to position [2077, 0]
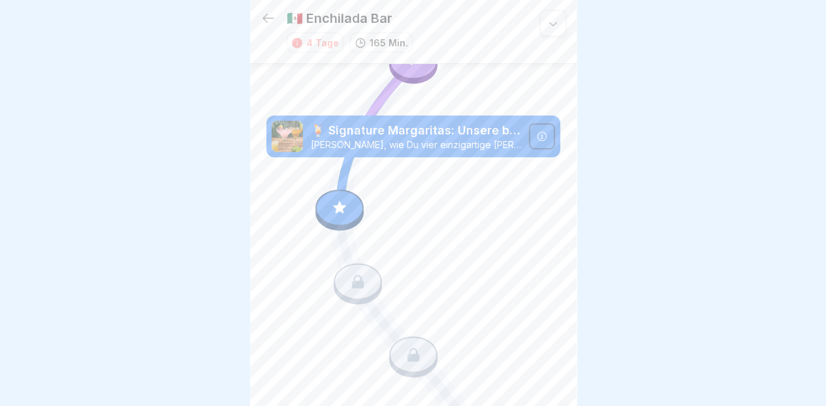
click at [546, 18] on icon at bounding box center [552, 23] width 13 height 13
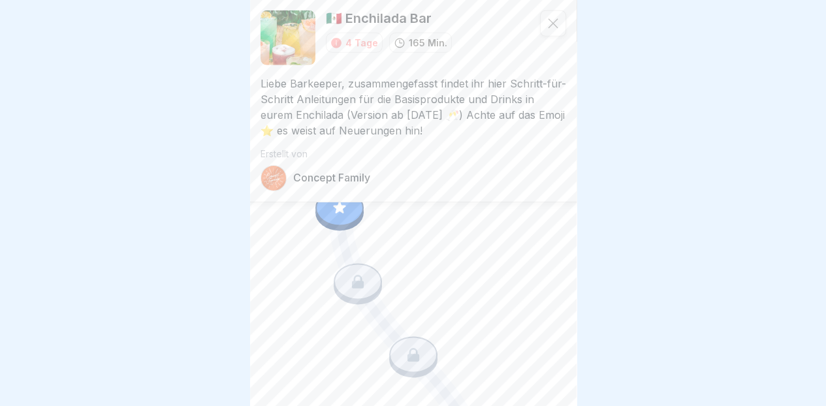
click at [540, 22] on div at bounding box center [553, 23] width 26 height 26
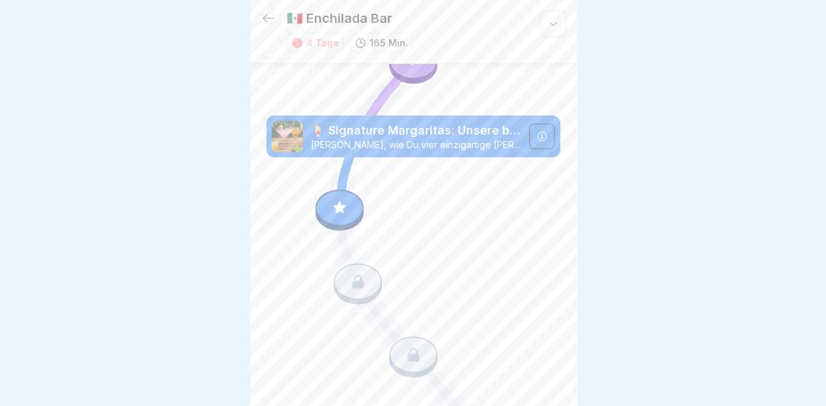
scroll to position [0, 0]
click at [266, 18] on icon at bounding box center [268, 18] width 12 height 9
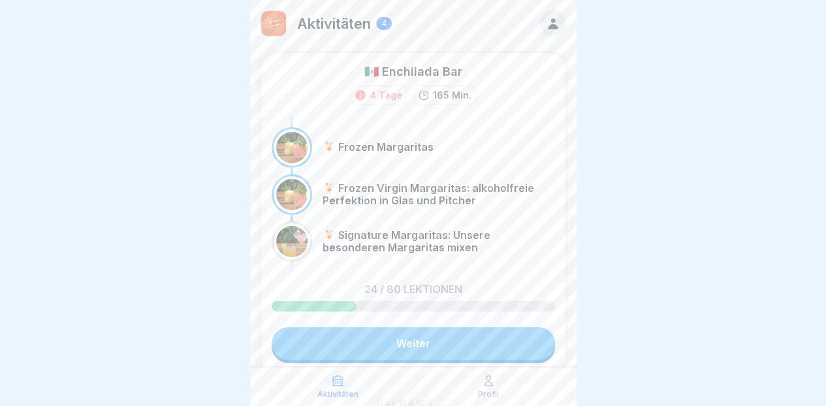
click at [505, 388] on div "Profil" at bounding box center [489, 386] width 144 height 25
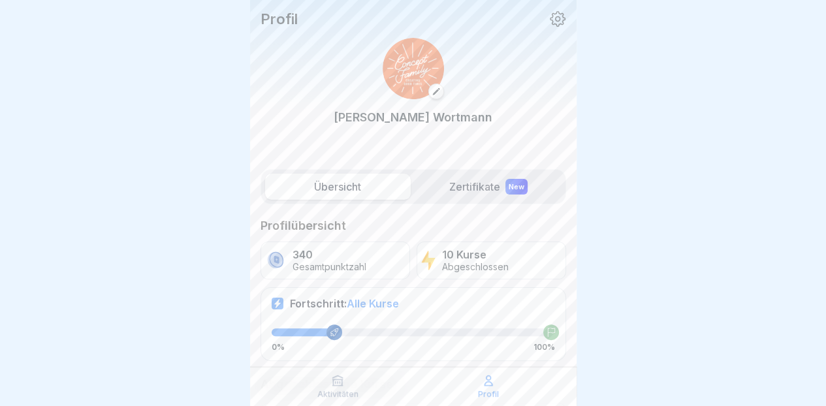
click at [481, 389] on div "Profil" at bounding box center [489, 386] width 144 height 25
click at [506, 185] on div "New" at bounding box center [516, 187] width 22 height 16
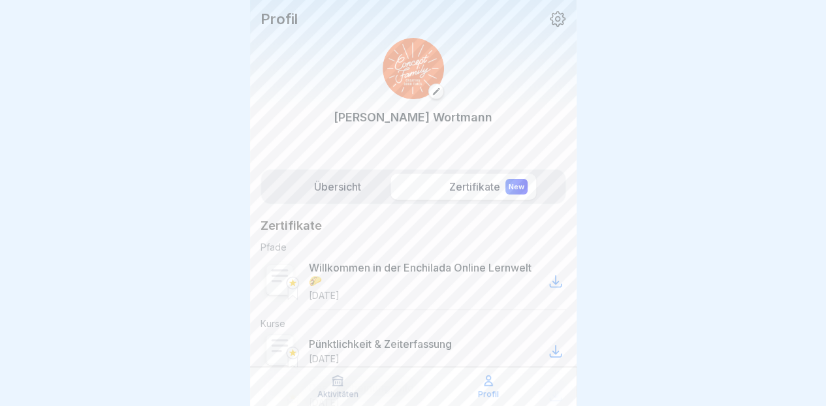
click at [505, 185] on div "New" at bounding box center [516, 187] width 22 height 16
click at [354, 179] on label "Übersicht" at bounding box center [338, 187] width 146 height 26
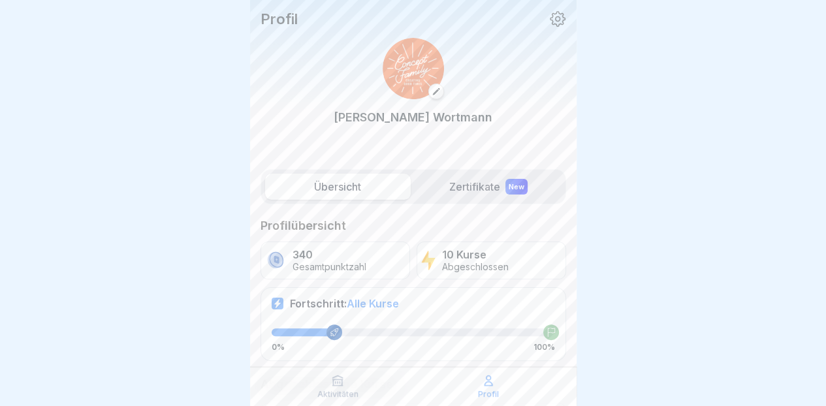
click at [317, 379] on div "Aktivitäten" at bounding box center [338, 386] width 144 height 25
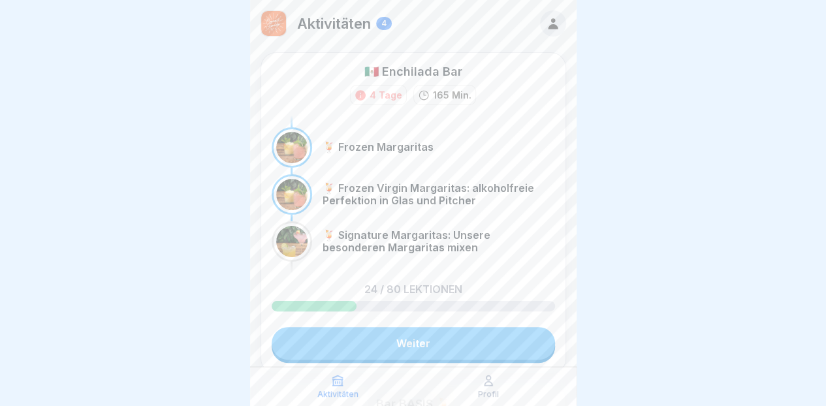
click at [375, 84] on div "🇲🇽 Enchilada Bar 4 Tage 165 Min." at bounding box center [413, 84] width 283 height 42
click at [354, 90] on icon at bounding box center [360, 95] width 12 height 12
click at [355, 95] on icon at bounding box center [360, 95] width 10 height 10
click at [360, 97] on icon at bounding box center [360, 95] width 10 height 10
